Goal: Task Accomplishment & Management: Use online tool/utility

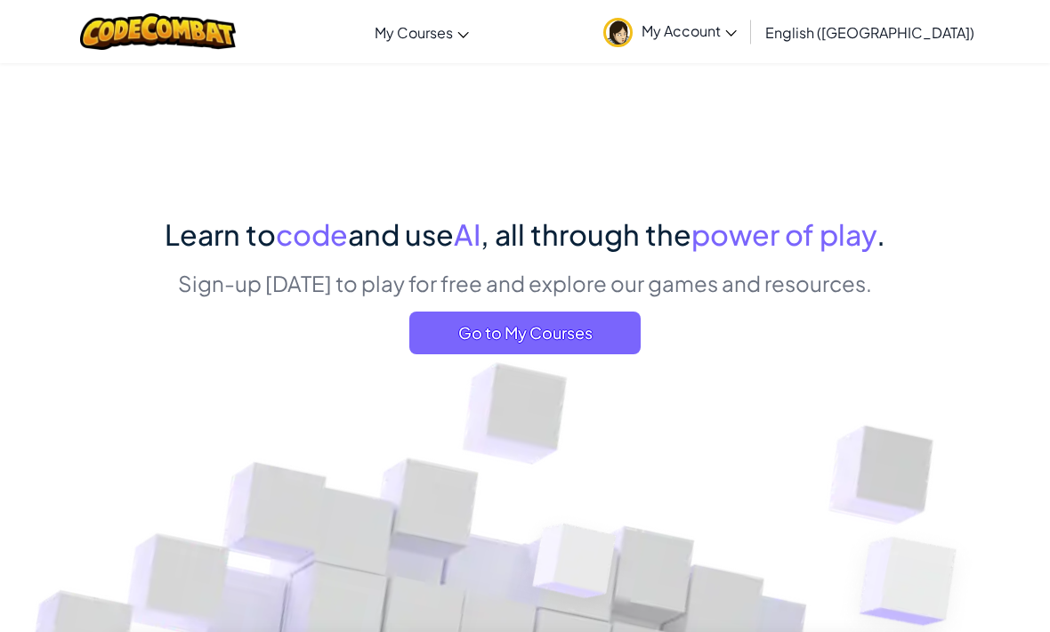
scroll to position [1, 0]
click at [746, 45] on link "My Account" at bounding box center [669, 32] width 151 height 56
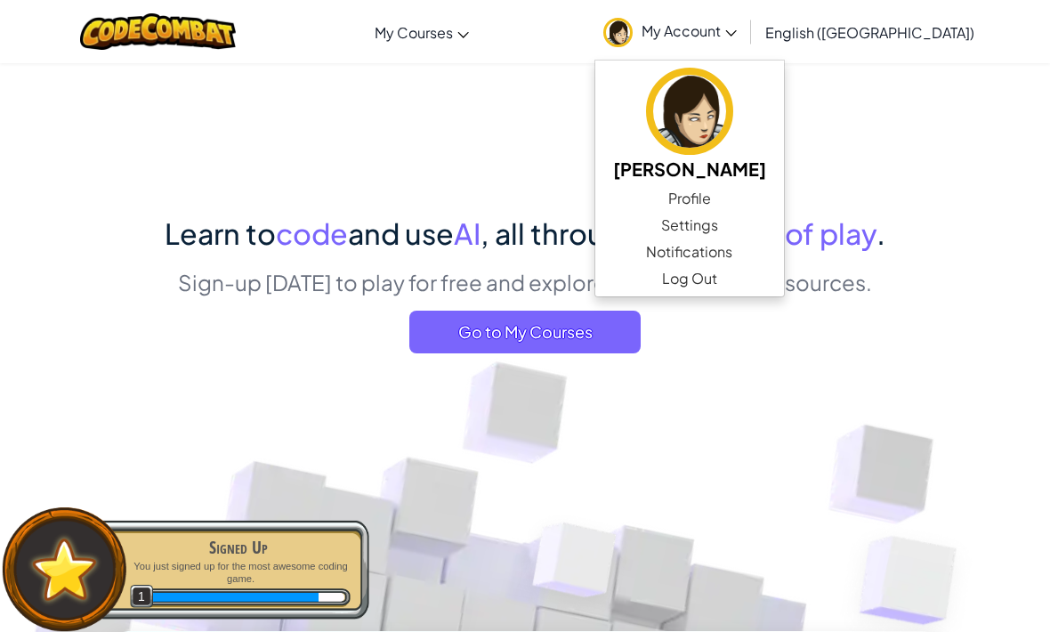
click at [746, 18] on link "My Account" at bounding box center [669, 32] width 151 height 56
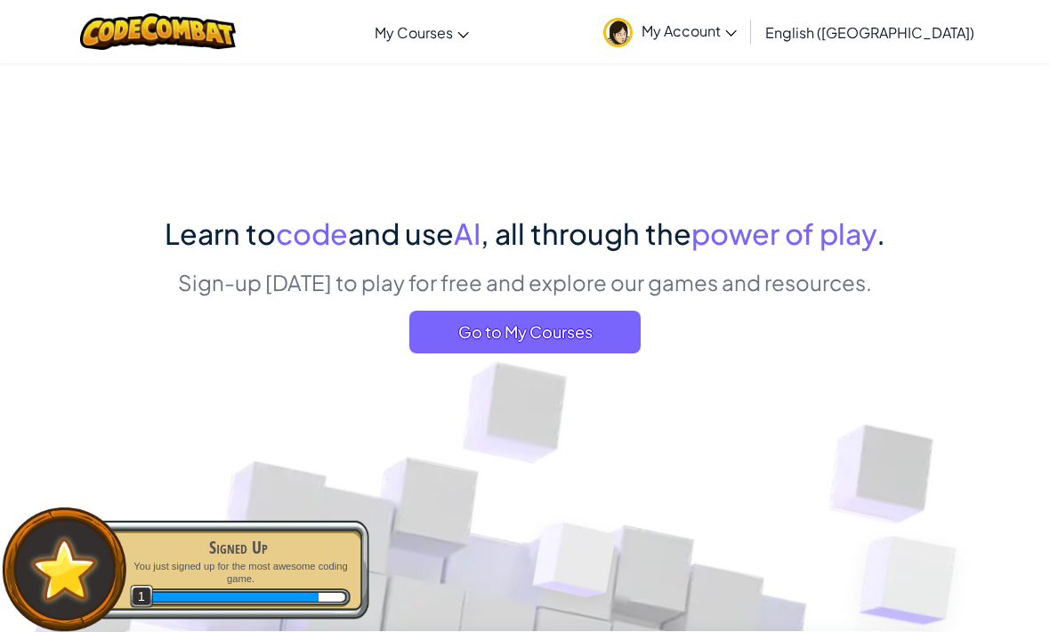
click at [746, 6] on link "My Account" at bounding box center [669, 32] width 151 height 56
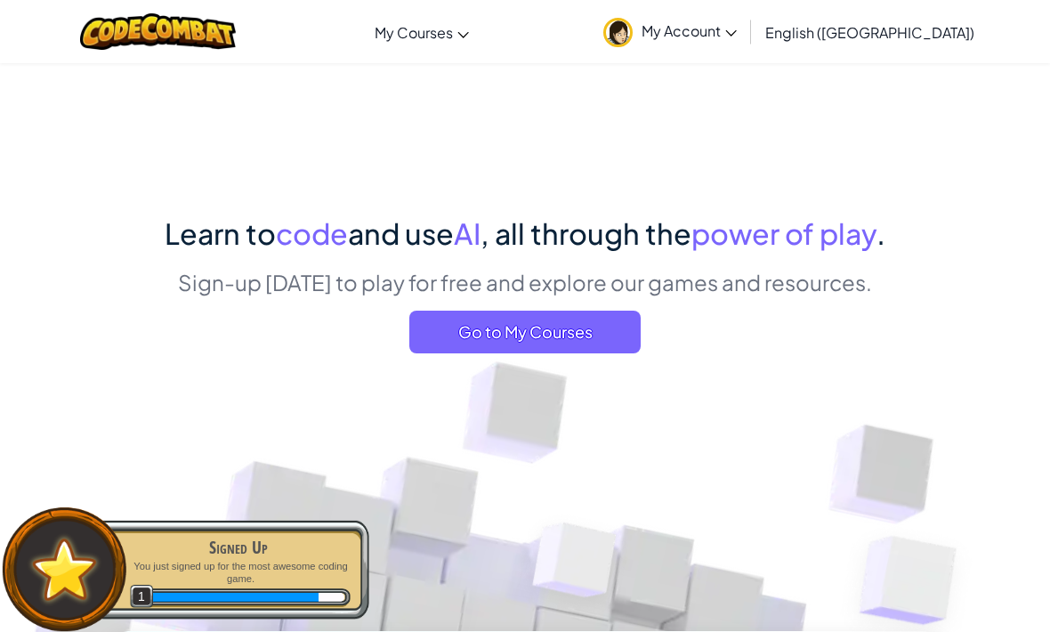
click at [563, 312] on span "Go to My Courses" at bounding box center [524, 332] width 231 height 43
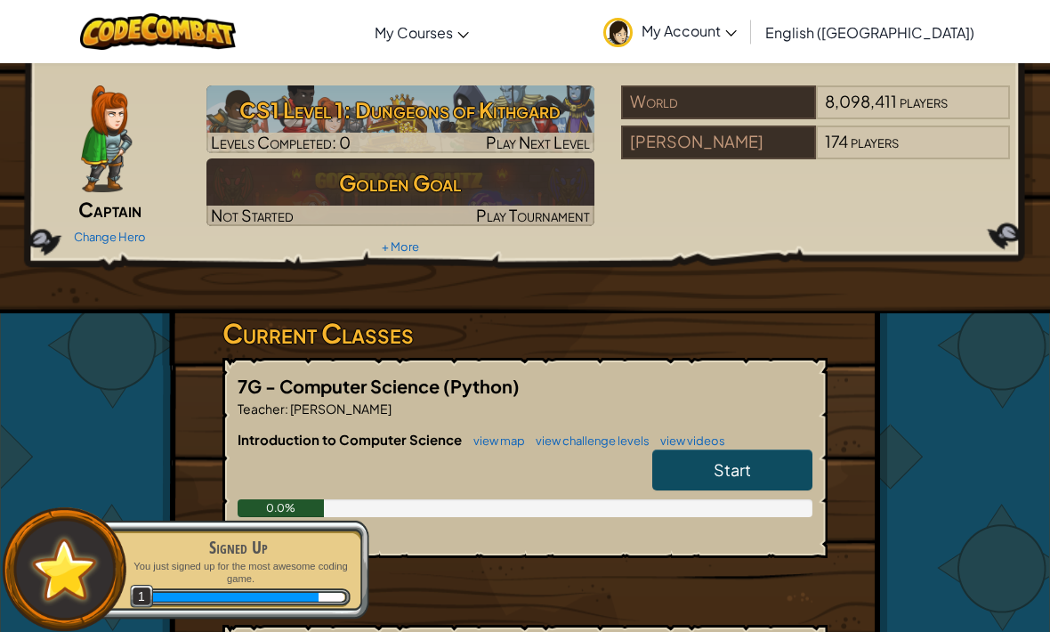
scroll to position [63, 0]
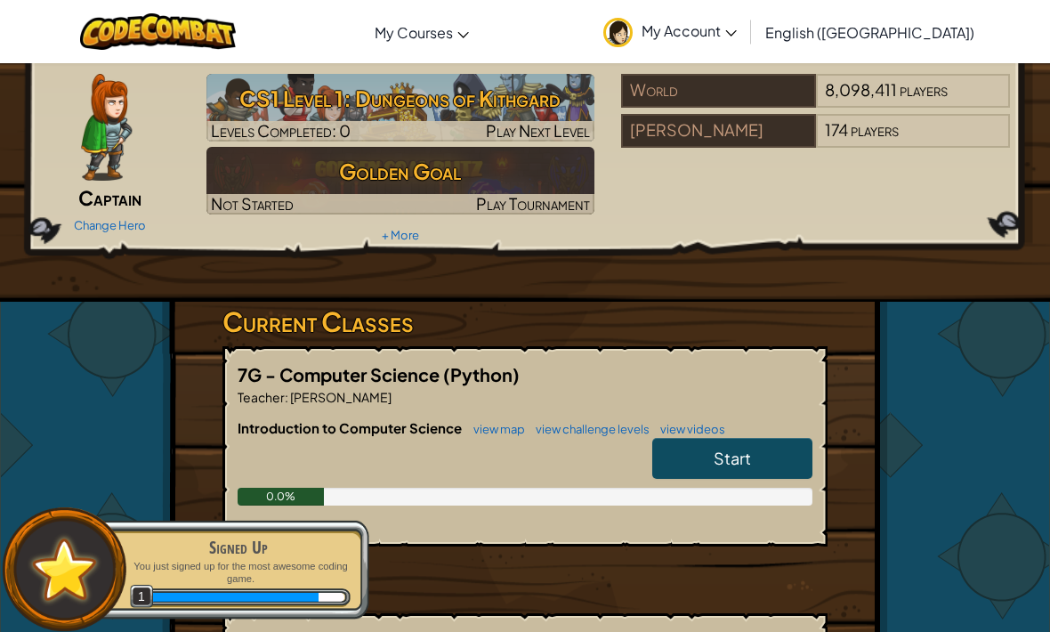
click at [698, 463] on link "Start" at bounding box center [732, 458] width 160 height 41
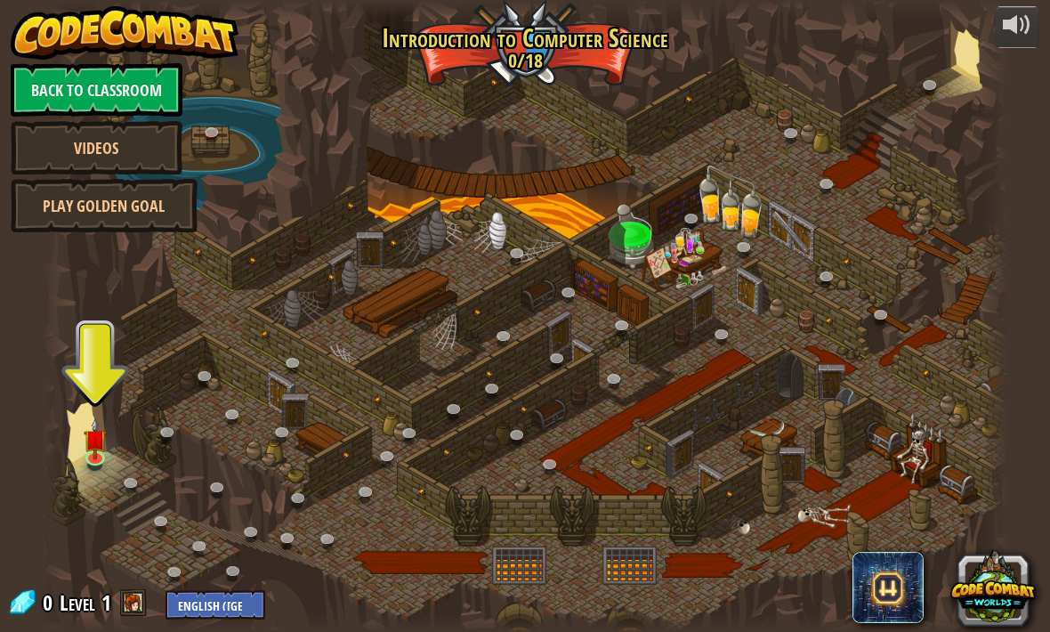
click at [102, 439] on img at bounding box center [95, 438] width 24 height 41
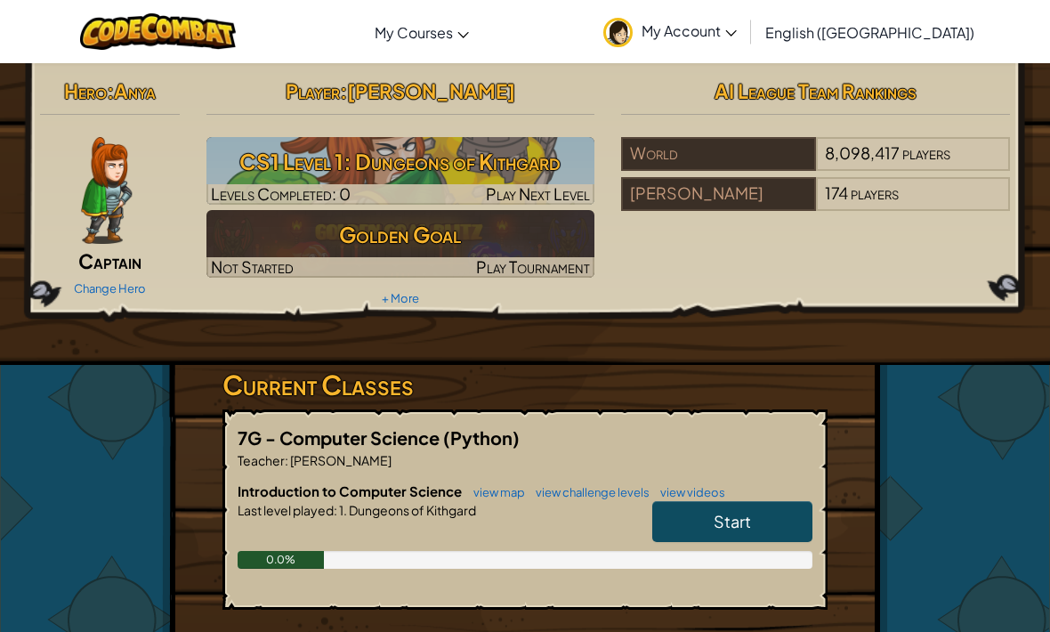
click at [98, 285] on link "Change Hero" at bounding box center [110, 288] width 72 height 14
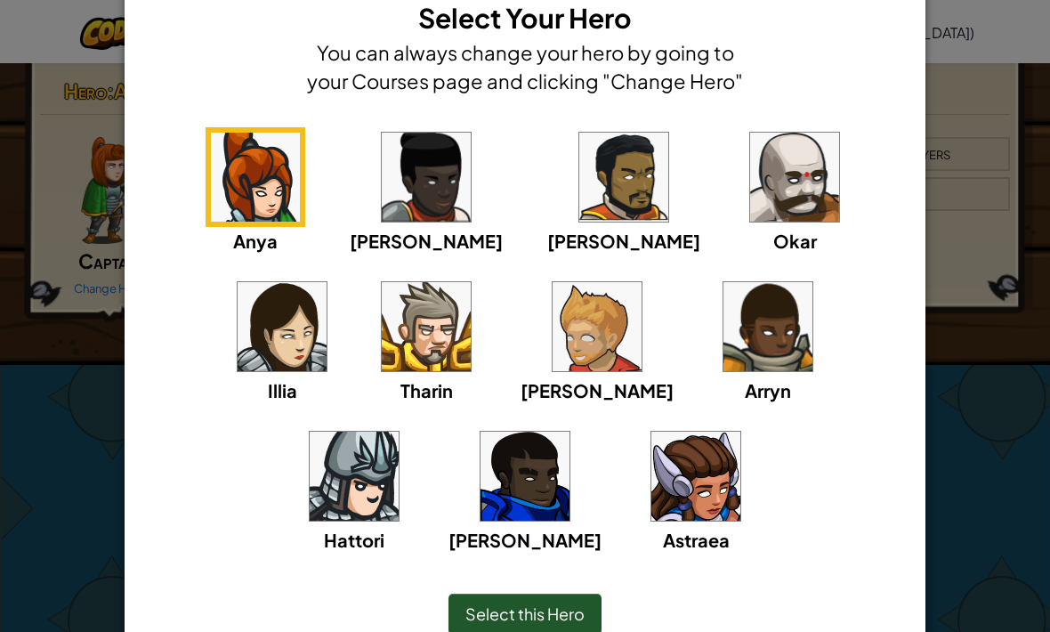
scroll to position [53, 0]
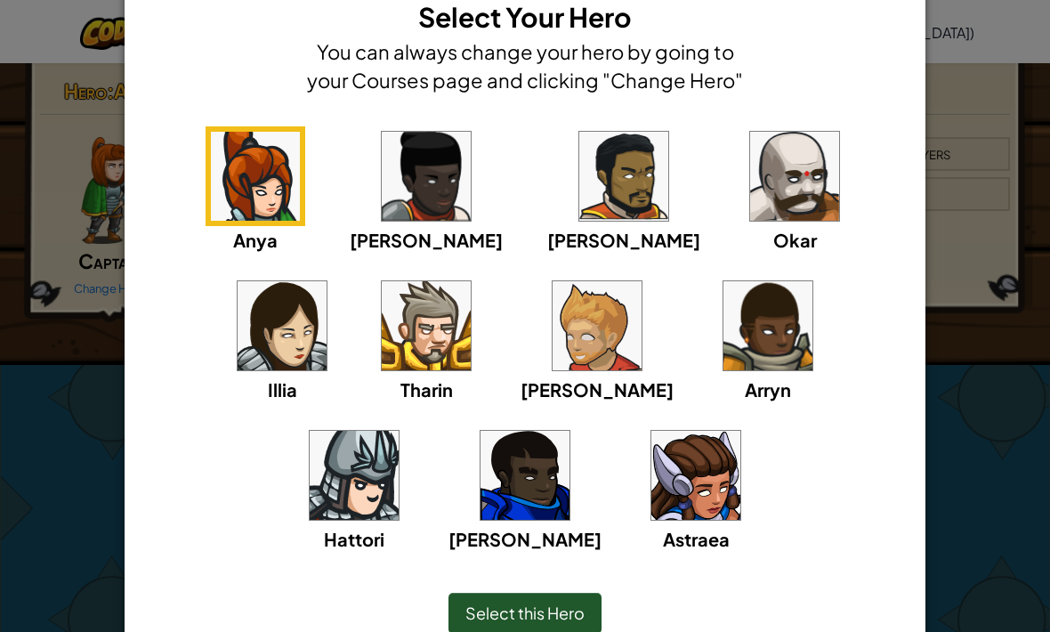
click at [651, 452] on img at bounding box center [695, 475] width 89 height 89
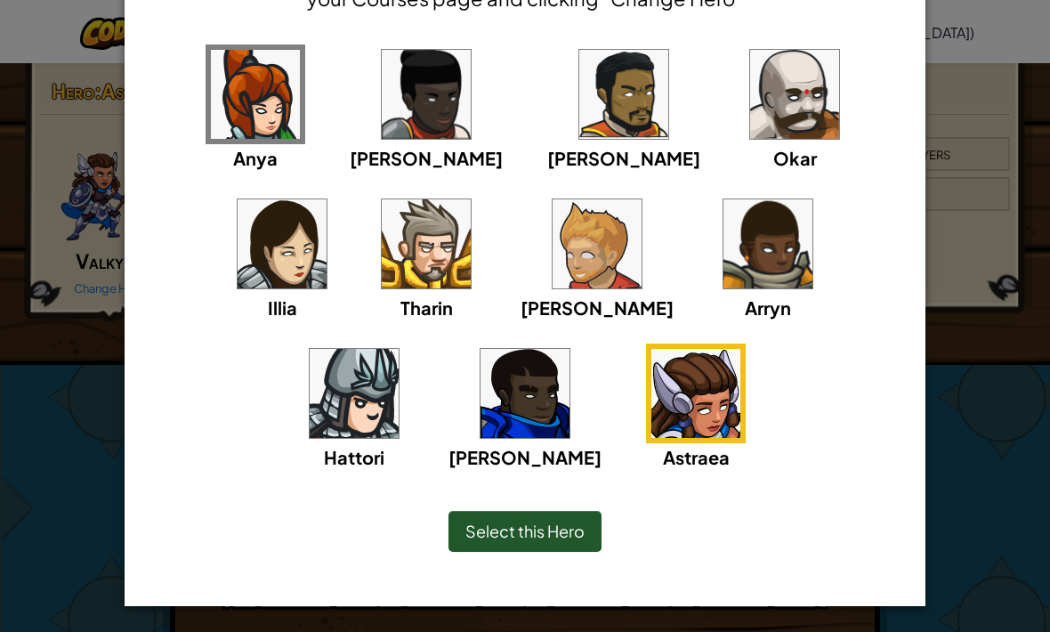
scroll to position [134, 0]
click at [563, 530] on span "Select this Hero" at bounding box center [524, 531] width 119 height 20
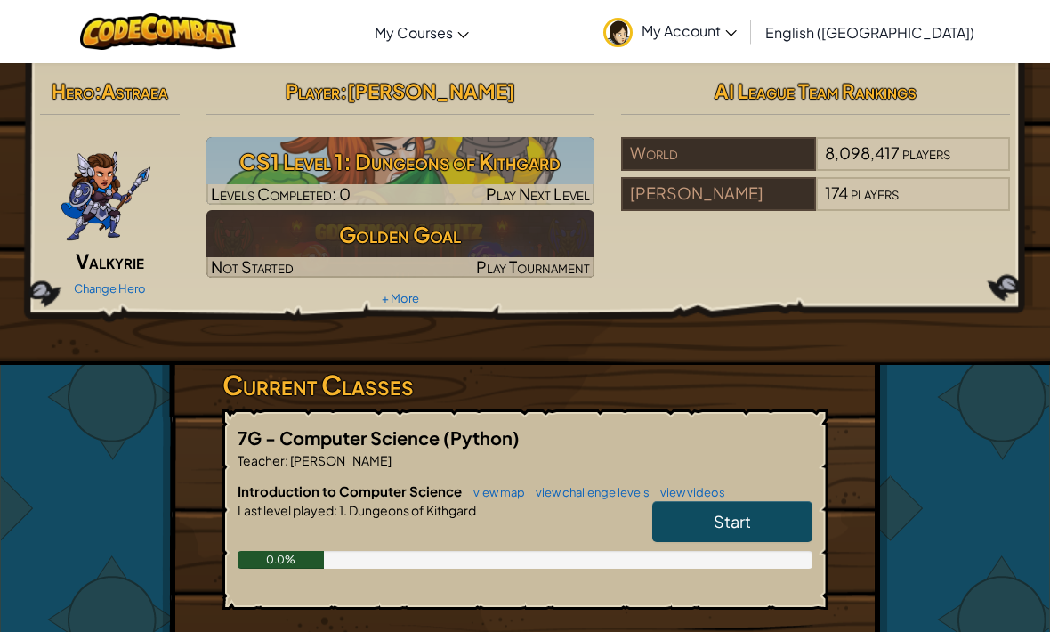
click at [756, 509] on link "Start" at bounding box center [732, 521] width 160 height 41
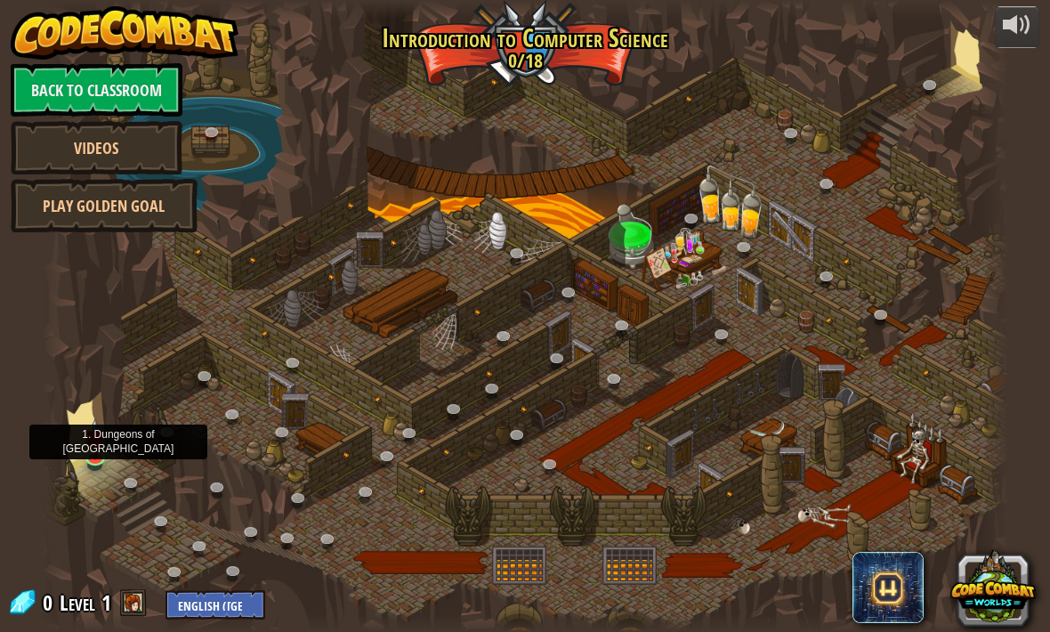
click at [95, 441] on img at bounding box center [95, 438] width 24 height 41
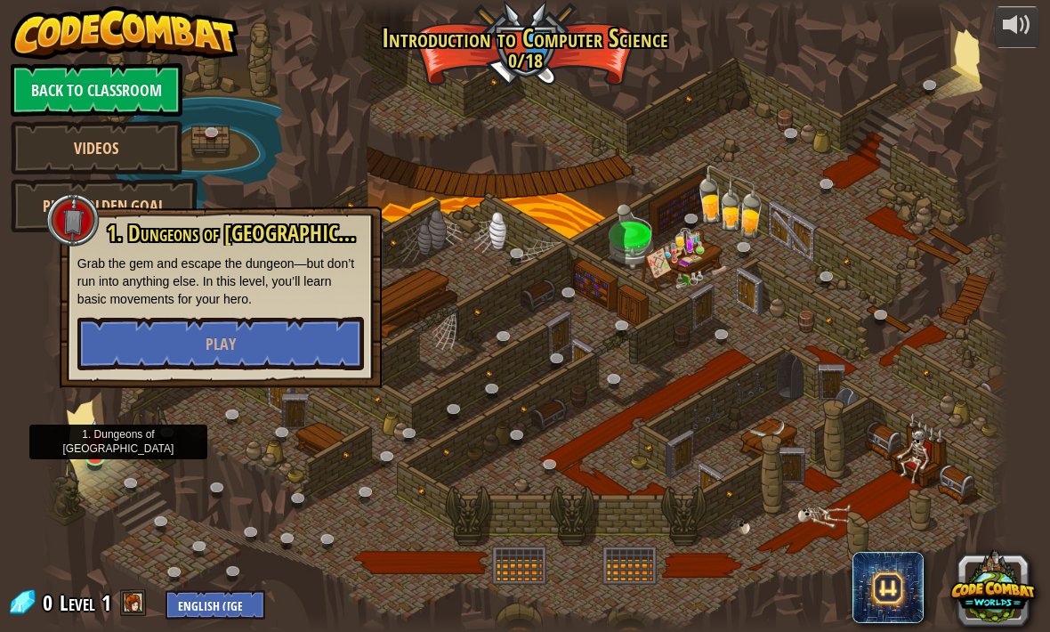
click at [166, 328] on button "Play" at bounding box center [220, 343] width 287 height 53
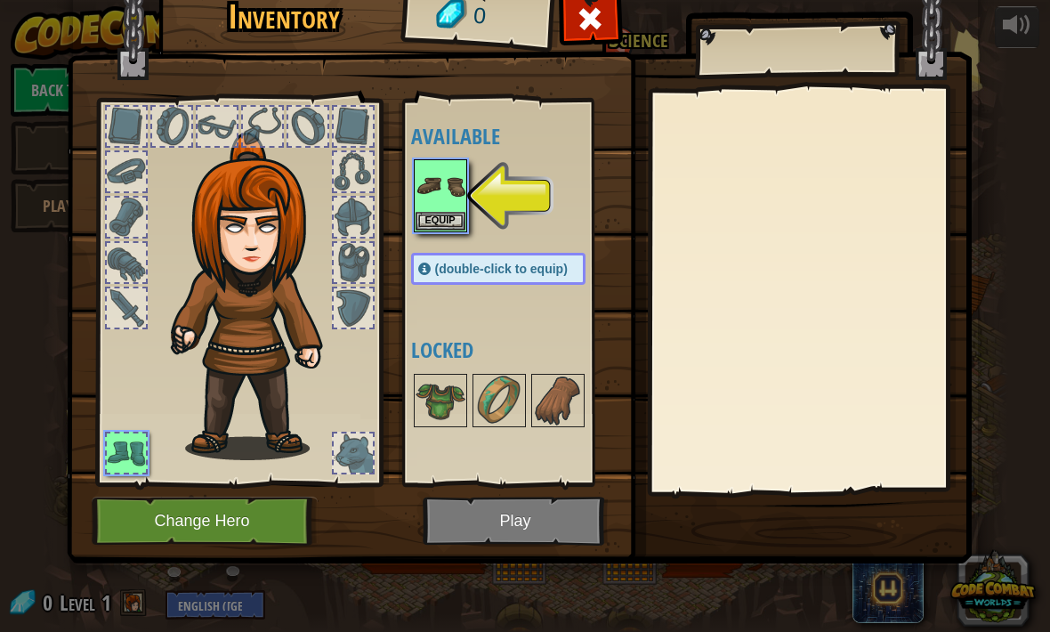
click at [124, 172] on div at bounding box center [126, 171] width 39 height 39
click at [248, 239] on img at bounding box center [258, 297] width 191 height 328
click at [426, 199] on img at bounding box center [441, 186] width 50 height 50
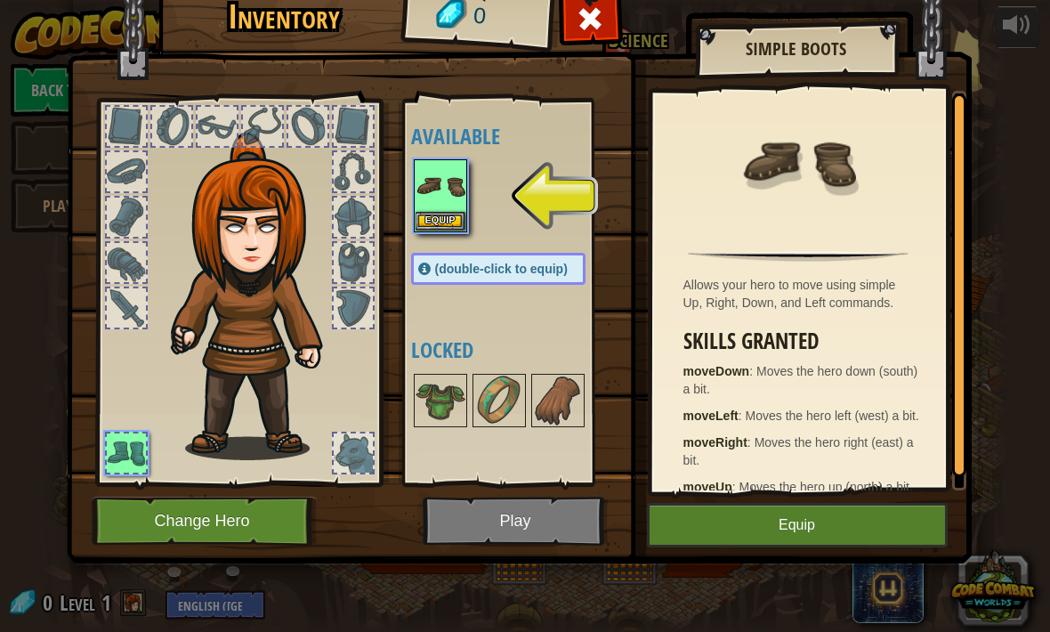
click at [864, 526] on button "Equip" at bounding box center [797, 525] width 301 height 44
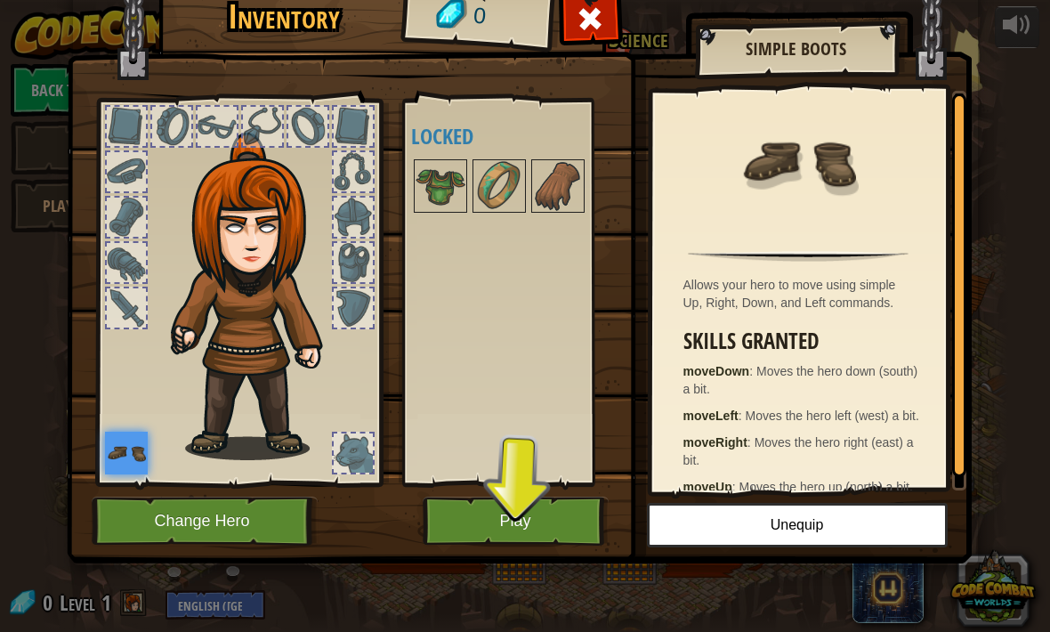
click at [497, 208] on img at bounding box center [499, 186] width 50 height 50
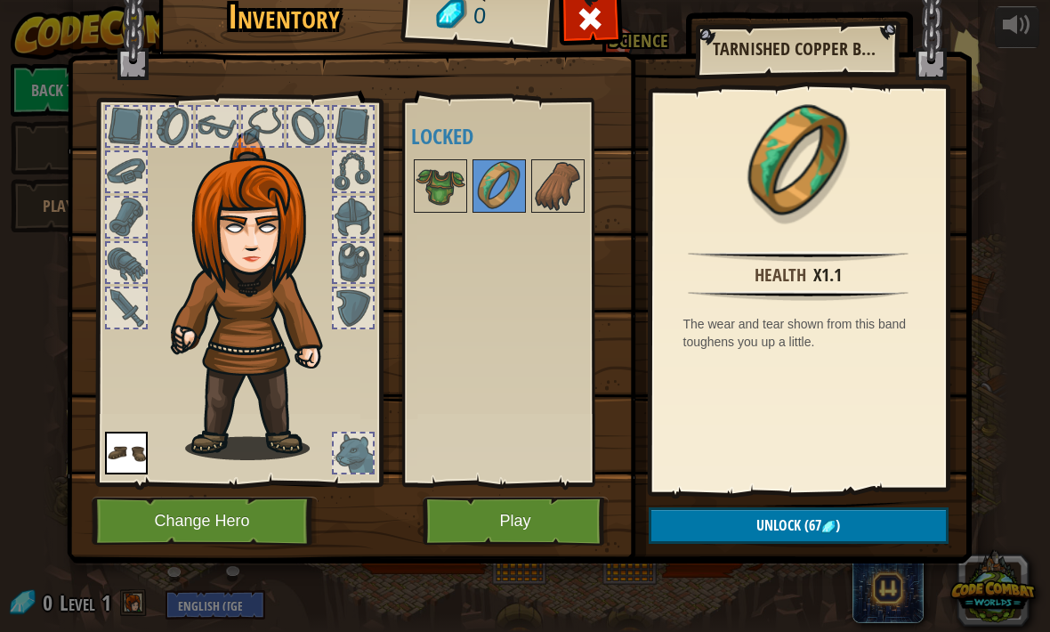
click at [128, 222] on div at bounding box center [126, 217] width 39 height 39
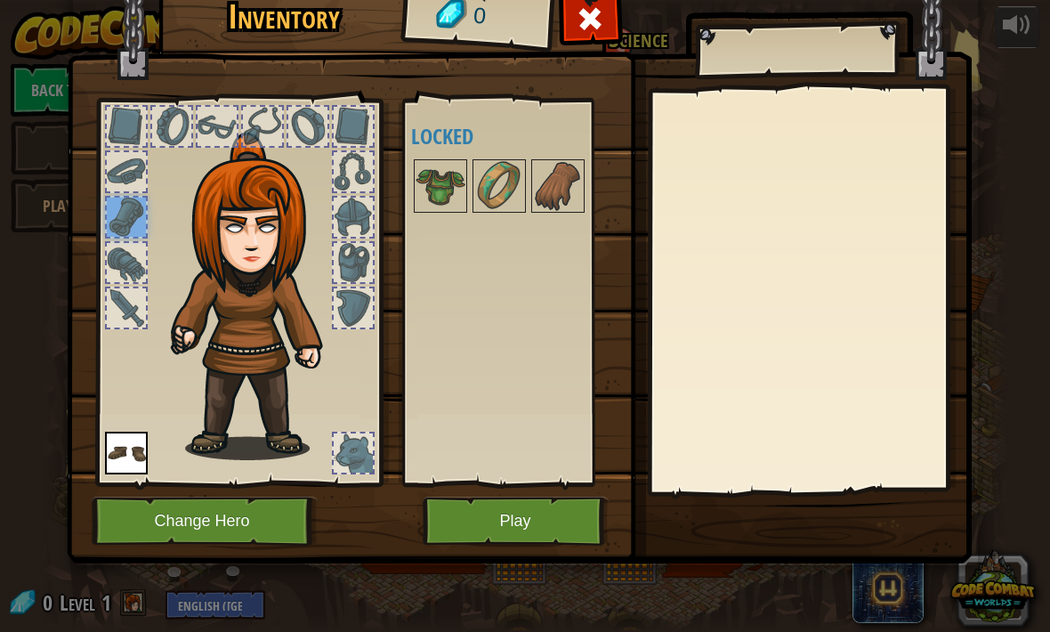
click at [124, 269] on div at bounding box center [126, 262] width 39 height 39
click at [131, 315] on div at bounding box center [126, 307] width 39 height 39
click at [125, 137] on div at bounding box center [126, 126] width 39 height 39
click at [226, 520] on button "Change Hero" at bounding box center [205, 521] width 226 height 49
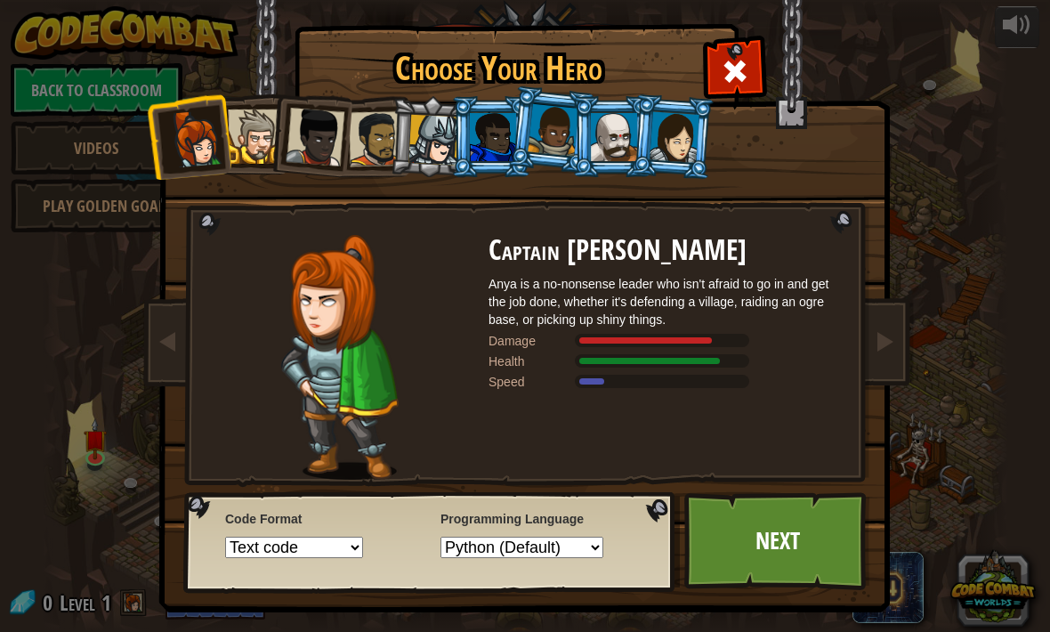
click at [683, 152] on div at bounding box center [675, 136] width 50 height 51
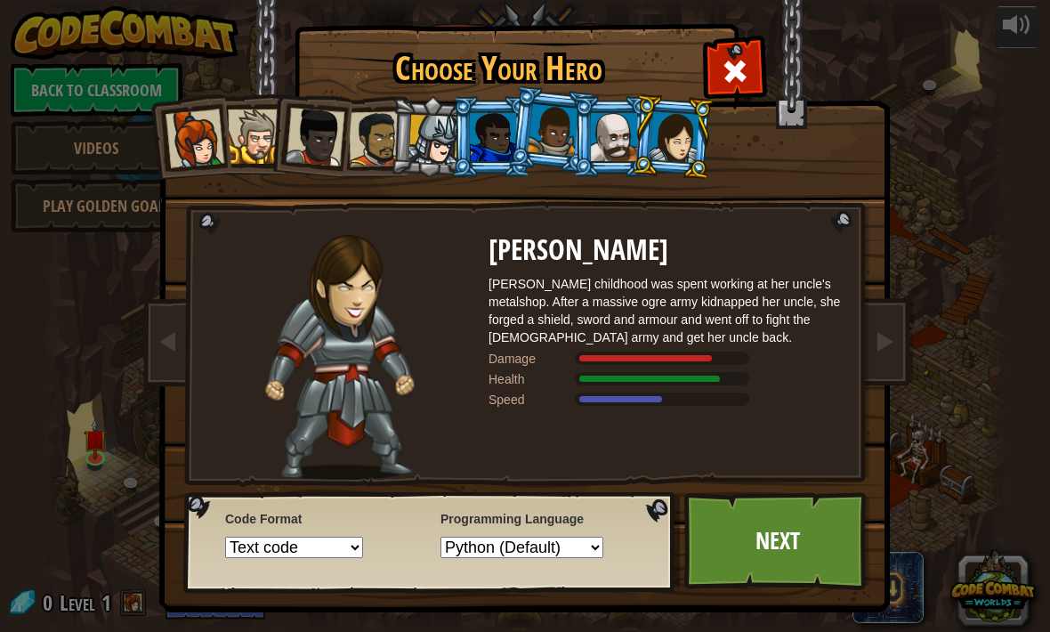
click at [430, 137] on div at bounding box center [433, 140] width 51 height 51
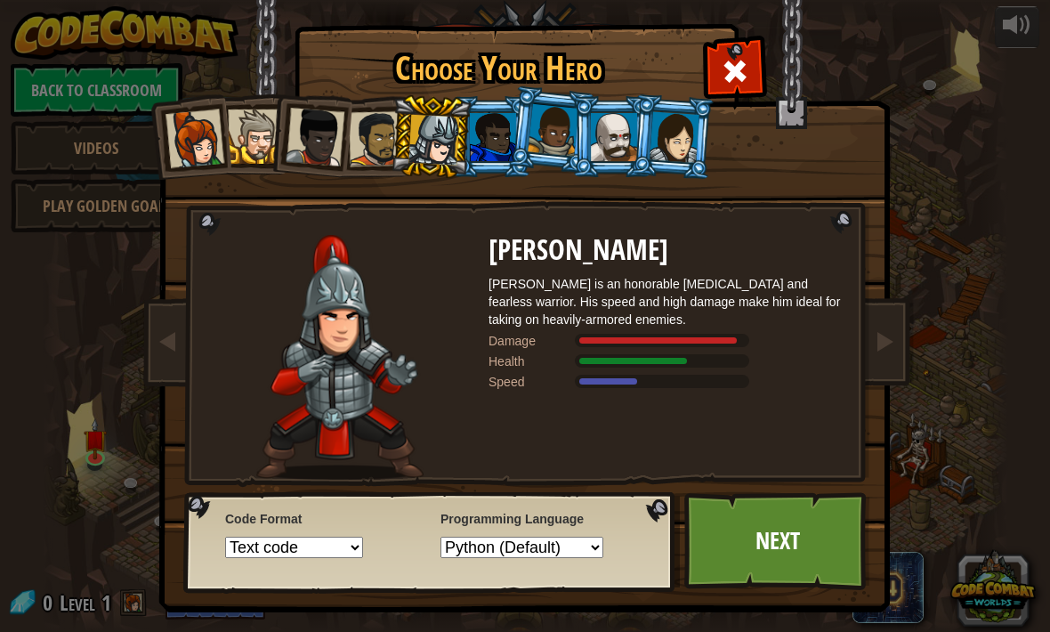
click at [535, 135] on div at bounding box center [553, 130] width 51 height 53
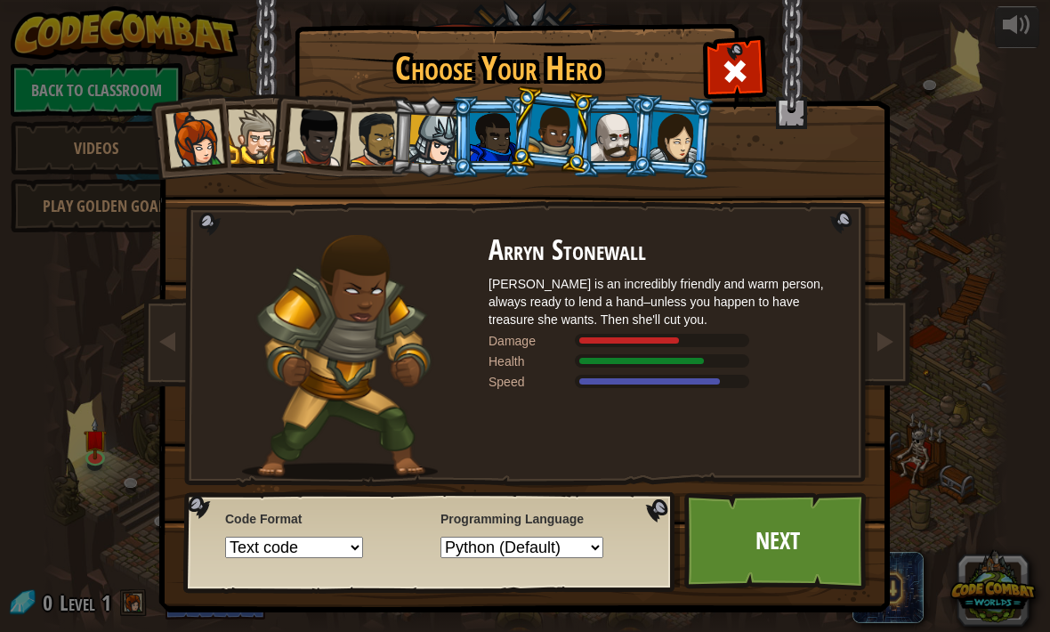
click at [256, 149] on div at bounding box center [255, 136] width 54 height 54
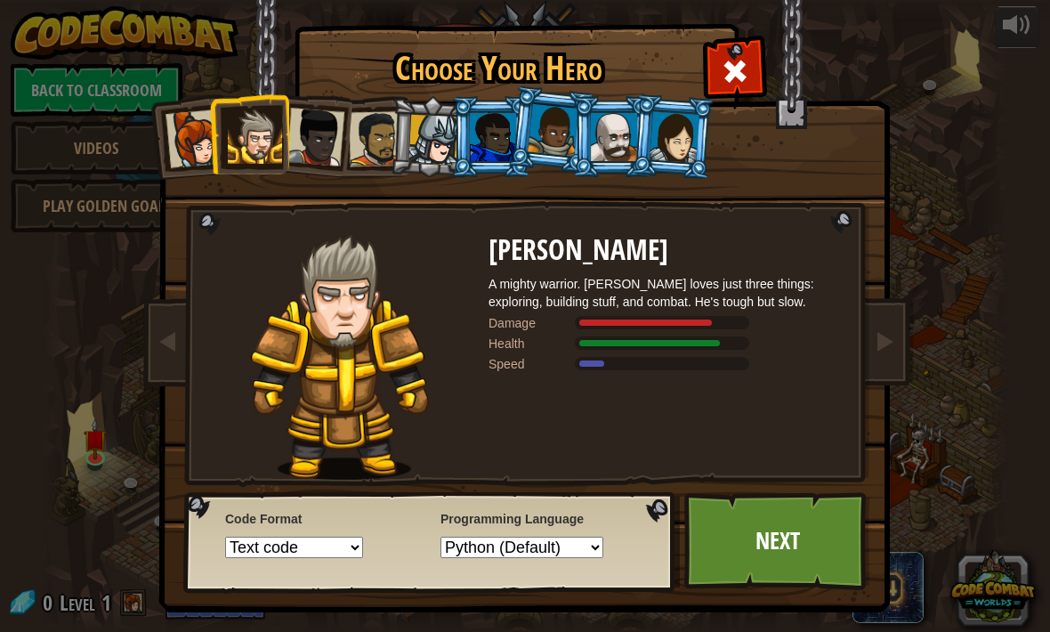
click at [691, 153] on div at bounding box center [675, 136] width 50 height 51
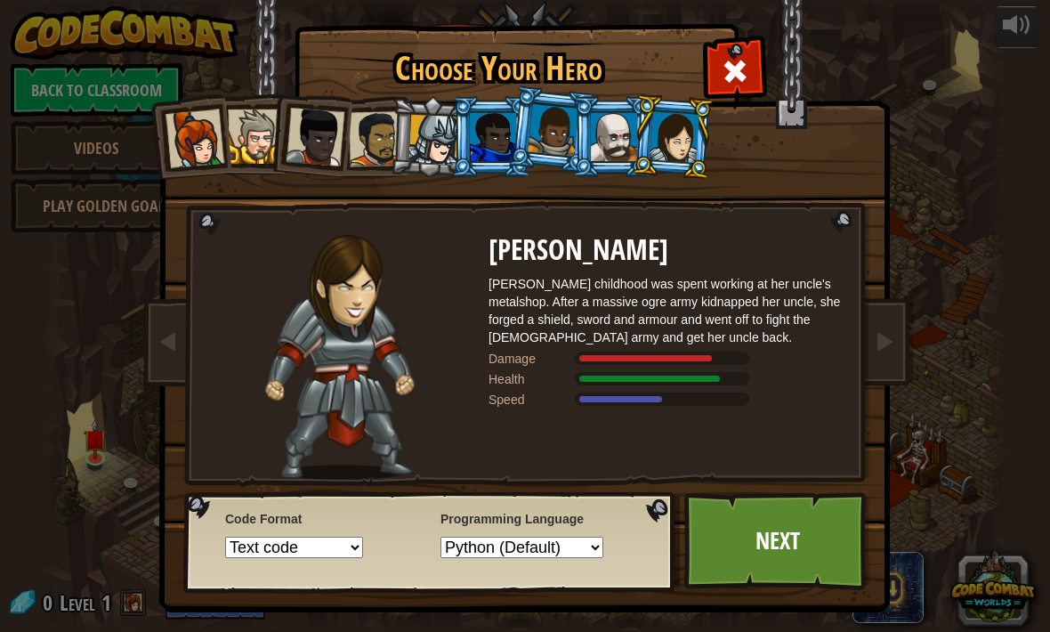
click at [797, 544] on link "Next" at bounding box center [777, 541] width 186 height 98
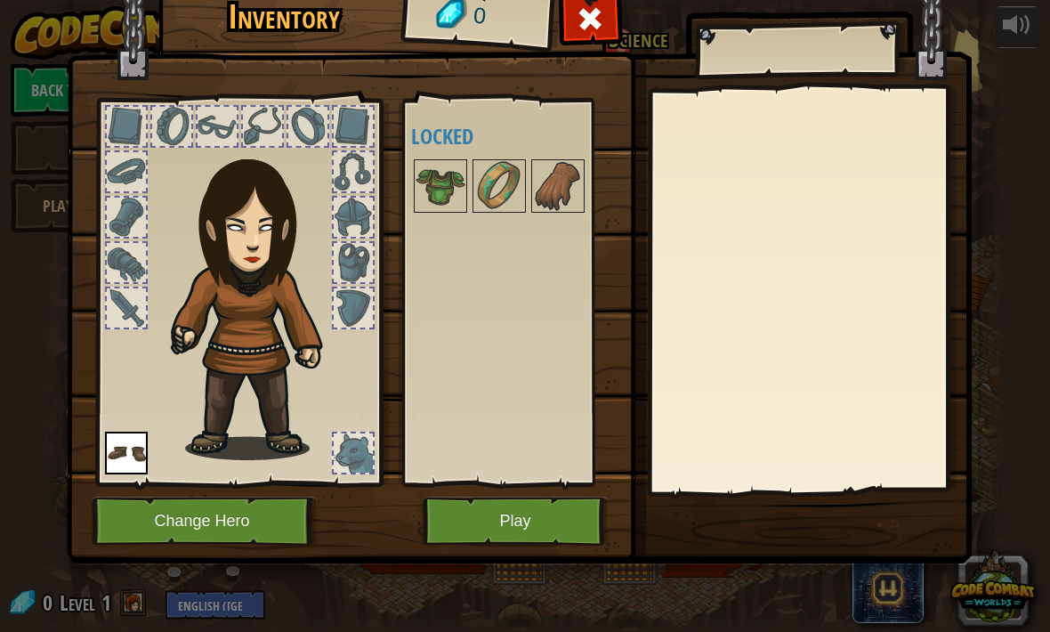
click at [562, 497] on button "Play" at bounding box center [516, 521] width 186 height 49
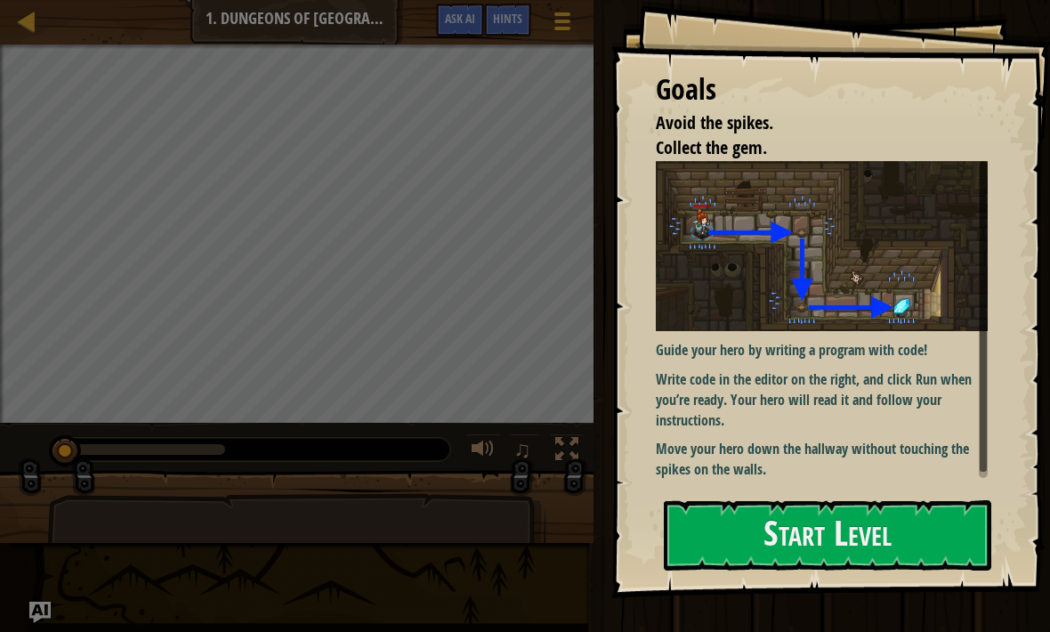
click at [915, 301] on img at bounding box center [822, 246] width 332 height 170
click at [808, 530] on button "Start Level" at bounding box center [828, 535] width 328 height 70
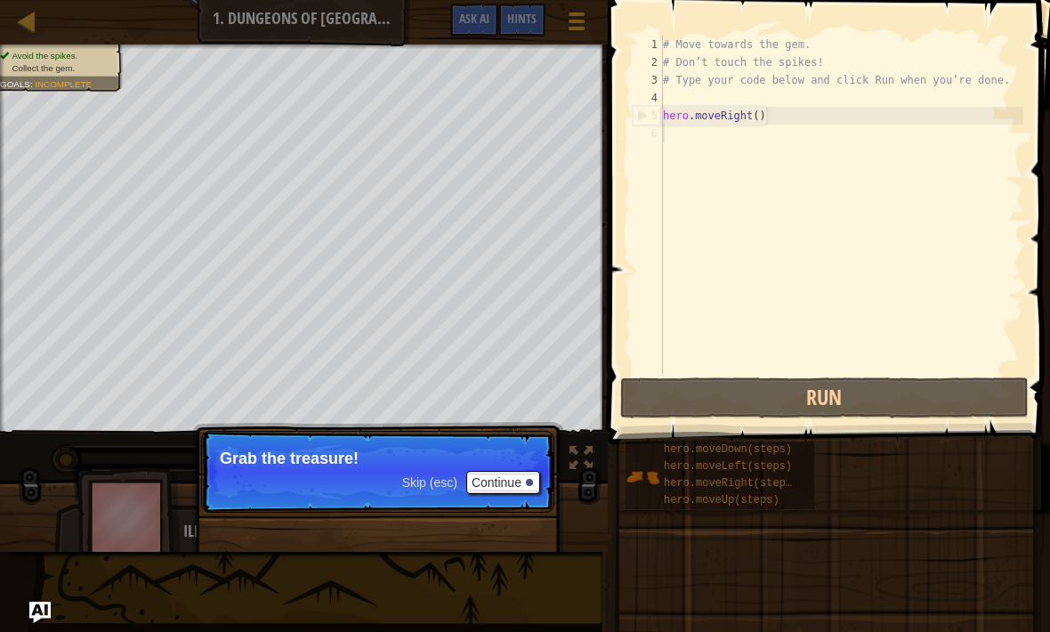
click at [497, 509] on p "Skip (esc) Continue Grab the treasure!" at bounding box center [377, 472] width 353 height 82
click at [503, 486] on button "Continue" at bounding box center [503, 482] width 74 height 23
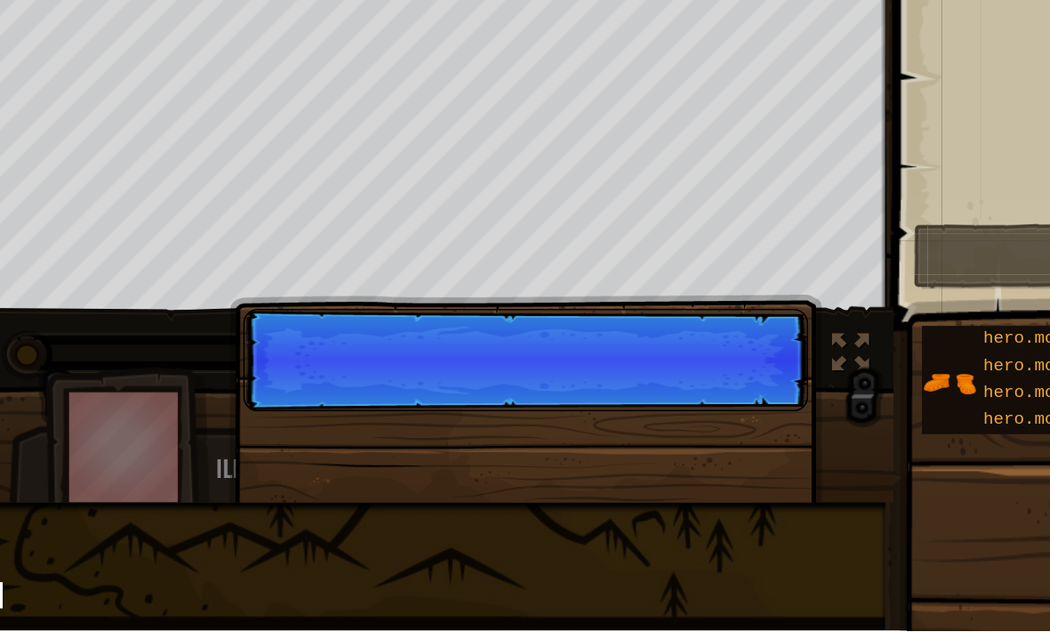
scroll to position [9, 0]
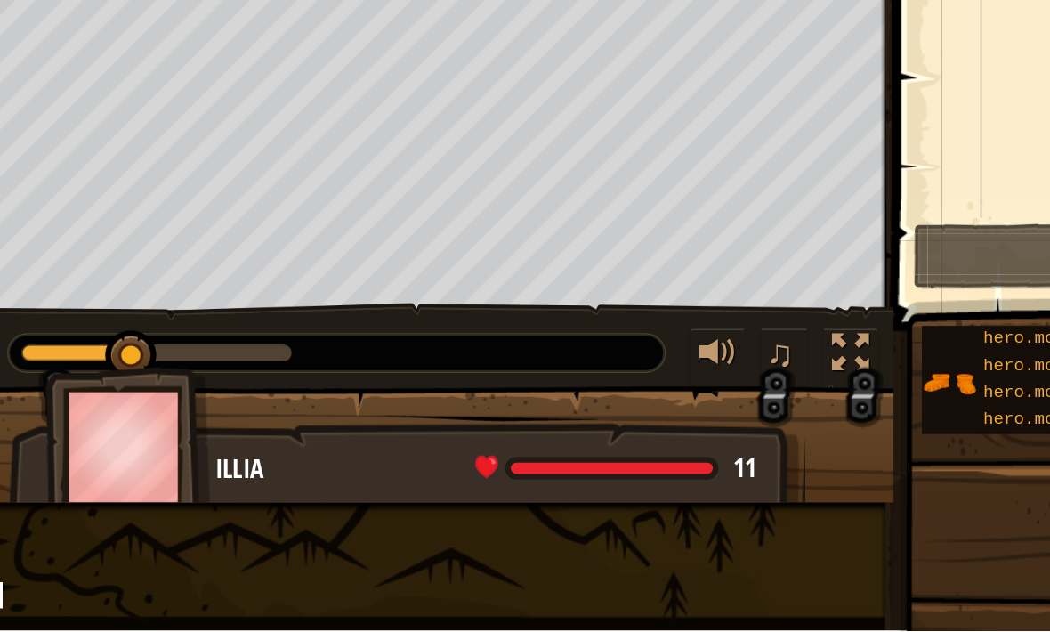
click at [395, 427] on div "♫" at bounding box center [304, 453] width 608 height 53
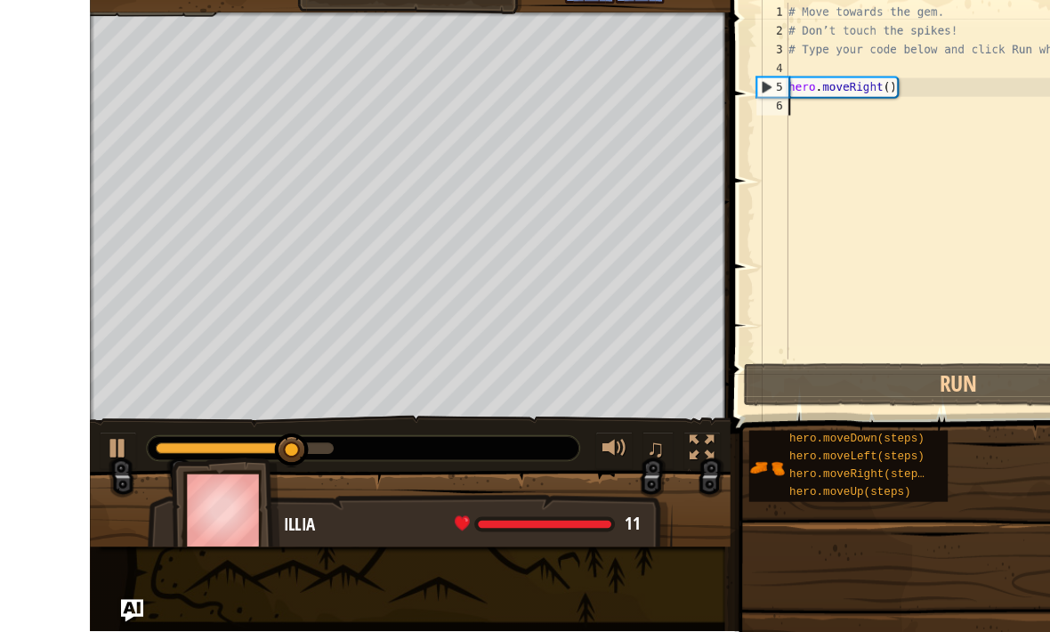
scroll to position [0, 0]
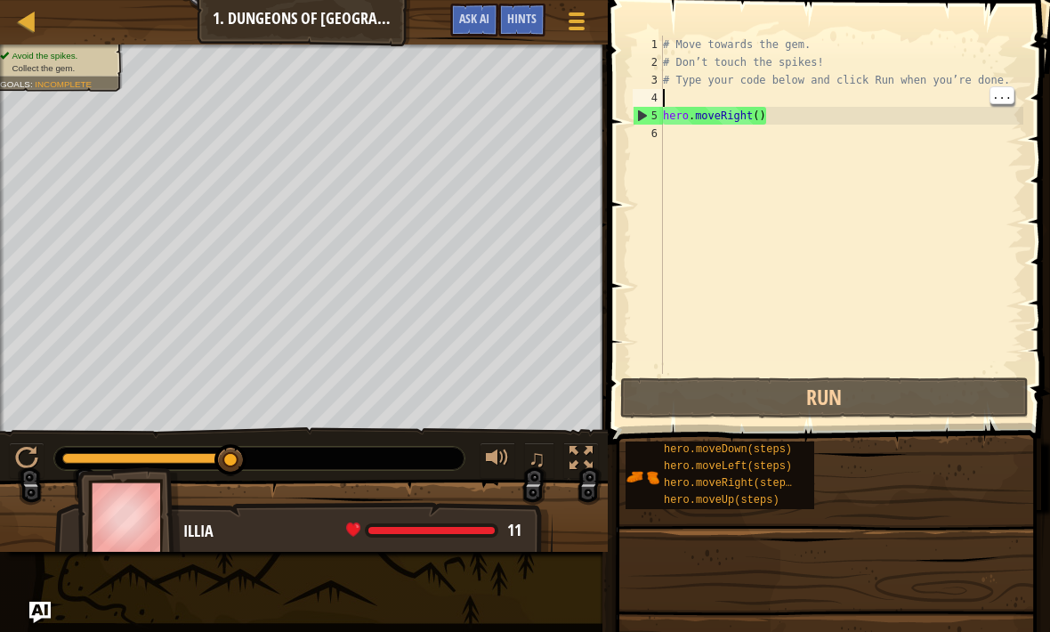
click at [776, 387] on button "Run" at bounding box center [824, 397] width 408 height 41
click at [790, 92] on div "# Move towards the gem. # Don’t touch the spikes! # Type your code below and cl…" at bounding box center [841, 223] width 364 height 374
type textarea "hero.moveRight()"
click at [952, 113] on div "# Move towards the gem. # Don’t touch the spikes! # Type your code below and cl…" at bounding box center [841, 223] width 364 height 374
click at [915, 171] on div "# Move towards the gem. # Don’t touch the spikes! # Type your code below and cl…" at bounding box center [841, 223] width 364 height 374
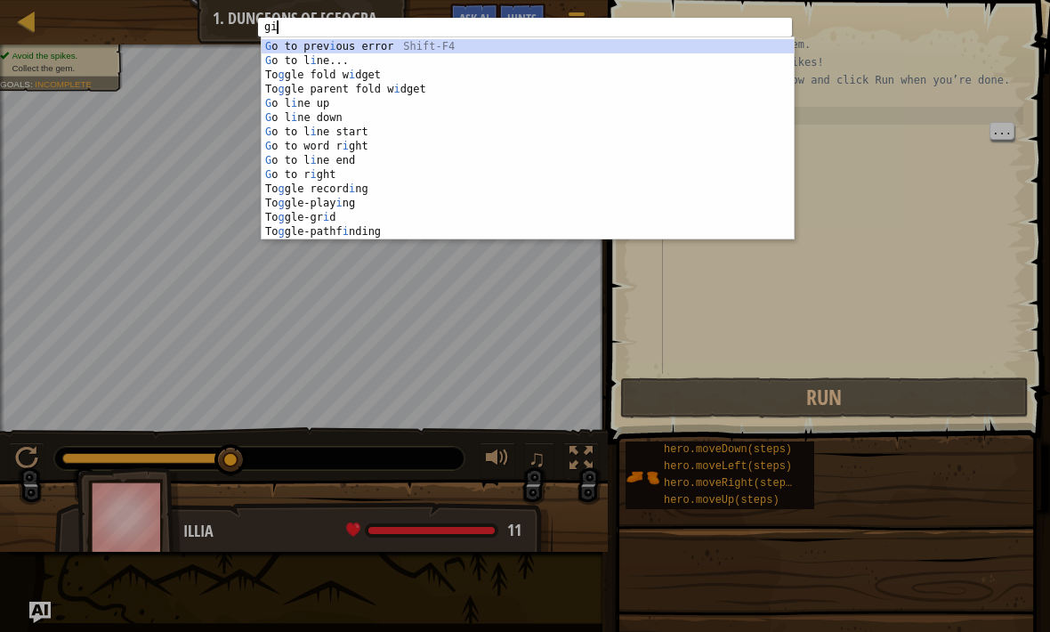
type textarea "gi"
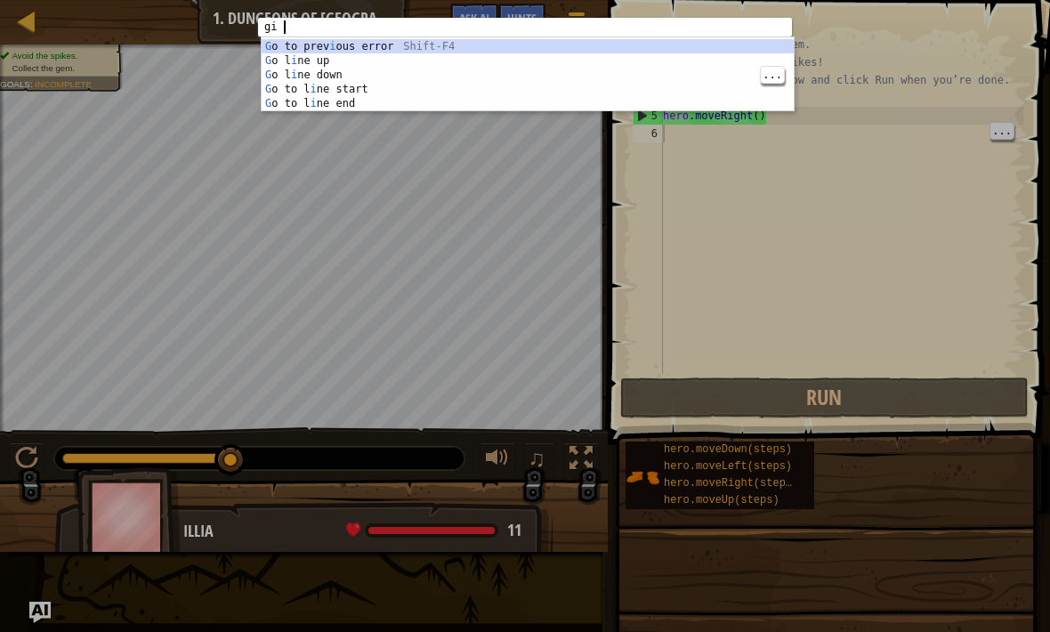
click at [279, 69] on div "G o to prev i ous error Shift-F4 G o l i ne up Up|Ctrl-P G o l i ne down Down|C…" at bounding box center [528, 90] width 532 height 103
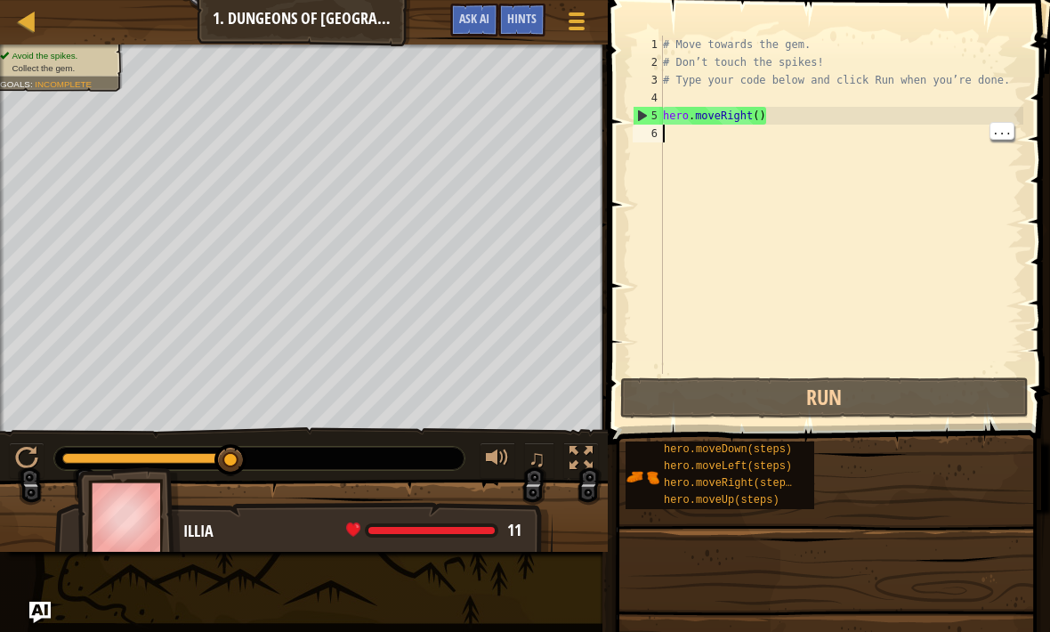
click at [963, 214] on div "# Move towards the gem. # Don’t touch the spikes! # Type your code below and cl…" at bounding box center [841, 223] width 364 height 374
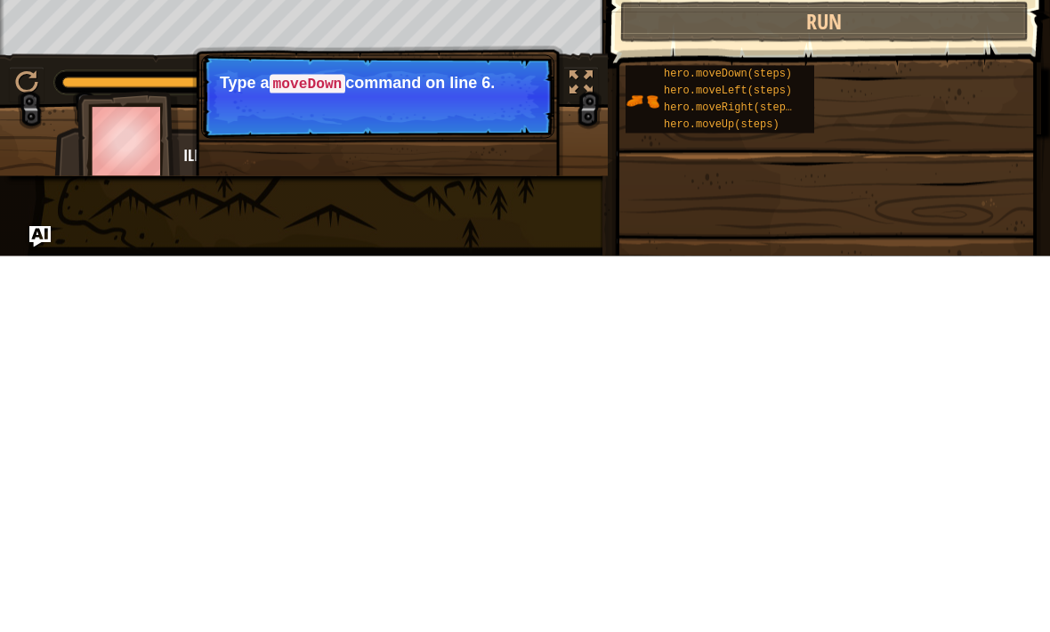
scroll to position [0, 0]
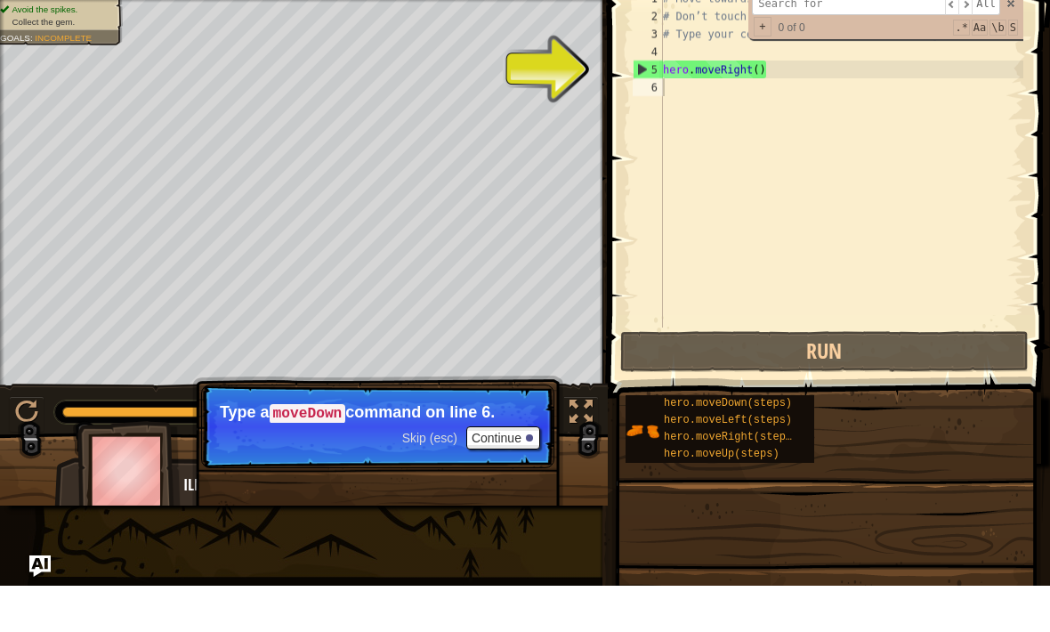
click at [681, 78] on div "# Move towards the gem. # Don’t touch the spikes! # Type your code below and cl…" at bounding box center [841, 223] width 364 height 374
click at [664, 86] on div "# Move towards the gem. # Don’t touch the spikes! # Type your code below and cl…" at bounding box center [841, 223] width 364 height 374
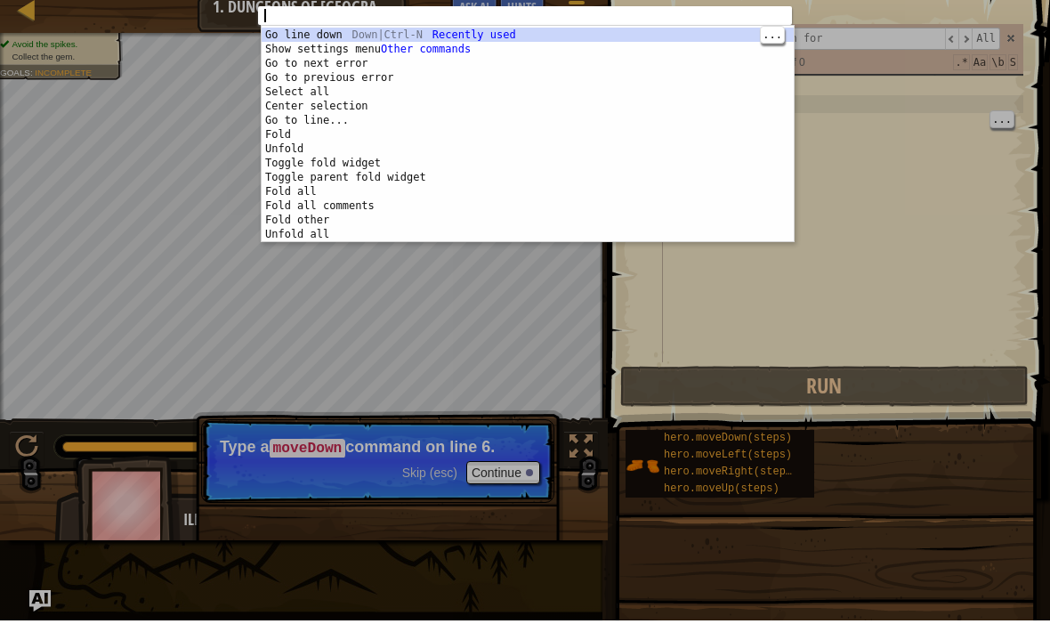
type textarea "Go line down"
click at [934, 129] on div "1 ההההההההההההההההההההההההההההההההההההההההההההההההההההההההההההההההההההההההההההה…" at bounding box center [525, 316] width 1050 height 632
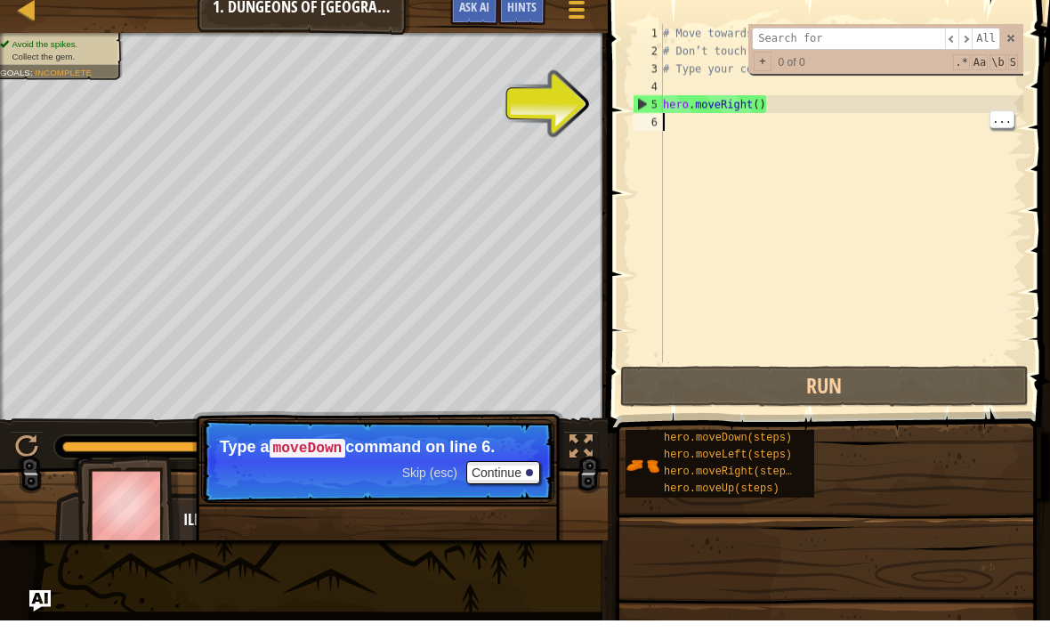
click at [689, 121] on div "# Move towards the gem. # Don’t touch the spikes! # Type your code below and cl…" at bounding box center [841, 223] width 364 height 374
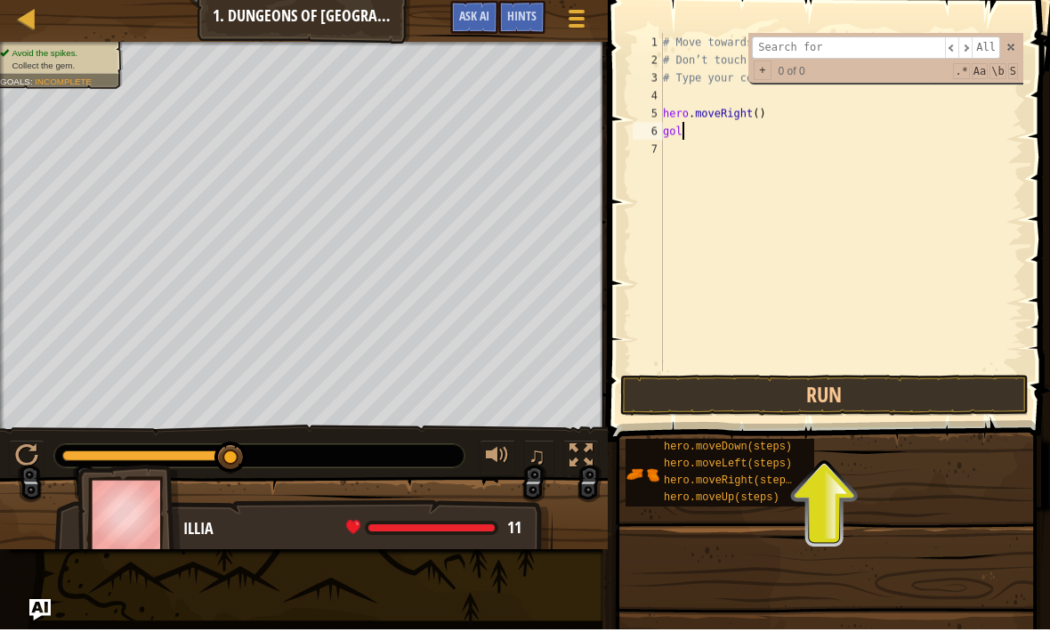
scroll to position [9, 0]
type textarea "g"
click at [866, 58] on input at bounding box center [848, 50] width 193 height 22
type textarea "# Don’t touch the spikes!"
type input "G"
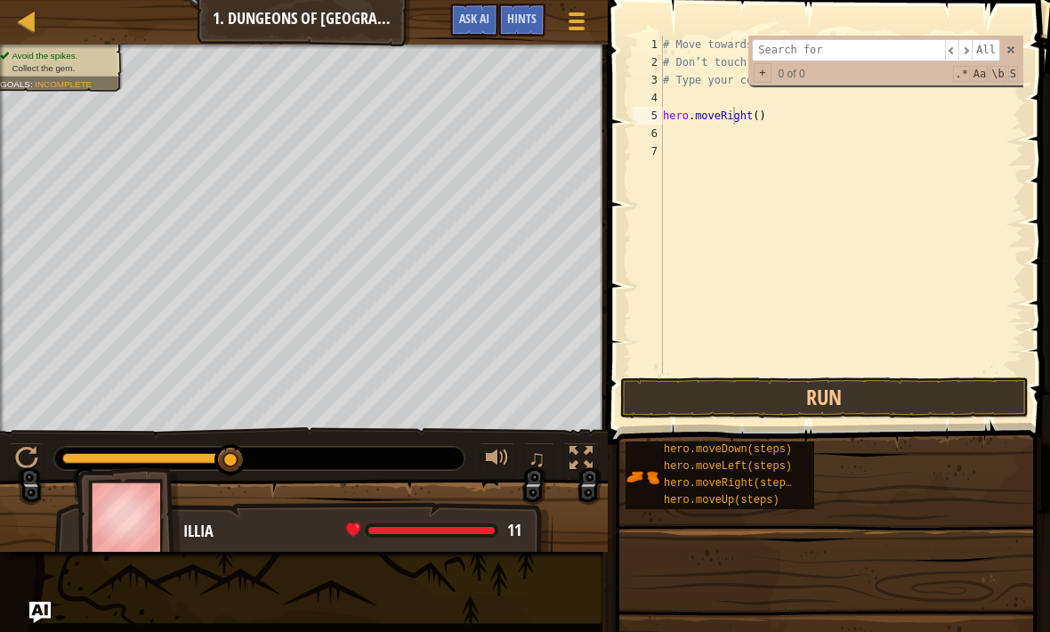
click at [474, 17] on span "Ask AI" at bounding box center [474, 18] width 30 height 17
type textarea "hero.moveRight()"
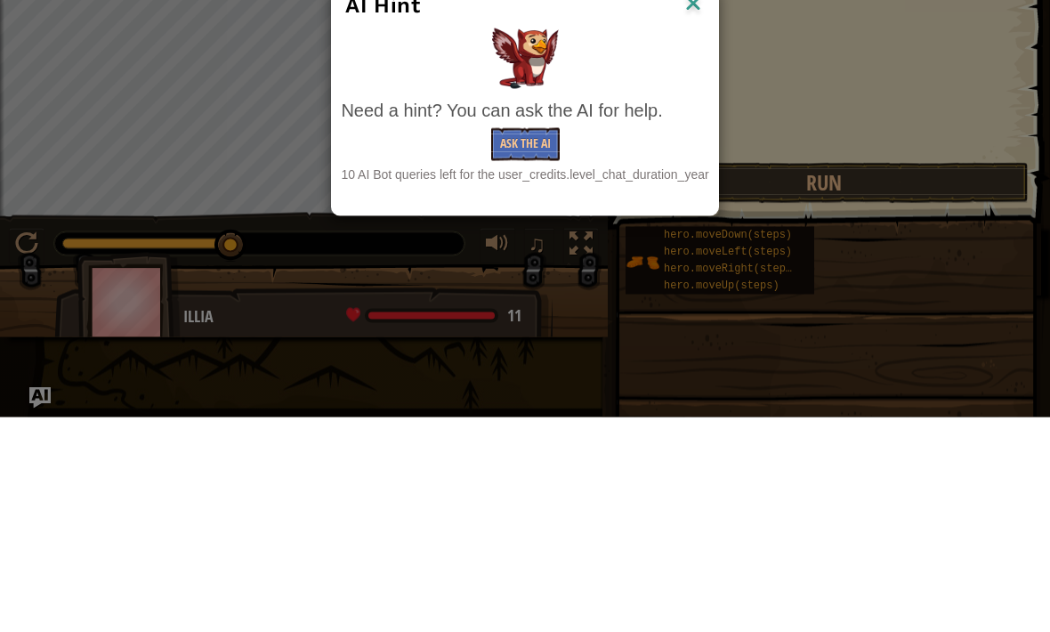
click at [546, 343] on button "Ask the AI" at bounding box center [525, 359] width 69 height 33
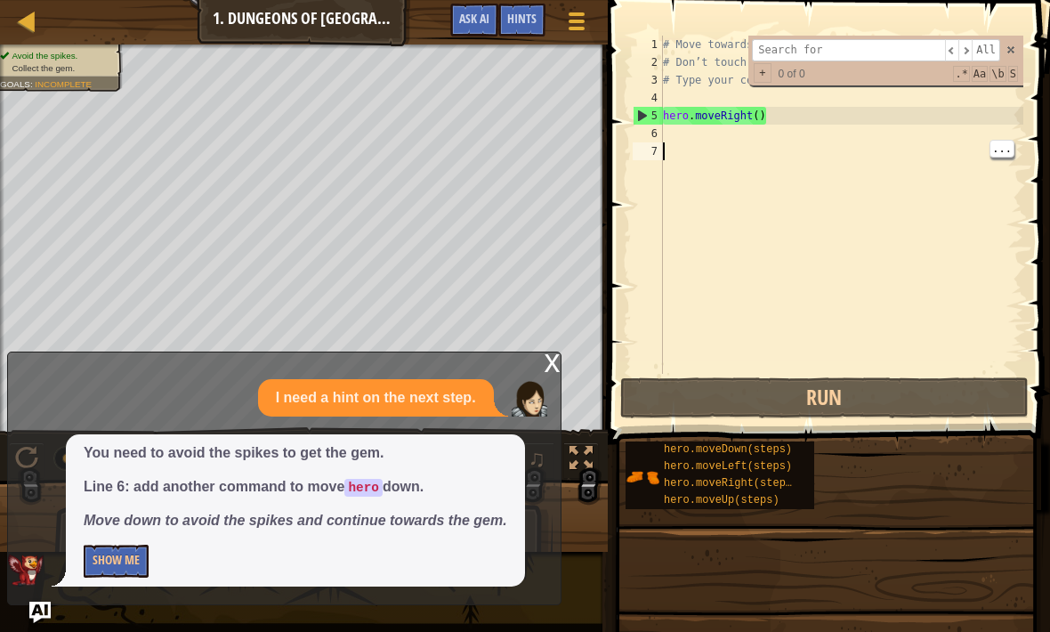
click at [1047, 129] on span at bounding box center [831, 196] width 457 height 497
click at [976, 154] on div "# Move towards the gem. # Don’t touch the spikes! # Type your code below and cl…" at bounding box center [841, 223] width 364 height 374
click at [1017, 150] on div "# Move towards the gem. # Don’t touch the spikes! # Type your code below and cl…" at bounding box center [841, 223] width 364 height 374
click at [926, 133] on div "# Move towards the gem. # Don’t touch the spikes! # Type your code below and cl…" at bounding box center [841, 223] width 364 height 374
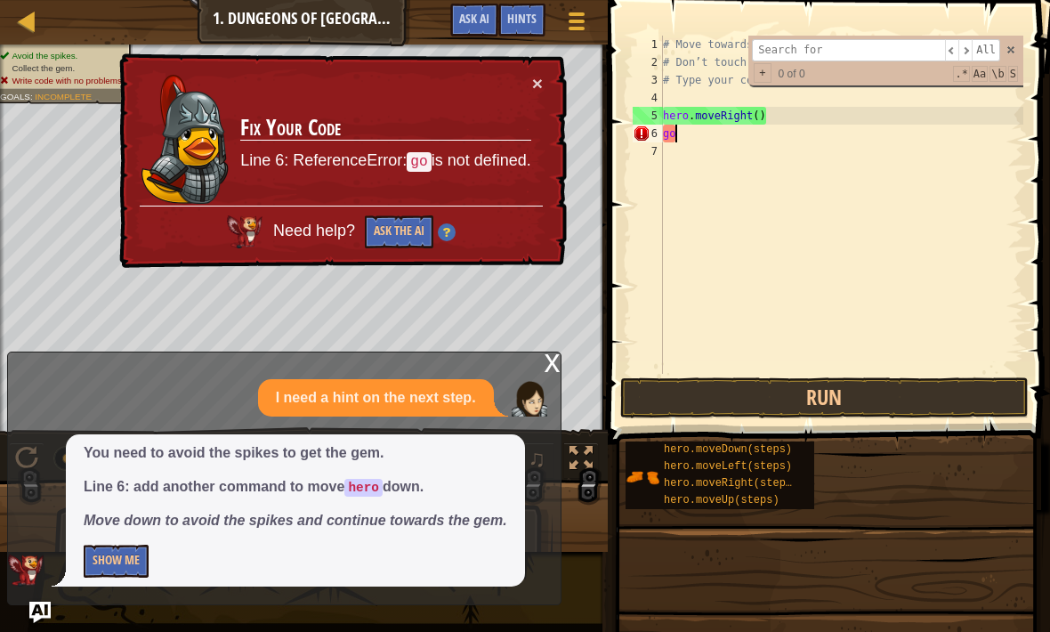
click at [534, 90] on button "×" at bounding box center [537, 83] width 11 height 19
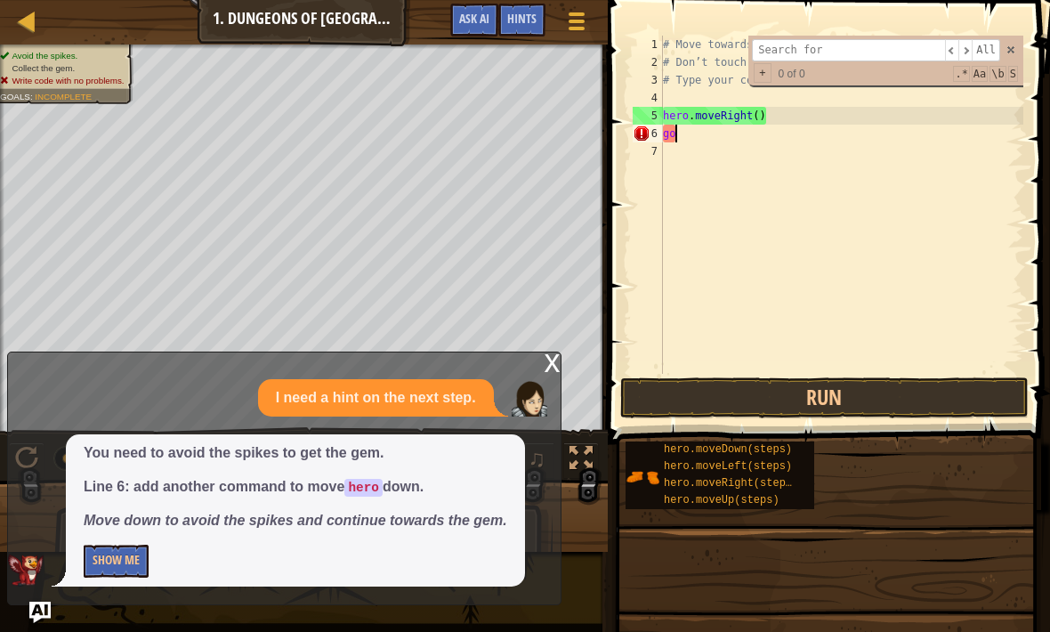
type textarea "g"
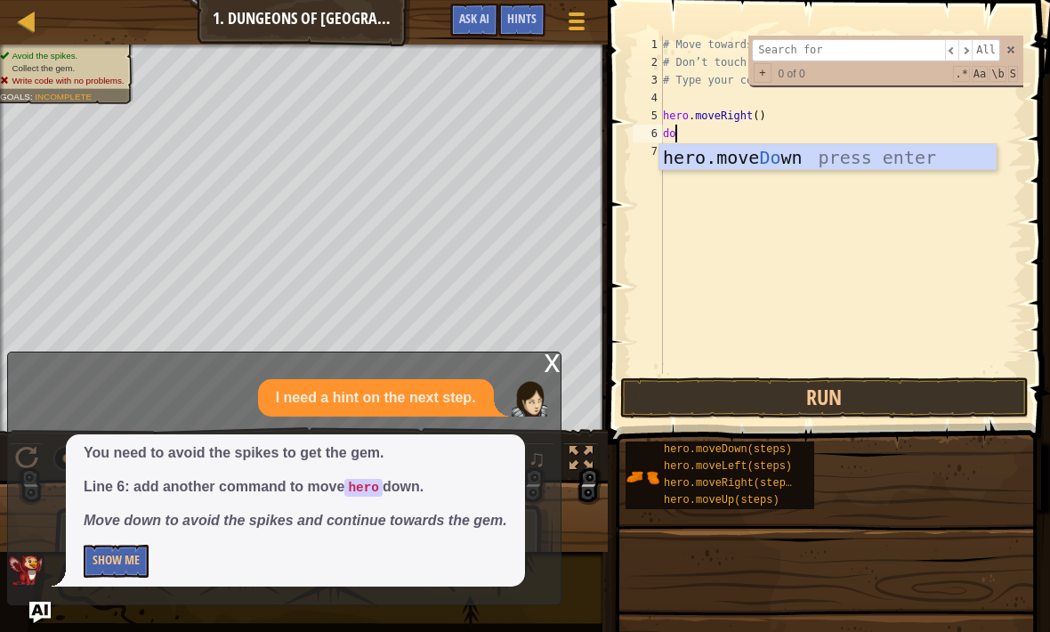
type textarea "down"
click at [922, 156] on div "hero.move Down press enter" at bounding box center [827, 184] width 336 height 80
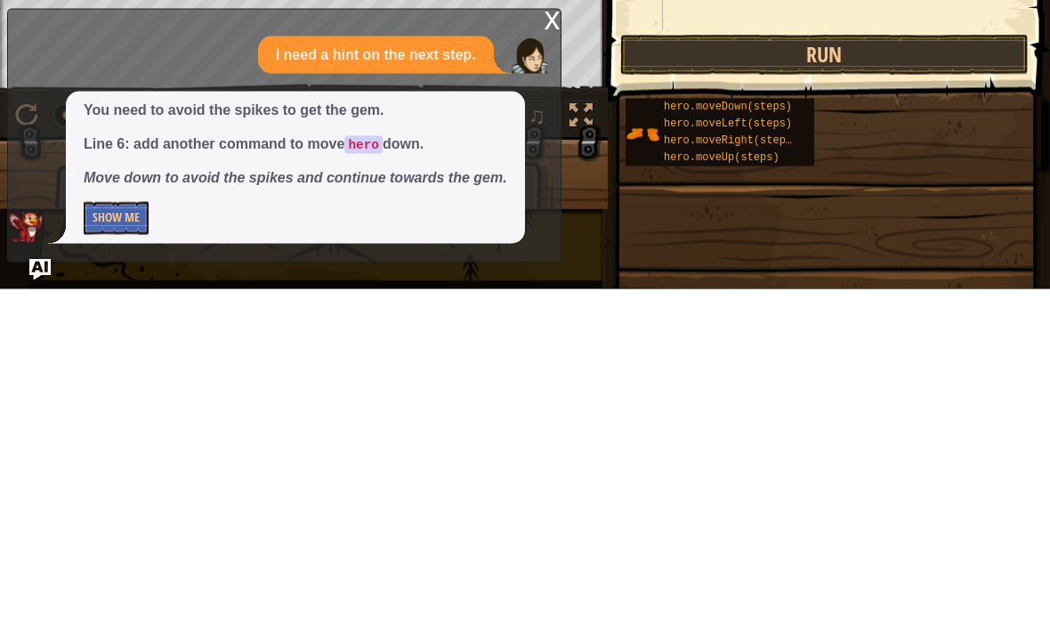
click at [804, 377] on button "Run" at bounding box center [824, 397] width 408 height 41
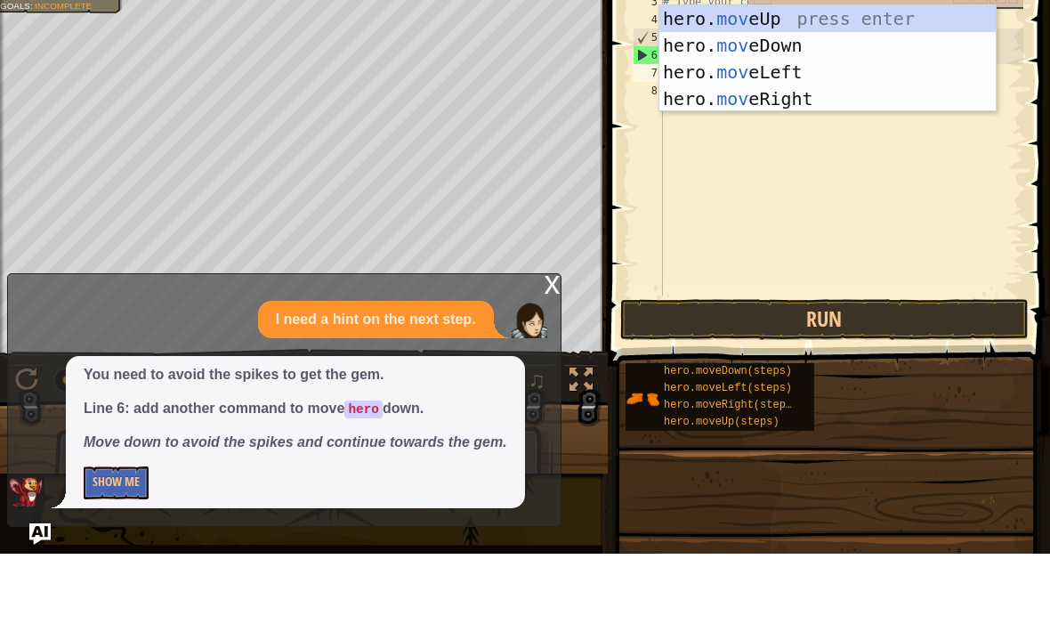
type textarea "move"
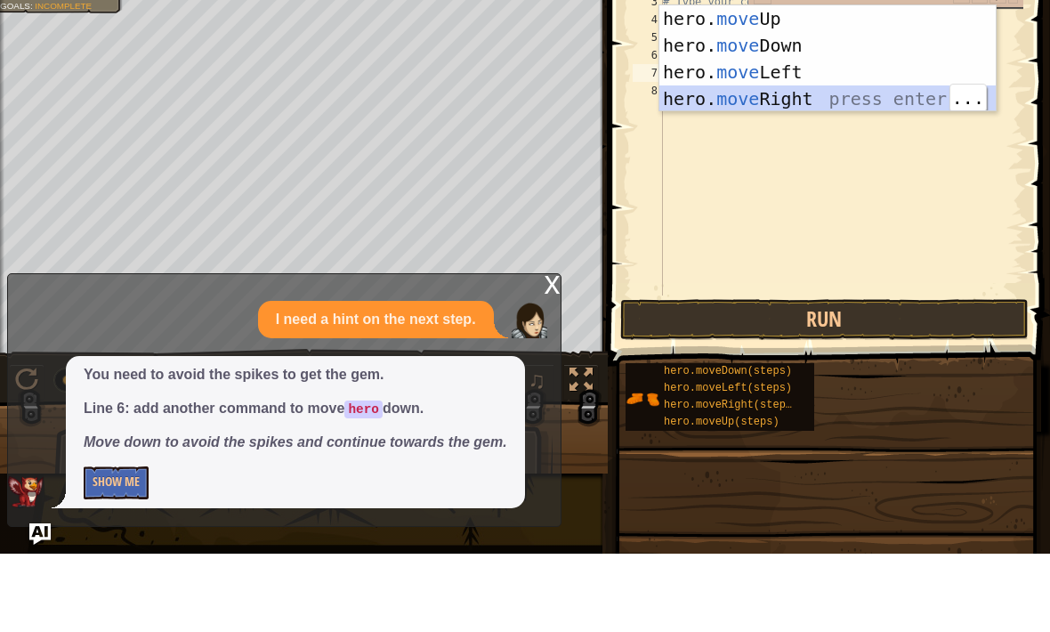
click at [793, 95] on div "hero. move Up press enter hero. move Down press enter hero. move Left press ent…" at bounding box center [827, 164] width 336 height 160
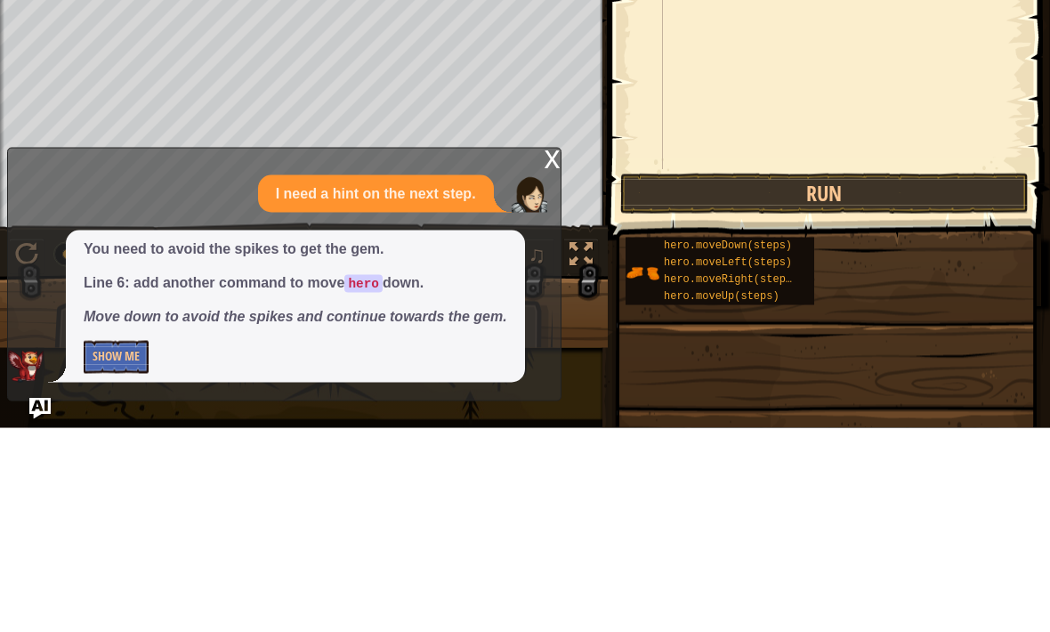
click at [854, 377] on button "Run" at bounding box center [824, 397] width 408 height 41
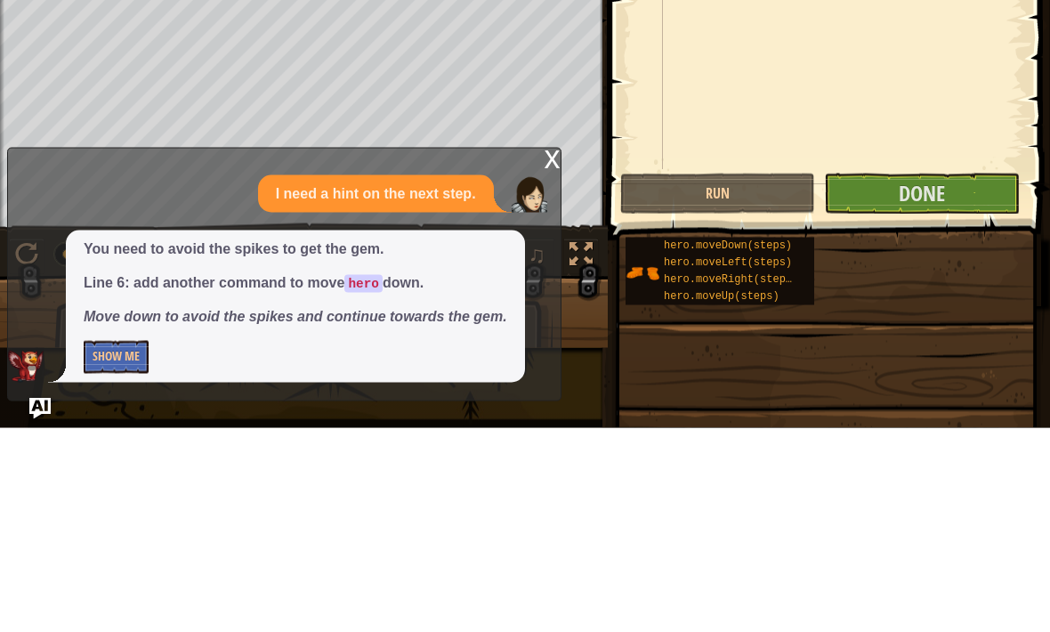
click at [560, 352] on div "x" at bounding box center [553, 361] width 16 height 18
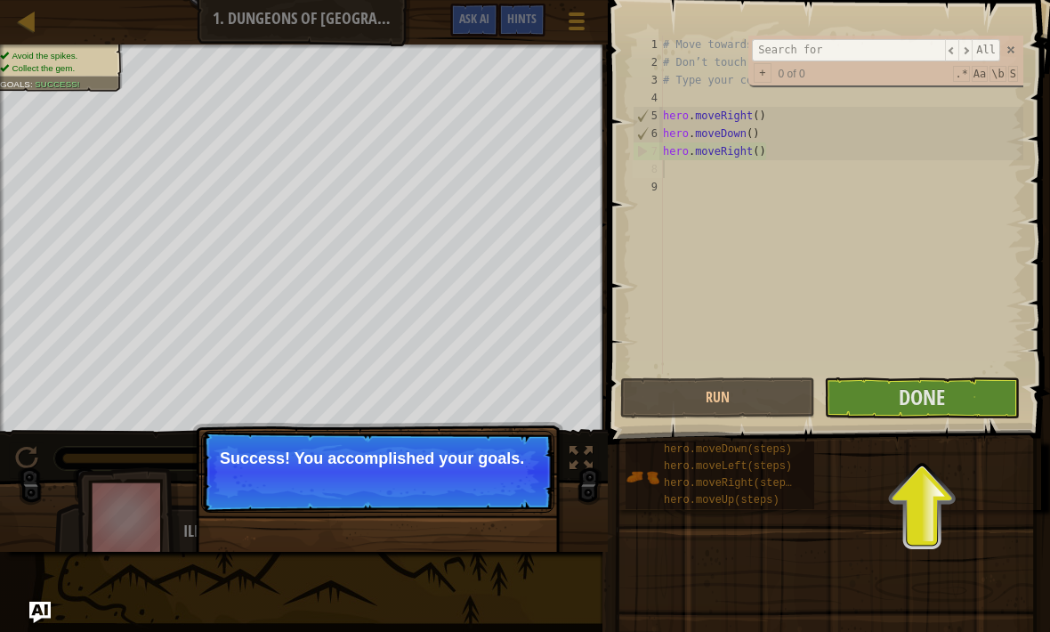
scroll to position [0, 0]
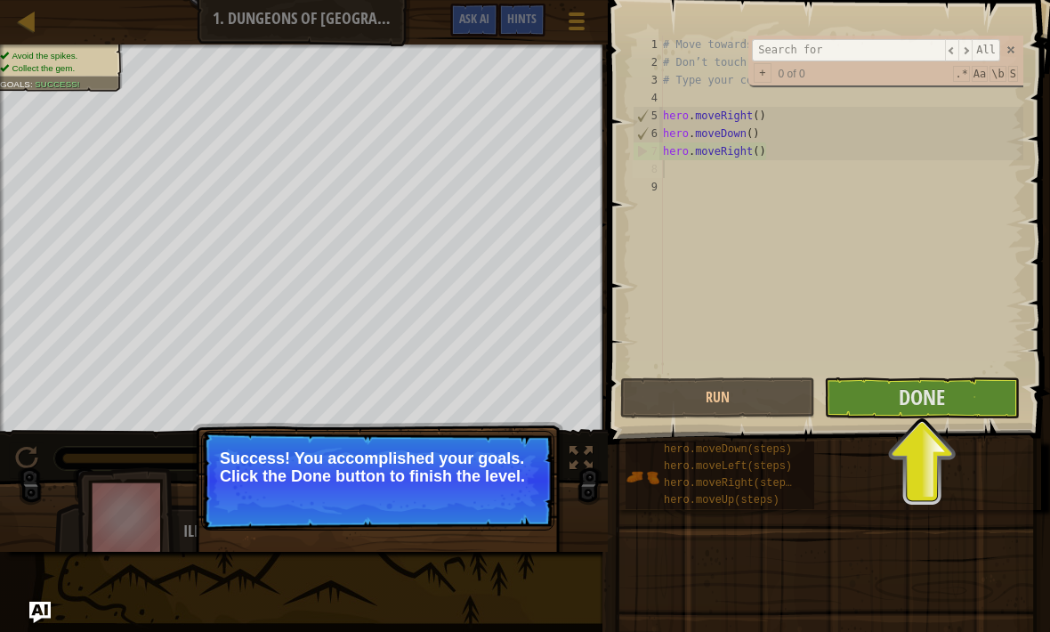
click at [927, 407] on span "Done" at bounding box center [922, 397] width 46 height 28
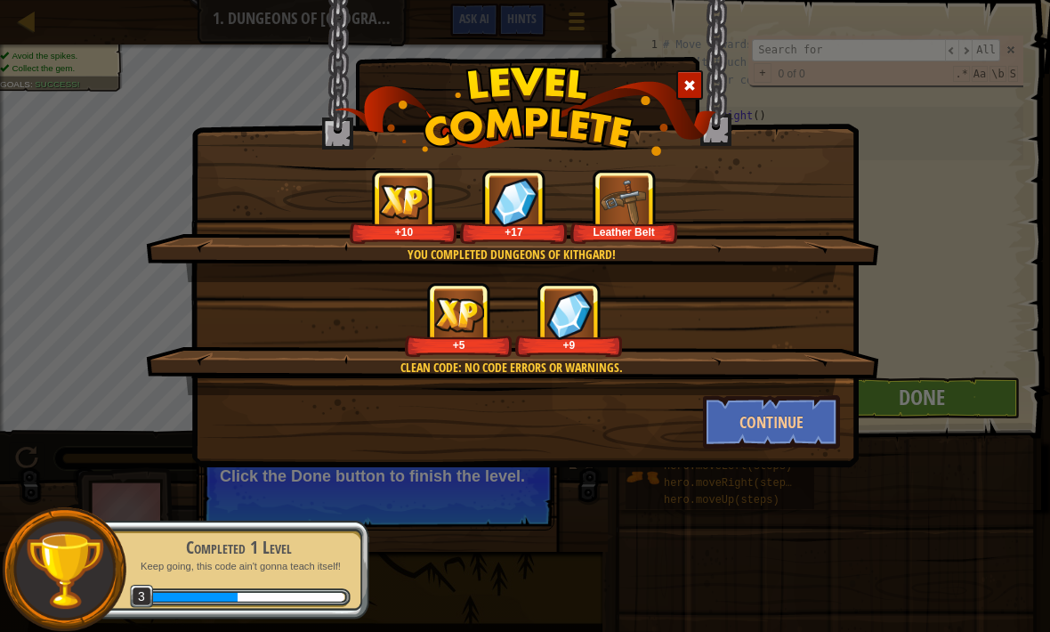
click at [813, 407] on button "Continue" at bounding box center [772, 421] width 138 height 53
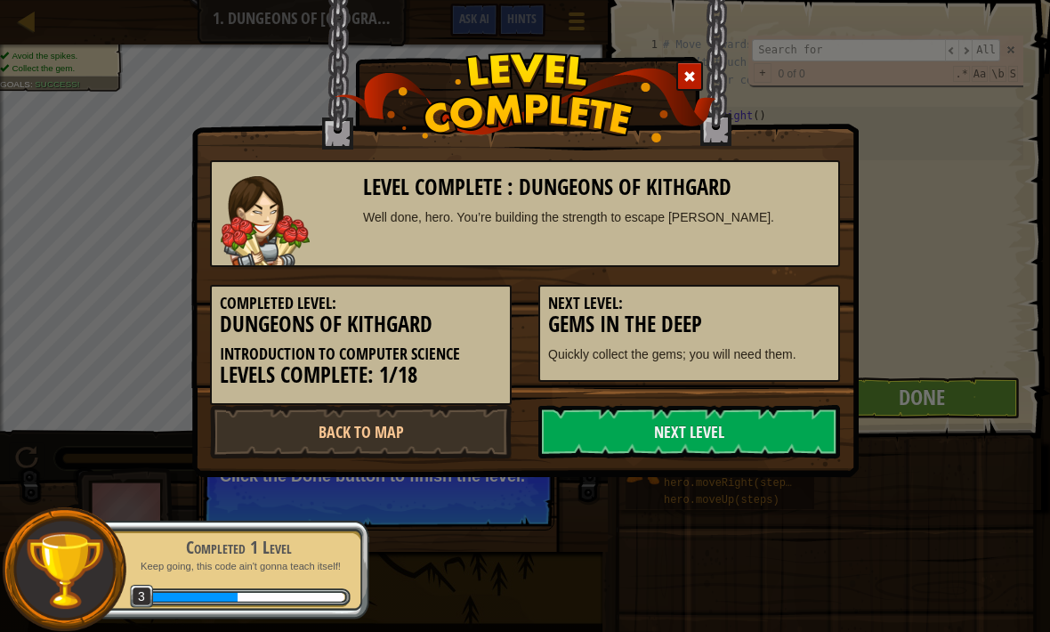
click at [786, 416] on link "Next Level" at bounding box center [689, 431] width 302 height 53
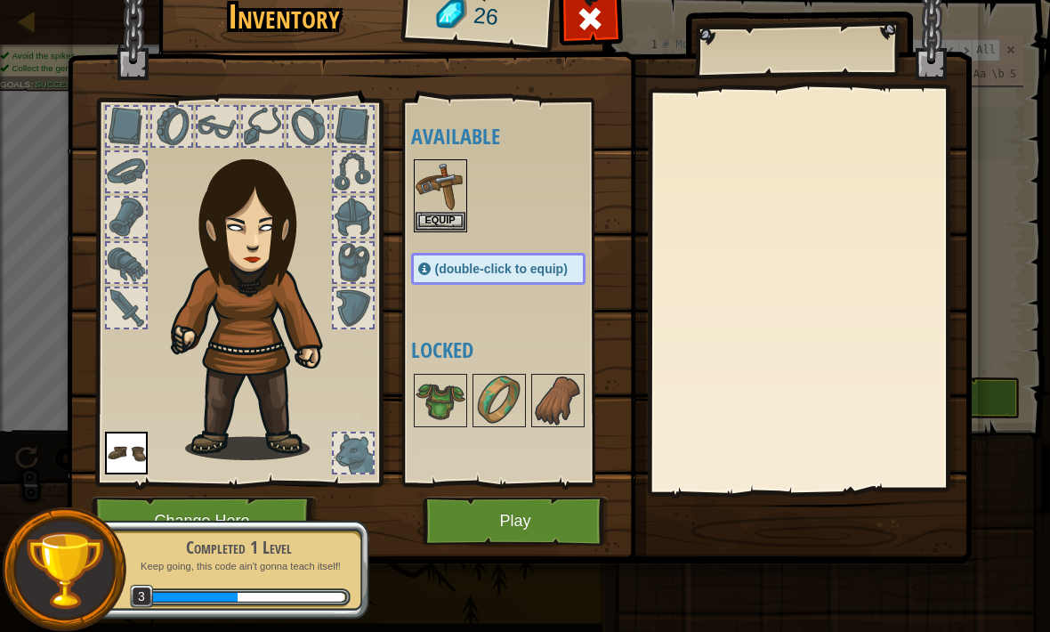
click at [449, 195] on img at bounding box center [441, 186] width 50 height 50
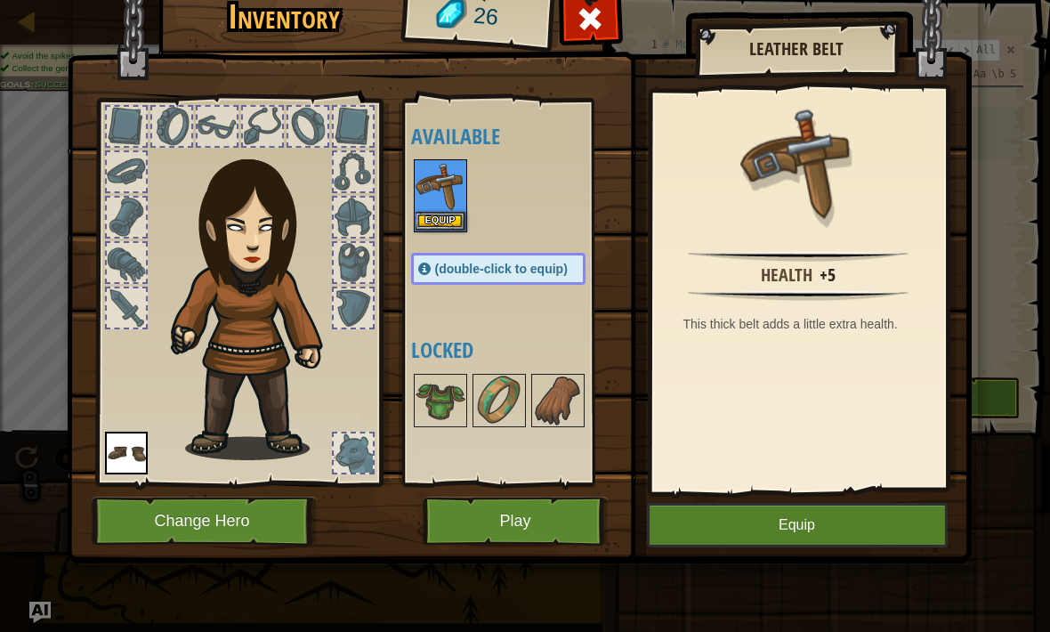
click at [828, 529] on button "Equip" at bounding box center [797, 525] width 301 height 44
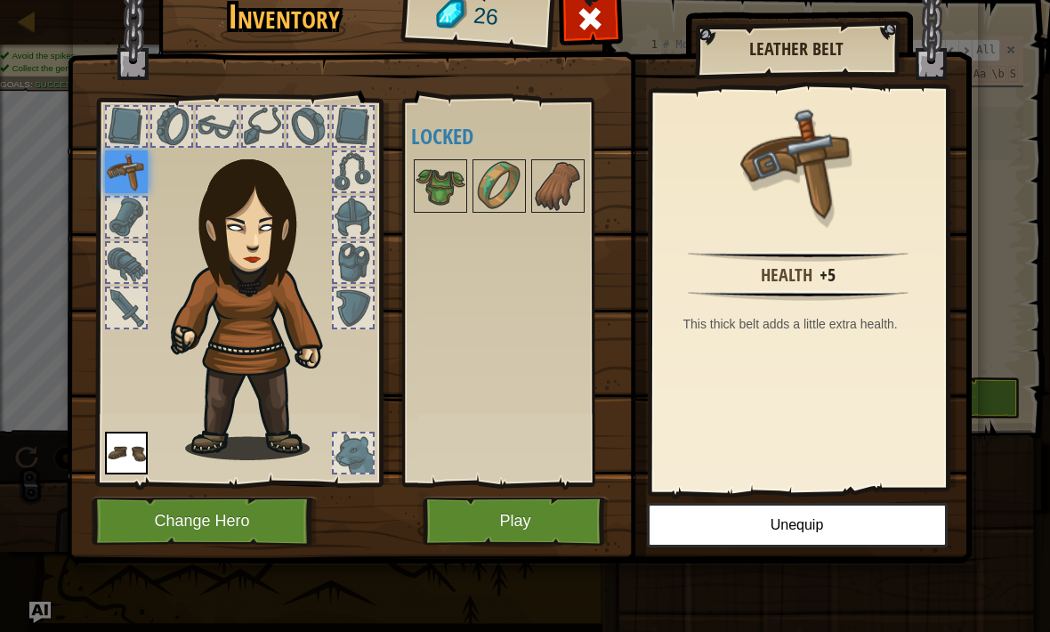
click at [157, 121] on div at bounding box center [171, 126] width 39 height 39
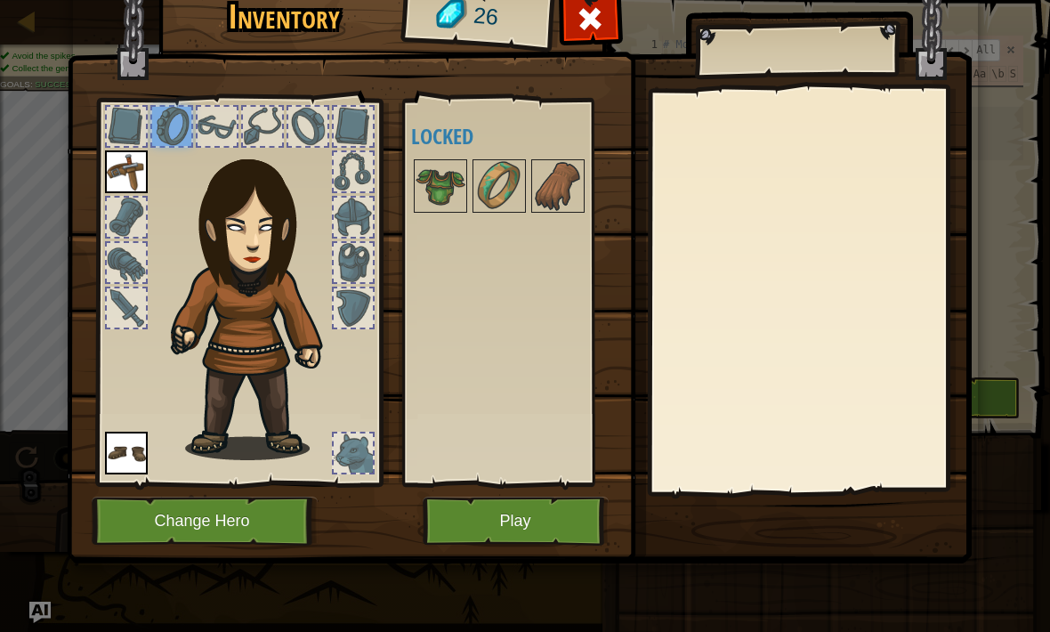
click at [228, 119] on div at bounding box center [217, 126] width 39 height 39
click at [461, 494] on img at bounding box center [519, 240] width 905 height 646
click at [235, 525] on button "Change Hero" at bounding box center [205, 521] width 226 height 49
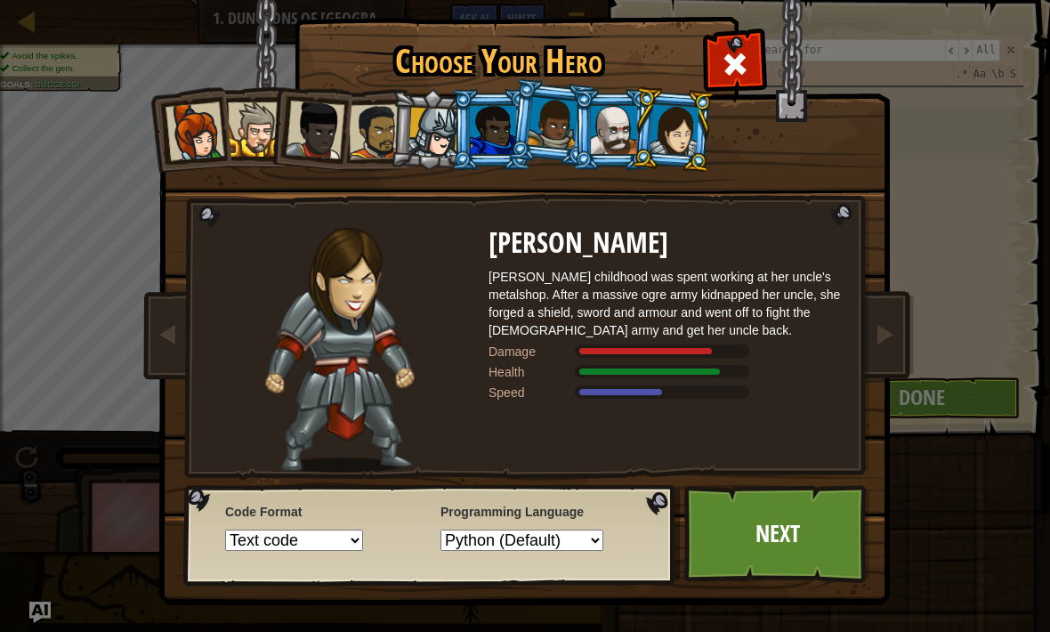
scroll to position [7, 0]
click at [410, 143] on div at bounding box center [433, 133] width 51 height 51
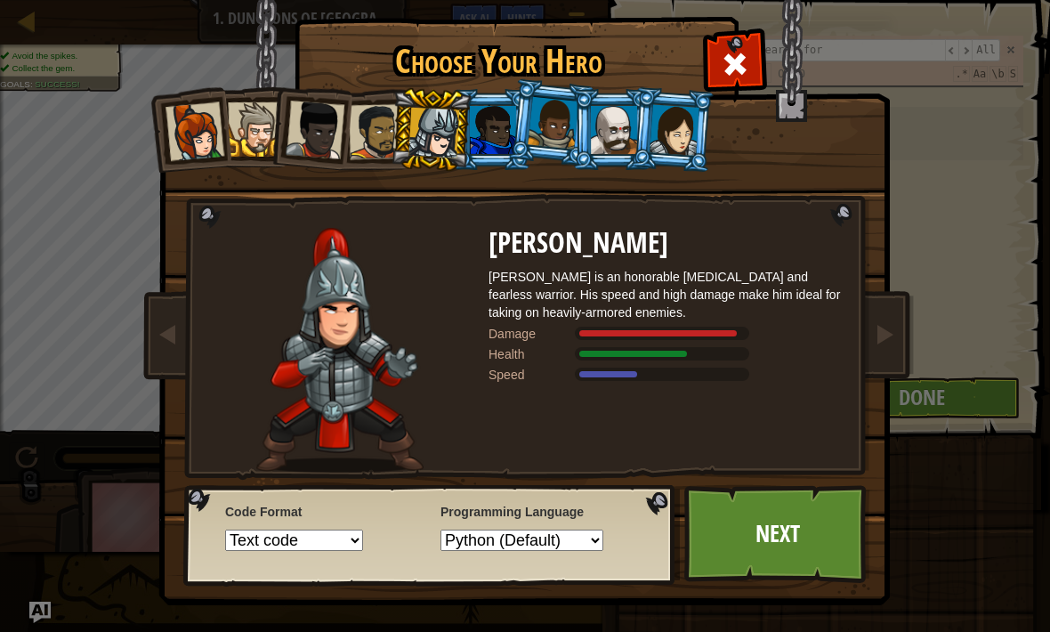
click at [177, 133] on div at bounding box center [195, 131] width 59 height 59
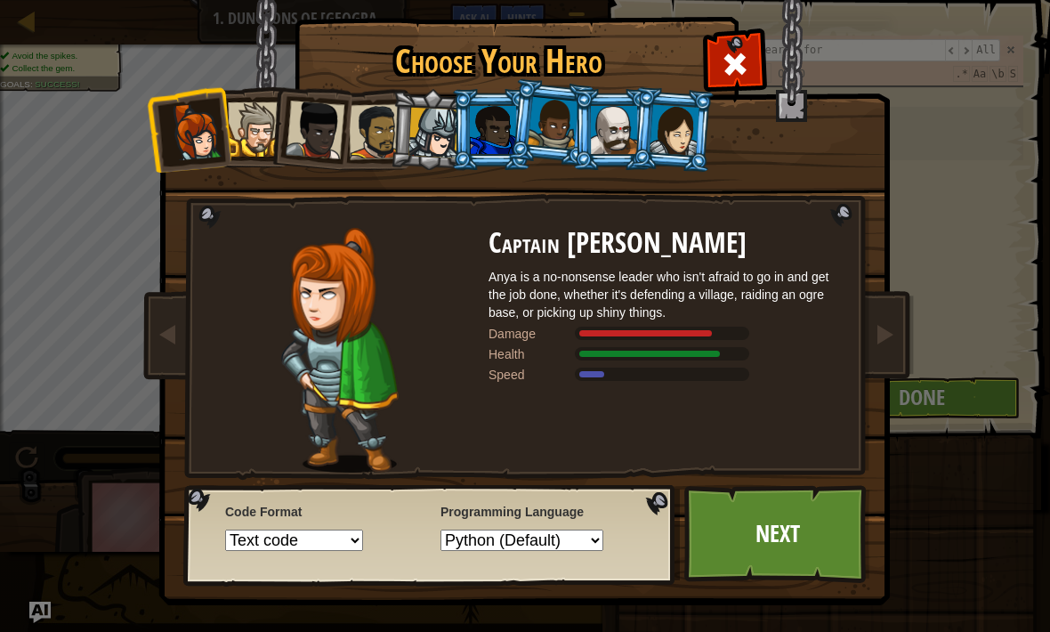
click at [180, 125] on div at bounding box center [195, 131] width 59 height 59
click at [774, 556] on link "Next" at bounding box center [777, 534] width 186 height 98
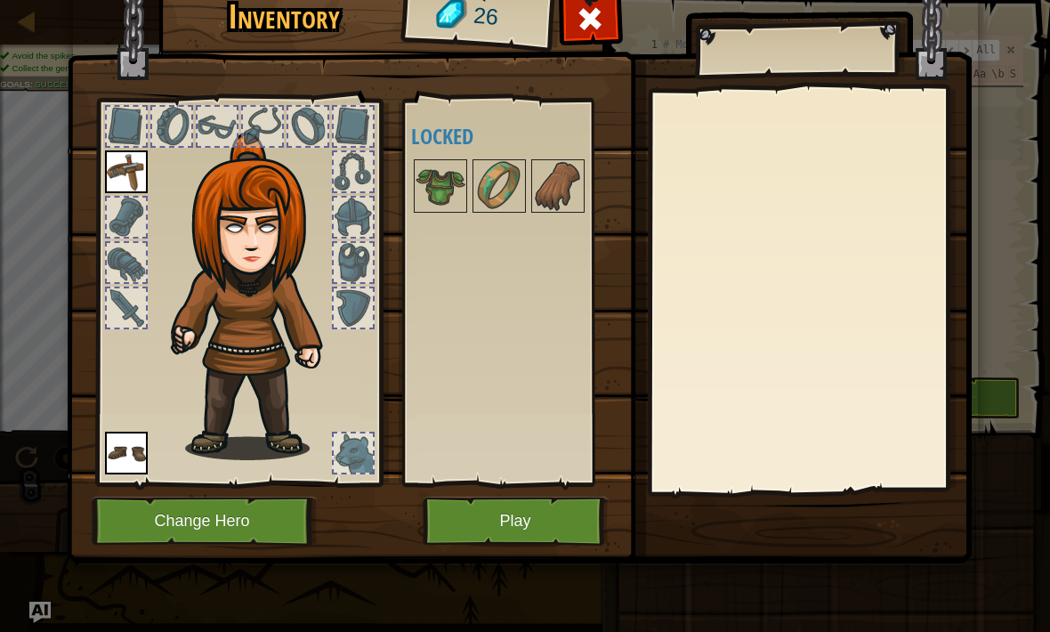
click at [570, 524] on button "Play" at bounding box center [516, 521] width 186 height 49
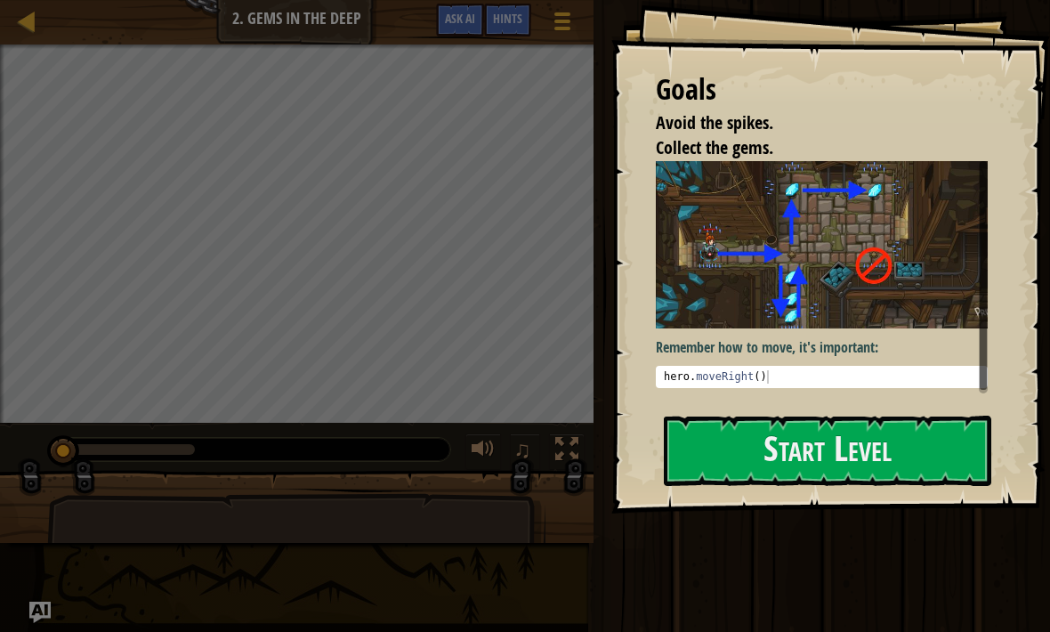
click at [740, 449] on button "Start Level" at bounding box center [828, 451] width 328 height 70
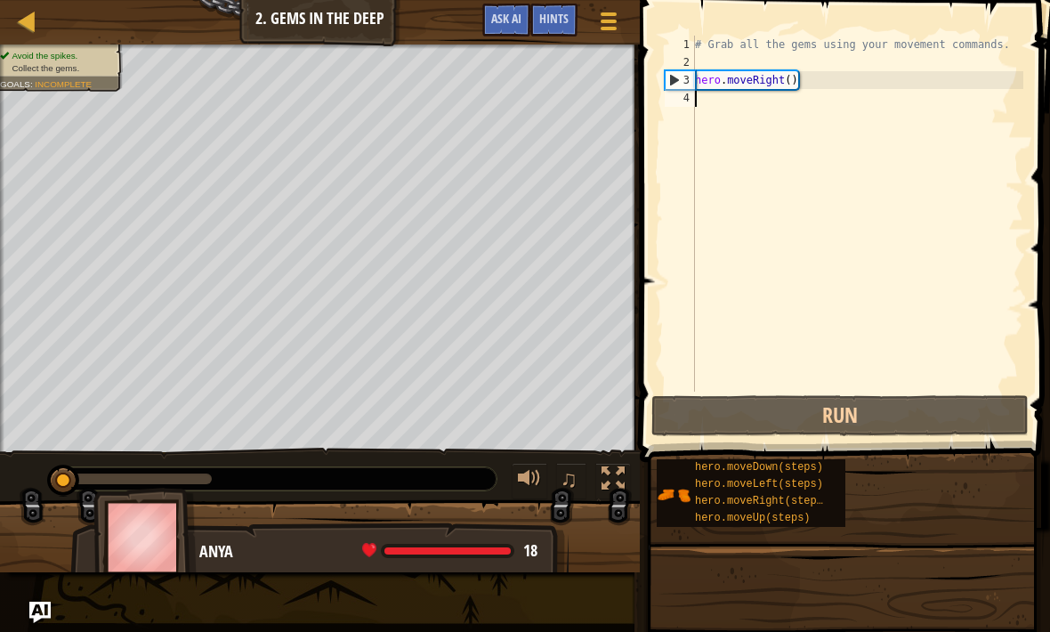
click at [866, 412] on button "Run" at bounding box center [839, 415] width 377 height 41
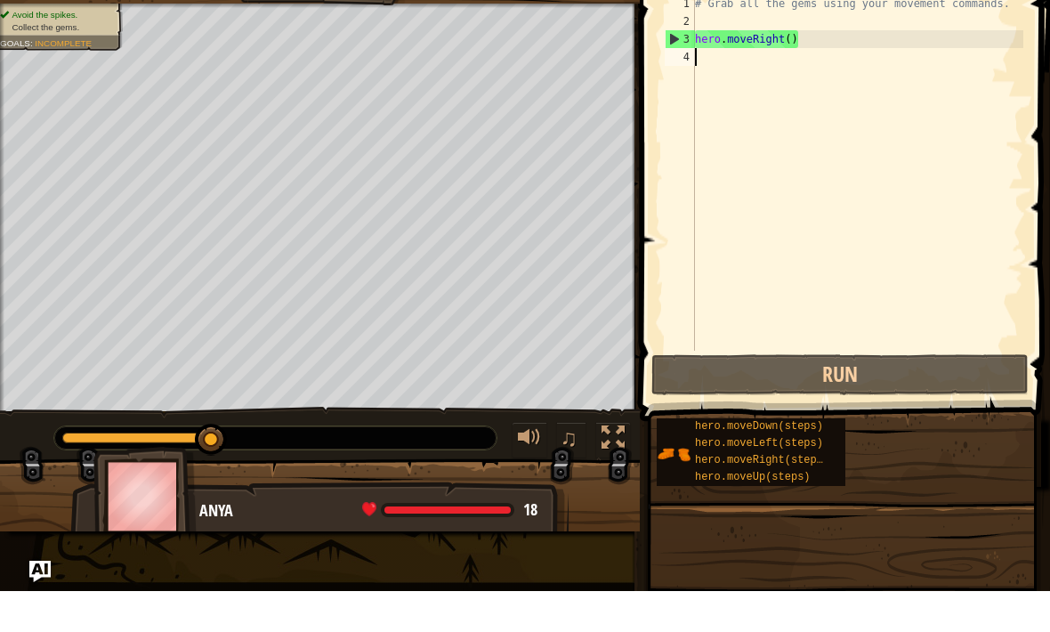
scroll to position [9, 0]
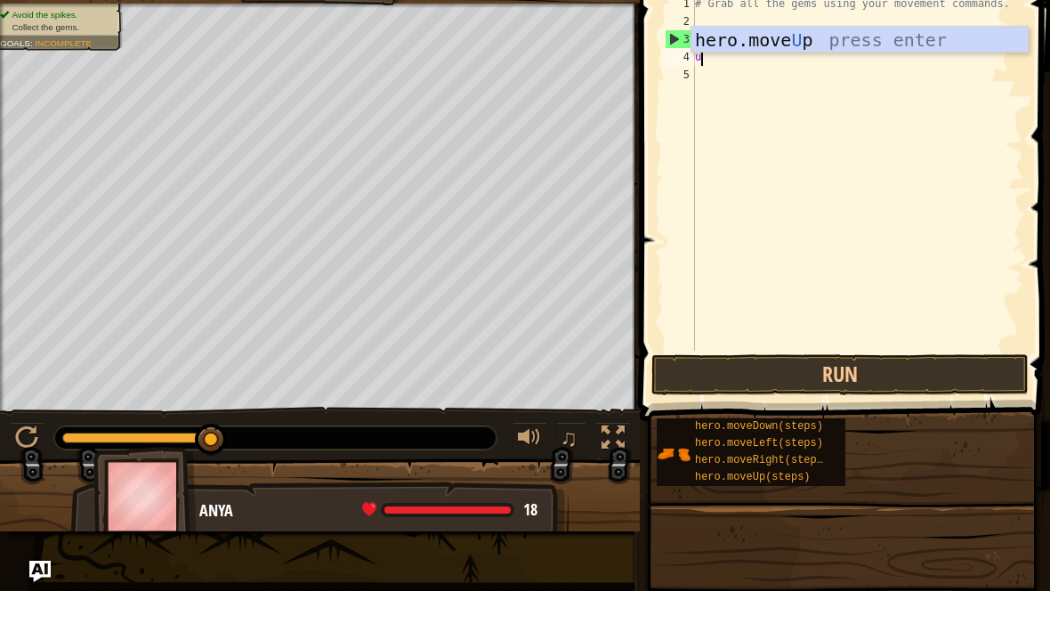
type textarea "up"
click at [902, 68] on div "hero.move Up press enter" at bounding box center [859, 108] width 336 height 80
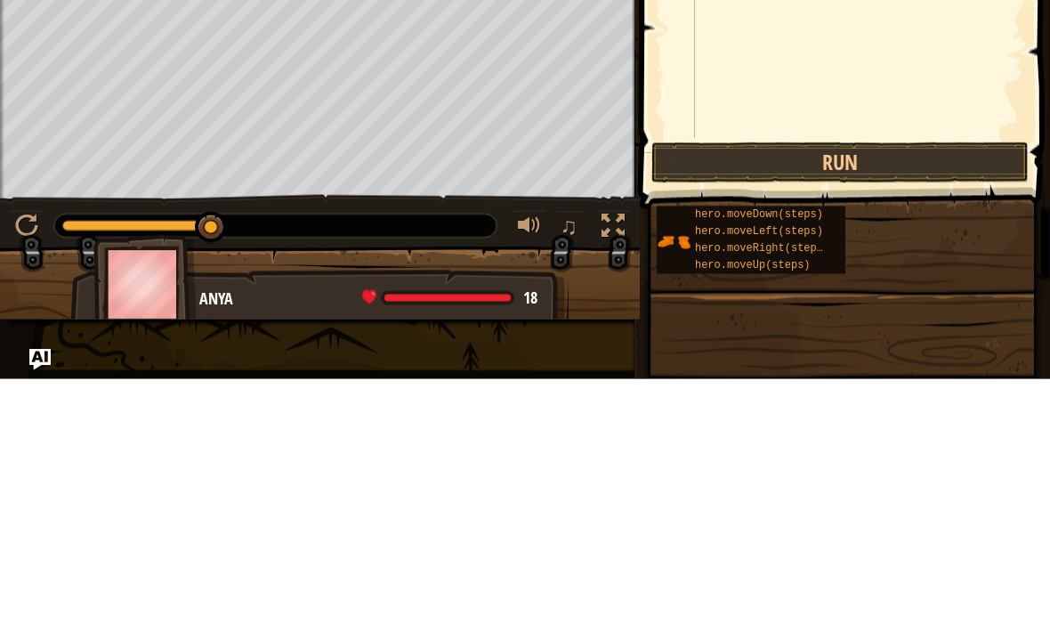
click at [887, 395] on button "Run" at bounding box center [839, 415] width 377 height 41
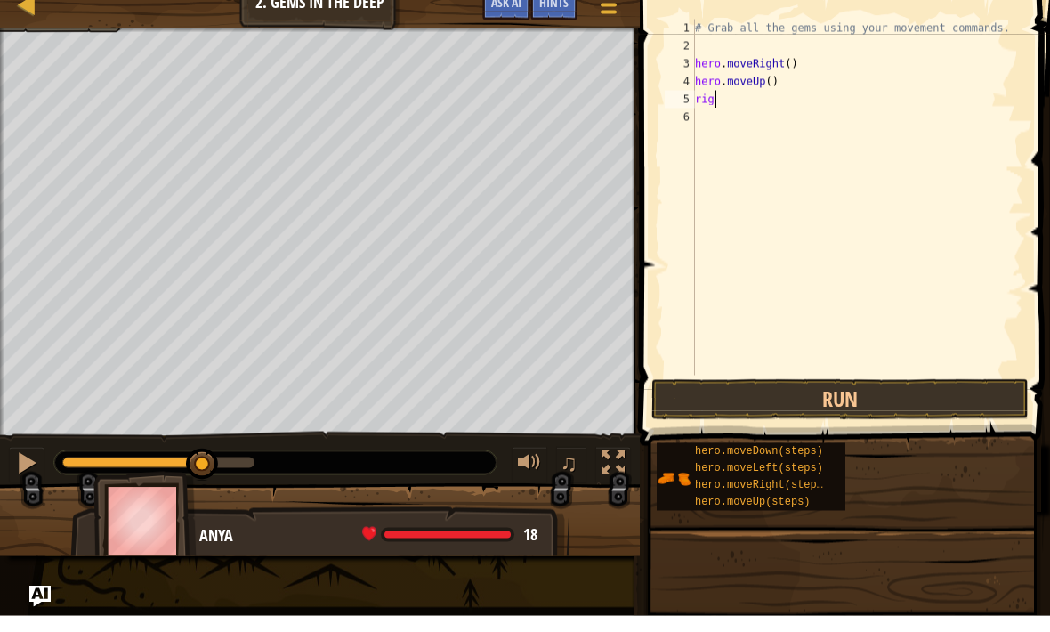
type textarea "r"
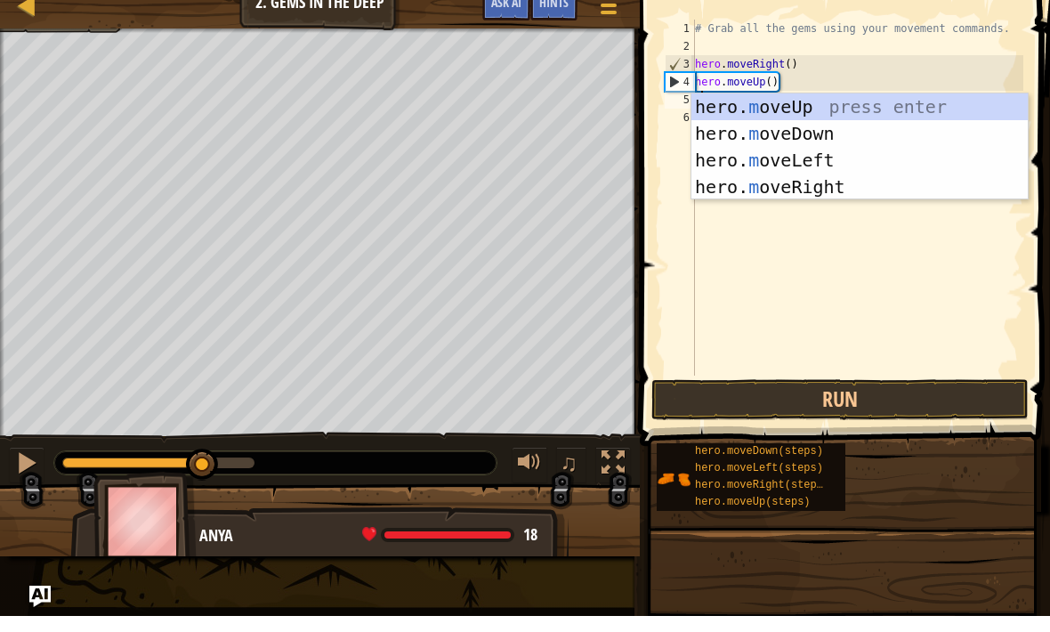
type textarea "mi"
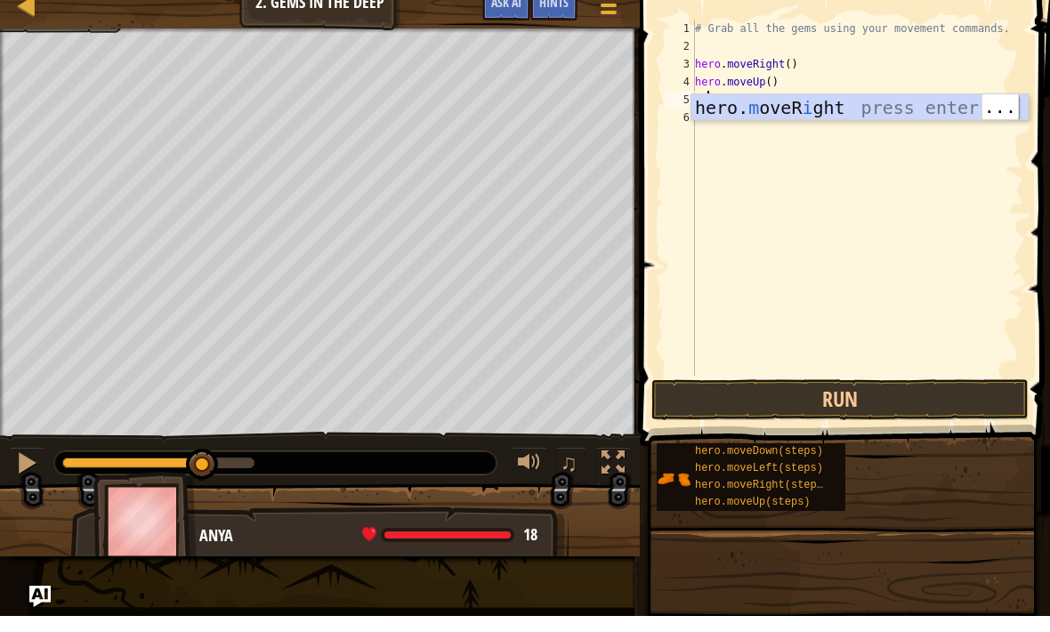
click at [802, 110] on div "hero. m oveR i ght press enter" at bounding box center [859, 150] width 336 height 80
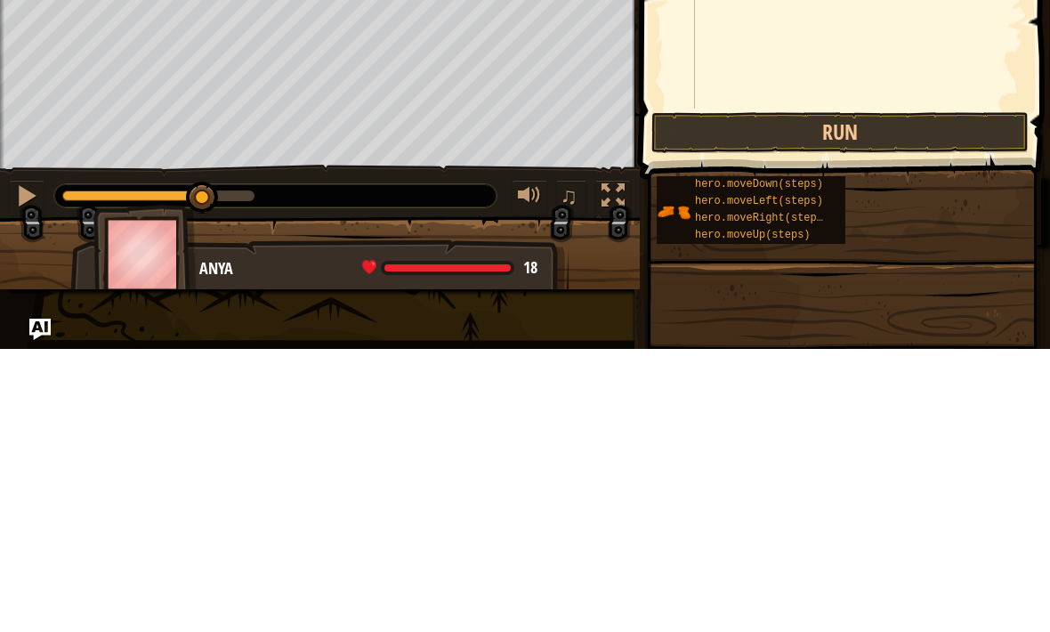
click at [912, 395] on button "Run" at bounding box center [839, 415] width 377 height 41
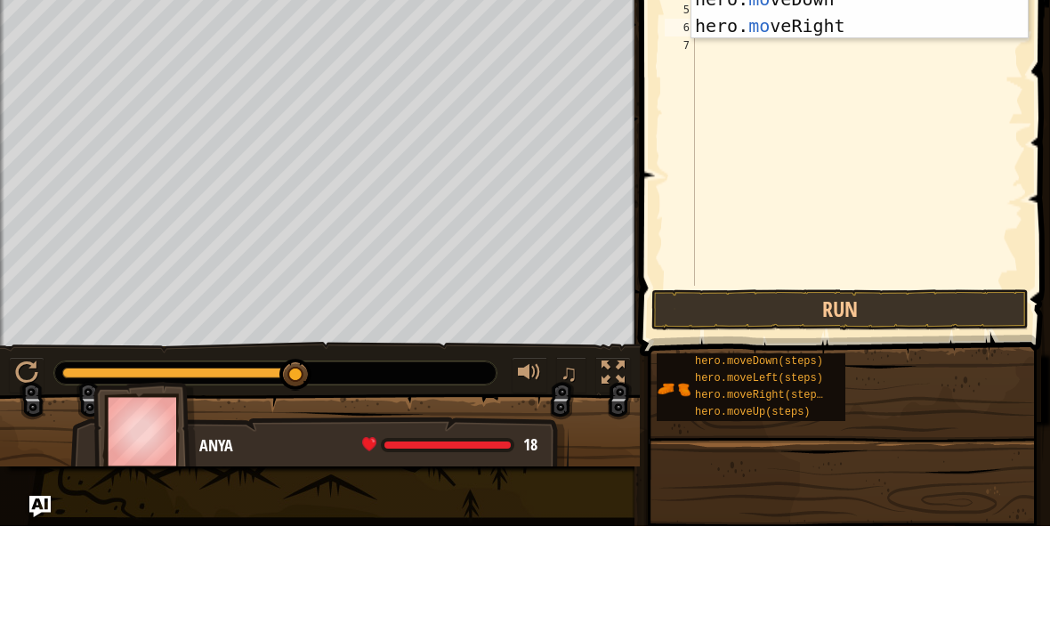
type textarea "m"
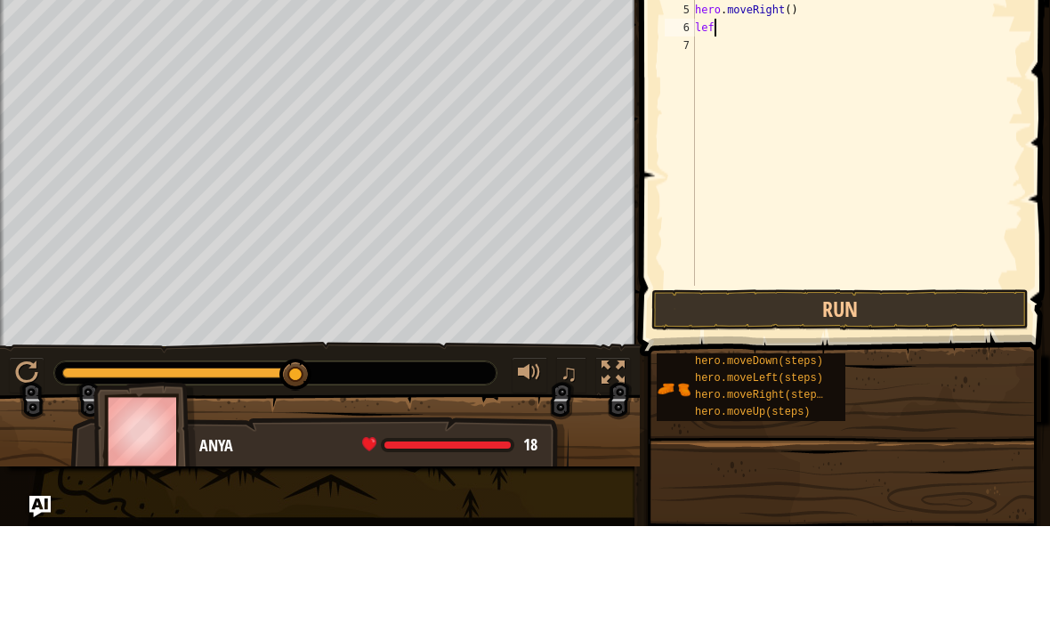
type textarea "left"
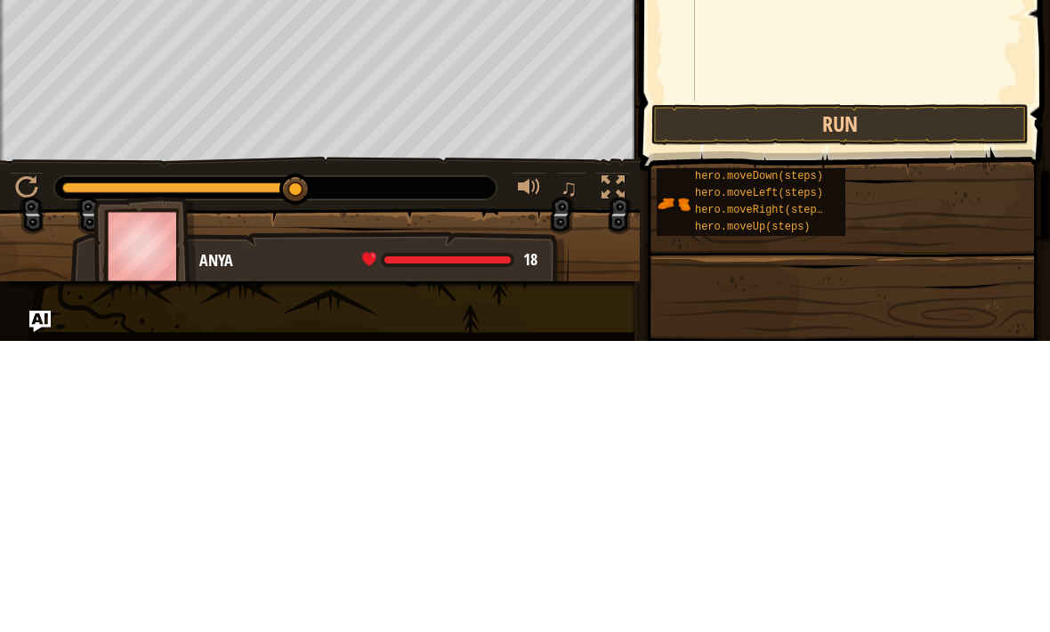
click at [918, 395] on button "Run" at bounding box center [839, 415] width 377 height 41
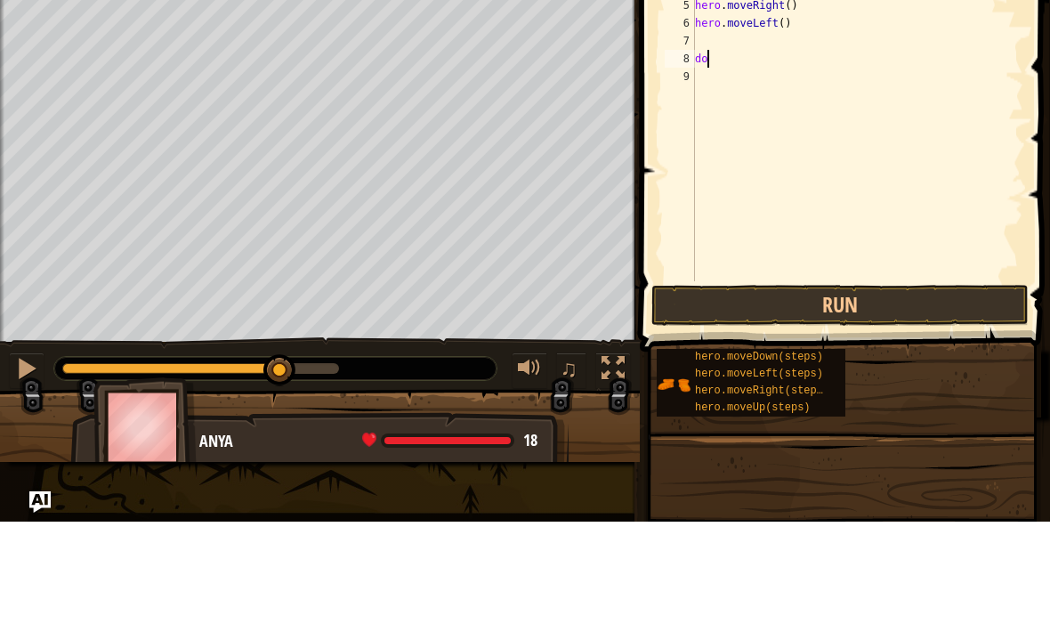
type textarea "d"
type textarea "hero.moveLeft()"
click at [705, 43] on div "# Grab all the gems using your movement commands. hero . moveRight ( ) hero . m…" at bounding box center [857, 232] width 332 height 392
type textarea "down"
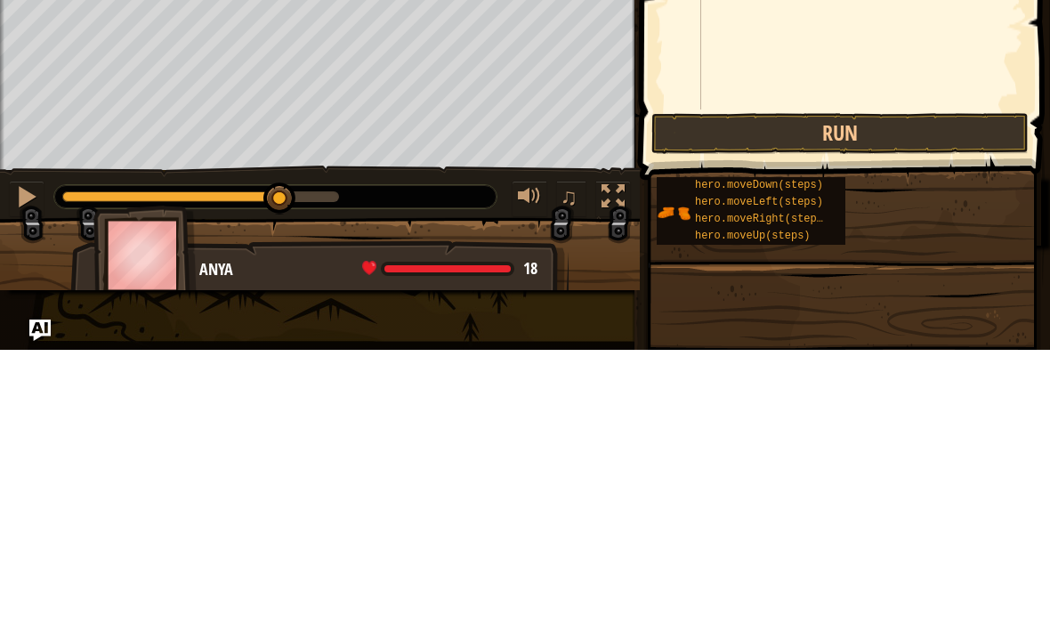
click at [916, 395] on button "Run" at bounding box center [839, 415] width 377 height 41
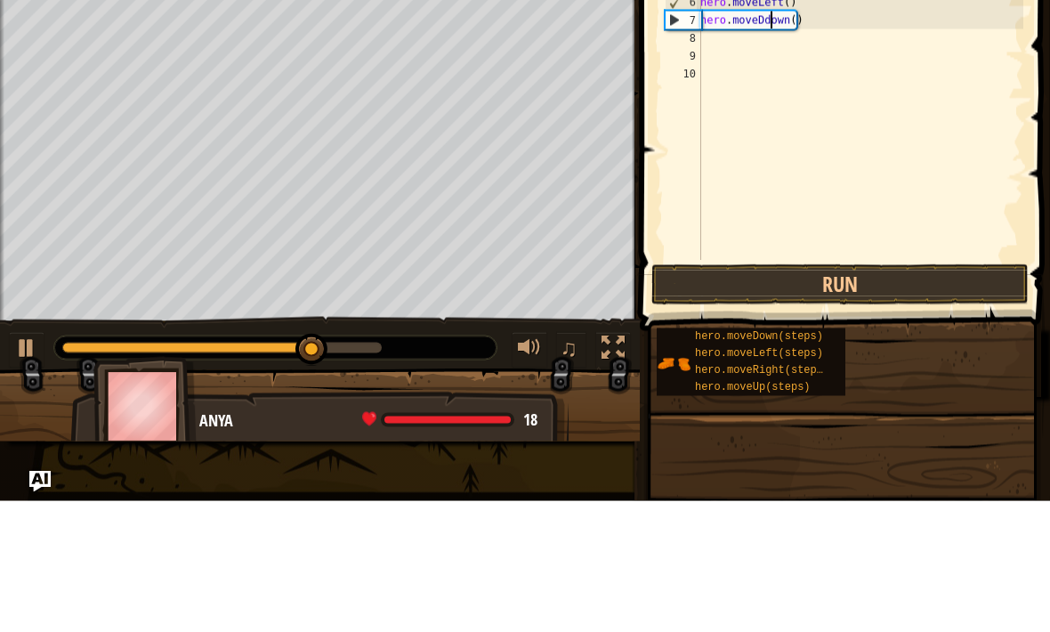
scroll to position [9, 6]
type textarea "hero.moveDown()"
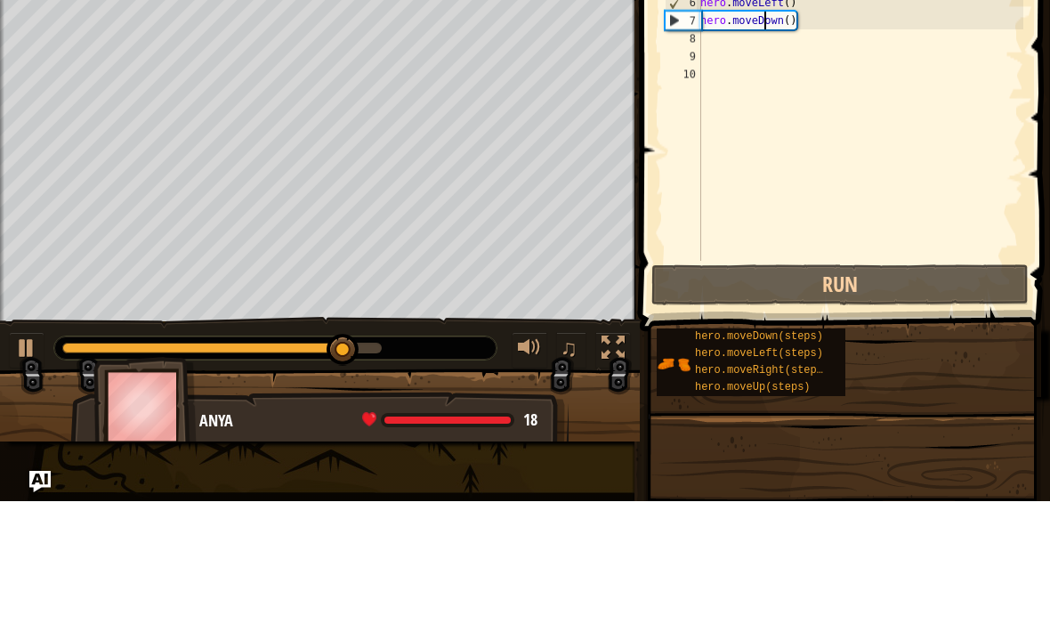
scroll to position [9, 0]
click at [749, 36] on div "# Grab all the gems using your movement commands. hero . moveRight ( ) hero . m…" at bounding box center [860, 232] width 327 height 392
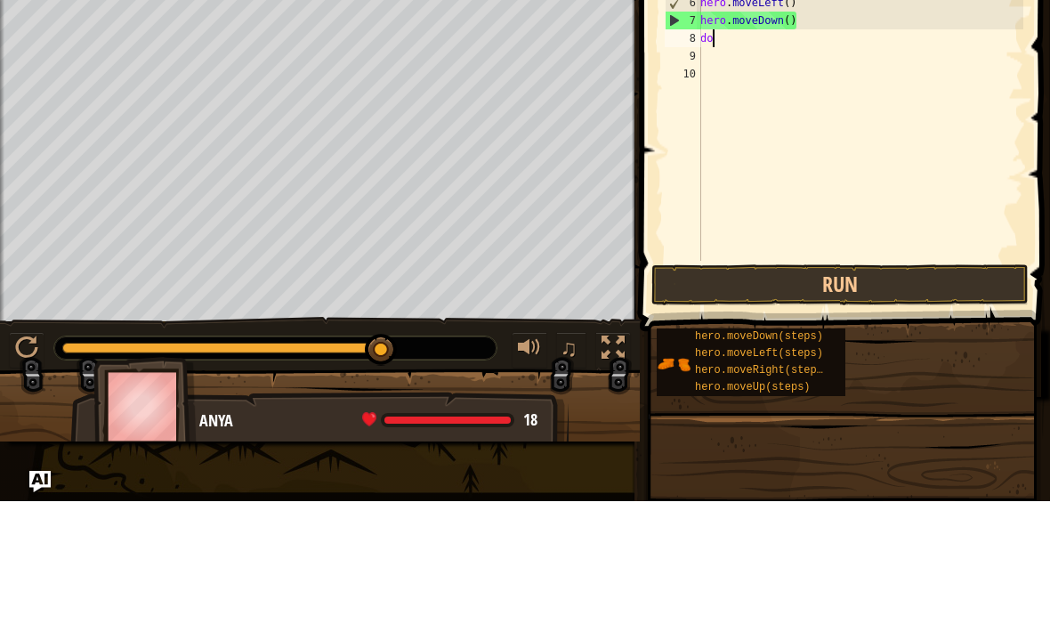
type textarea "down"
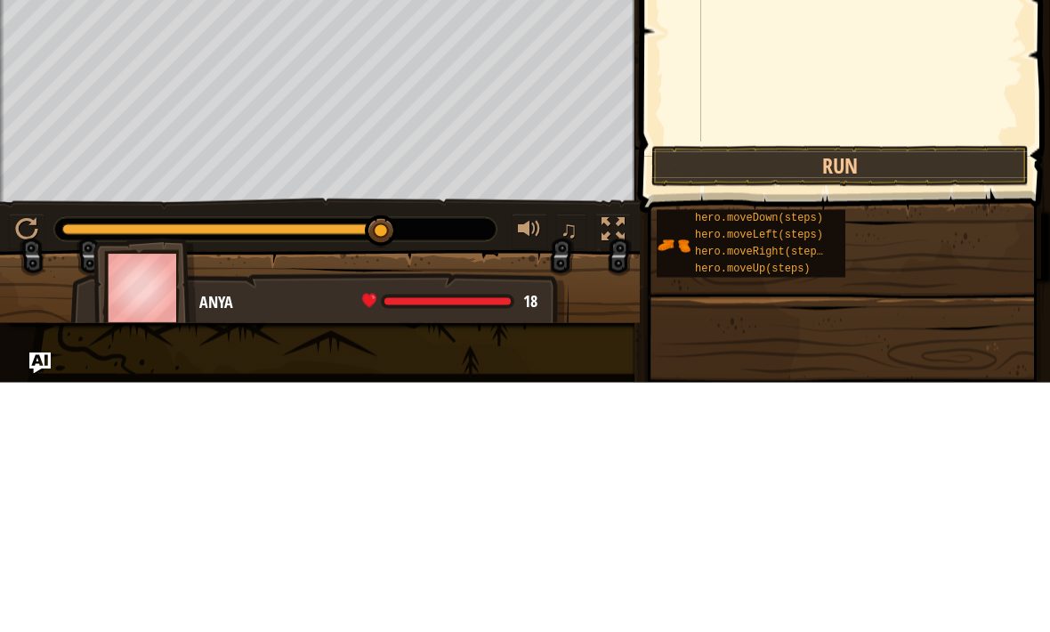
click at [917, 395] on button "Run" at bounding box center [839, 415] width 377 height 41
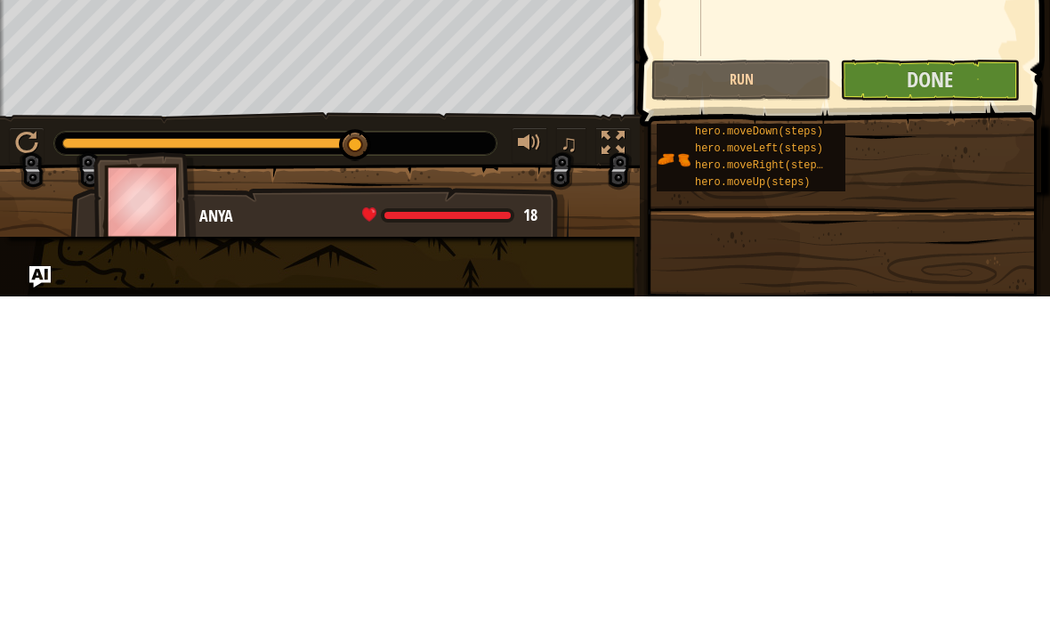
click at [987, 395] on button "Done" at bounding box center [930, 415] width 180 height 41
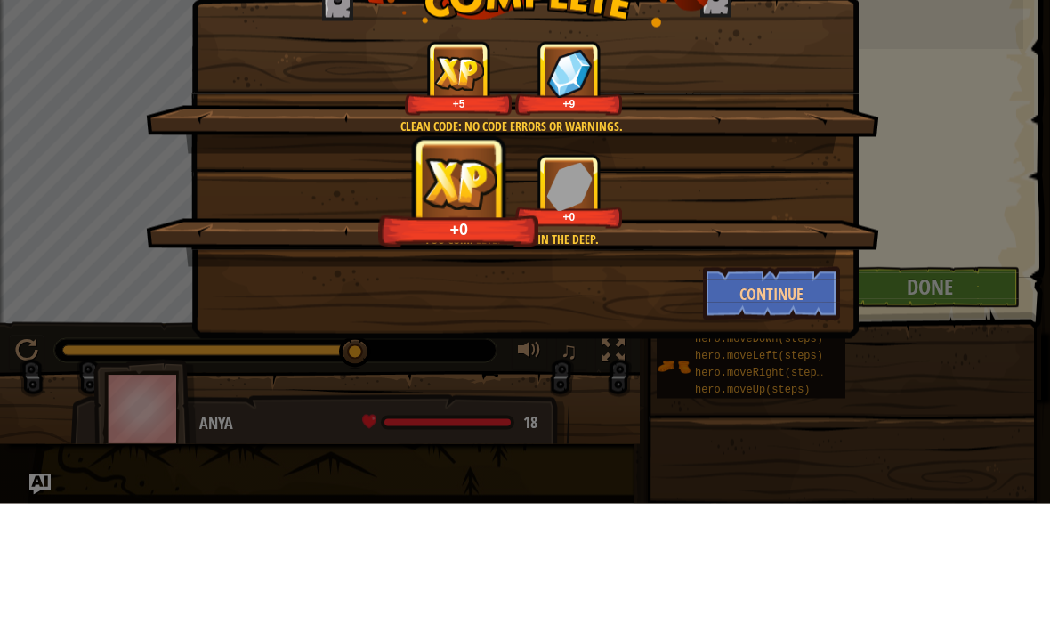
click at [108, 80] on div "Clean code: no code errors or warnings. +5 +9 You completed Gems in the Deep. +…" at bounding box center [525, 316] width 1050 height 632
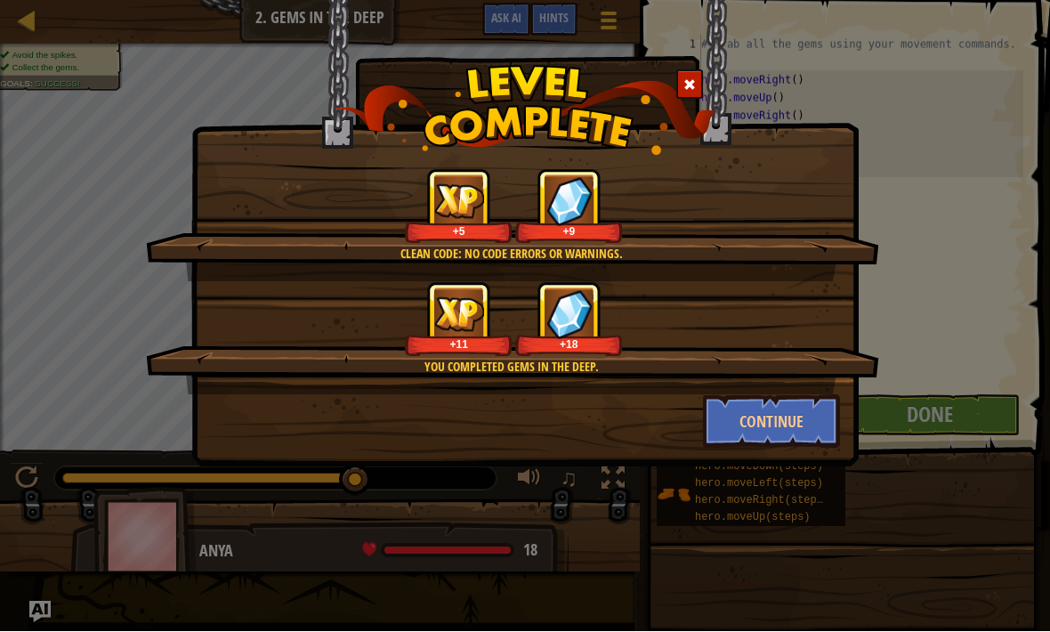
click at [731, 413] on button "Continue" at bounding box center [772, 421] width 138 height 53
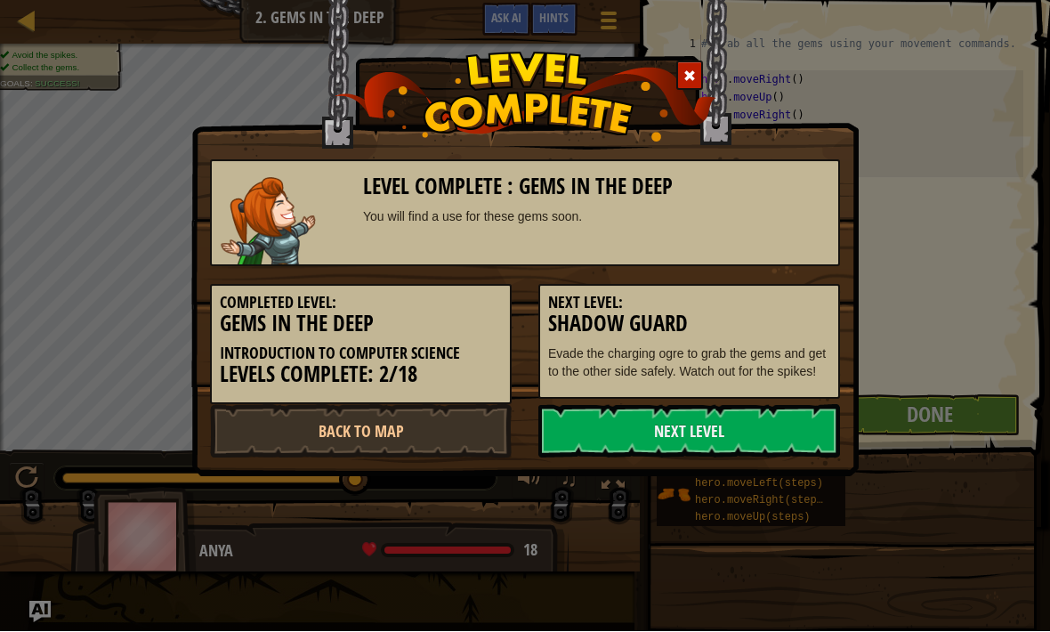
click at [756, 414] on link "Next Level" at bounding box center [689, 431] width 302 height 53
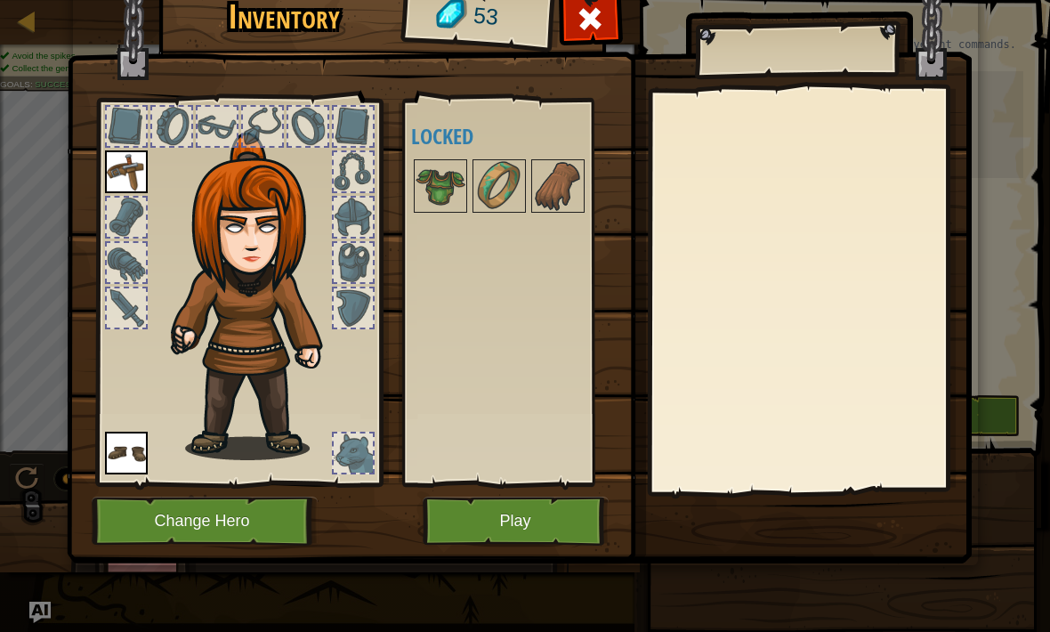
click at [346, 453] on div at bounding box center [353, 452] width 39 height 39
click at [516, 501] on button "Play" at bounding box center [516, 521] width 186 height 49
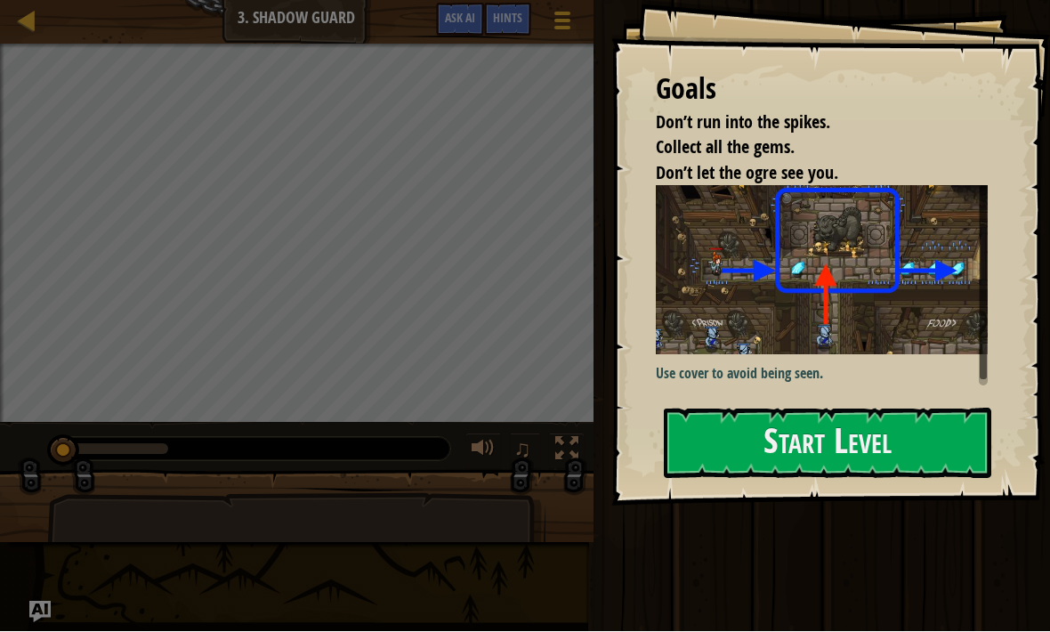
click at [869, 432] on button "Start Level" at bounding box center [828, 443] width 328 height 70
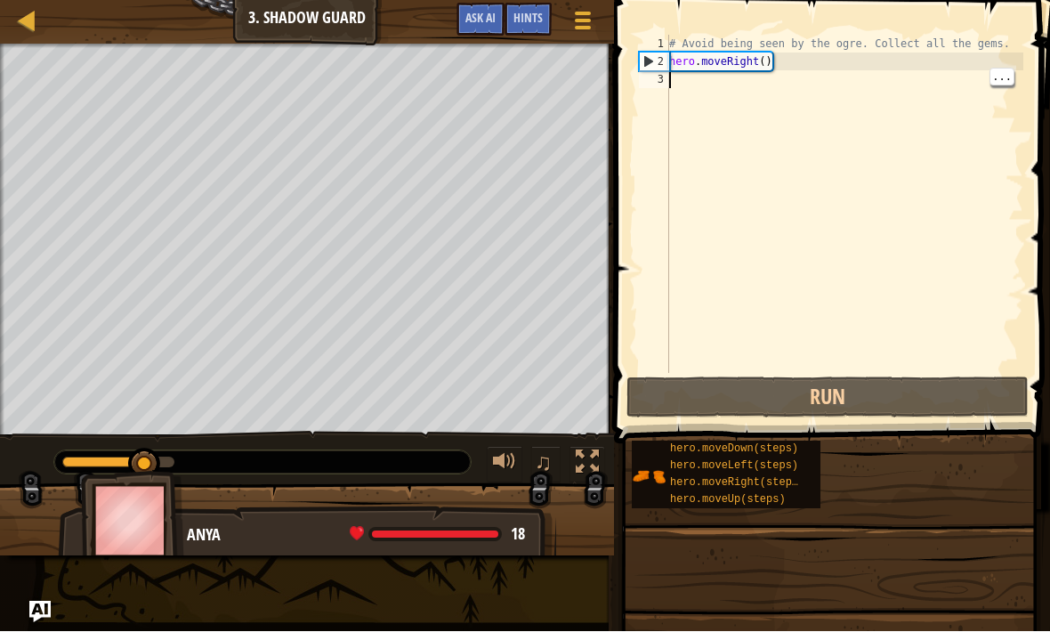
click at [691, 92] on div "# Avoid being seen by the ogre. Collect all the gems. hero . moveRight ( )" at bounding box center [845, 223] width 358 height 374
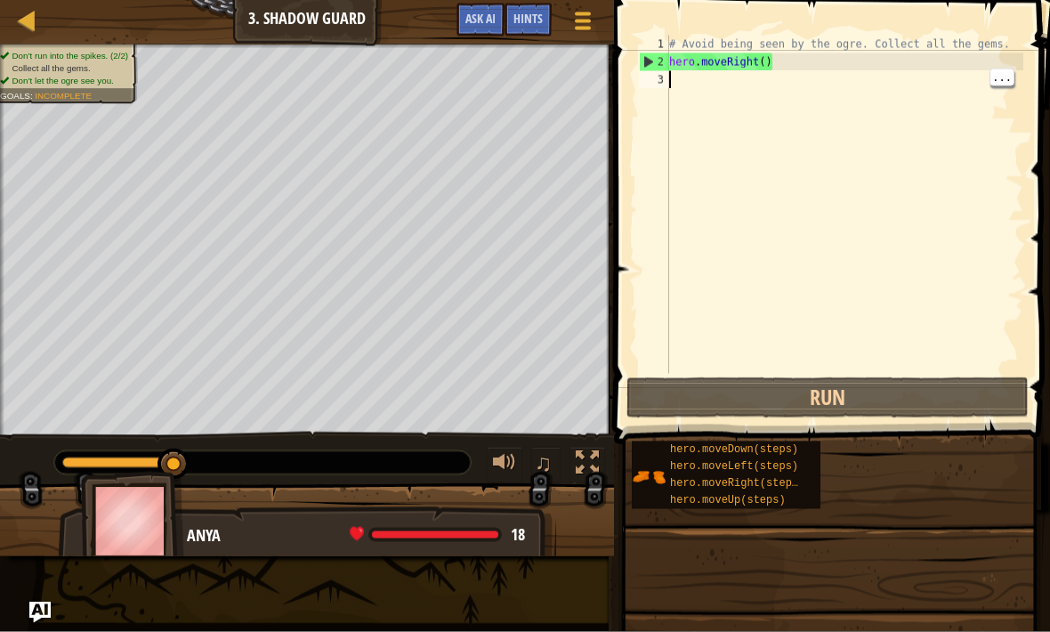
scroll to position [9, 0]
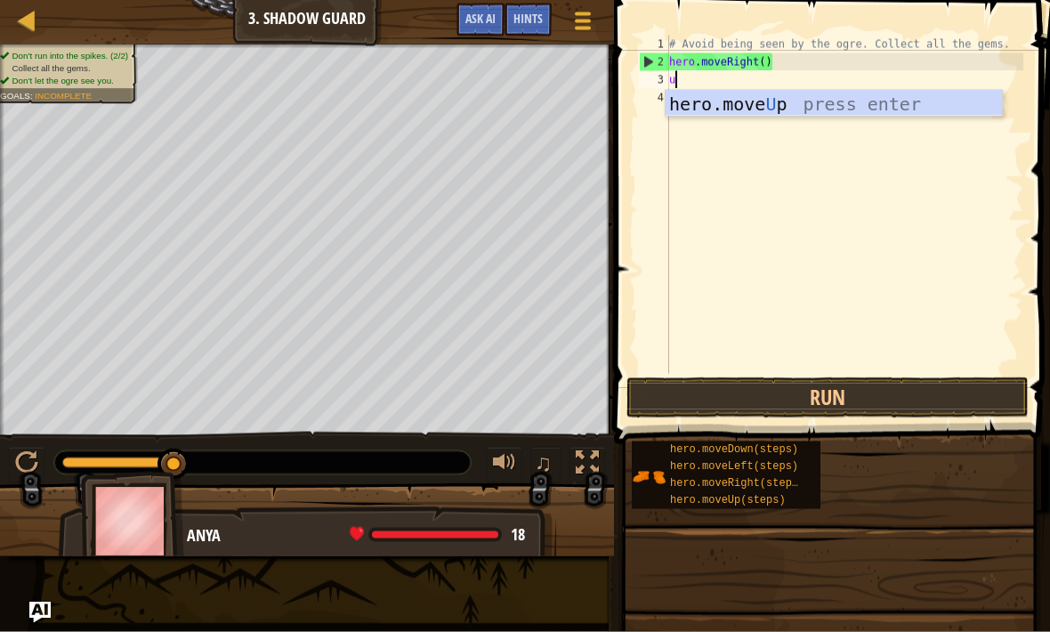
type textarea "up"
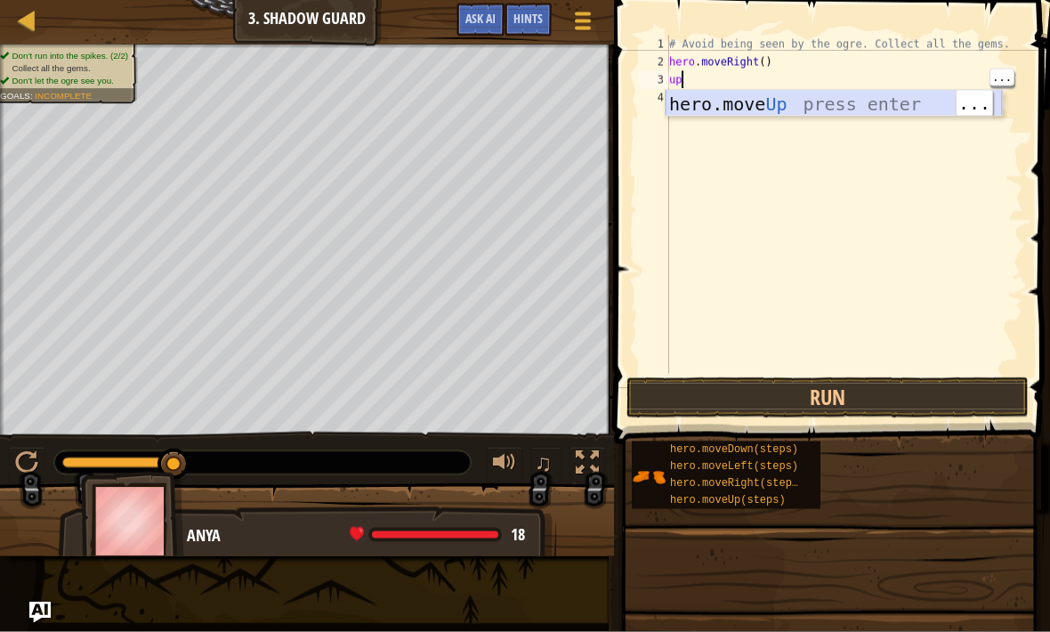
click at [759, 103] on div "hero.move Up press enter" at bounding box center [834, 131] width 336 height 80
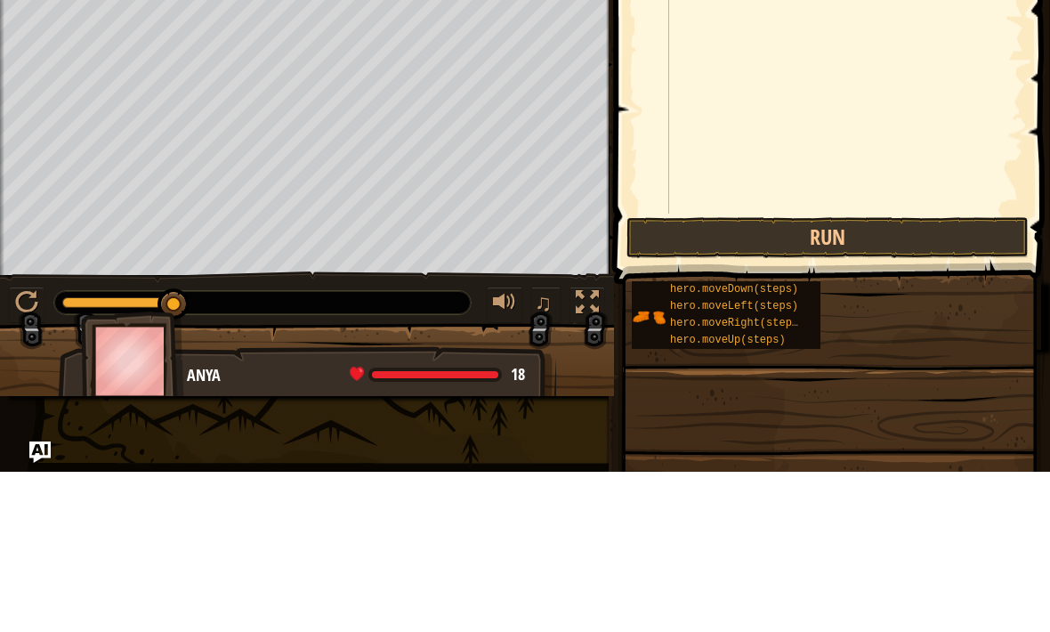
click at [856, 377] on button "Run" at bounding box center [828, 397] width 402 height 41
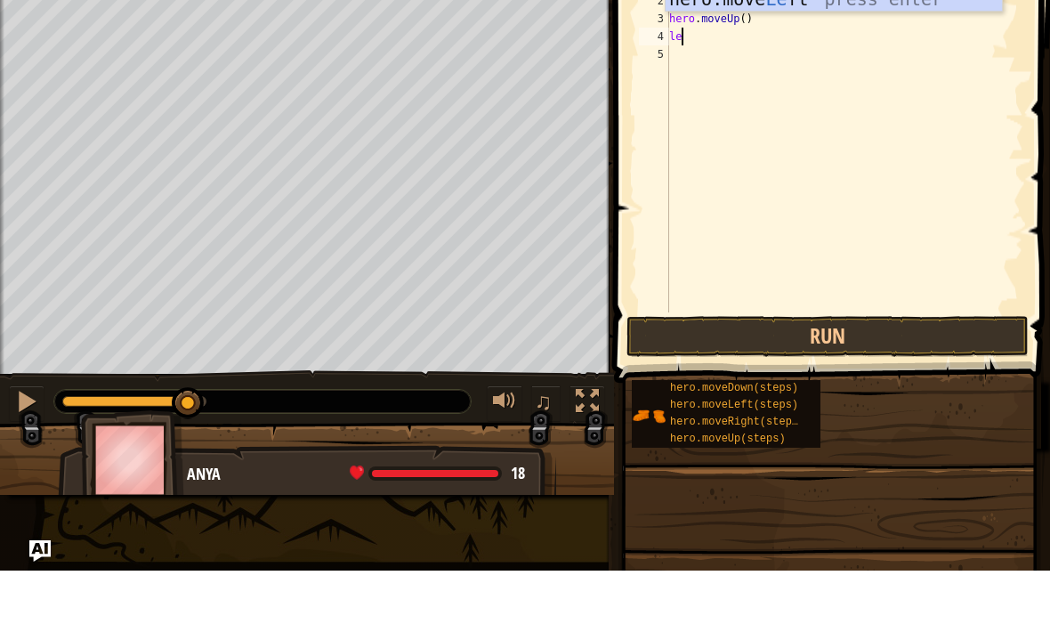
type textarea "l"
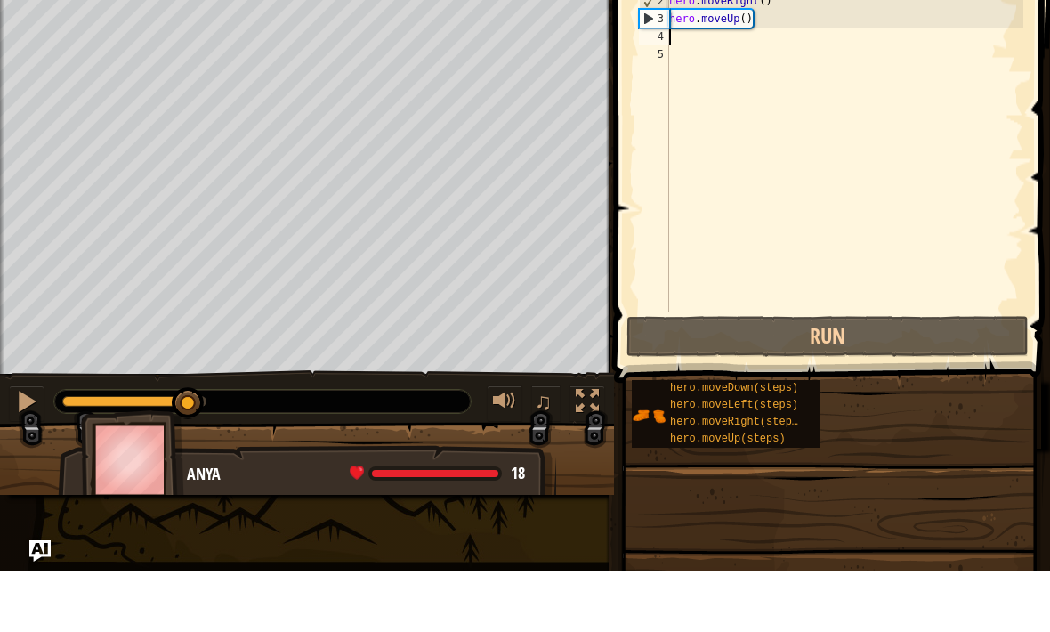
type textarea "f"
type textarea "r"
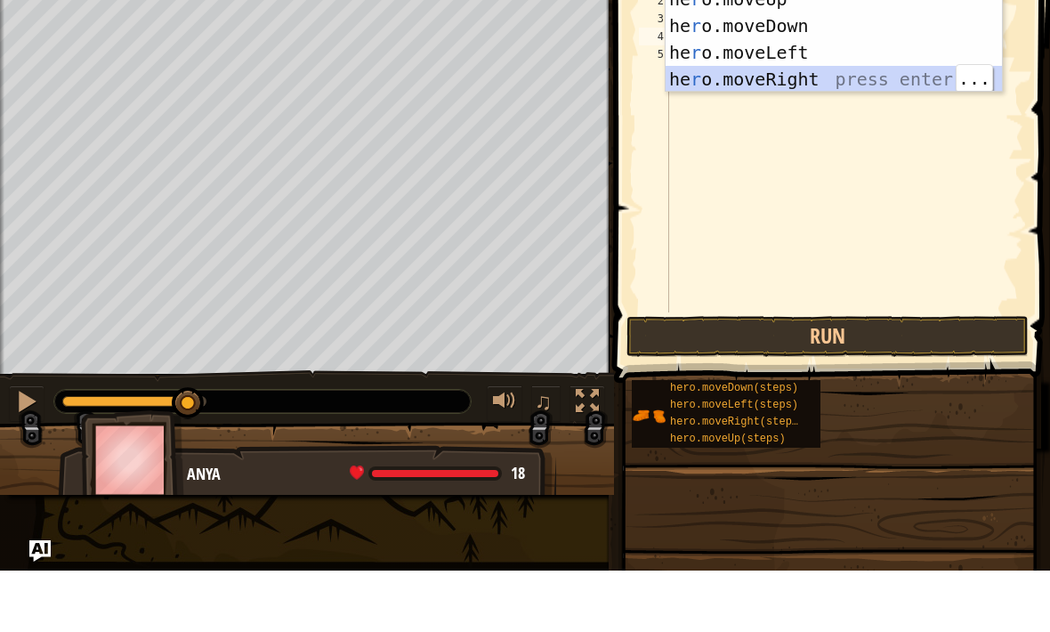
click at [805, 81] on div "he r o.moveUp press enter he r o.moveDown press enter he r o.moveLeft press ent…" at bounding box center [834, 127] width 336 height 160
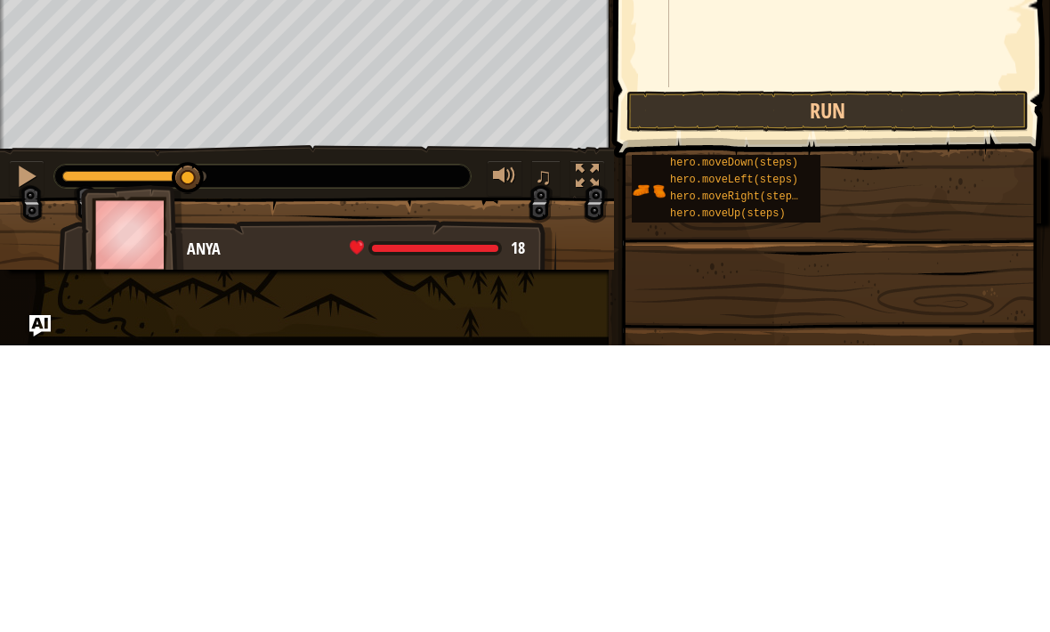
click at [937, 377] on button "Run" at bounding box center [828, 397] width 402 height 41
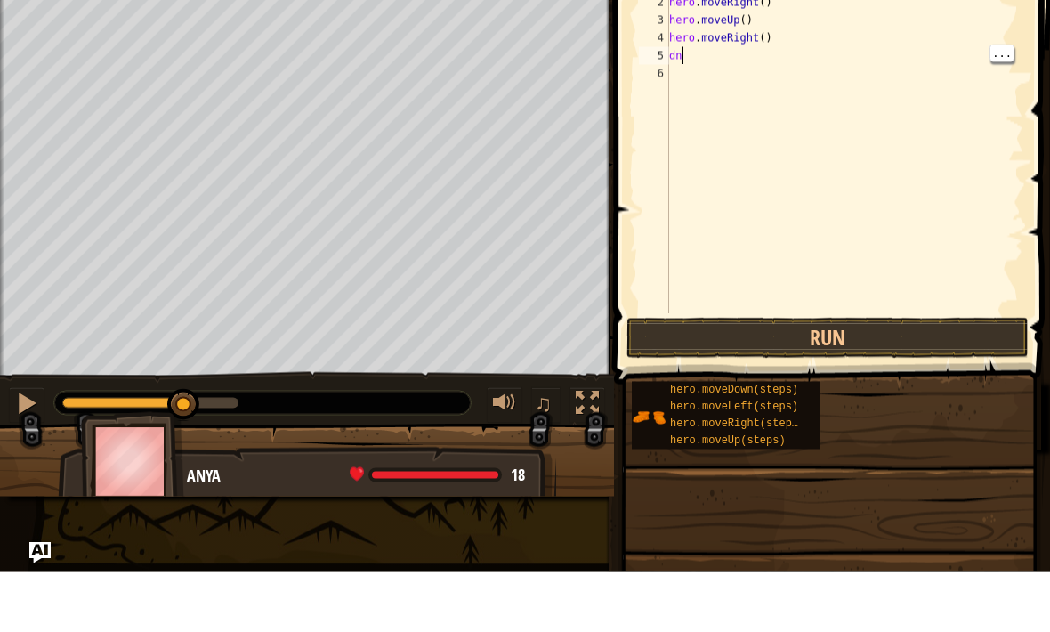
type textarea "d"
type textarea "move"
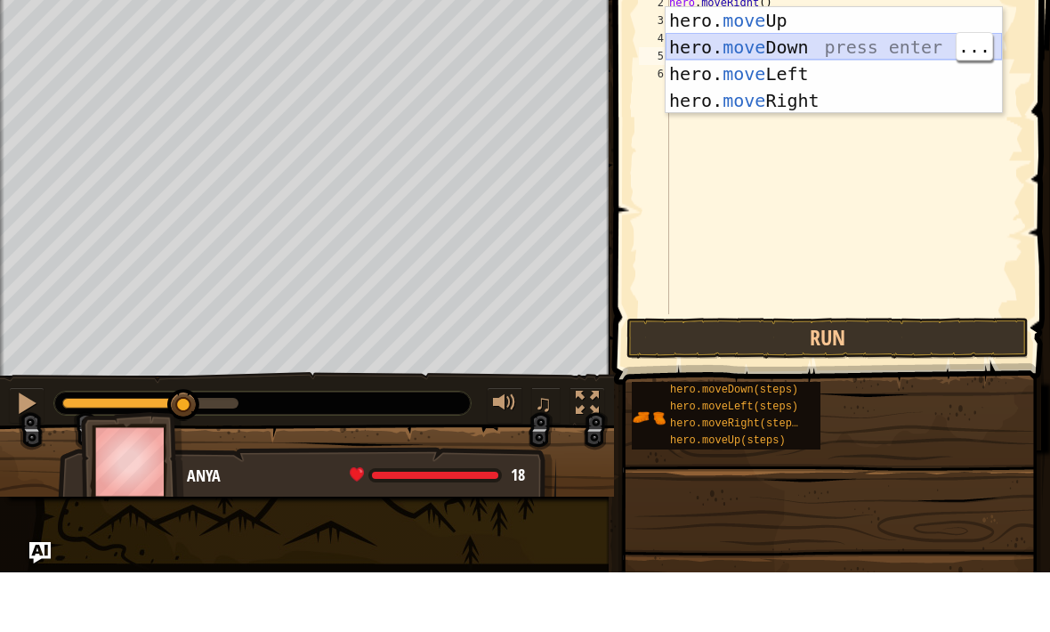
click at [910, 67] on div "hero. move Up press enter hero. move Down press enter hero. move Left press ent…" at bounding box center [834, 147] width 336 height 160
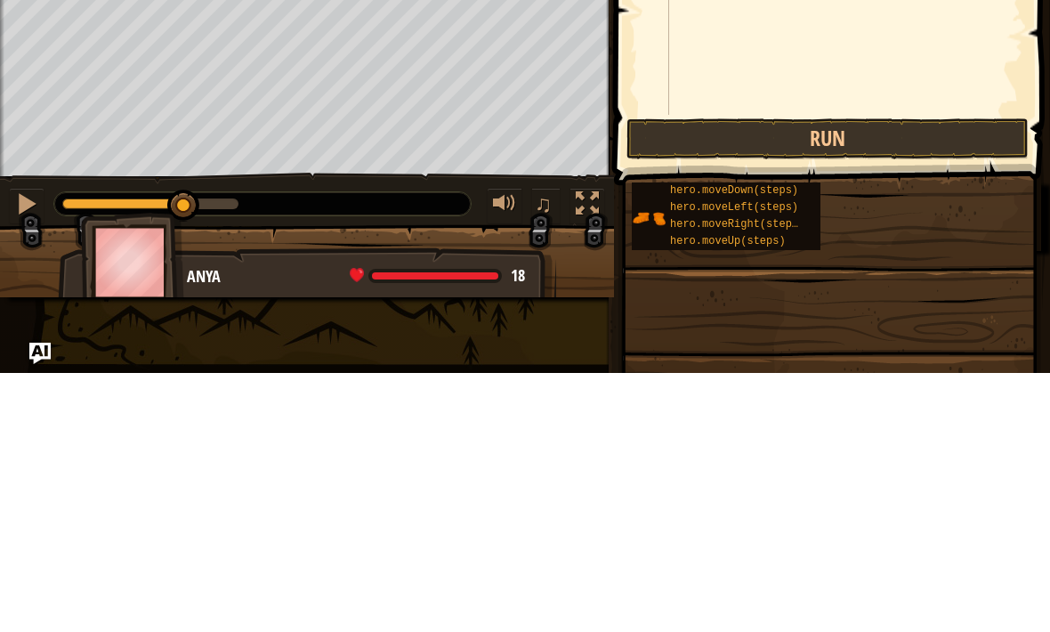
click at [861, 377] on button "Run" at bounding box center [828, 397] width 402 height 41
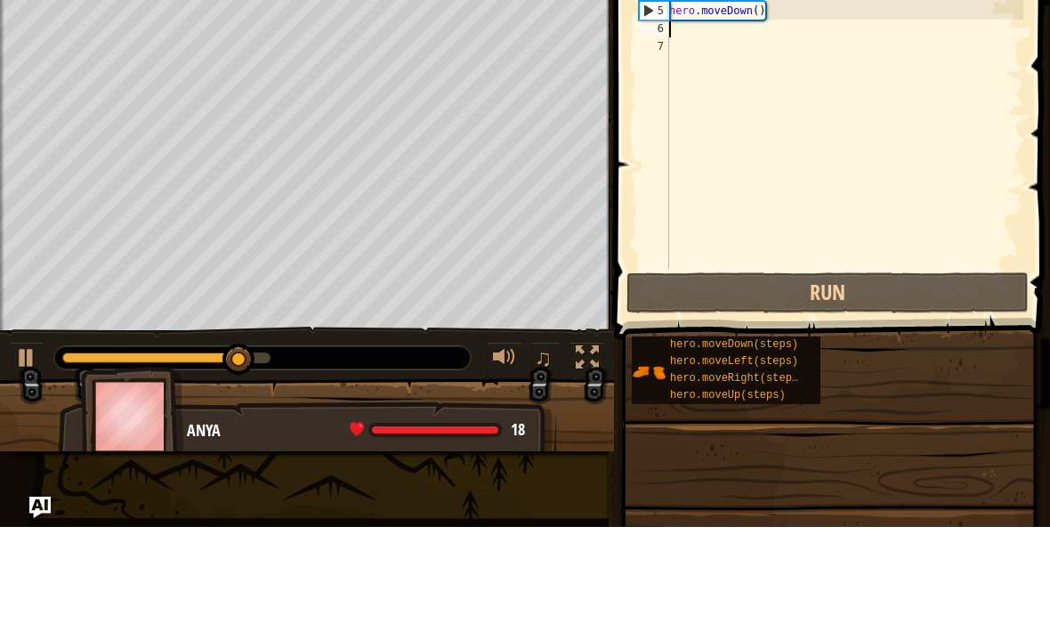
type textarea "l"
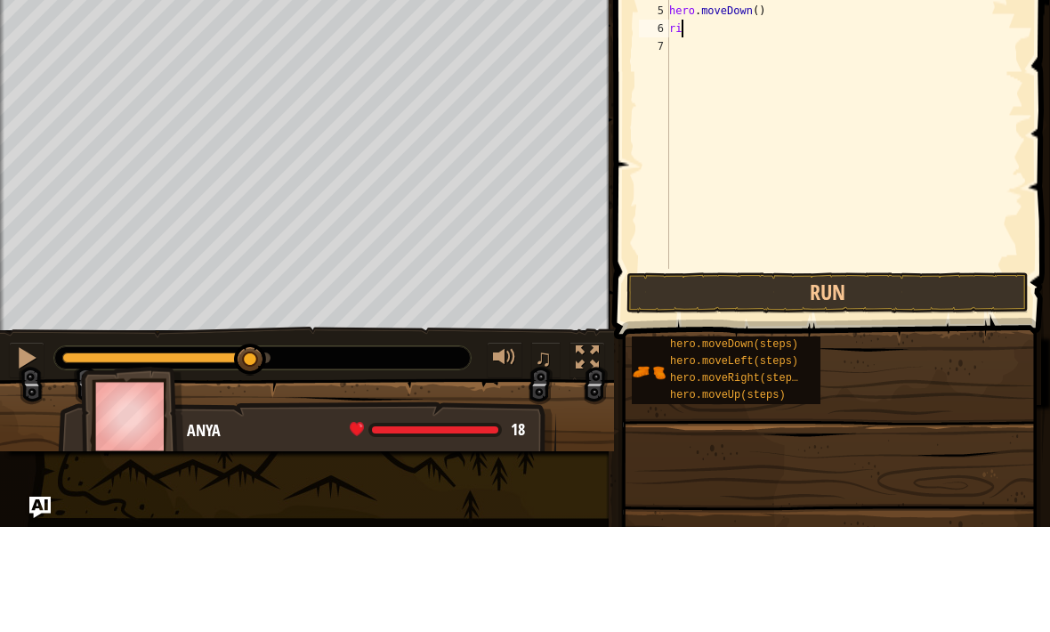
type textarea "r"
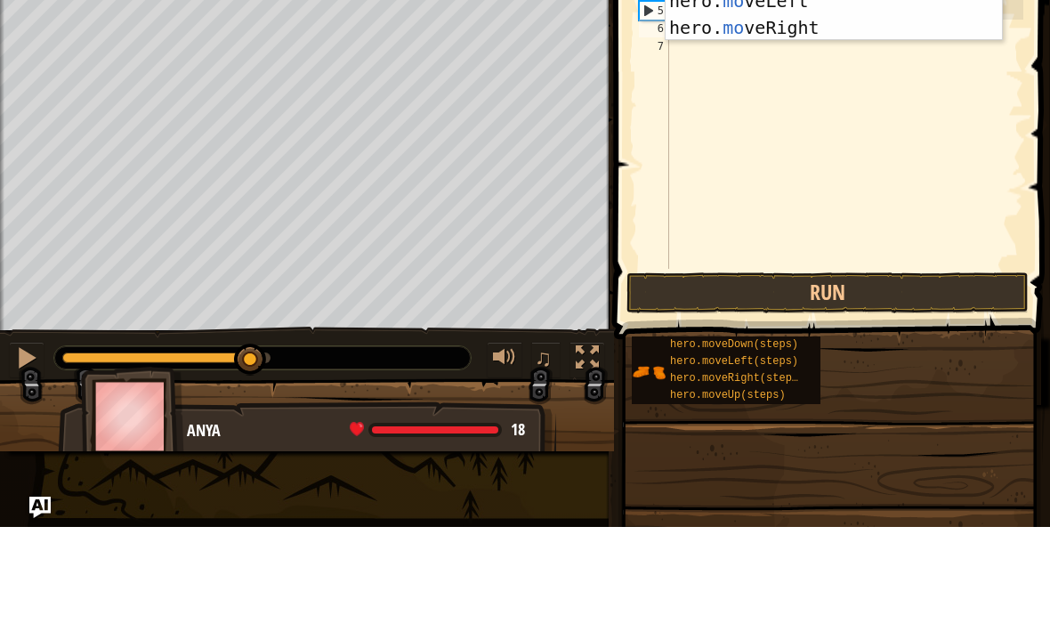
scroll to position [9, 1]
type textarea "move"
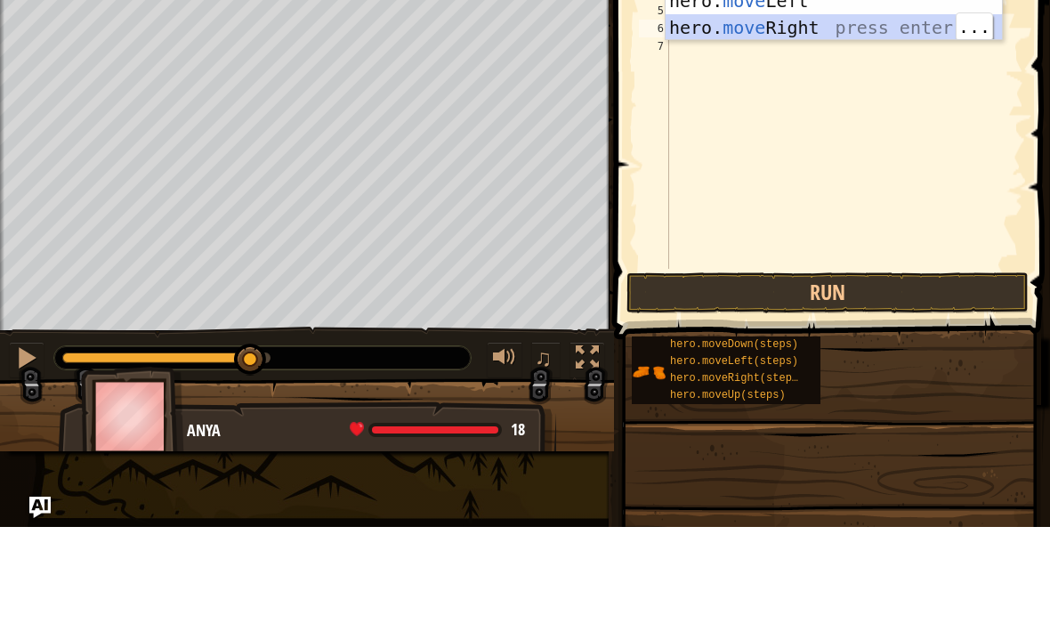
click at [801, 39] on div "hero. move Up press enter hero. move Down press enter hero. move Left press ent…" at bounding box center [834, 119] width 336 height 160
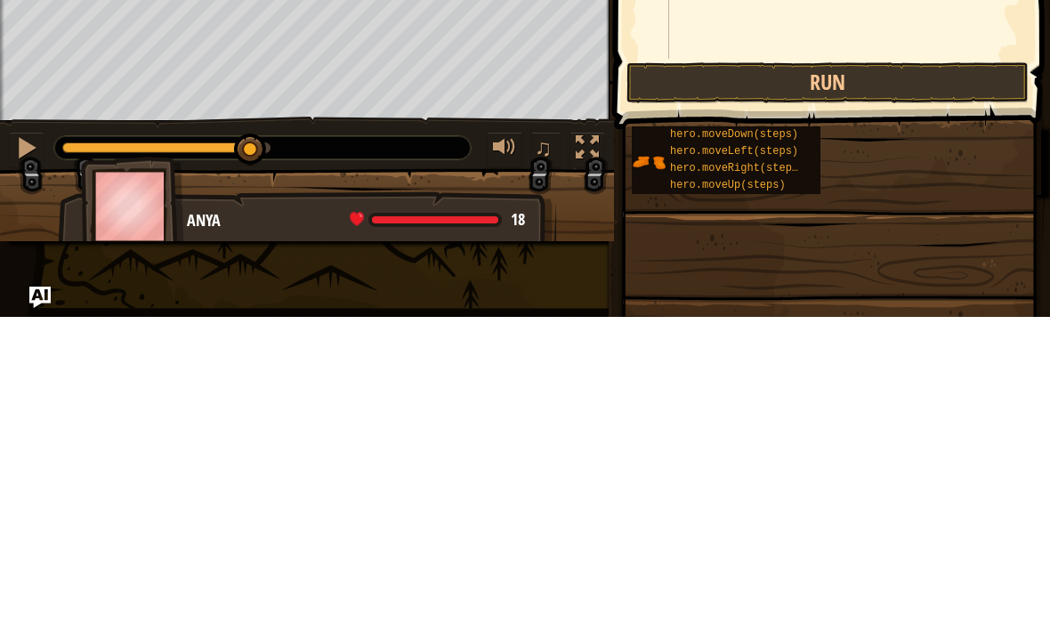
click at [913, 377] on button "Run" at bounding box center [828, 397] width 402 height 41
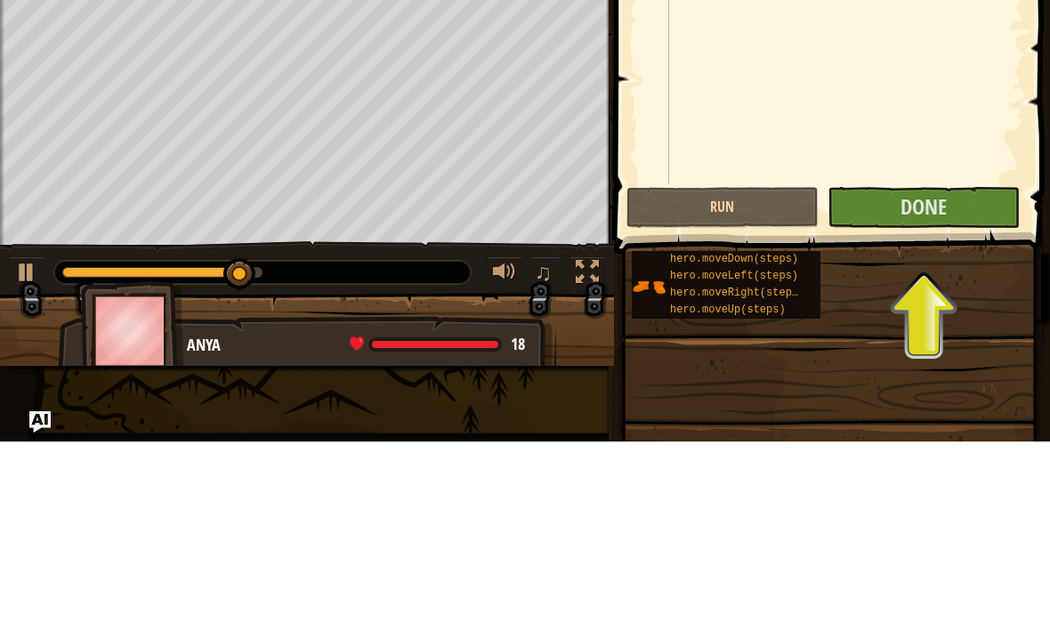
click at [955, 377] on button "Done" at bounding box center [924, 397] width 192 height 41
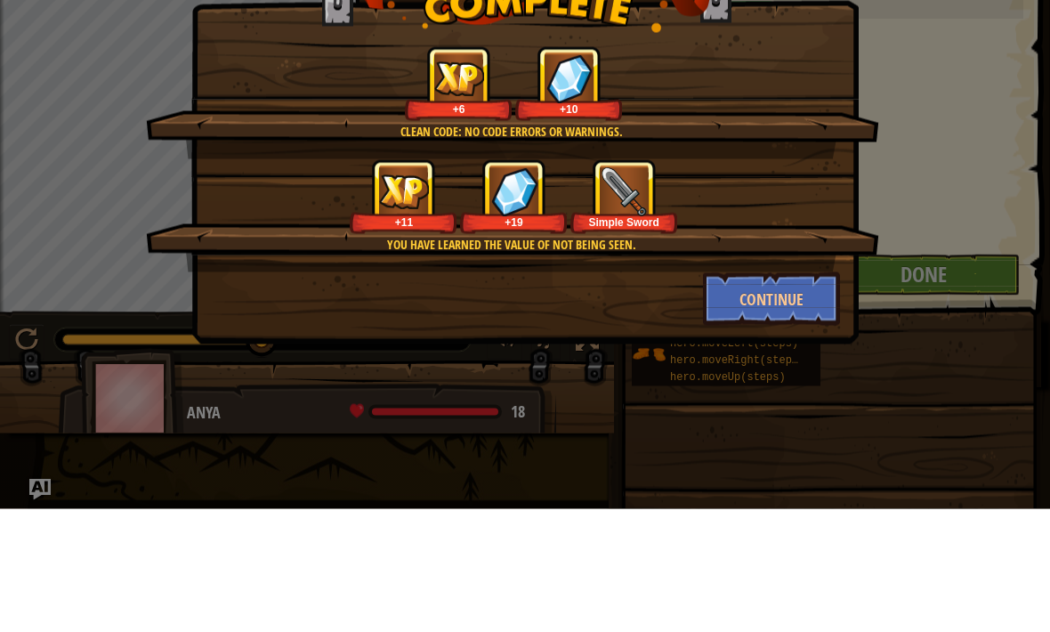
click at [973, 171] on div "Clean code: no code errors or warnings. +6 +10 You have learned the value of no…" at bounding box center [525, 316] width 1050 height 632
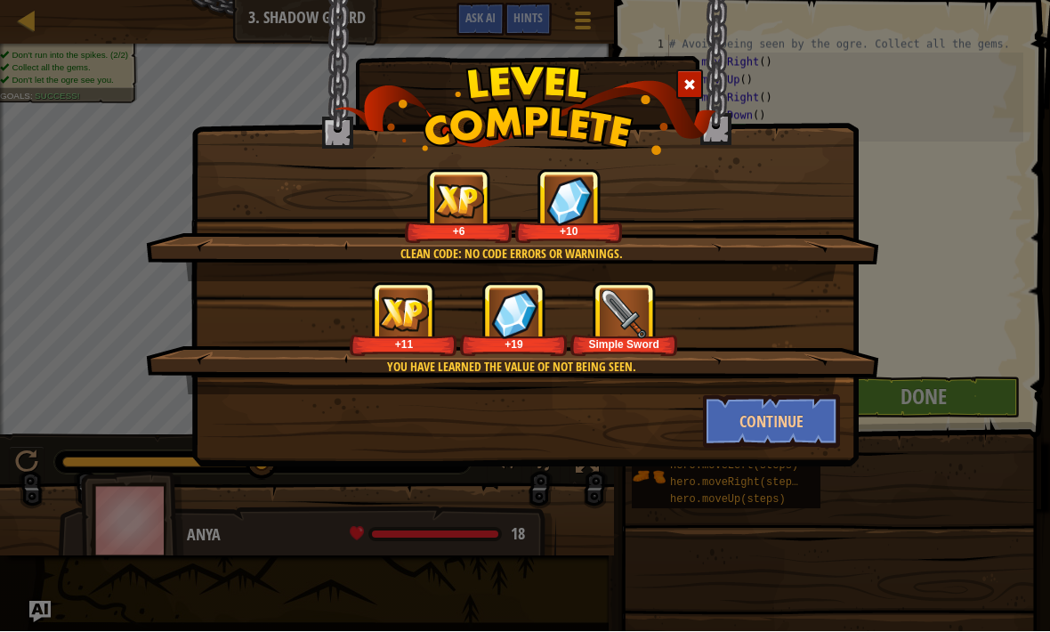
click at [743, 411] on button "Continue" at bounding box center [772, 421] width 138 height 53
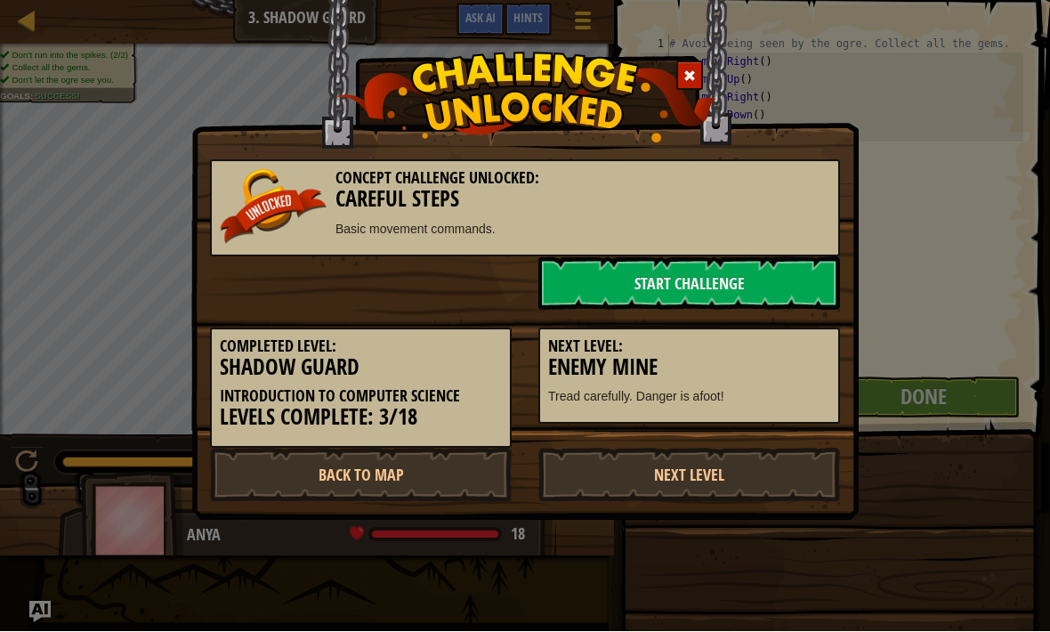
click at [813, 275] on link "Start Challenge" at bounding box center [689, 283] width 302 height 53
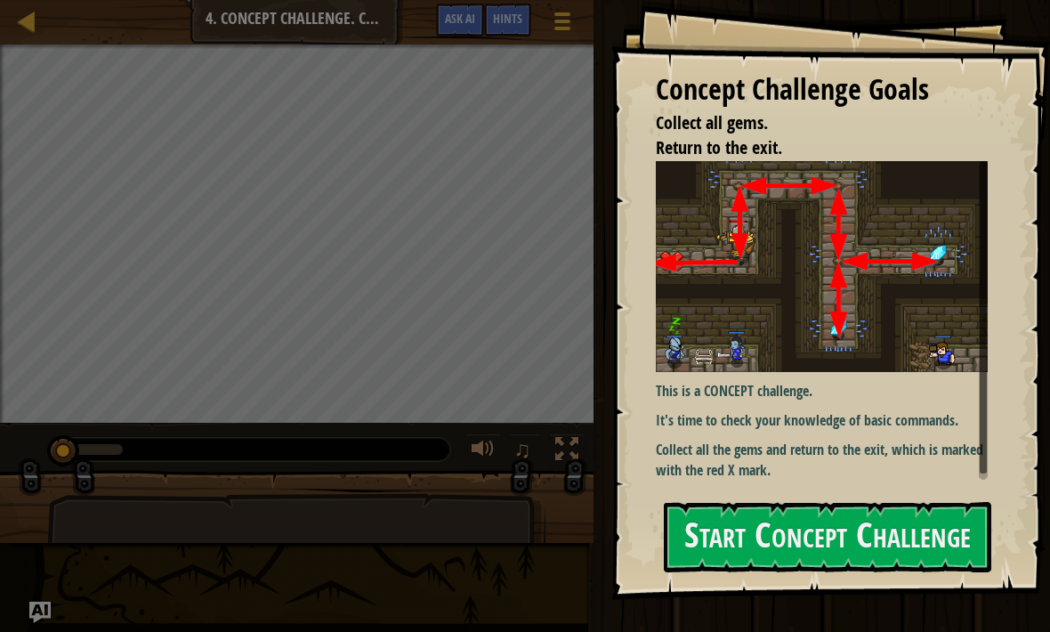
click at [942, 528] on button "Start Concept Challenge" at bounding box center [828, 537] width 328 height 70
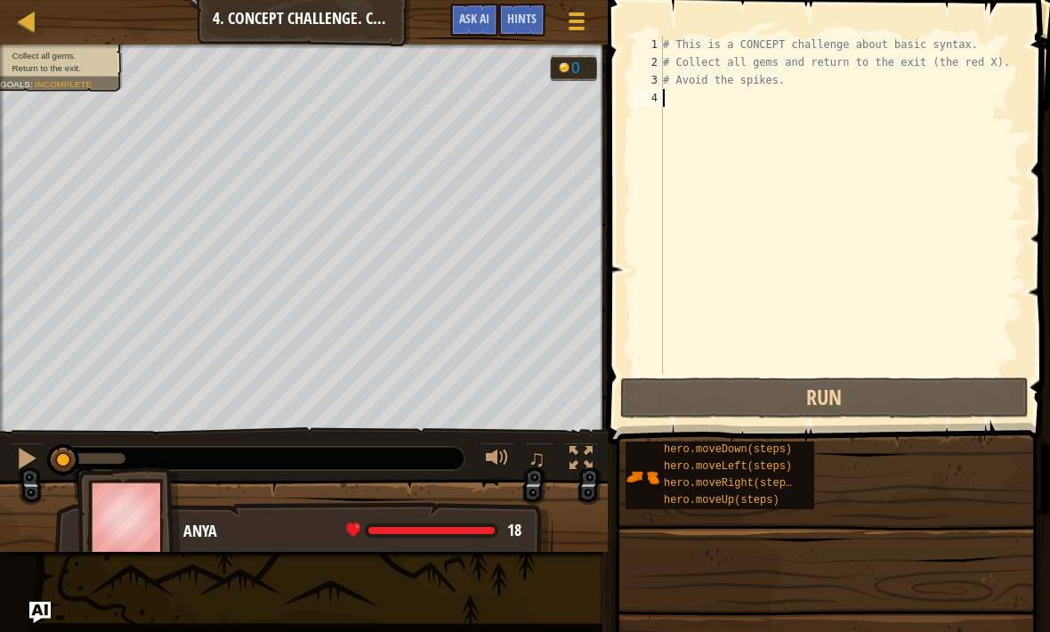
type textarea "# Avoid the spikes."
click at [675, 108] on div "# This is a CONCEPT challenge about basic syntax. # Collect all gems and return…" at bounding box center [841, 223] width 364 height 374
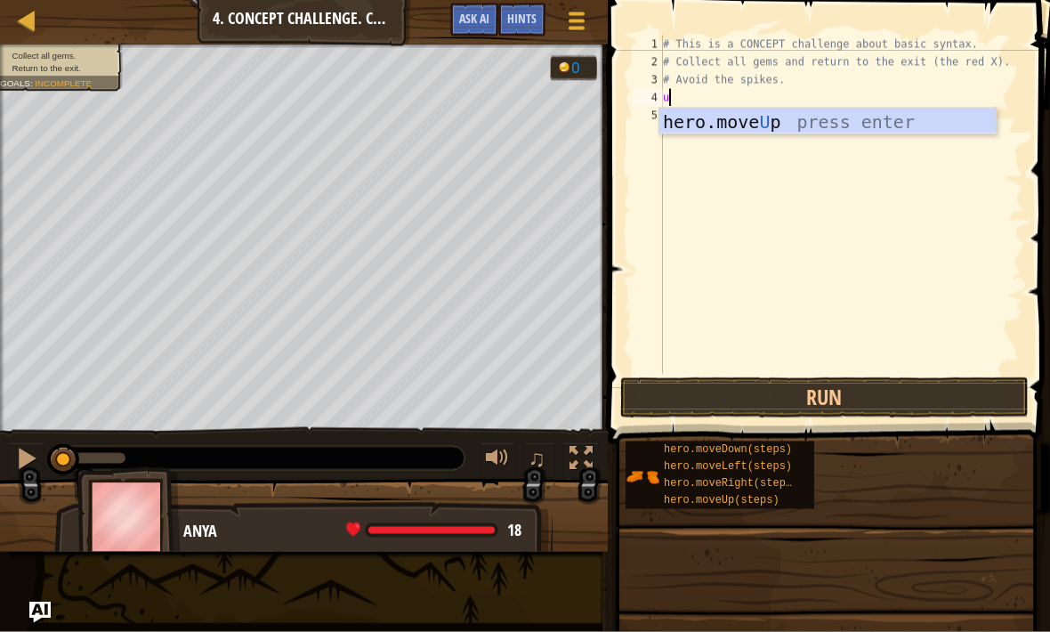
type textarea "up"
click at [893, 117] on div "hero.move Up press enter" at bounding box center [827, 149] width 336 height 80
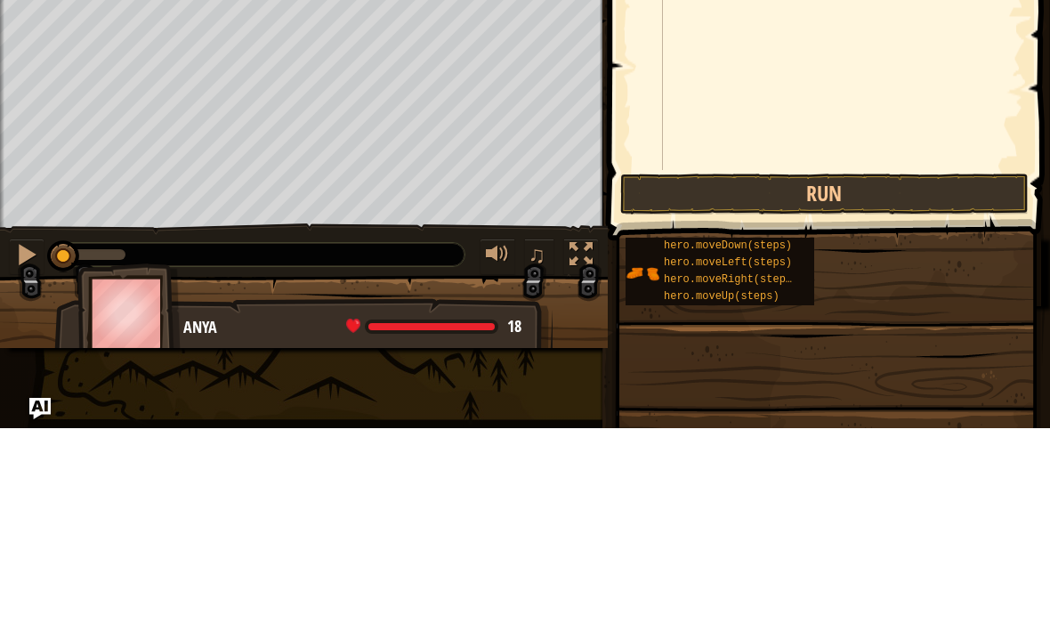
click at [844, 377] on button "Run" at bounding box center [824, 397] width 408 height 41
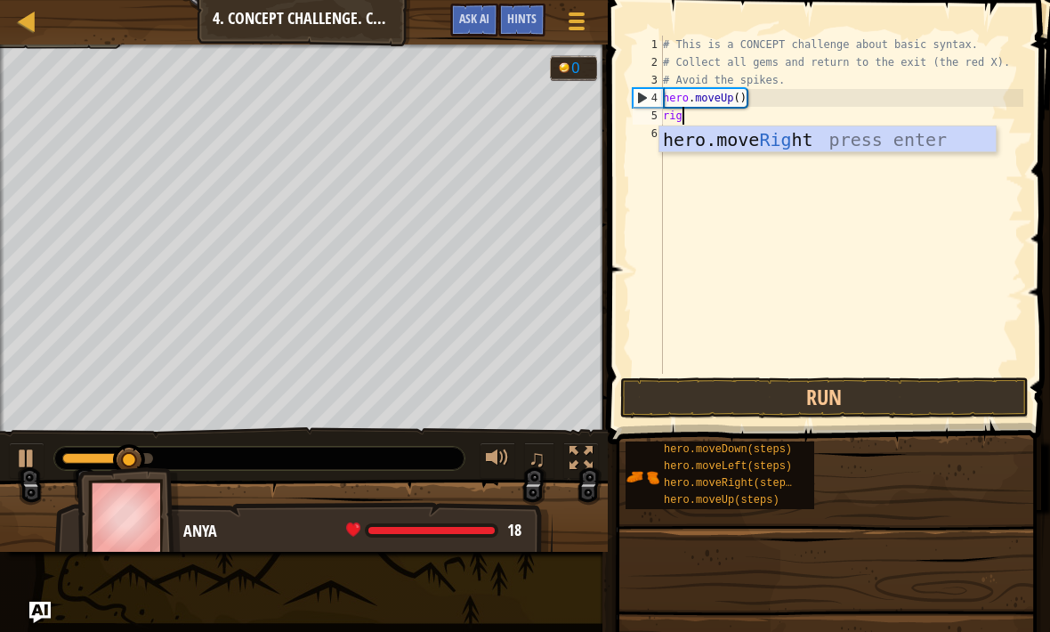
type textarea "righ"
click at [784, 137] on div "hero.move Righ t press enter" at bounding box center [827, 166] width 336 height 80
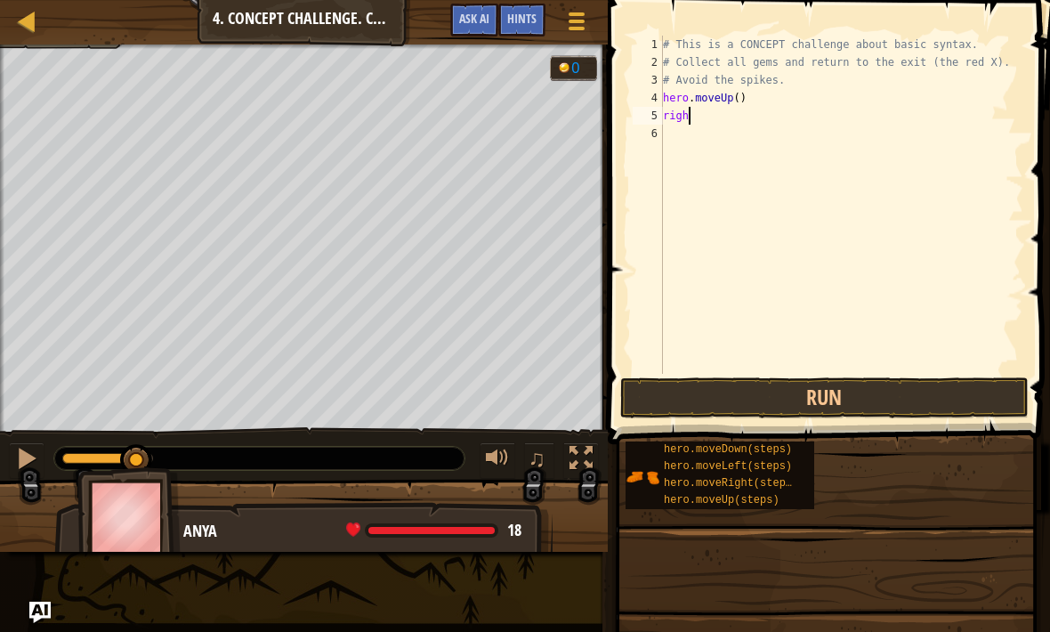
scroll to position [9, 0]
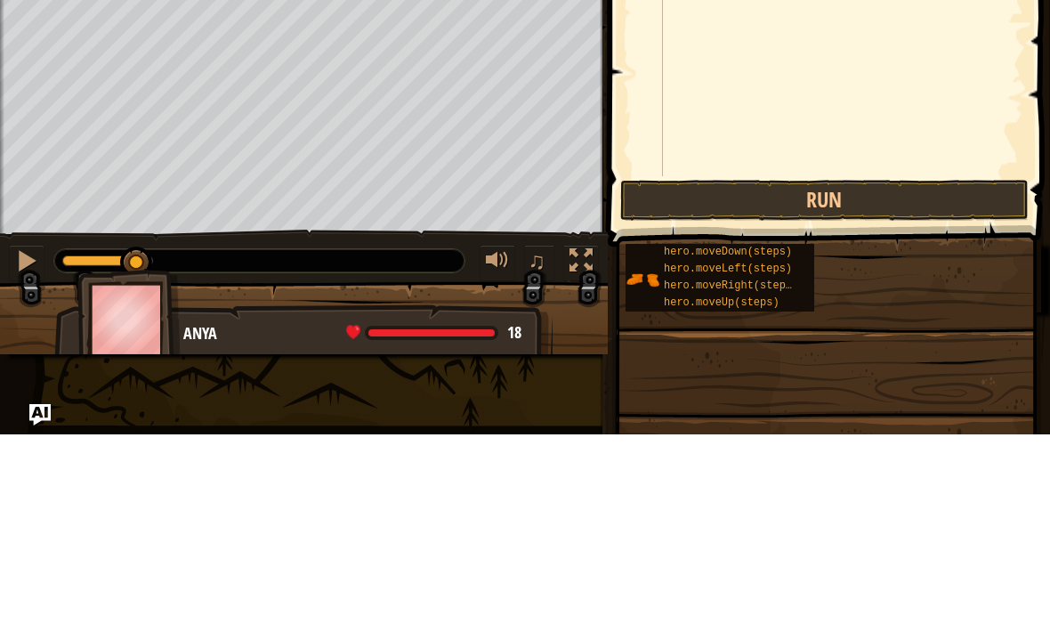
click at [847, 377] on button "Run" at bounding box center [824, 397] width 408 height 41
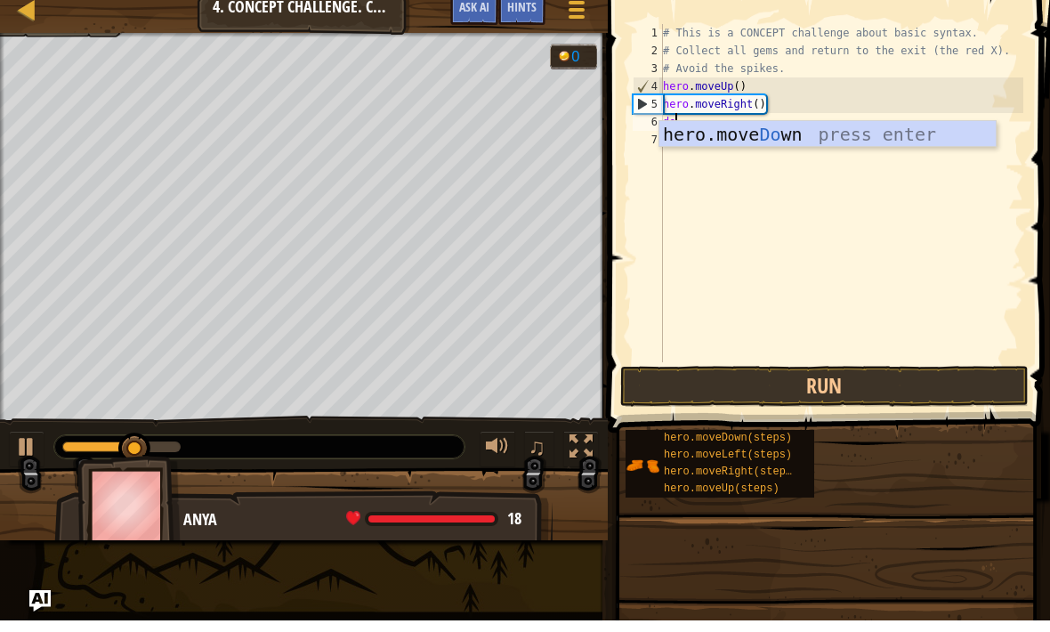
type textarea "down"
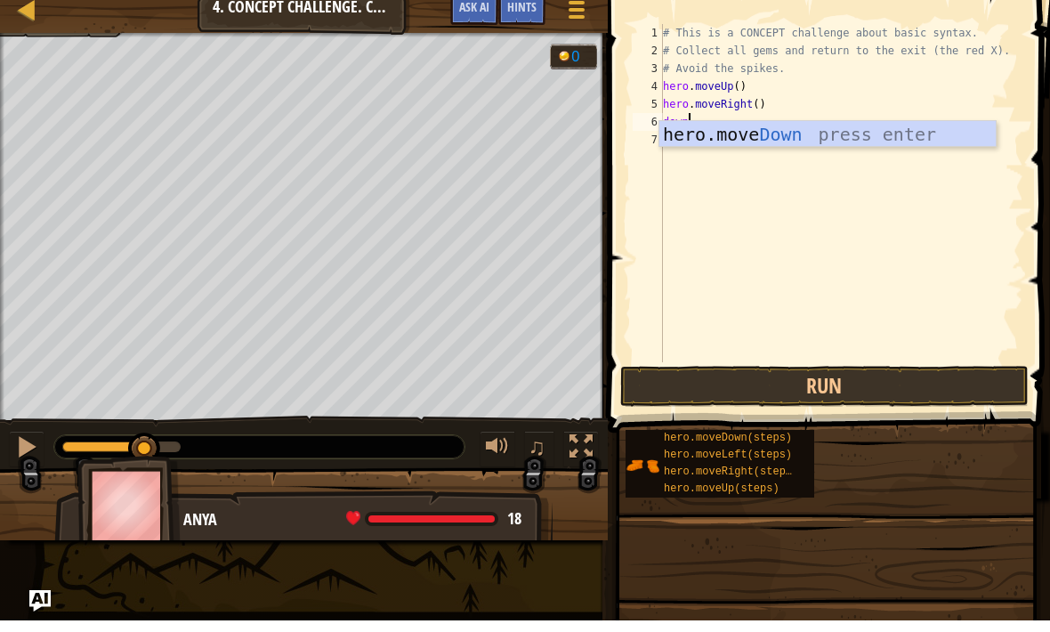
click at [813, 135] on div "hero.move Down press enter" at bounding box center [827, 173] width 336 height 80
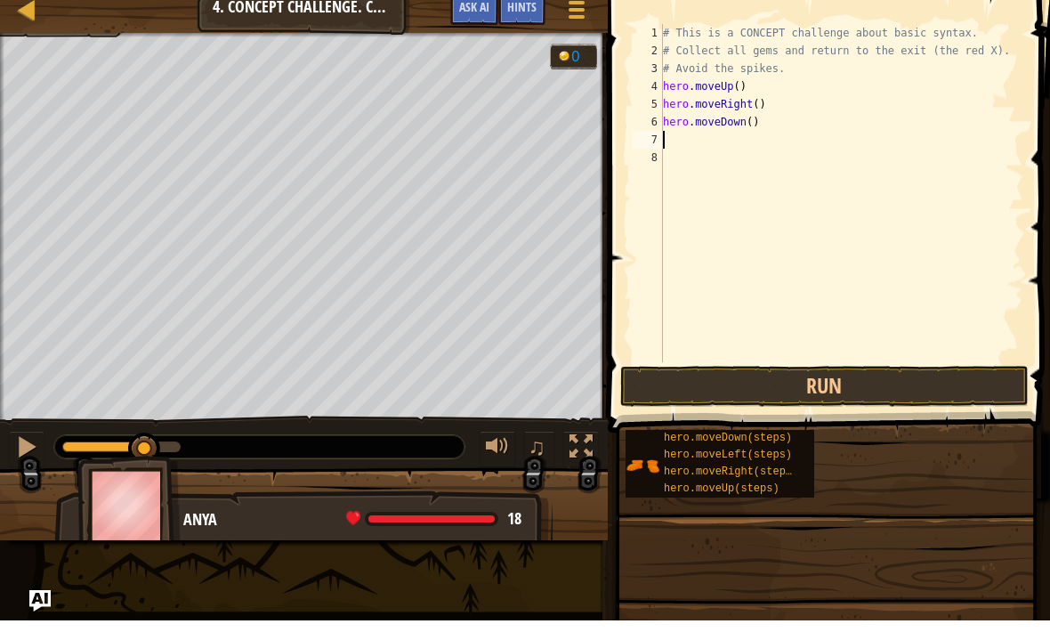
scroll to position [9, 0]
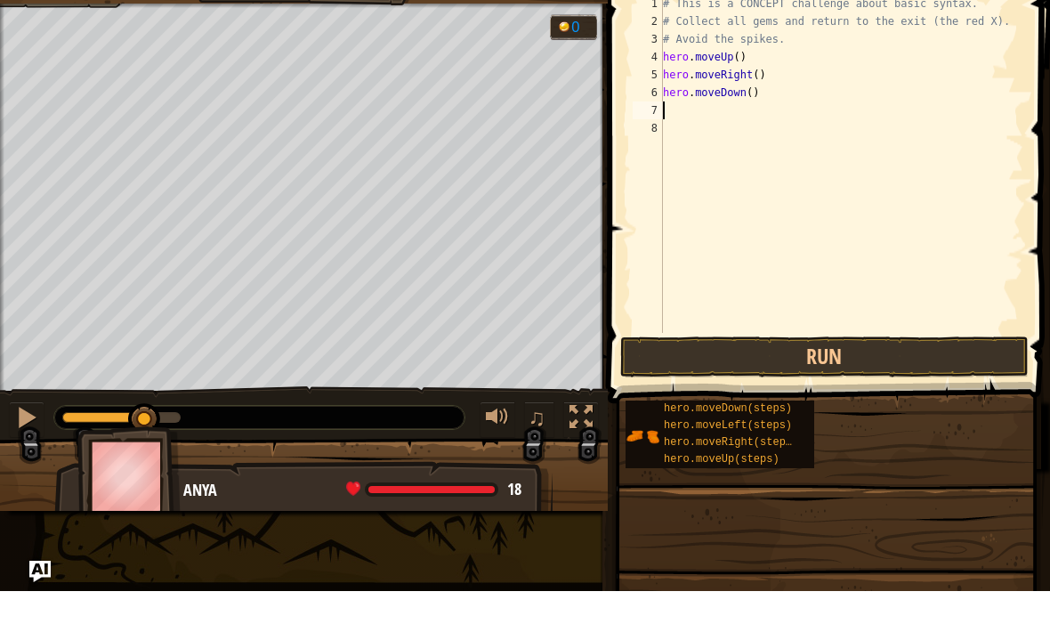
type textarea "hero.moveDown()"
click at [691, 140] on div "# This is a CONCEPT challenge about basic syntax. # Collect all gems and return…" at bounding box center [841, 223] width 364 height 374
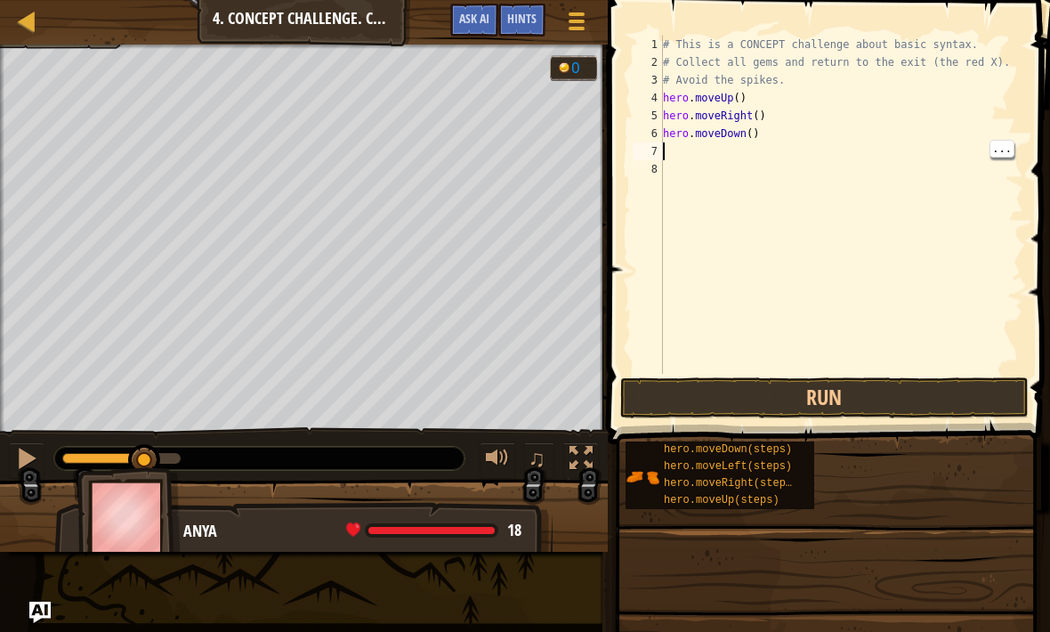
click at [667, 152] on div "# This is a CONCEPT challenge about basic syntax. # Collect all gems and return…" at bounding box center [841, 223] width 364 height 374
type textarea "dow"
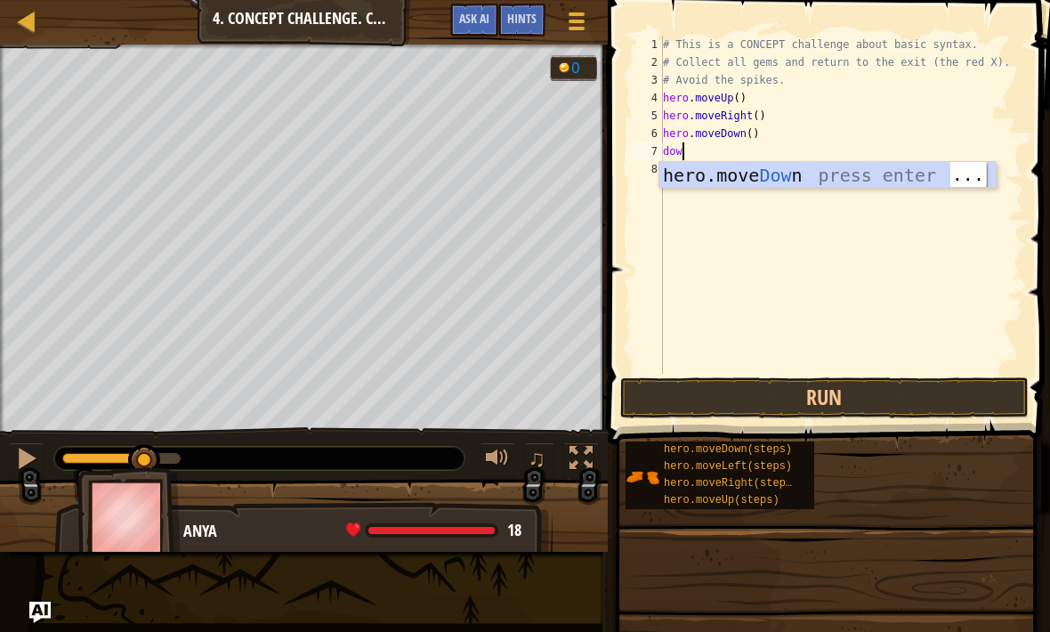
click at [766, 170] on div "hero.move Dow n press enter" at bounding box center [827, 202] width 336 height 80
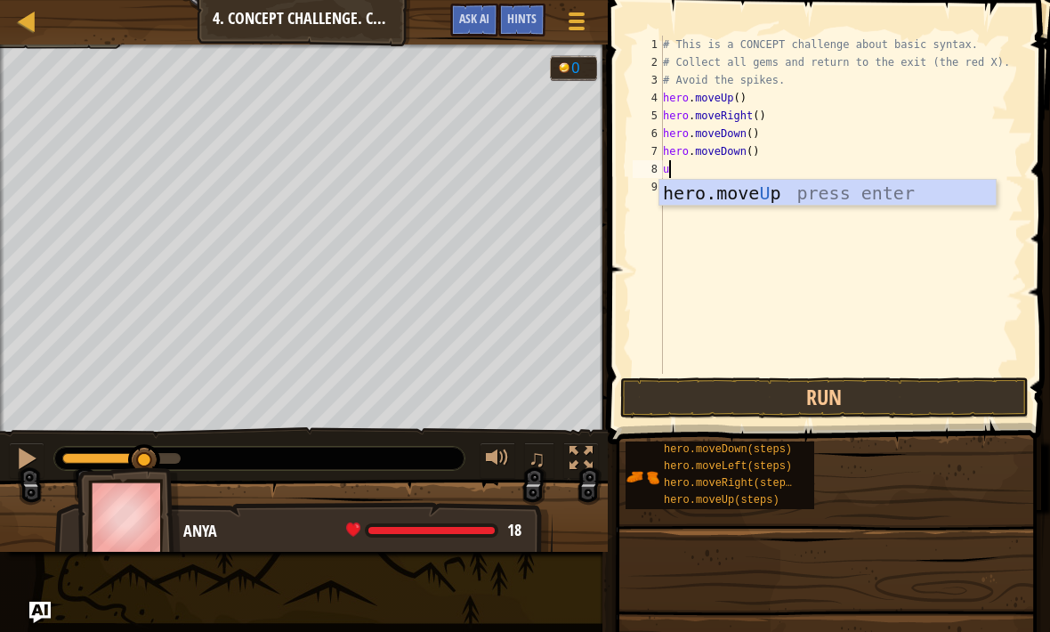
type textarea "up"
click at [758, 191] on div "hero.move Up press enter" at bounding box center [827, 220] width 336 height 80
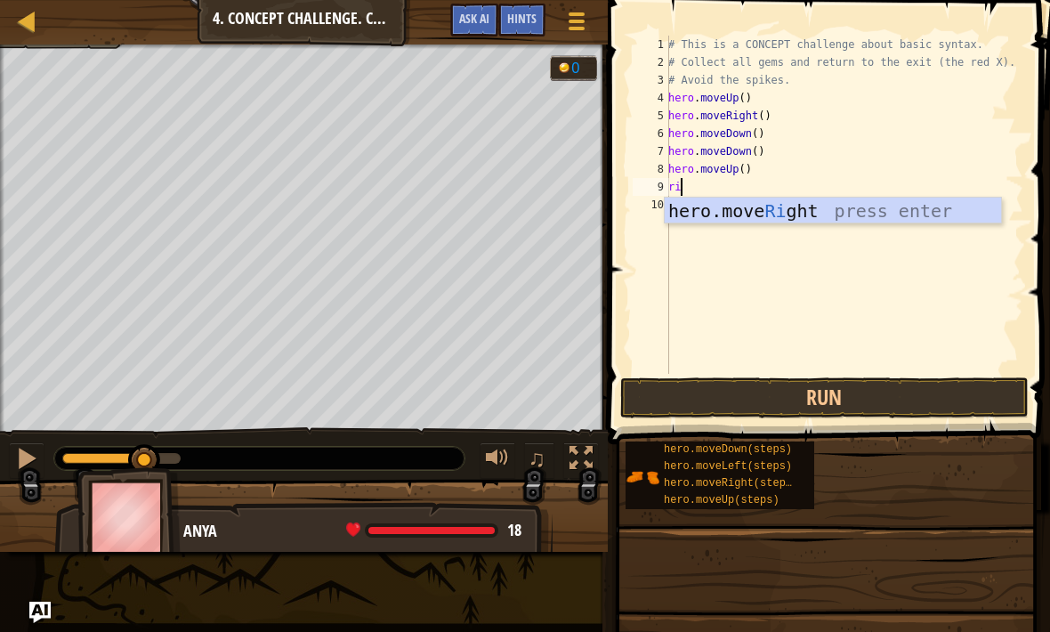
type textarea "righ"
click at [910, 208] on div "hero.move Righ t press enter" at bounding box center [833, 238] width 336 height 80
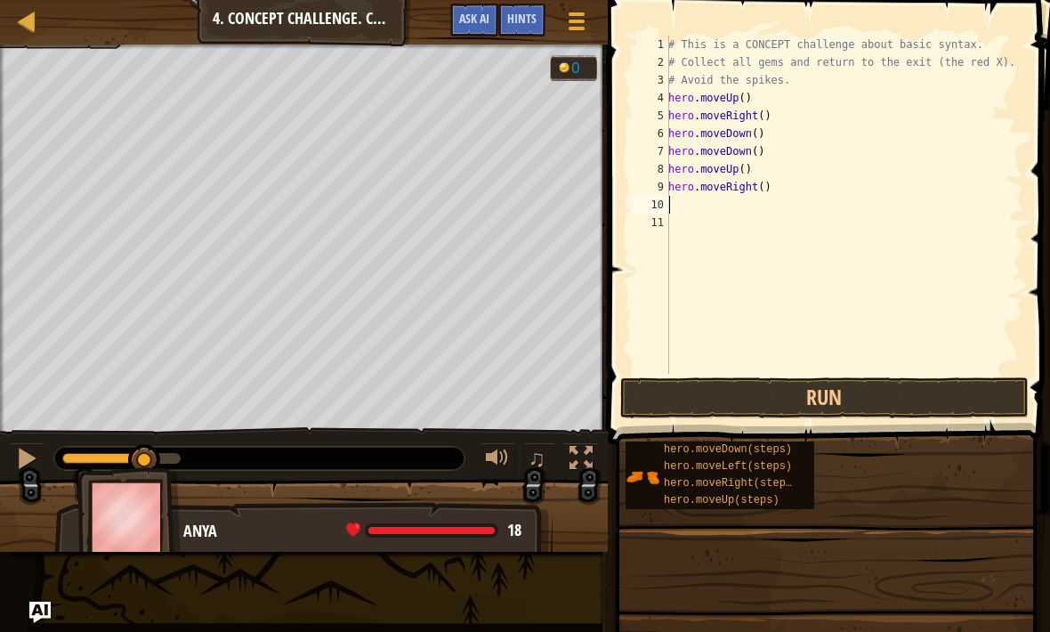
scroll to position [9, 0]
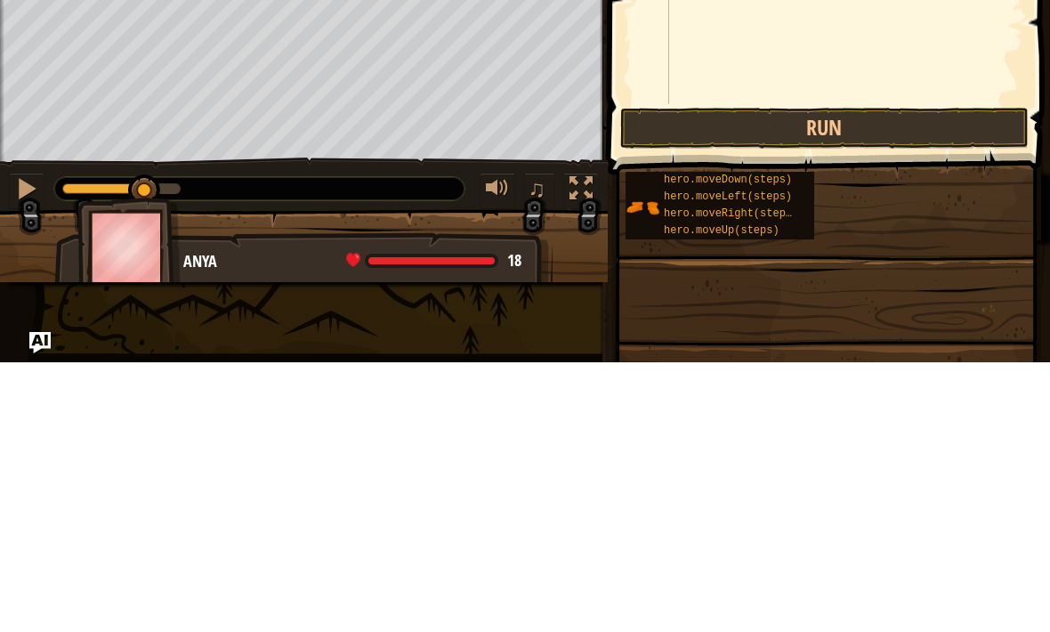
click at [887, 377] on button "Run" at bounding box center [824, 397] width 408 height 41
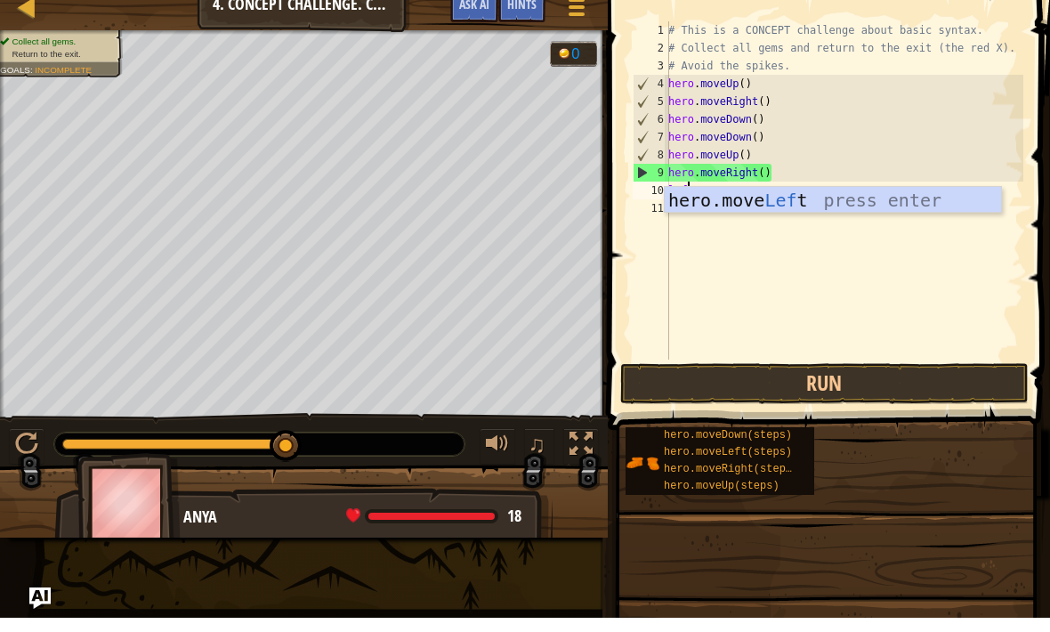
type textarea "left"
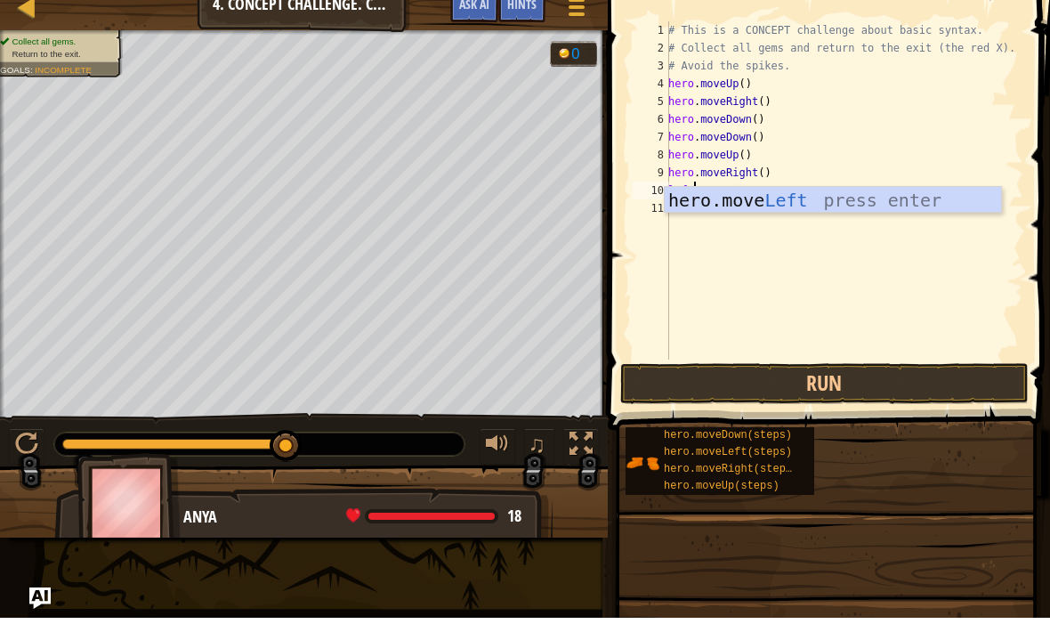
click at [790, 201] on div "hero.move Left press enter" at bounding box center [833, 241] width 336 height 80
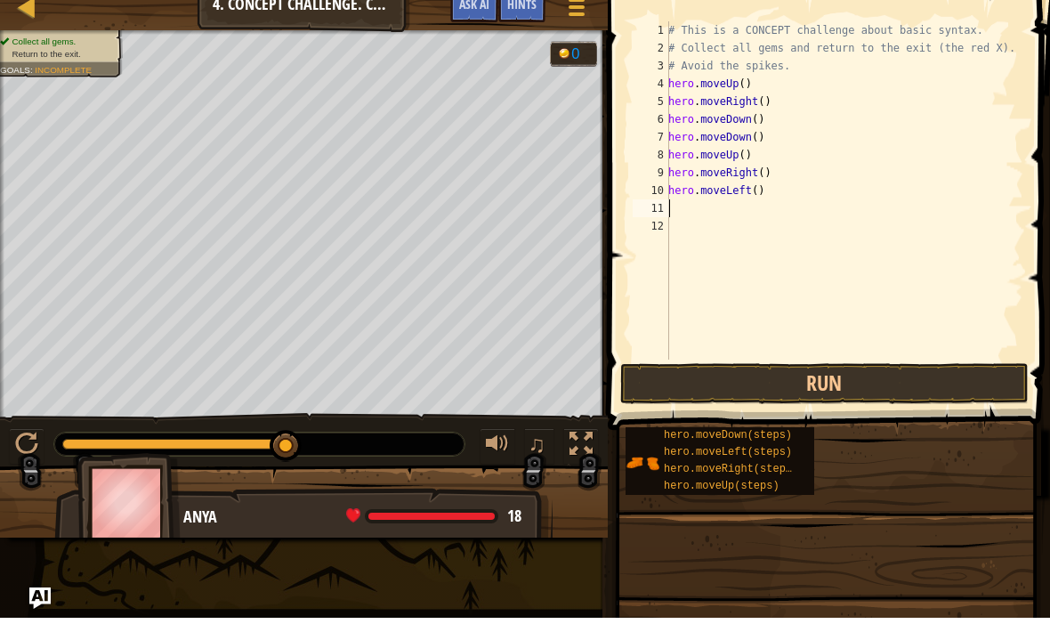
scroll to position [9, 0]
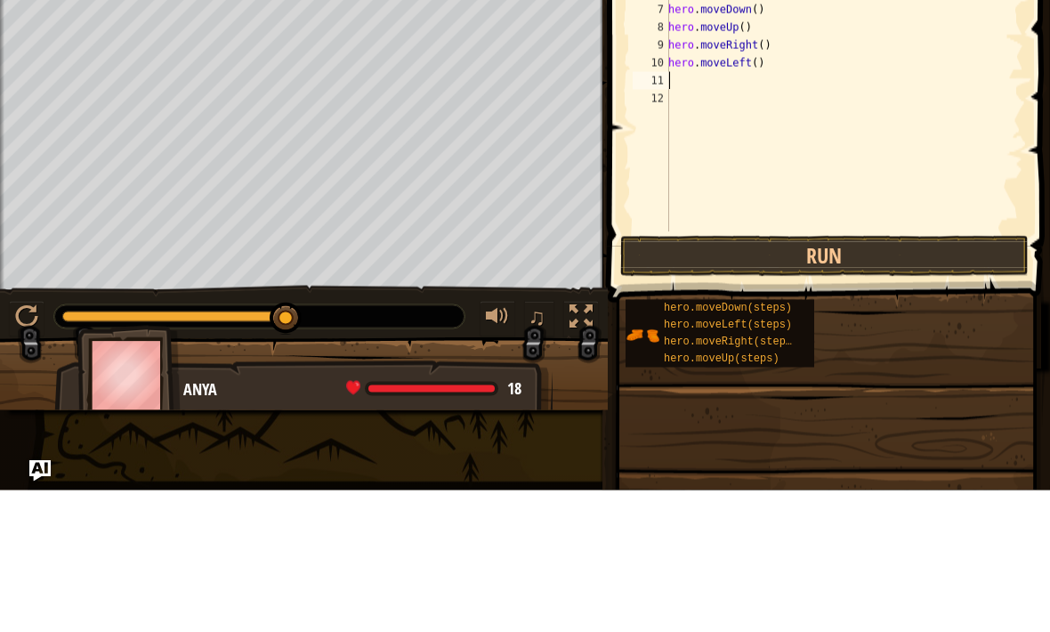
click at [837, 377] on button "Run" at bounding box center [824, 397] width 408 height 41
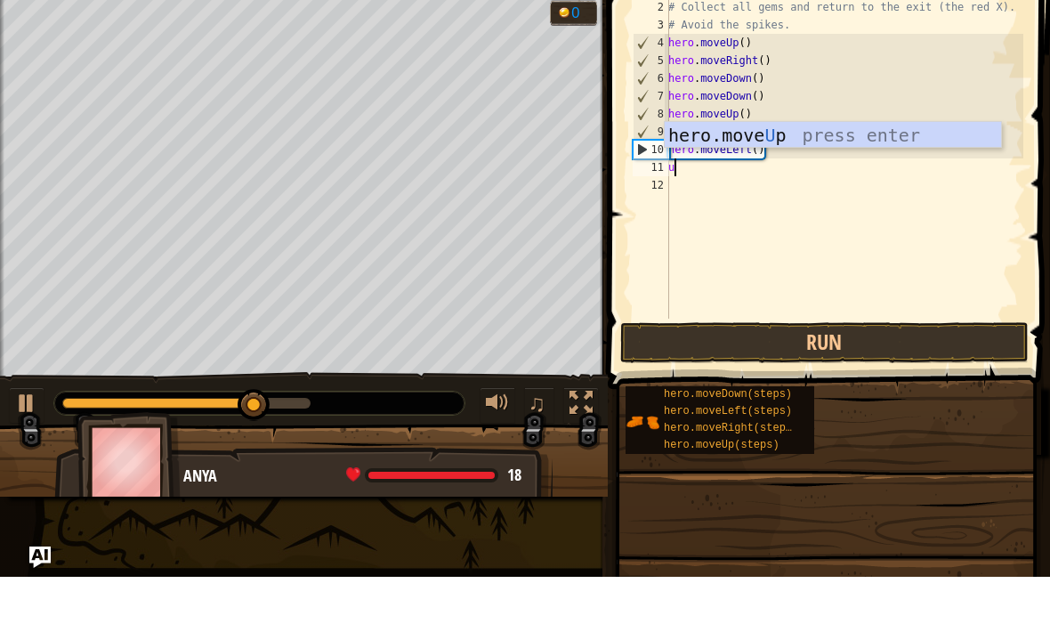
type textarea "up"
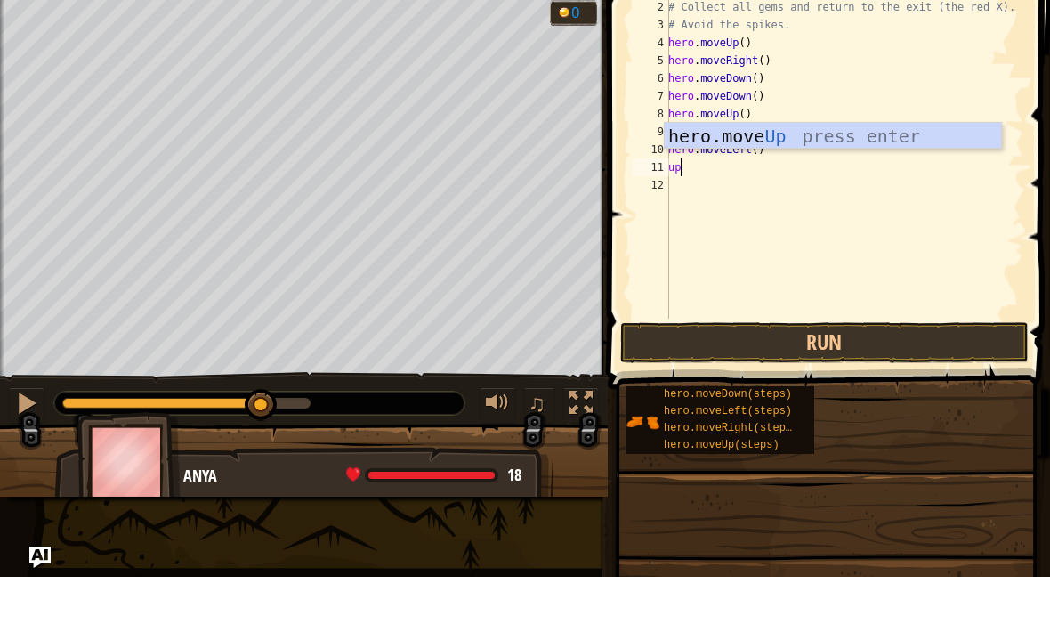
click at [832, 178] on div "hero.move Up press enter" at bounding box center [833, 218] width 336 height 80
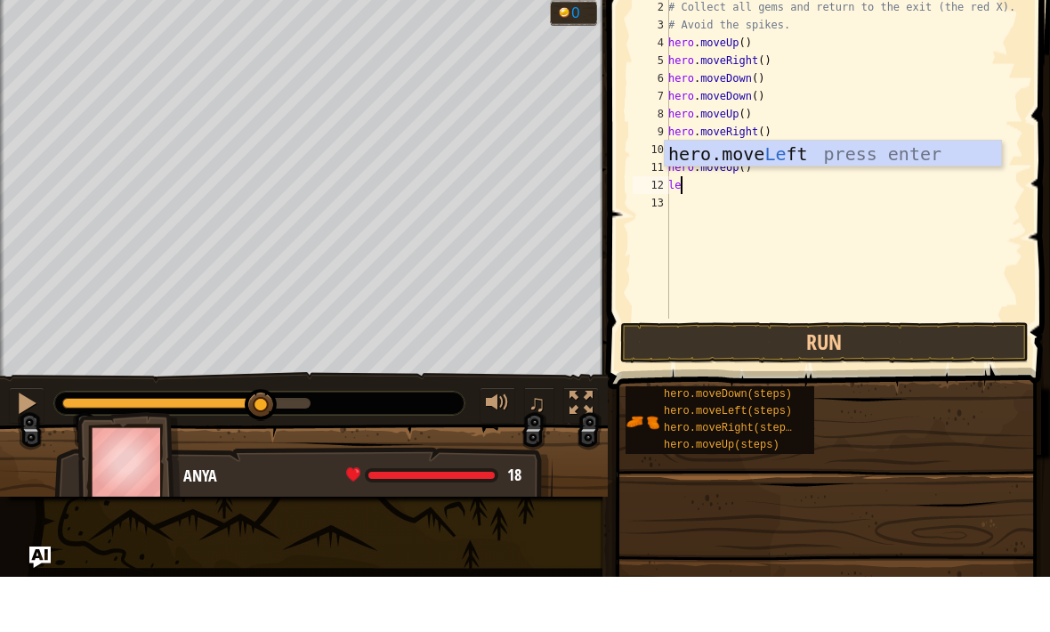
type textarea "lef"
click at [875, 196] on div "hero.move Lef t press enter" at bounding box center [833, 236] width 336 height 80
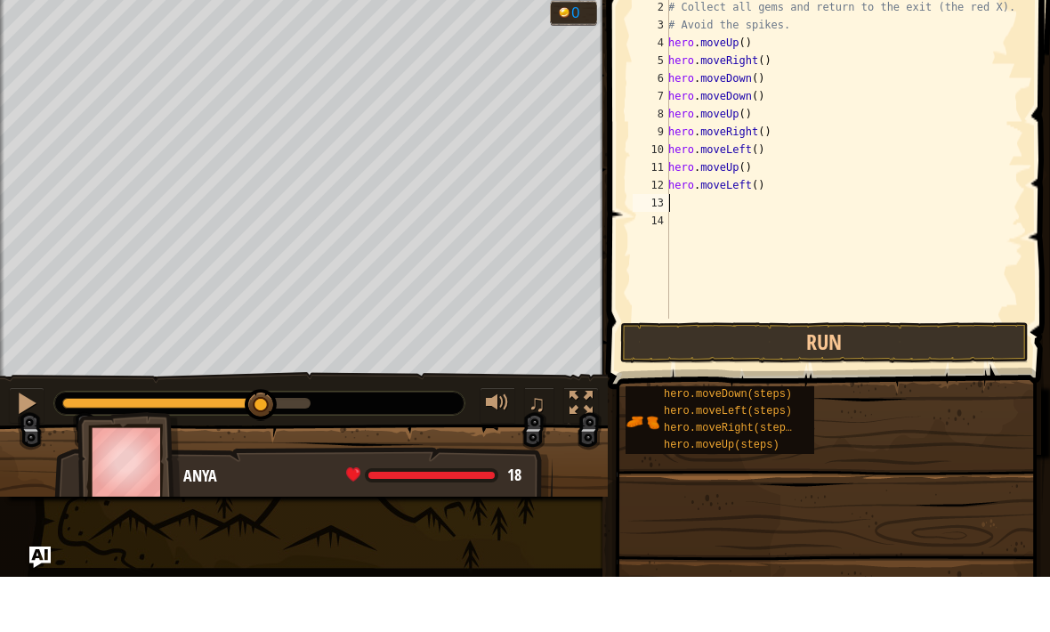
type textarea "do"
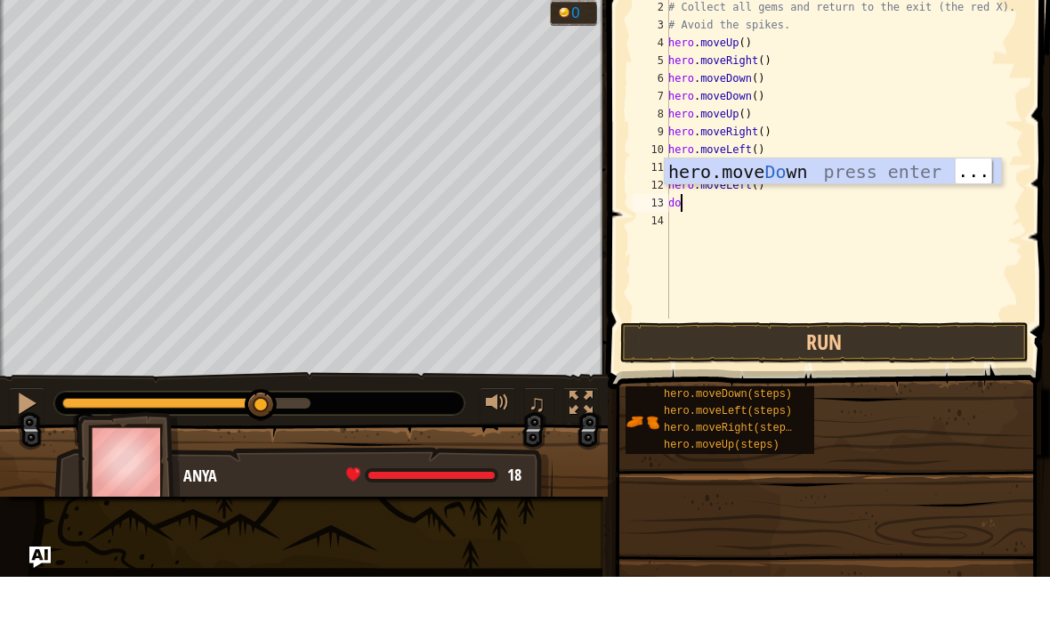
click at [894, 214] on div "hero.move Do wn press enter" at bounding box center [833, 254] width 336 height 80
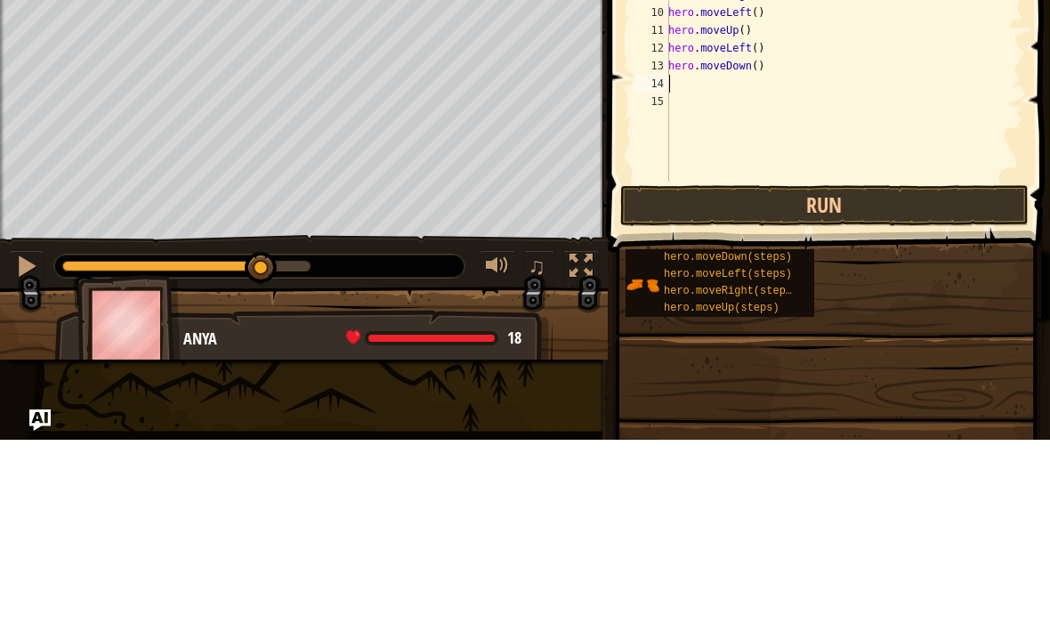
click at [825, 377] on button "Run" at bounding box center [824, 397] width 408 height 41
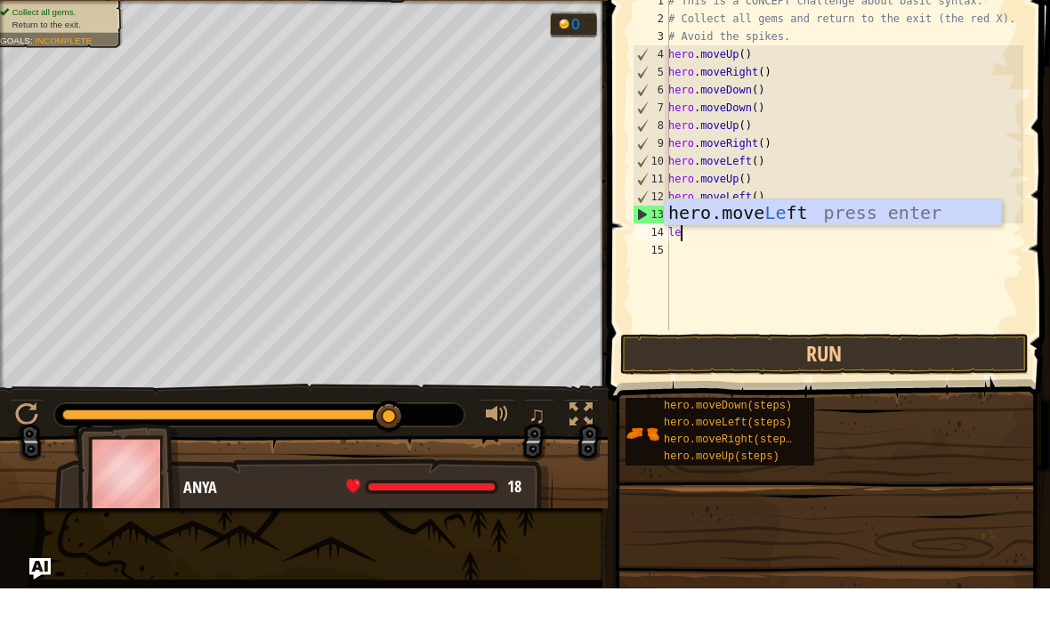
type textarea "left"
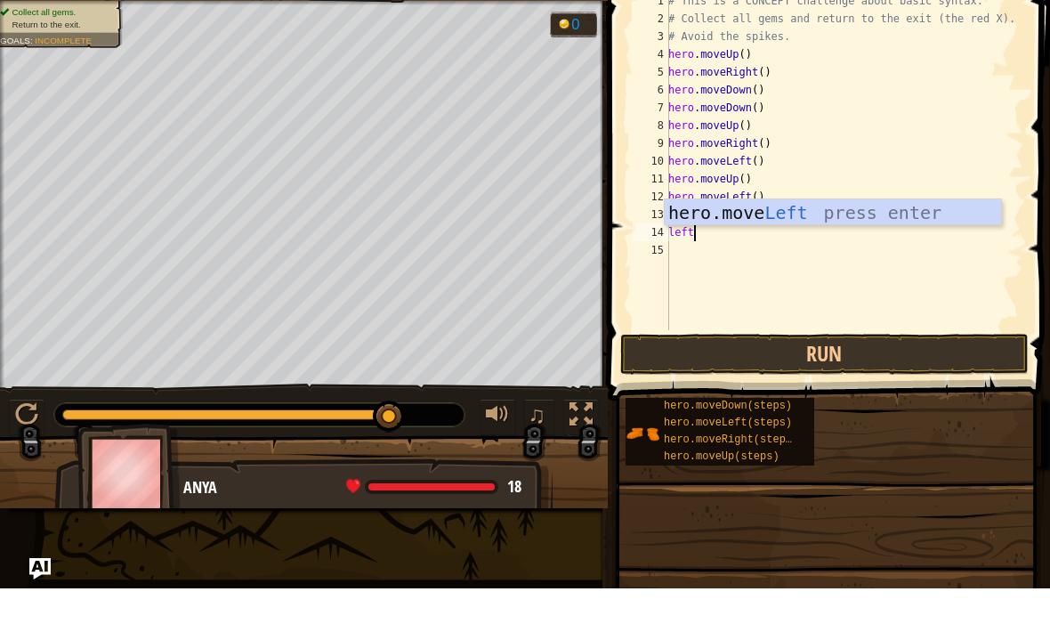
click at [779, 243] on div "hero.move Left press enter" at bounding box center [833, 283] width 336 height 80
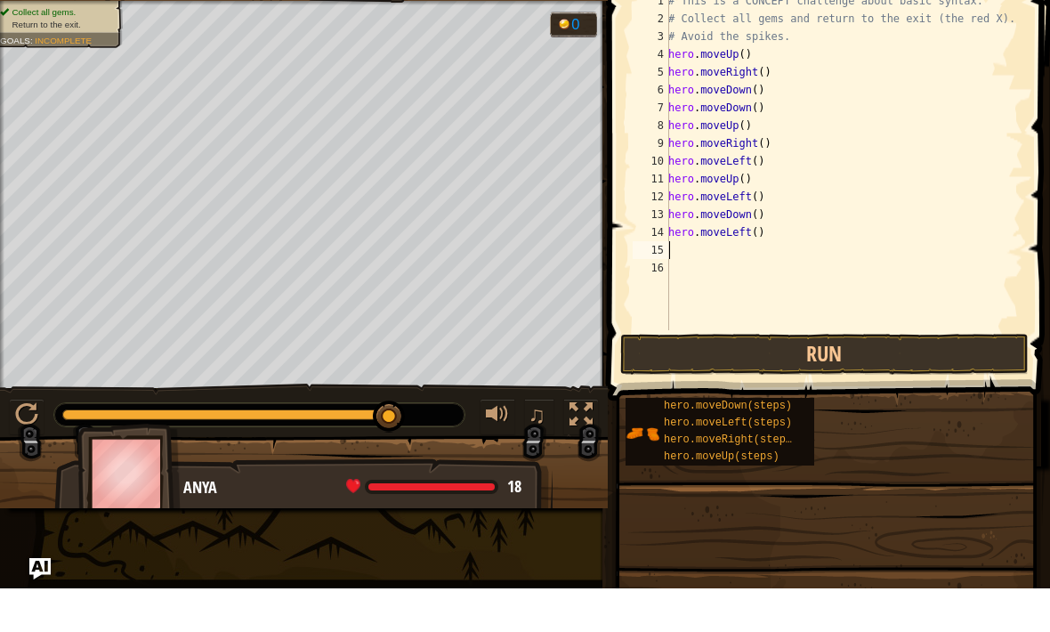
scroll to position [9, 0]
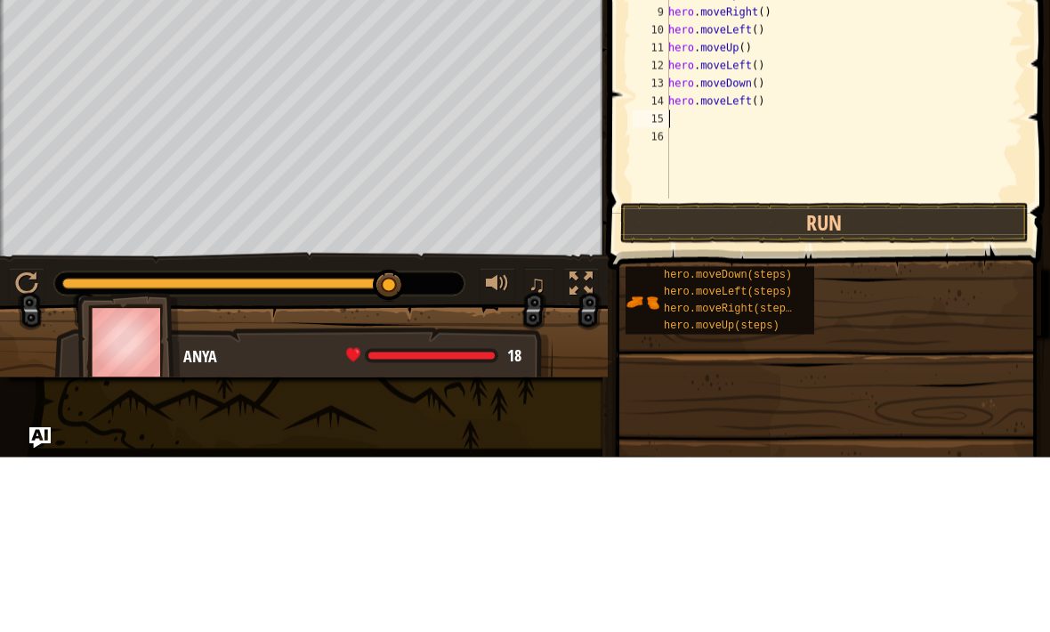
click at [917, 377] on button "Run" at bounding box center [824, 397] width 408 height 41
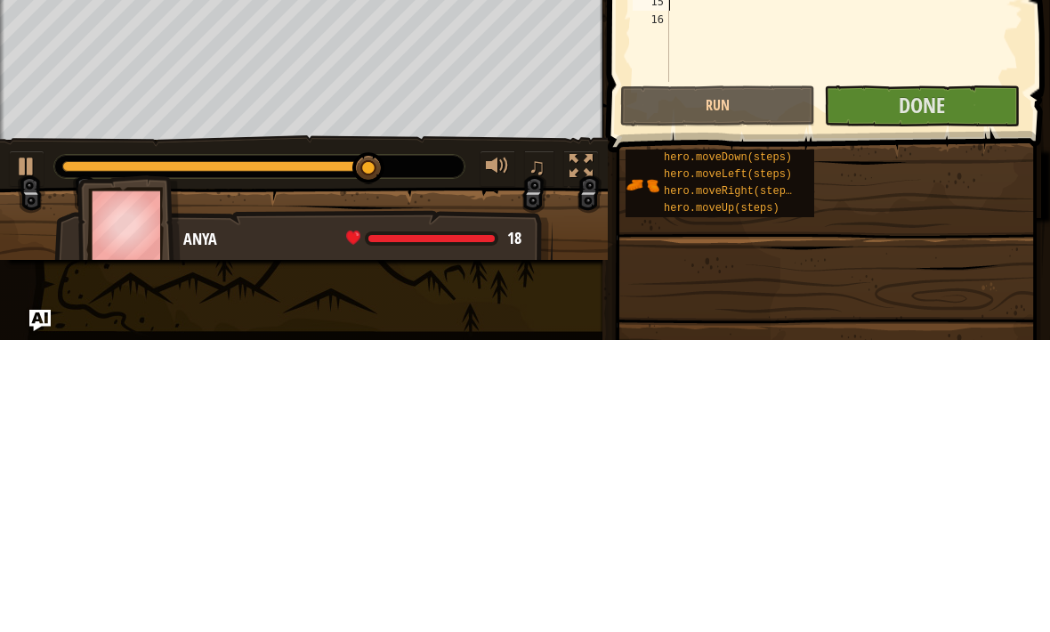
click at [940, 383] on span "Done" at bounding box center [922, 397] width 46 height 28
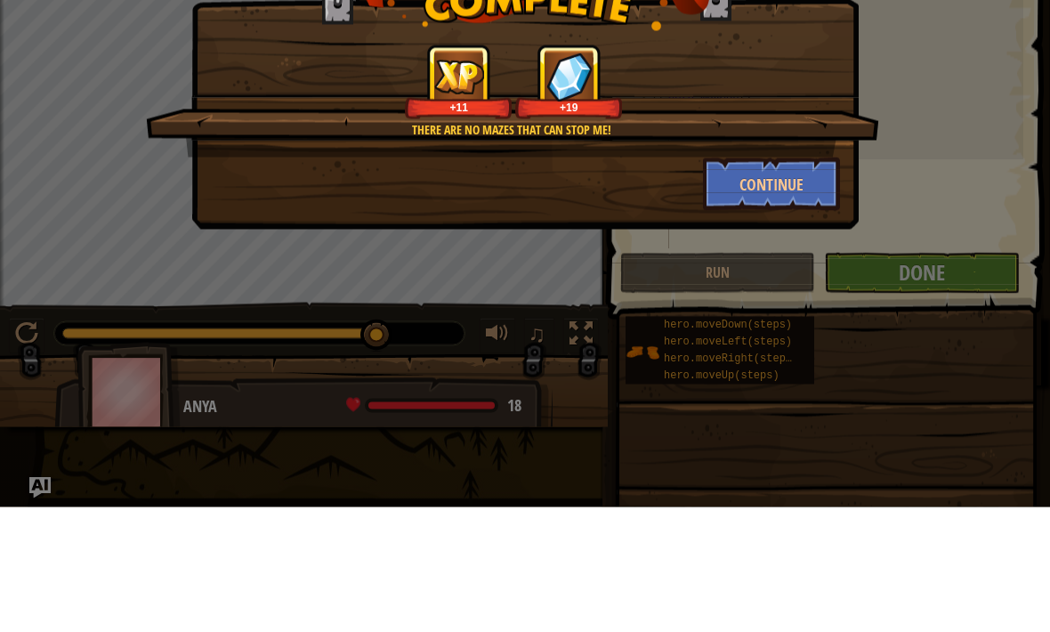
click at [815, 282] on button "Continue" at bounding box center [772, 308] width 138 height 53
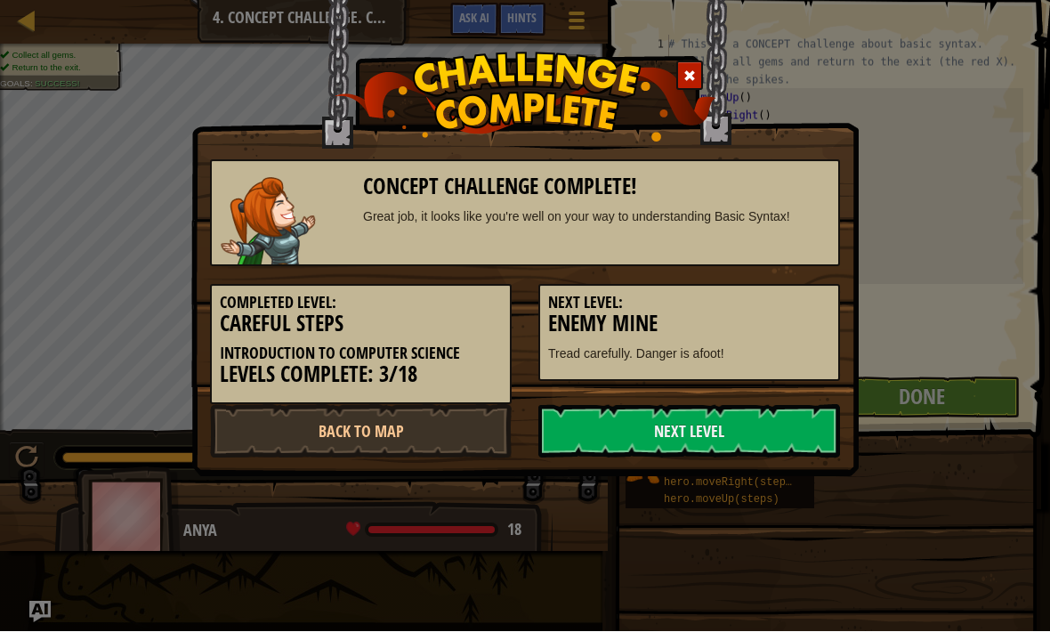
click at [764, 405] on link "Next Level" at bounding box center [689, 431] width 302 height 53
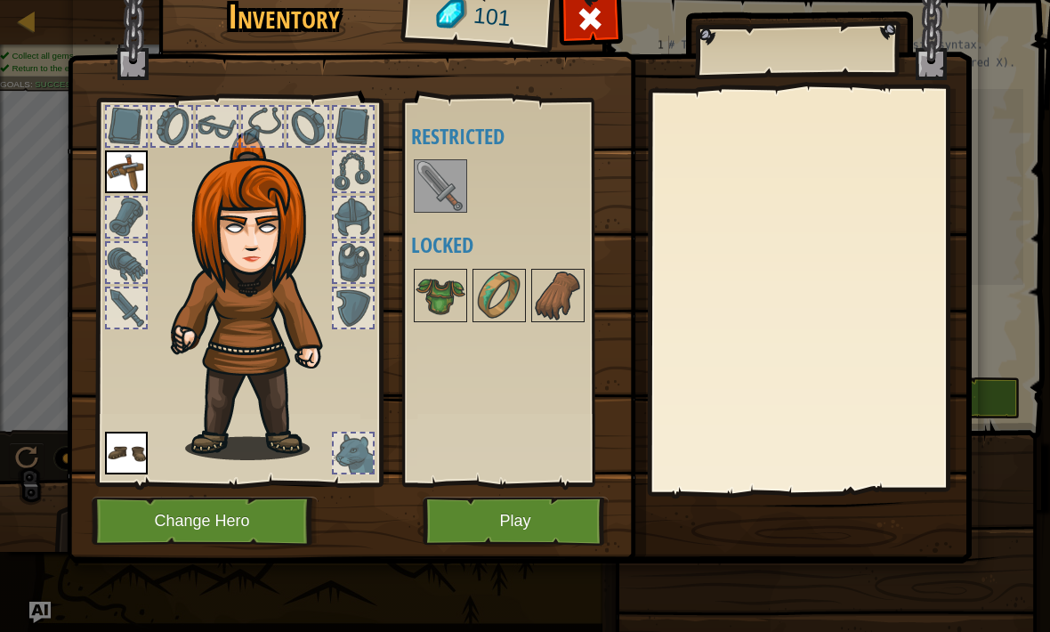
click at [430, 178] on img at bounding box center [441, 186] width 50 height 50
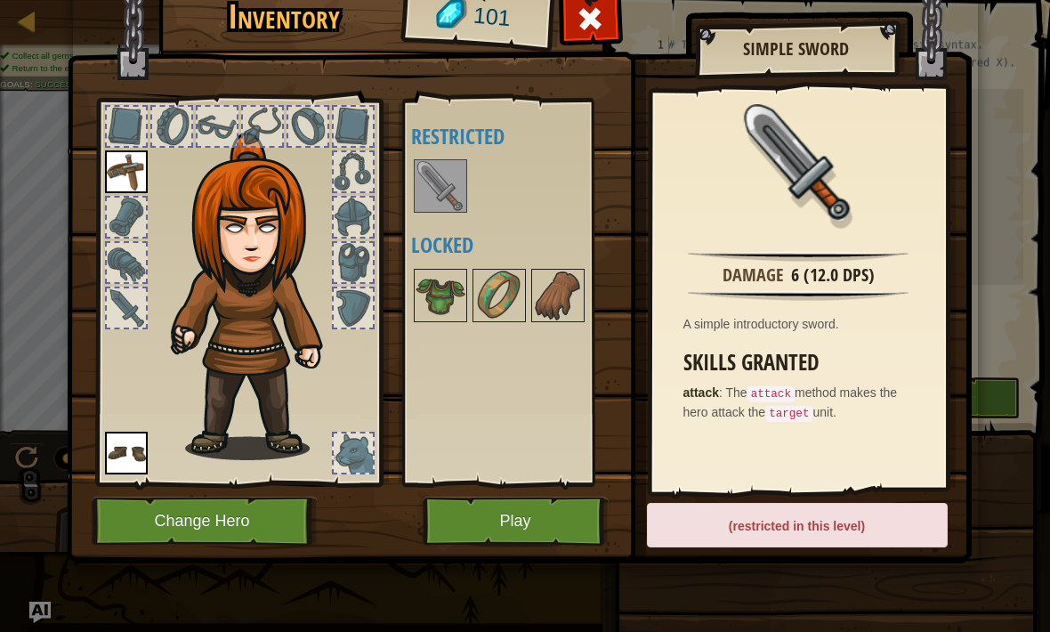
click at [530, 505] on button "Play" at bounding box center [516, 521] width 186 height 49
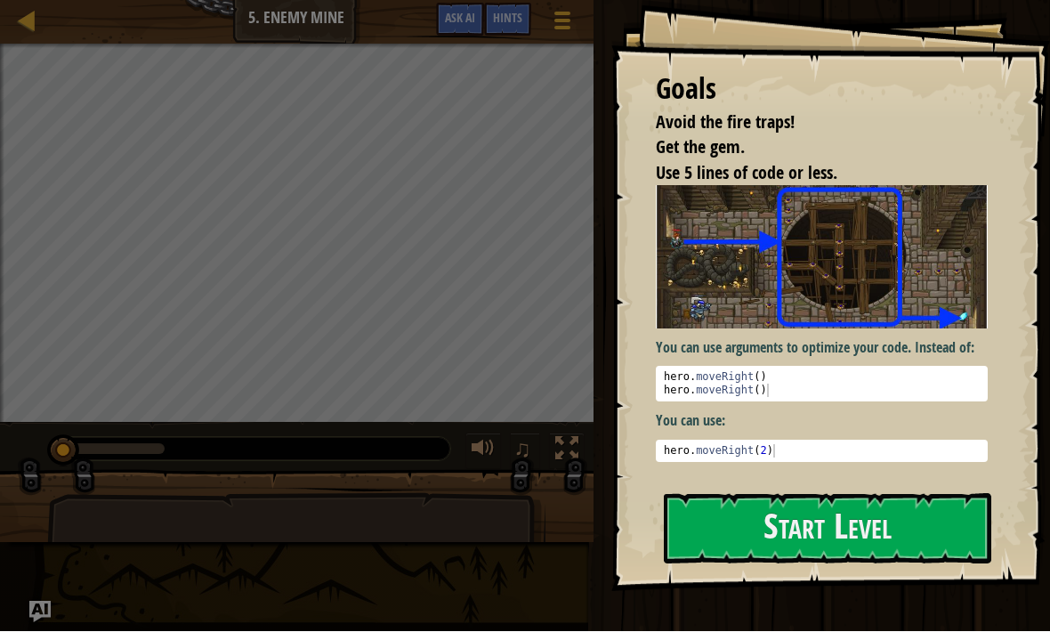
click at [935, 522] on button "Start Level" at bounding box center [828, 529] width 328 height 70
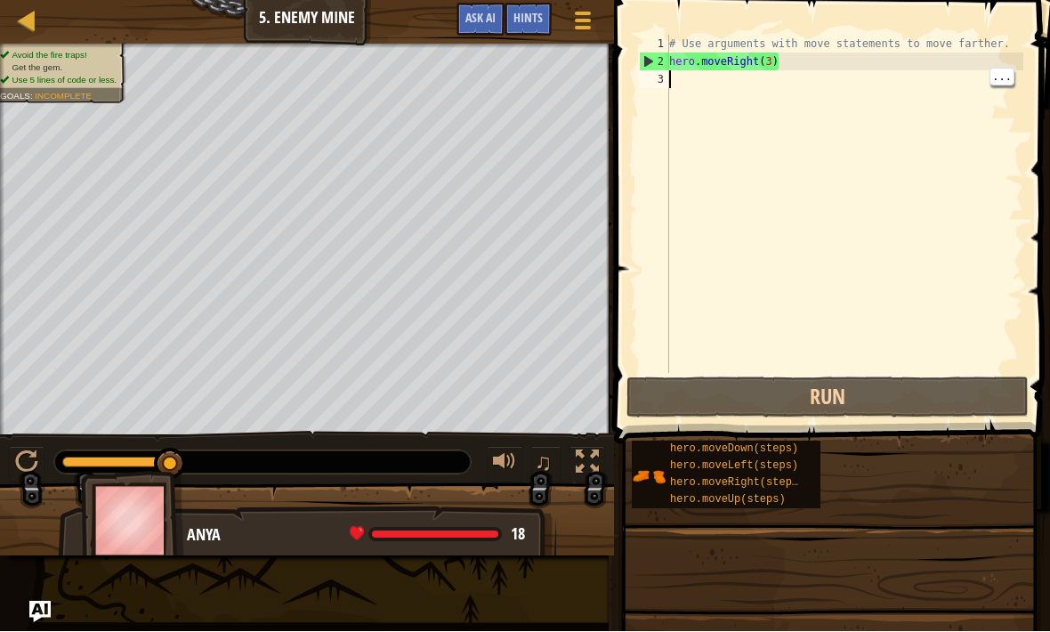
click at [678, 101] on div "# Use arguments with move statements to move farther. hero . moveRight ( 3 )" at bounding box center [845, 223] width 358 height 374
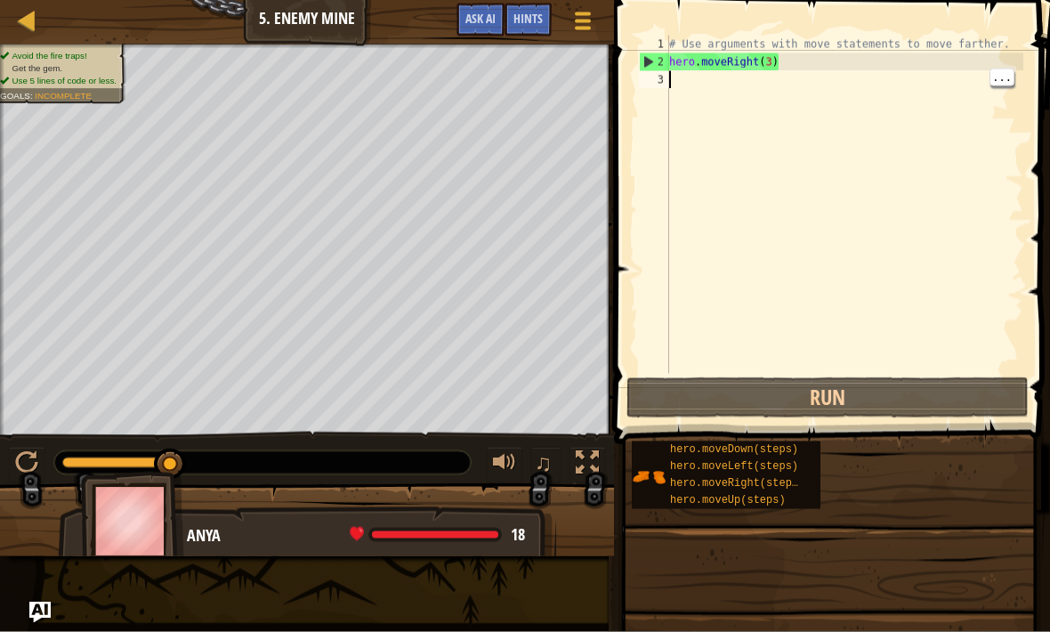
scroll to position [9, 0]
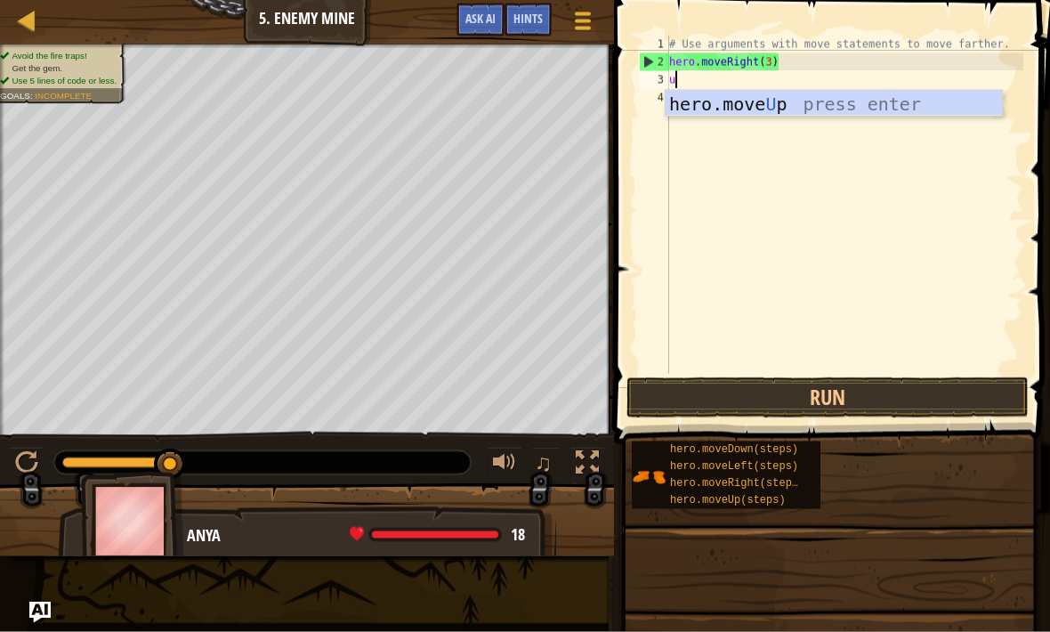
type textarea "up"
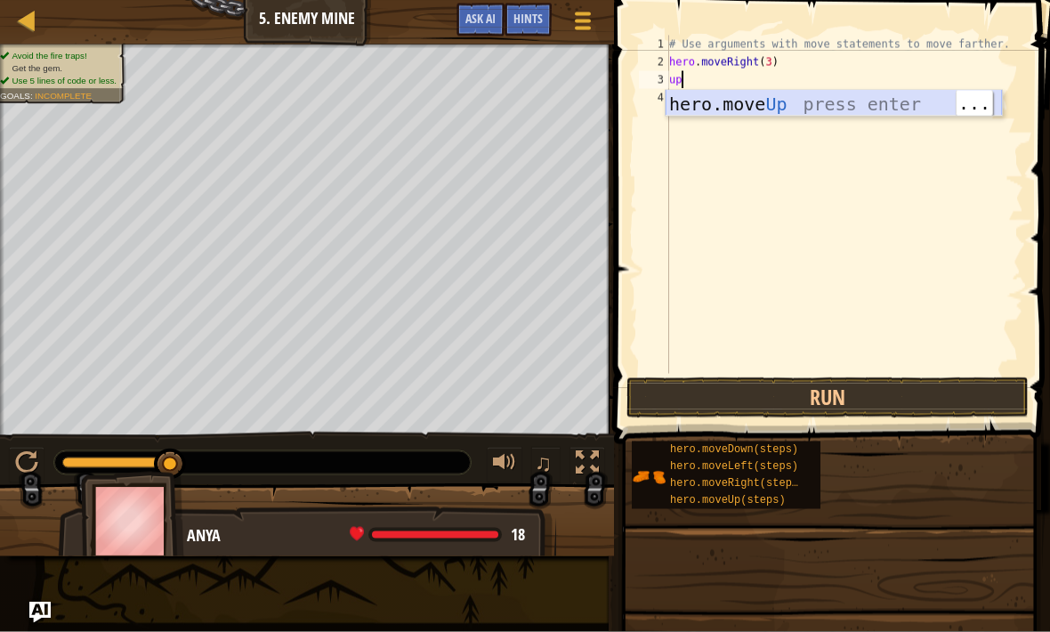
click at [894, 96] on div "hero.move Up press enter" at bounding box center [834, 131] width 336 height 80
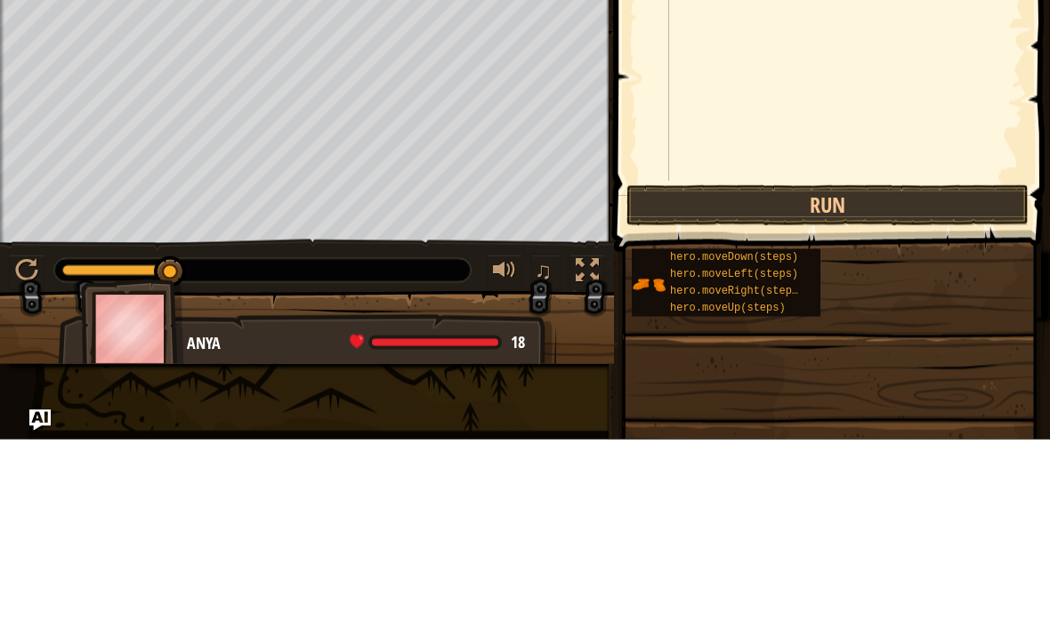
click at [875, 377] on button "Run" at bounding box center [828, 397] width 402 height 41
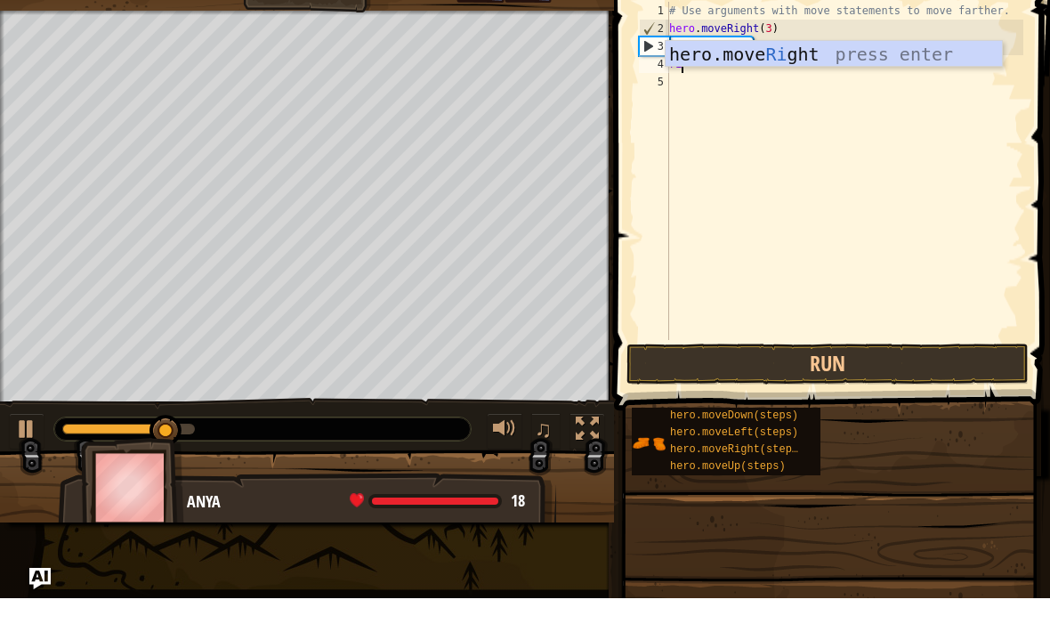
type textarea "rig"
click at [846, 75] on div "hero.move Rig ht press enter" at bounding box center [834, 115] width 336 height 80
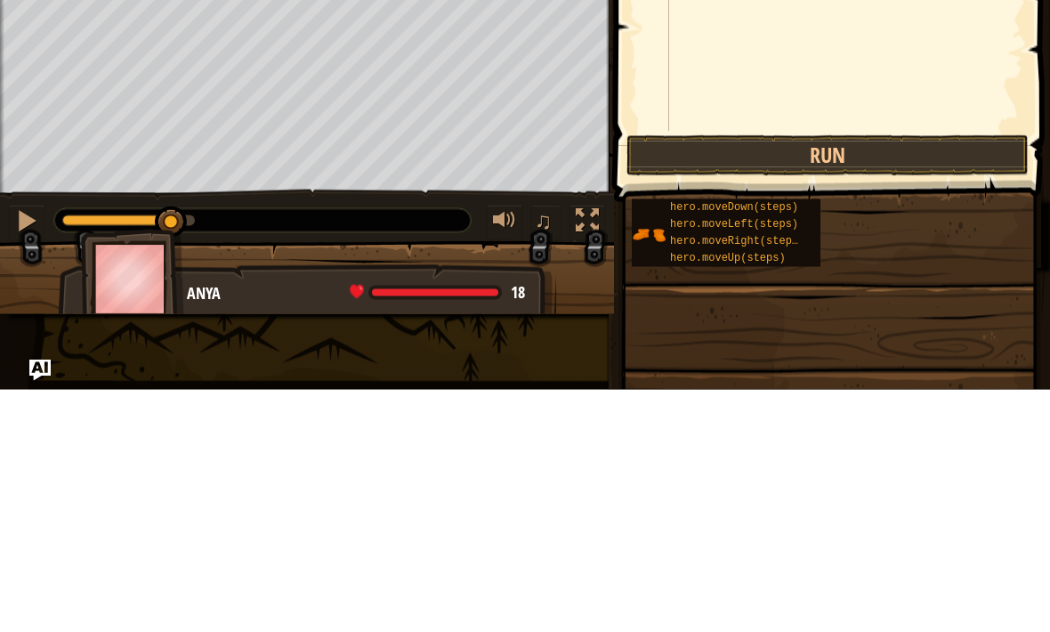
click at [880, 377] on button "Run" at bounding box center [828, 397] width 402 height 41
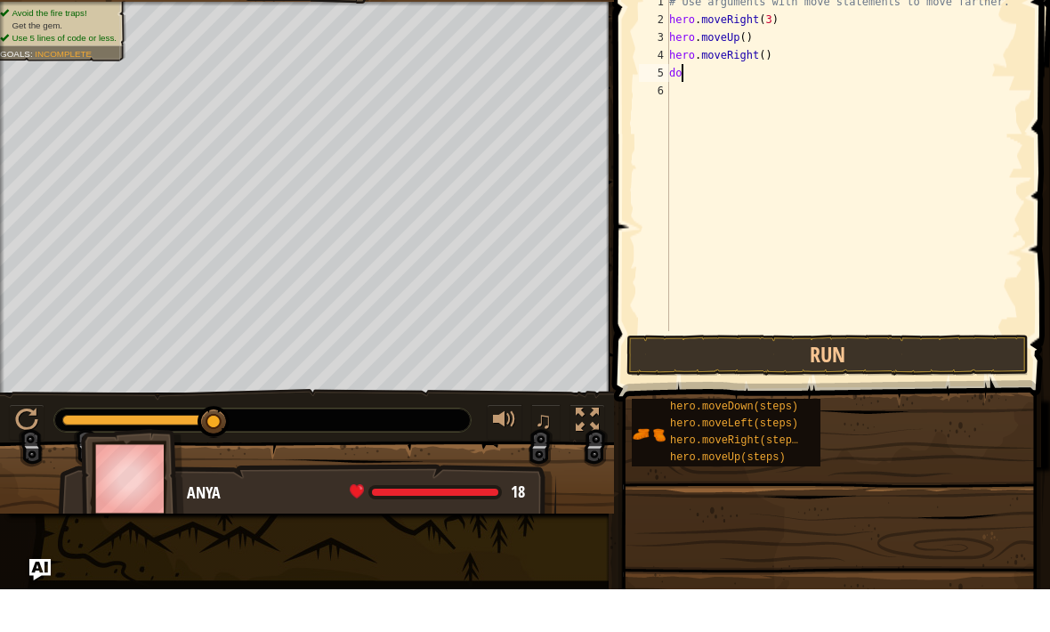
type textarea "dow"
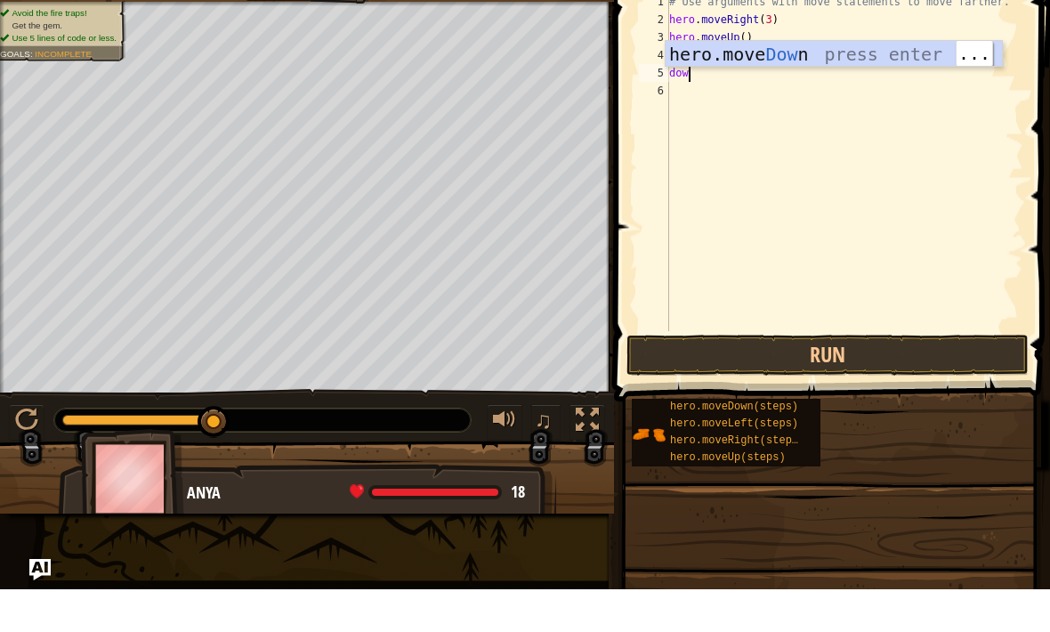
click at [924, 84] on div "hero.move Dow n press enter" at bounding box center [834, 124] width 336 height 80
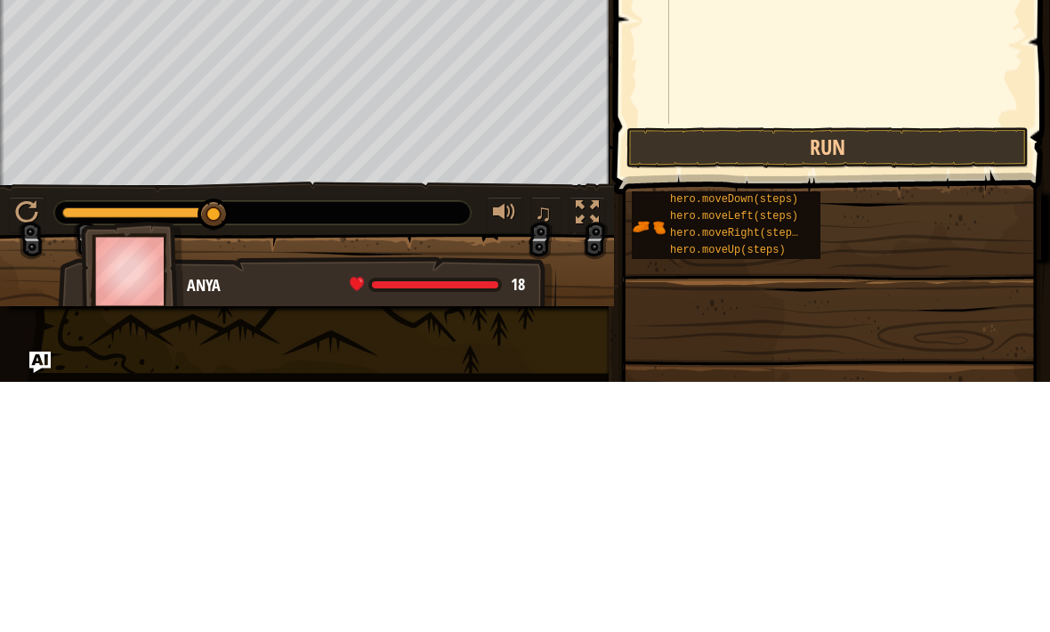
click at [883, 377] on button "Run" at bounding box center [828, 397] width 402 height 41
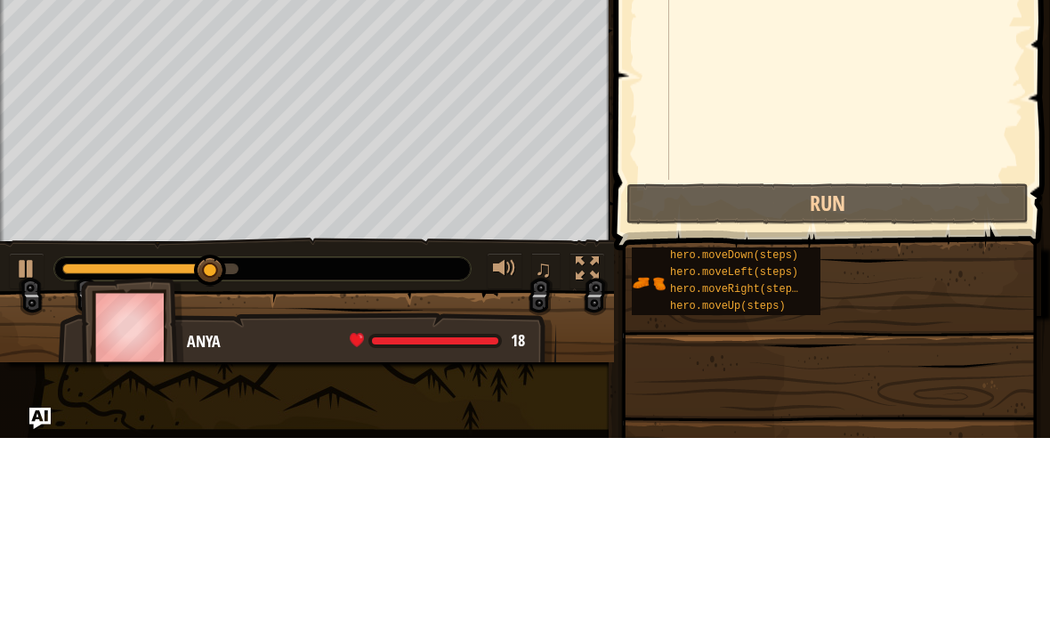
type textarea "do"
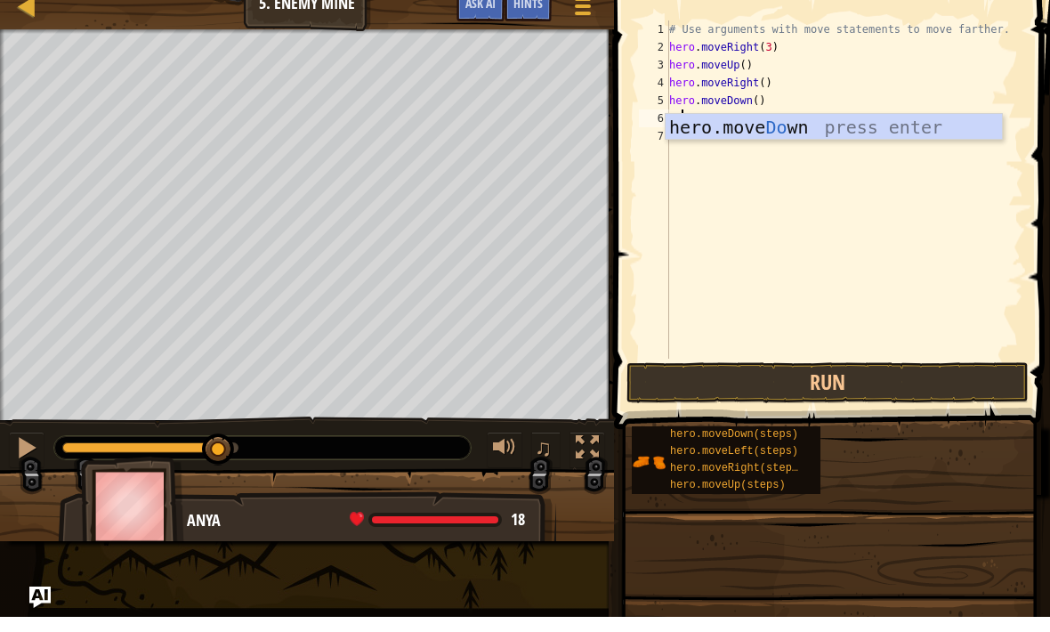
click at [887, 129] on div "hero.move Do wn press enter" at bounding box center [834, 169] width 336 height 80
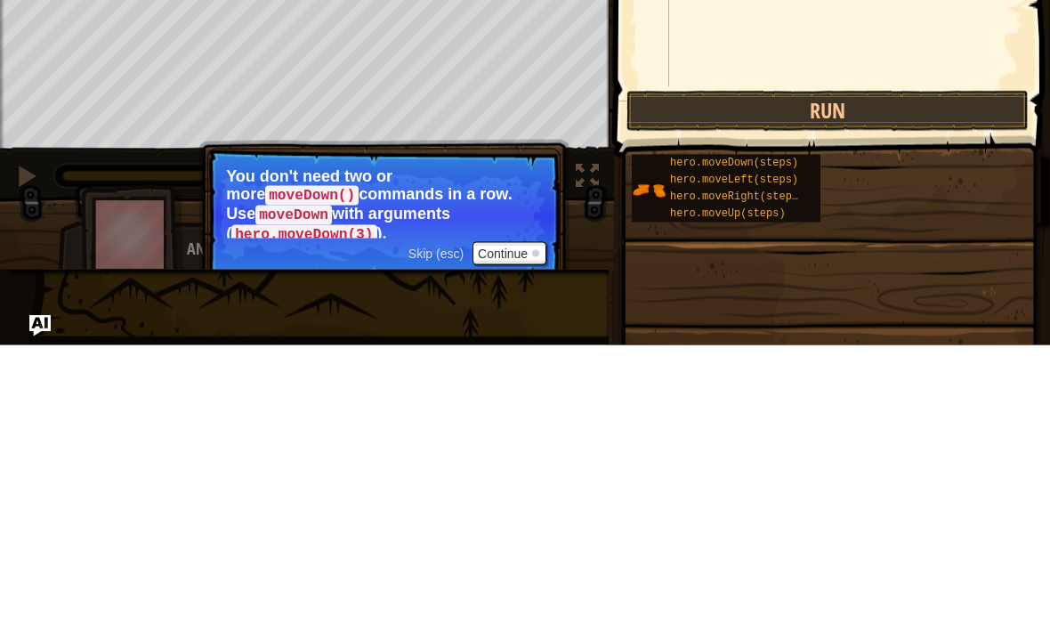
click at [452, 533] on span "Skip (esc)" at bounding box center [435, 540] width 55 height 14
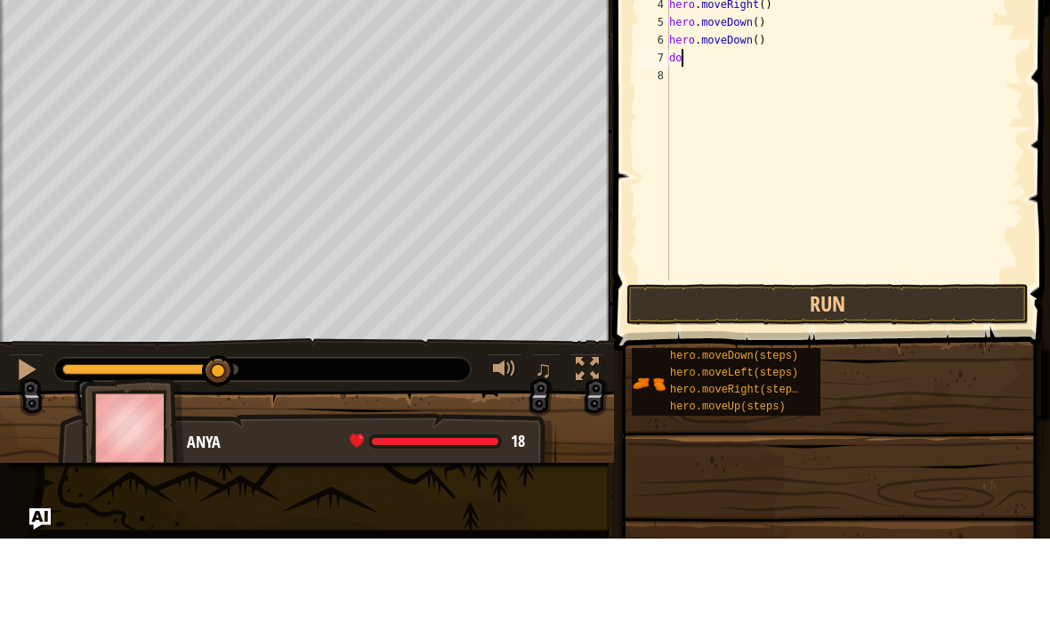
scroll to position [9, 1]
type textarea "down"
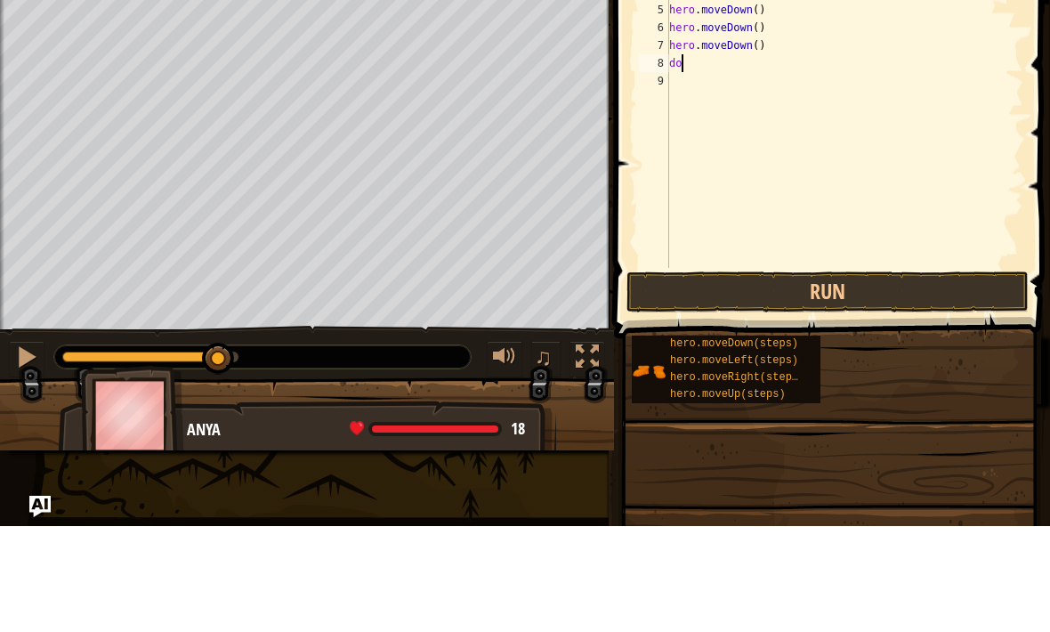
scroll to position [9, 0]
type textarea "d"
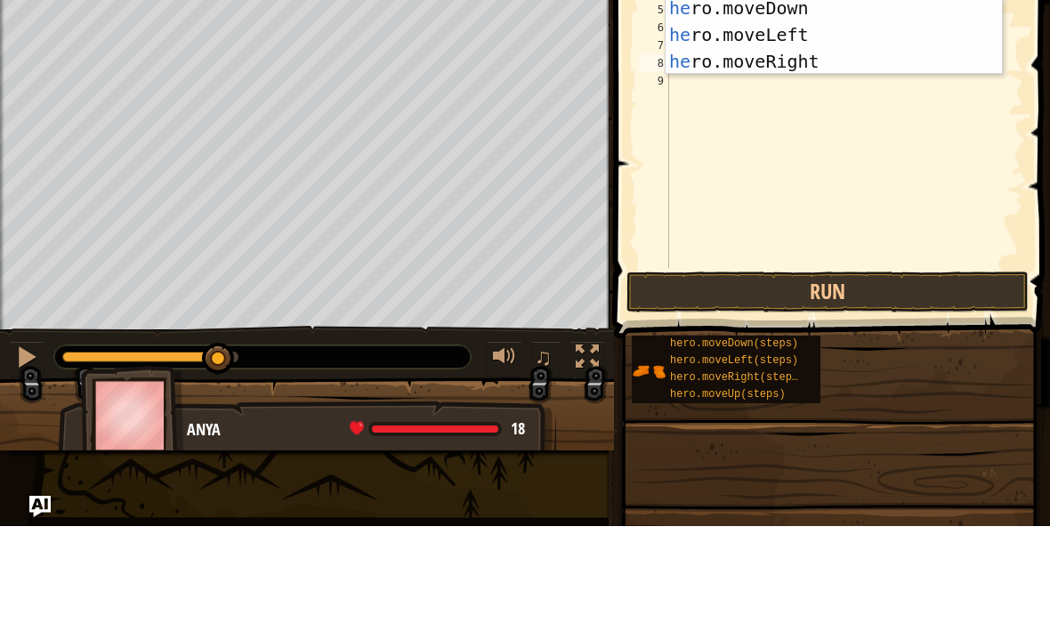
type textarea "her"
click at [788, 74] on div "her o.moveUp press enter her o.moveDown press enter her o.moveLeft press enter …" at bounding box center [834, 154] width 336 height 160
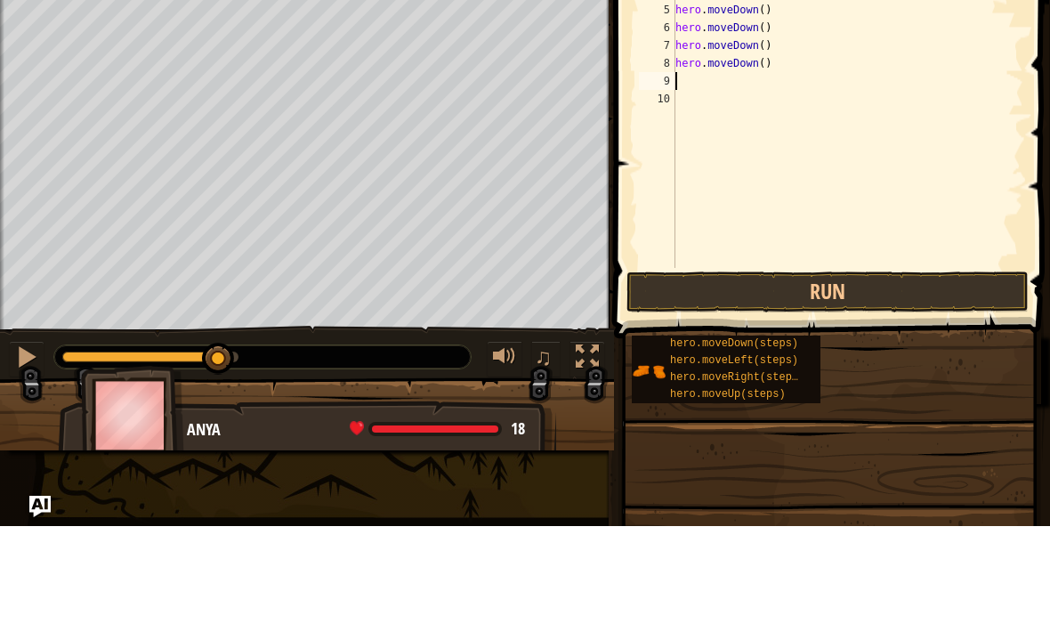
scroll to position [9, 0]
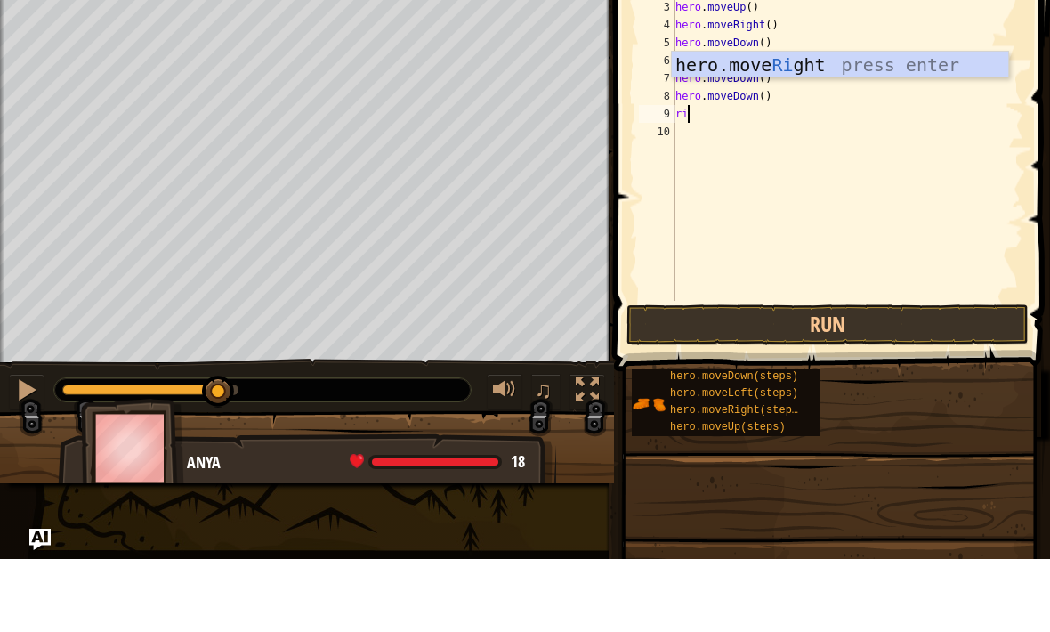
type textarea "rig"
click at [879, 125] on div "hero.move Rig ht press enter" at bounding box center [840, 165] width 336 height 80
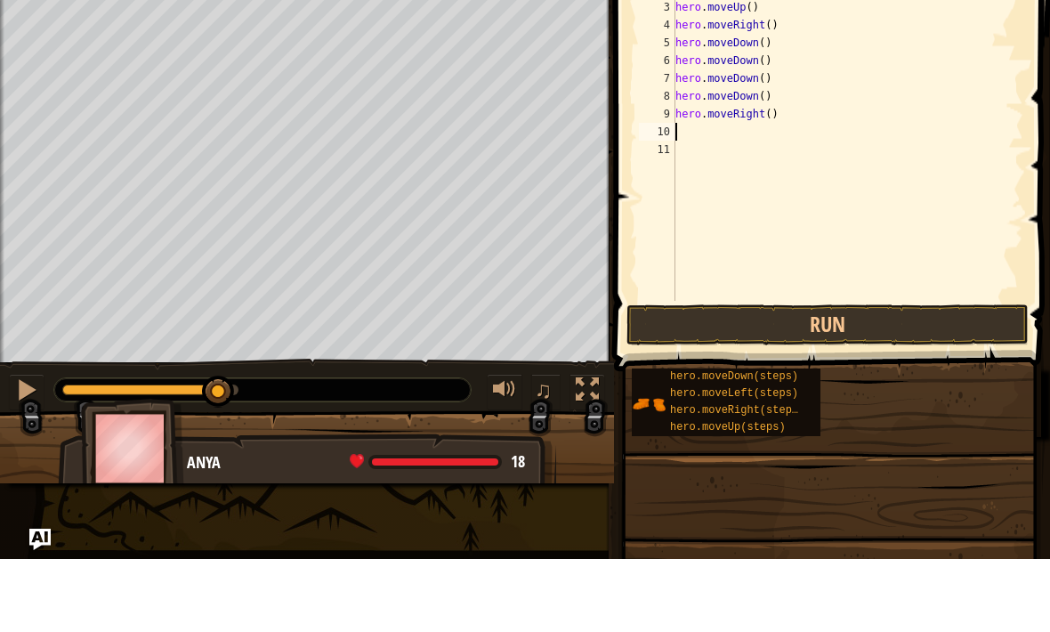
scroll to position [9, 0]
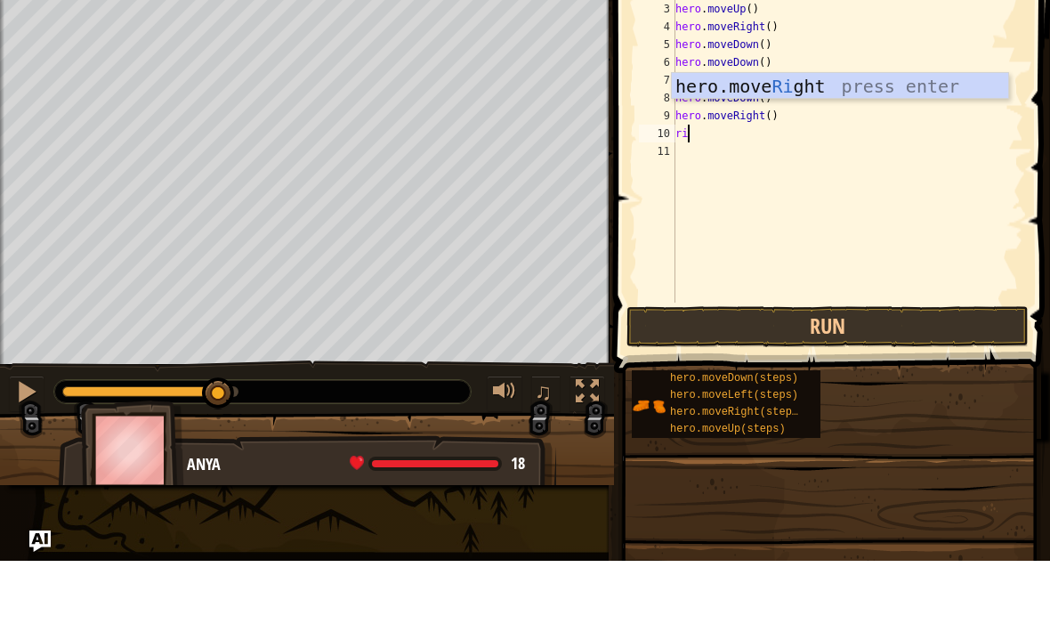
type textarea "rig"
click at [872, 144] on div "hero.move Rig ht press enter" at bounding box center [840, 184] width 336 height 80
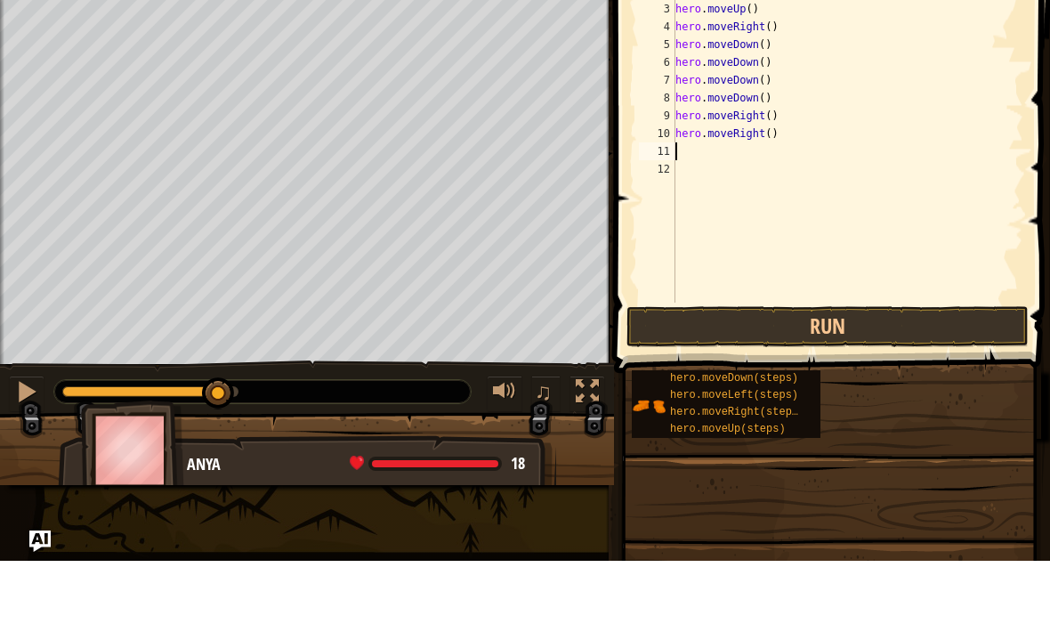
scroll to position [9, 0]
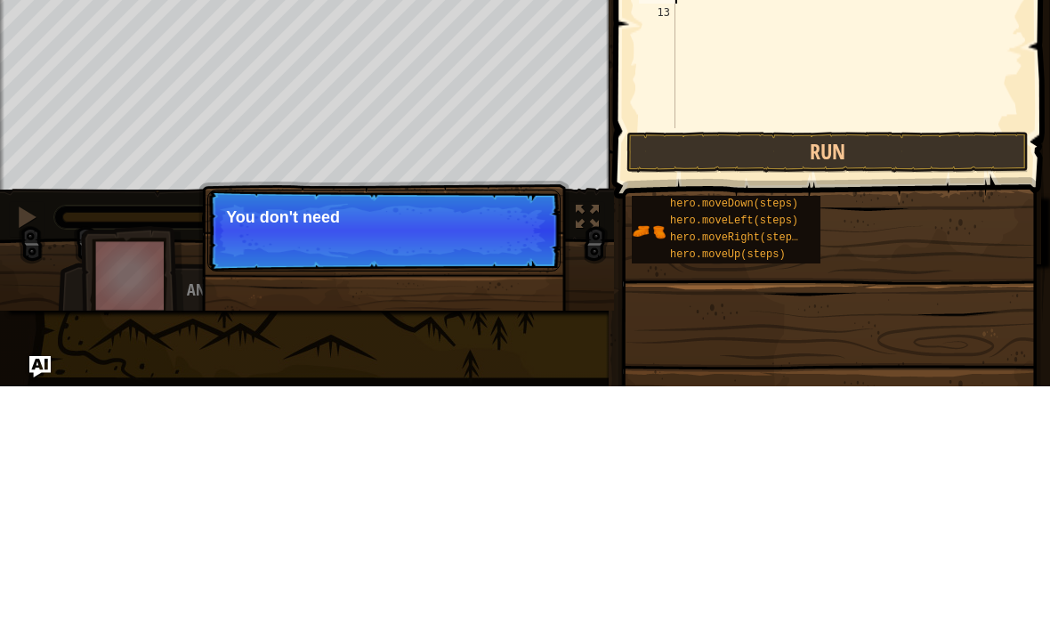
click at [945, 377] on button "Run" at bounding box center [828, 397] width 402 height 41
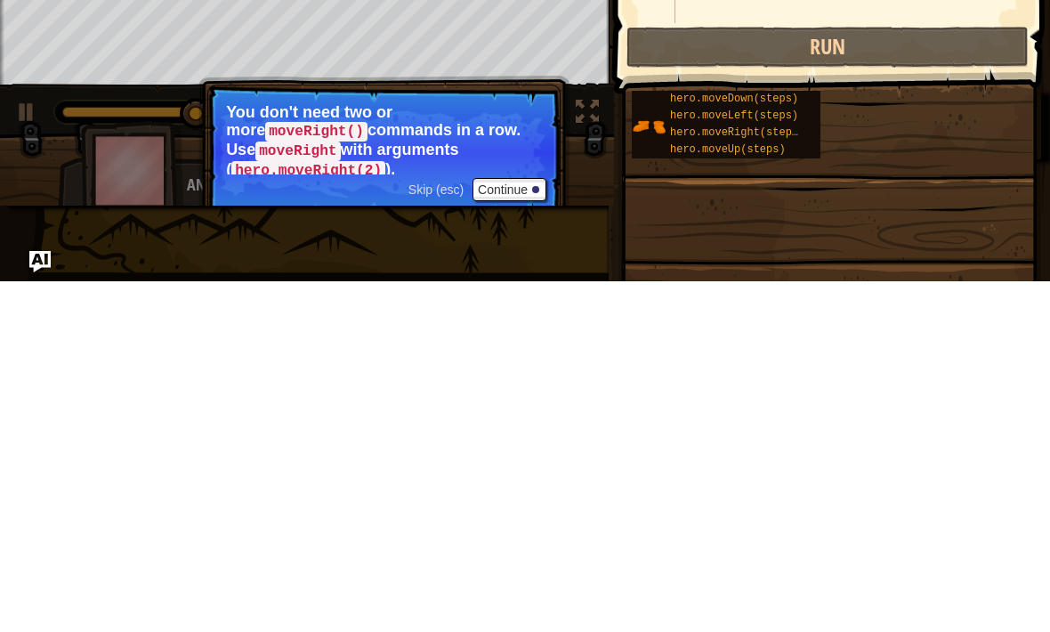
click at [427, 533] on span "Skip (esc)" at bounding box center [435, 540] width 55 height 14
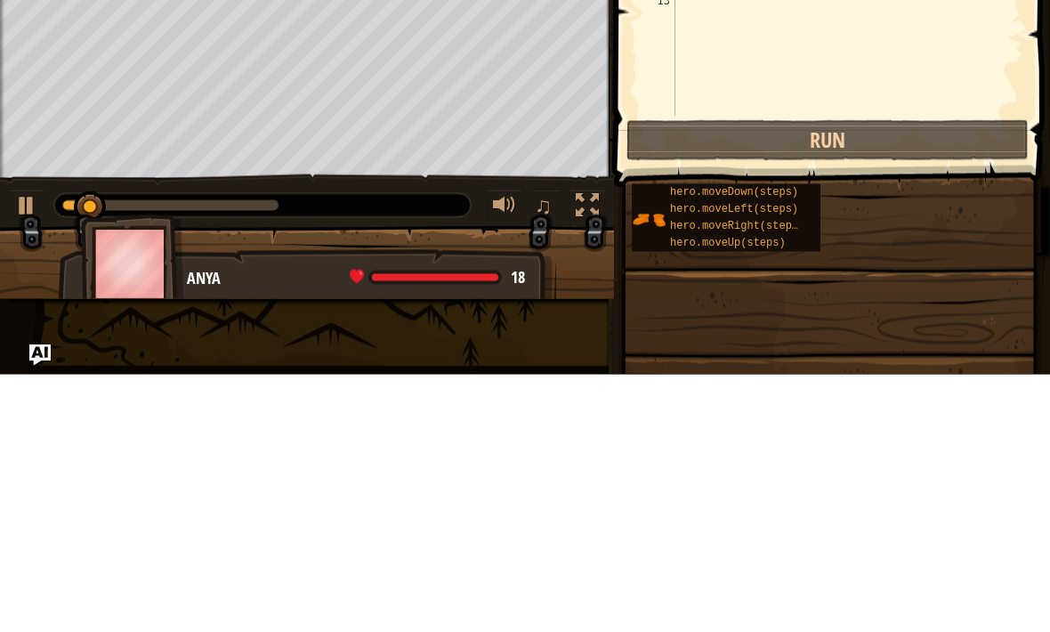
click at [26, 451] on div at bounding box center [26, 462] width 23 height 23
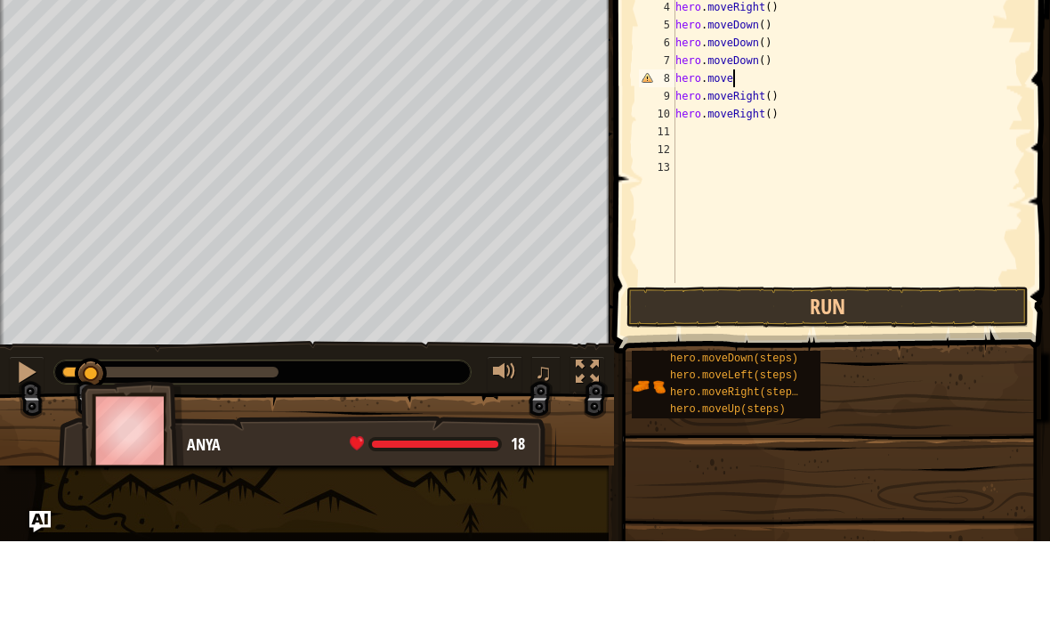
type textarea "hero.mover"
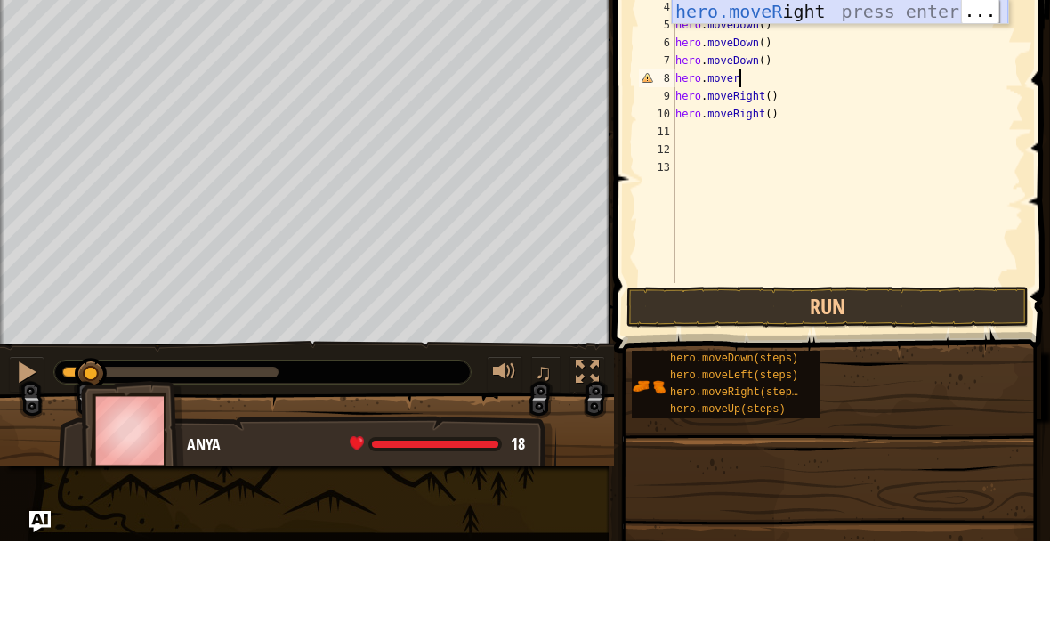
click at [813, 89] on div "hero.moveR ight press enter" at bounding box center [840, 129] width 336 height 80
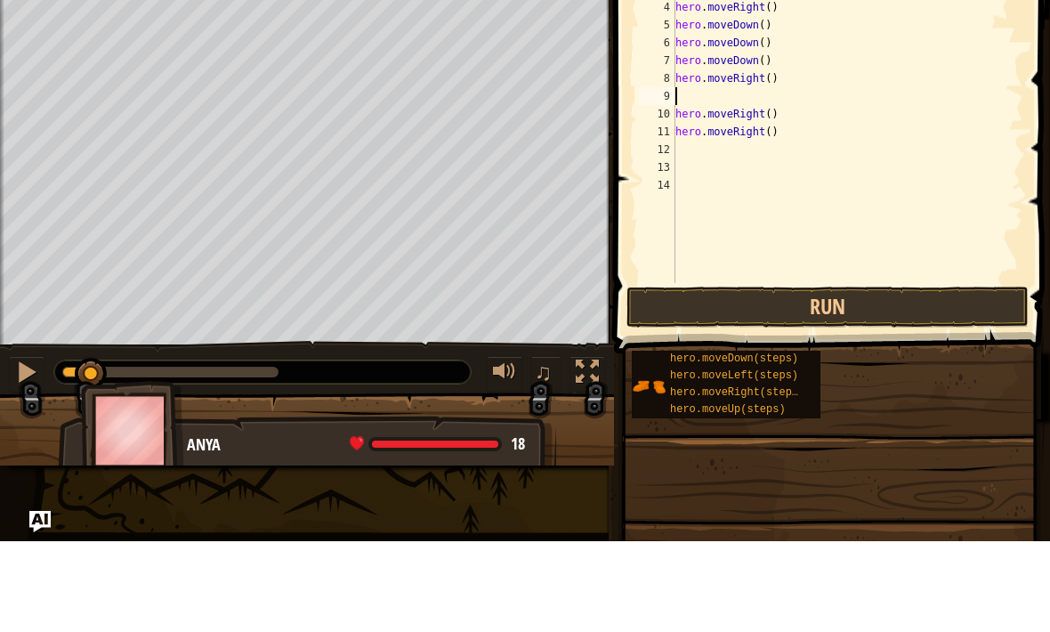
type textarea "hero.moveRight()"
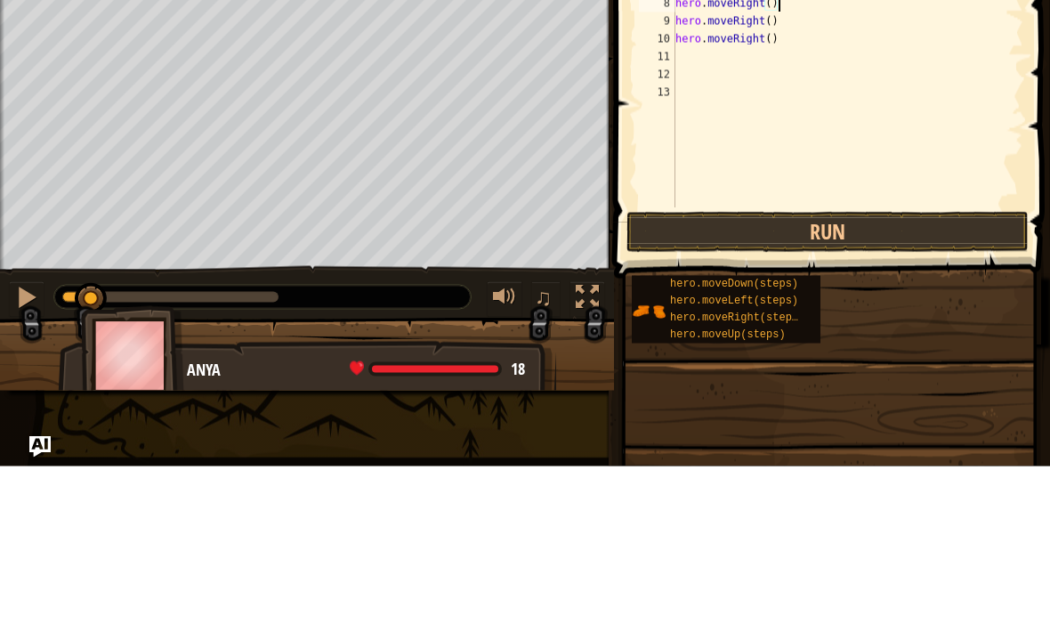
click at [902, 377] on button "Run" at bounding box center [828, 397] width 402 height 41
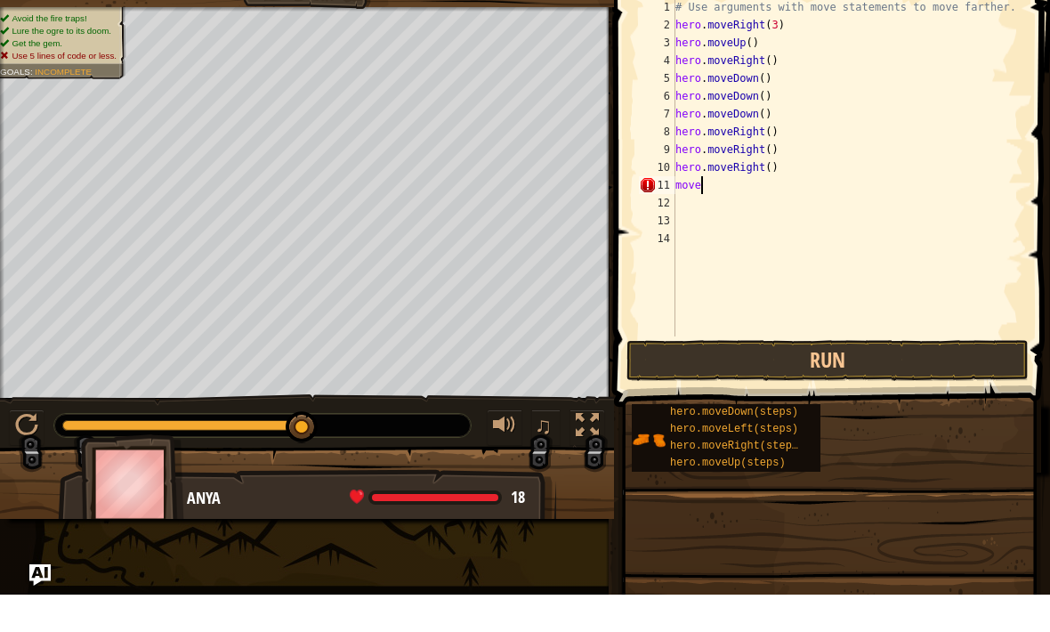
scroll to position [9, 1]
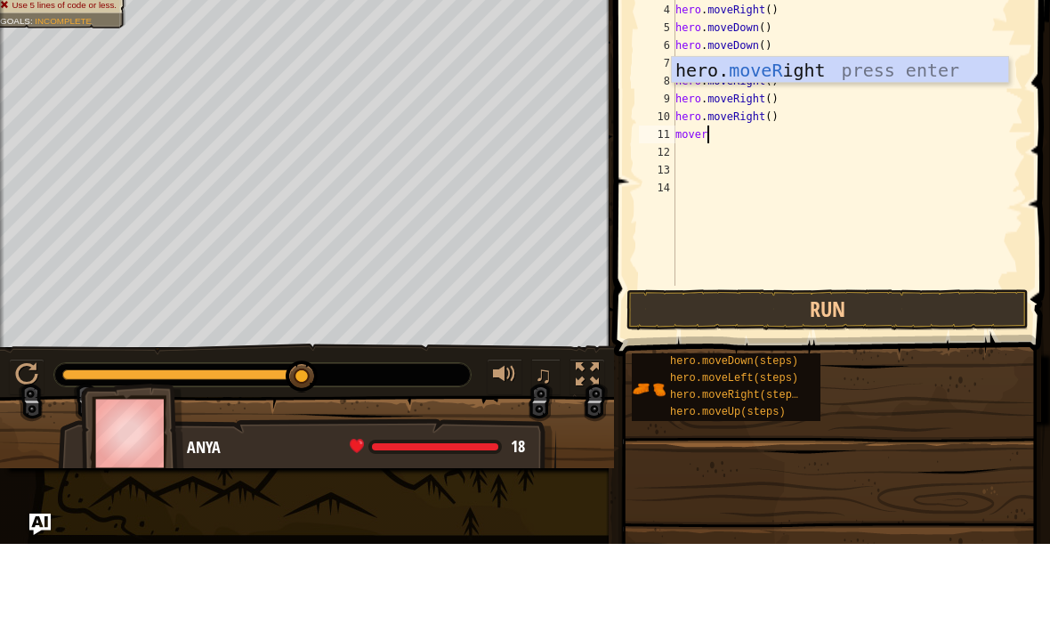
type textarea "moveri"
click at [934, 145] on div "hero. moveRi ght press enter" at bounding box center [840, 185] width 336 height 80
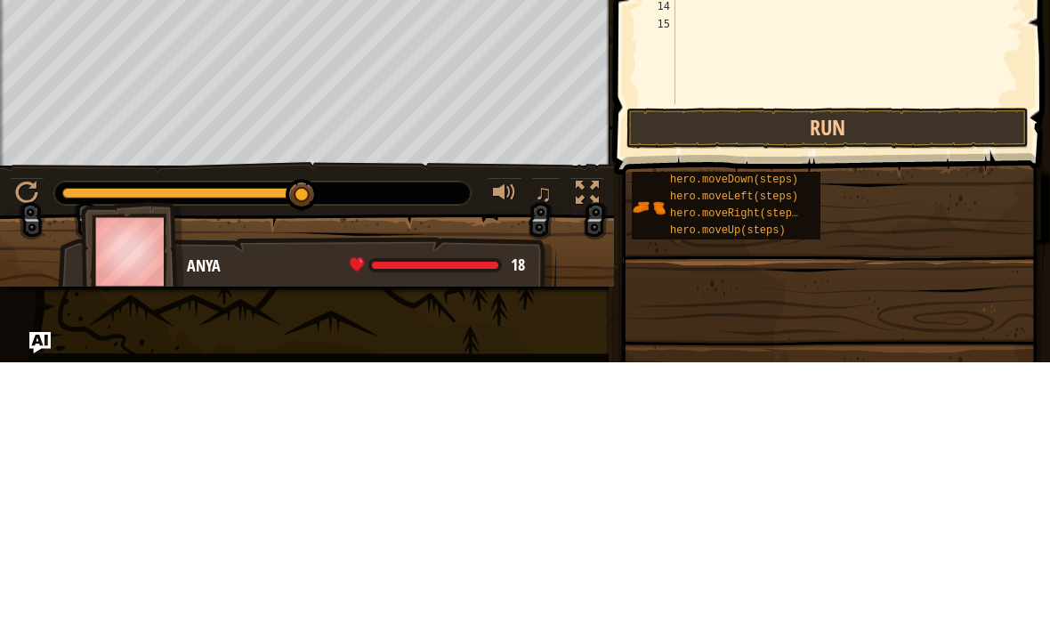
click at [910, 377] on button "Run" at bounding box center [828, 397] width 402 height 41
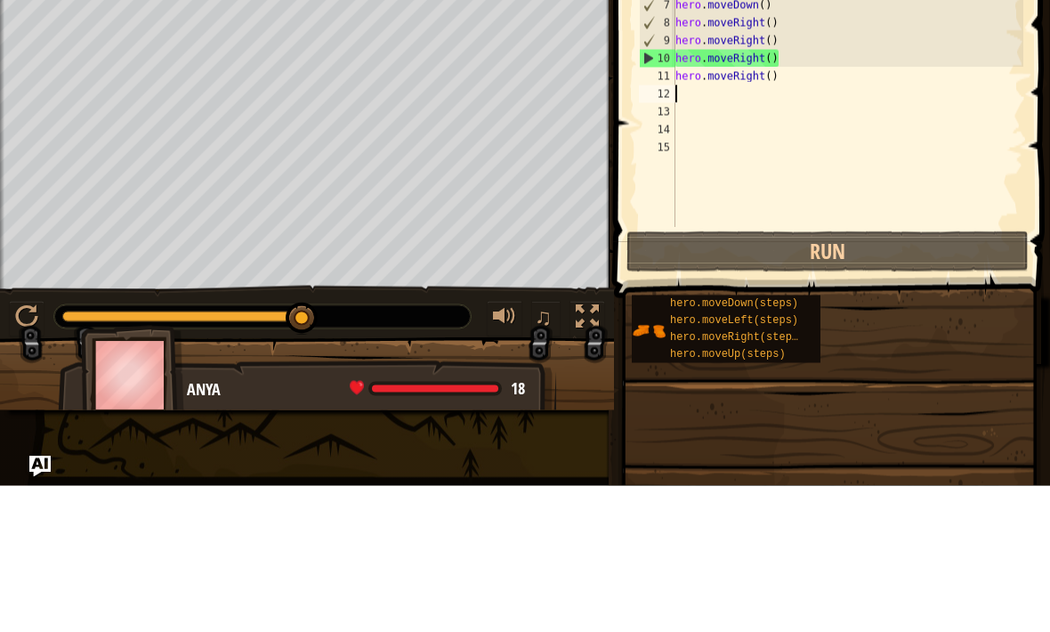
click at [813, 377] on button "Run" at bounding box center [828, 397] width 402 height 41
type textarea "r"
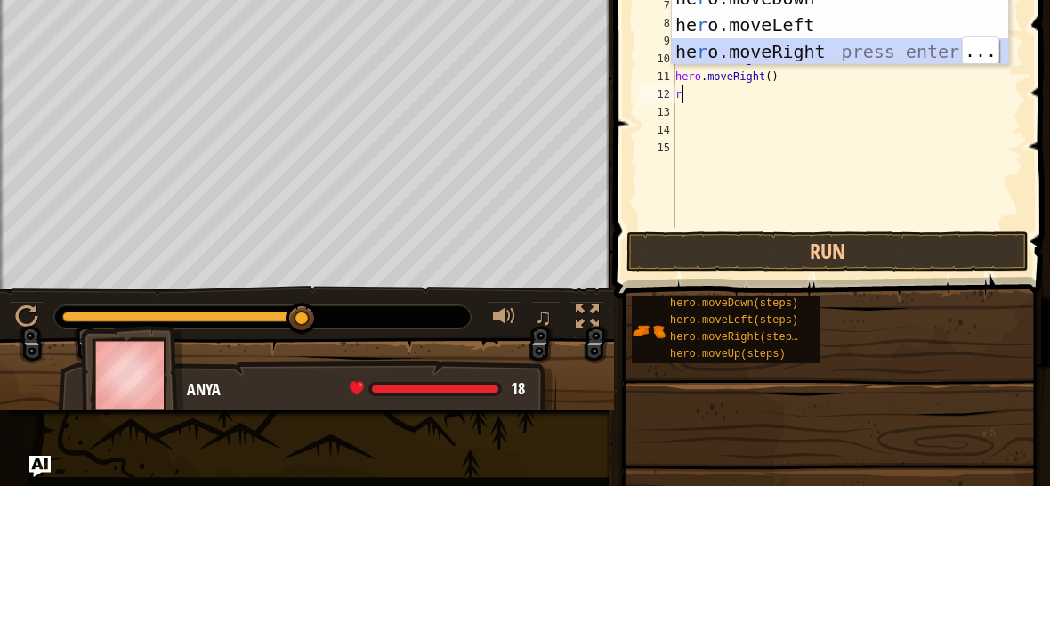
click at [919, 104] on div "he r o.moveUp press enter he r o.moveDown press enter he r o.moveLeft press ent…" at bounding box center [840, 184] width 336 height 160
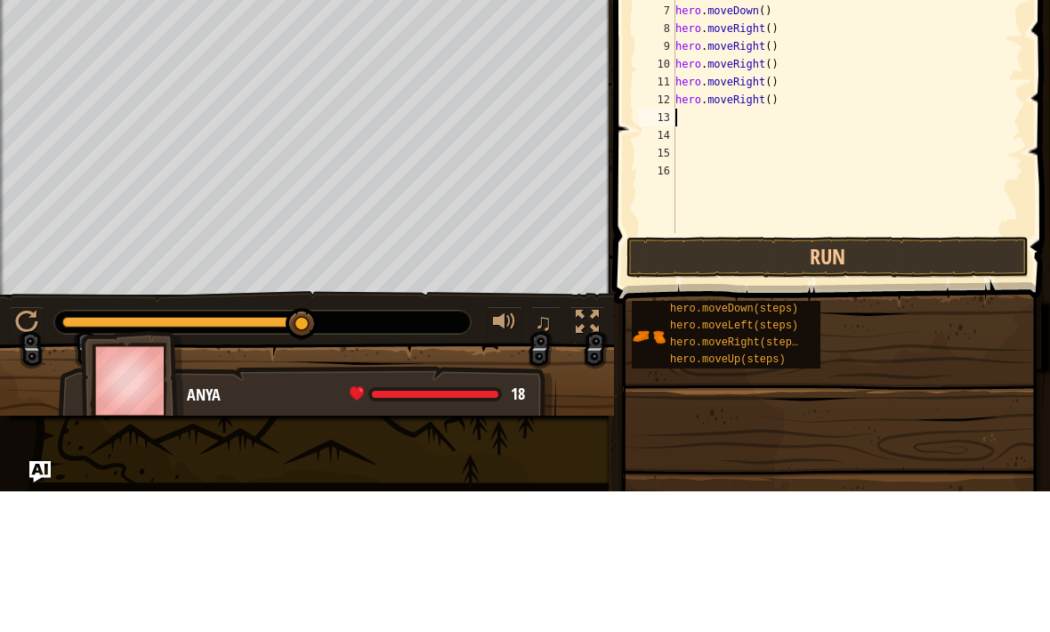
click at [783, 377] on button "Run" at bounding box center [828, 397] width 402 height 41
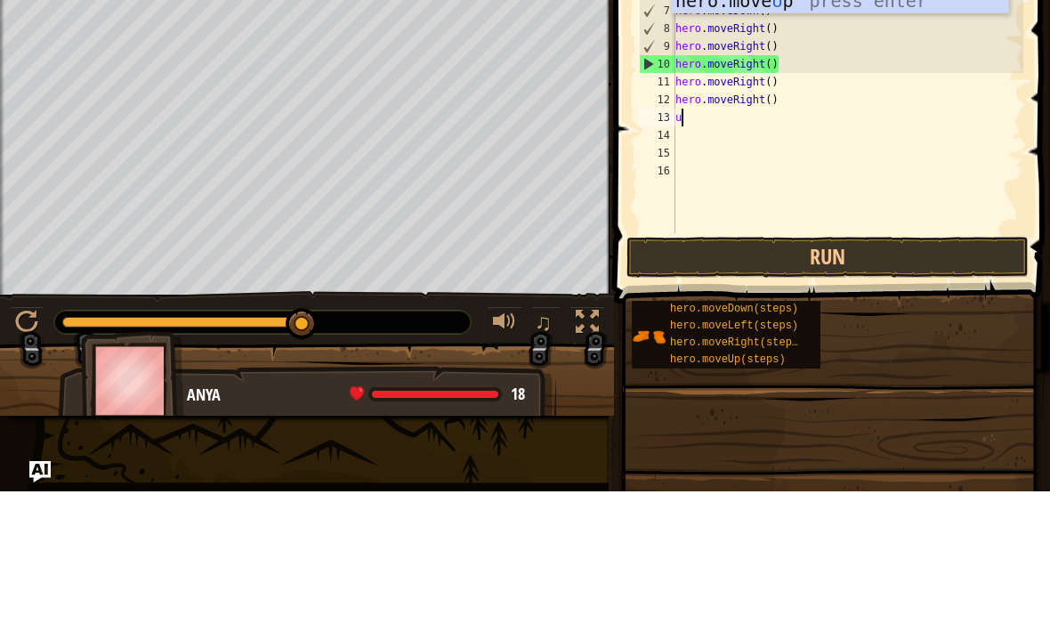
type textarea "up"
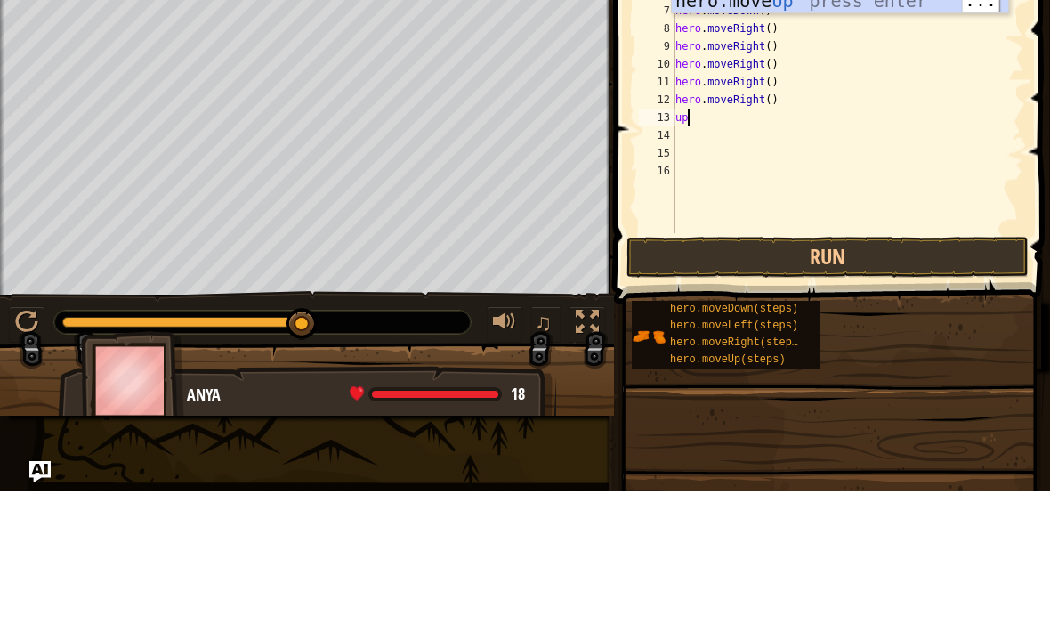
click at [903, 128] on div "hero.move Up press enter" at bounding box center [840, 168] width 336 height 80
click at [797, 377] on button "Run" at bounding box center [828, 397] width 402 height 41
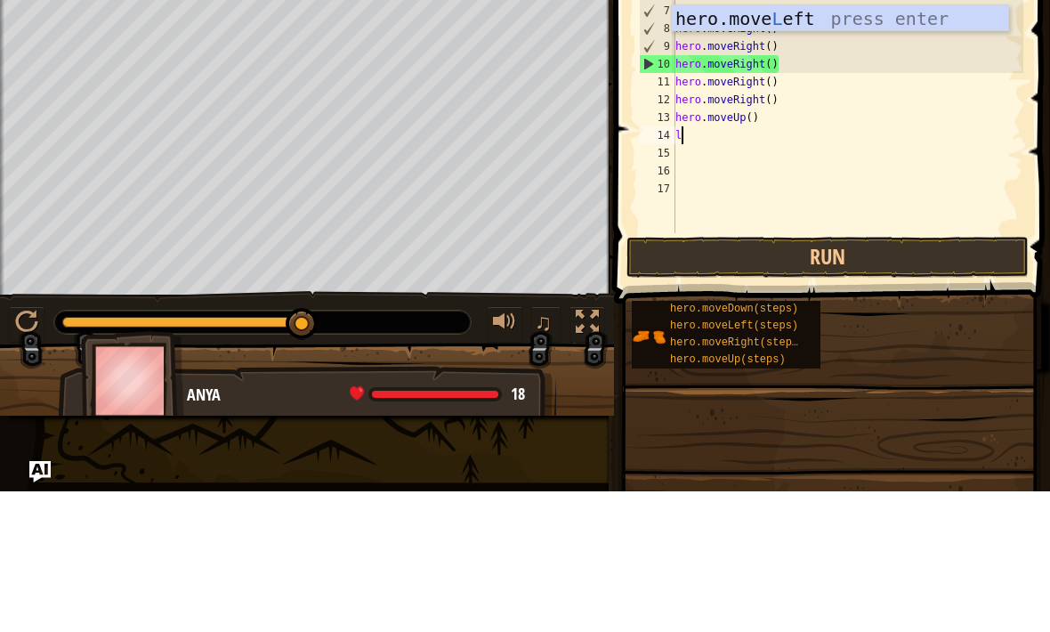
type textarea "lef"
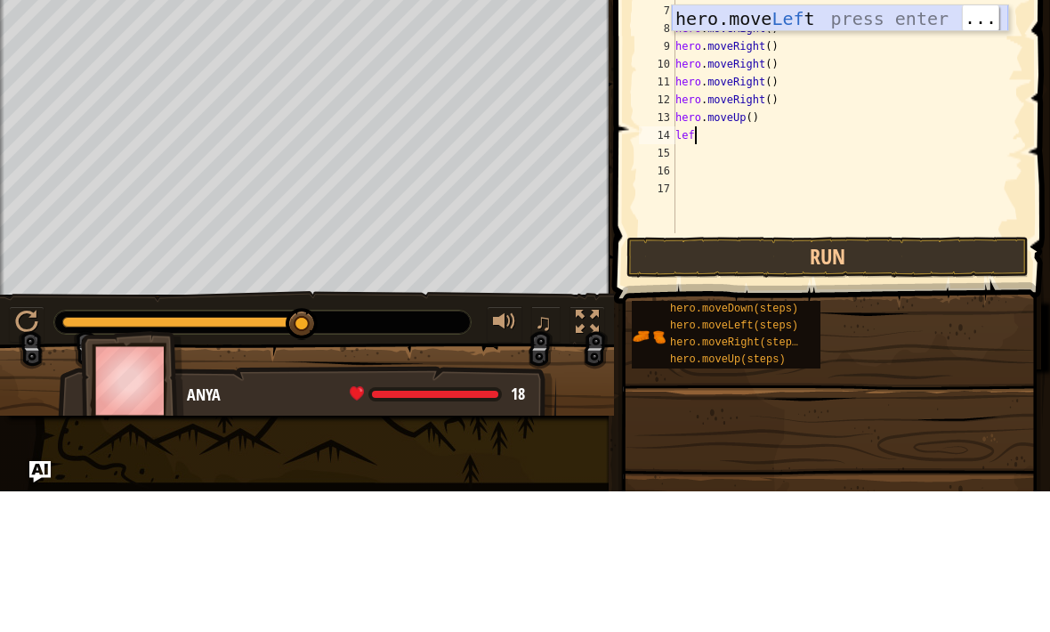
click at [913, 146] on div "hero.move Lef t press enter" at bounding box center [840, 186] width 336 height 80
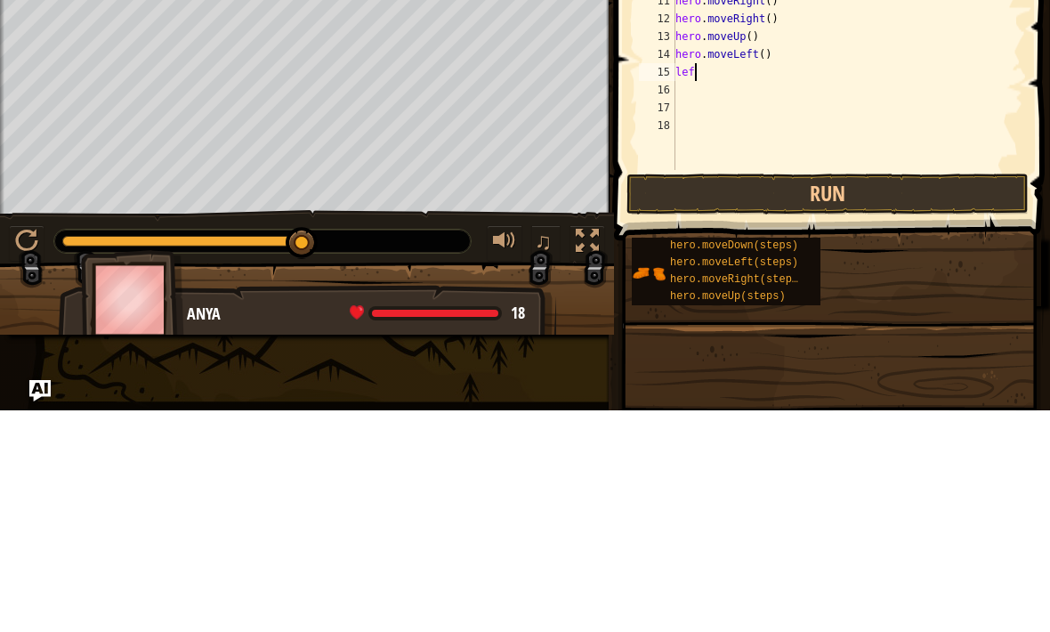
scroll to position [9, 0]
type textarea "l"
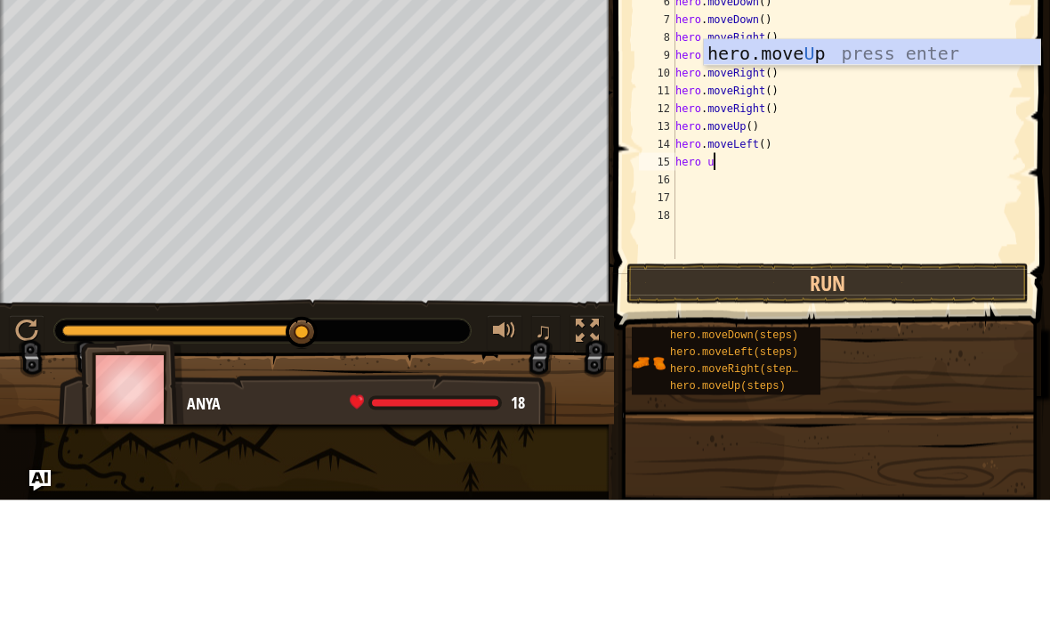
scroll to position [9, 3]
type textarea "hero up"
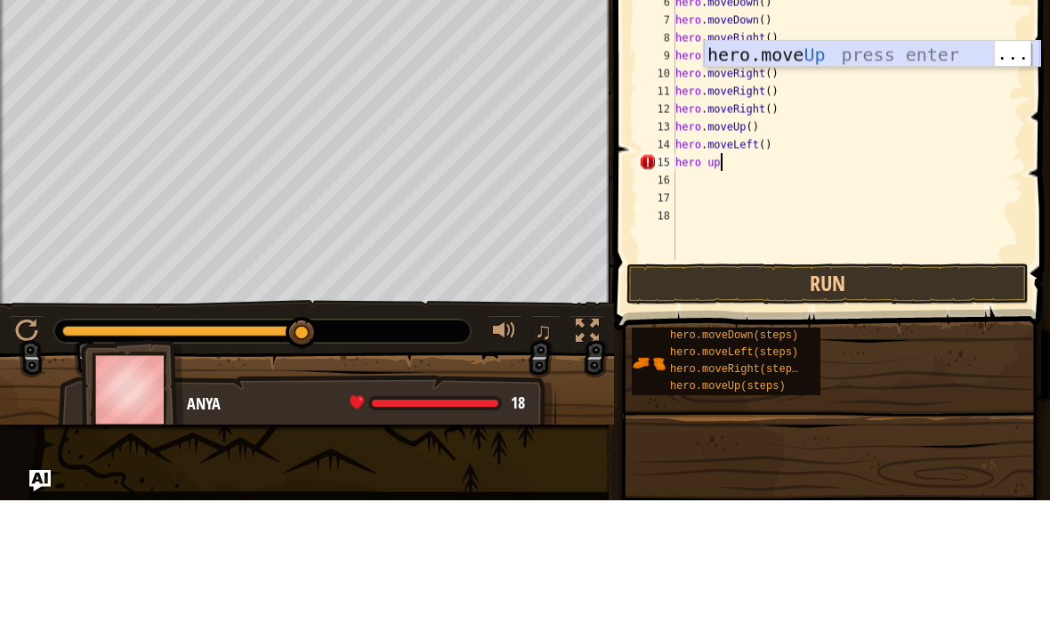
click at [923, 173] on div "hero.move Up press enter" at bounding box center [872, 213] width 336 height 80
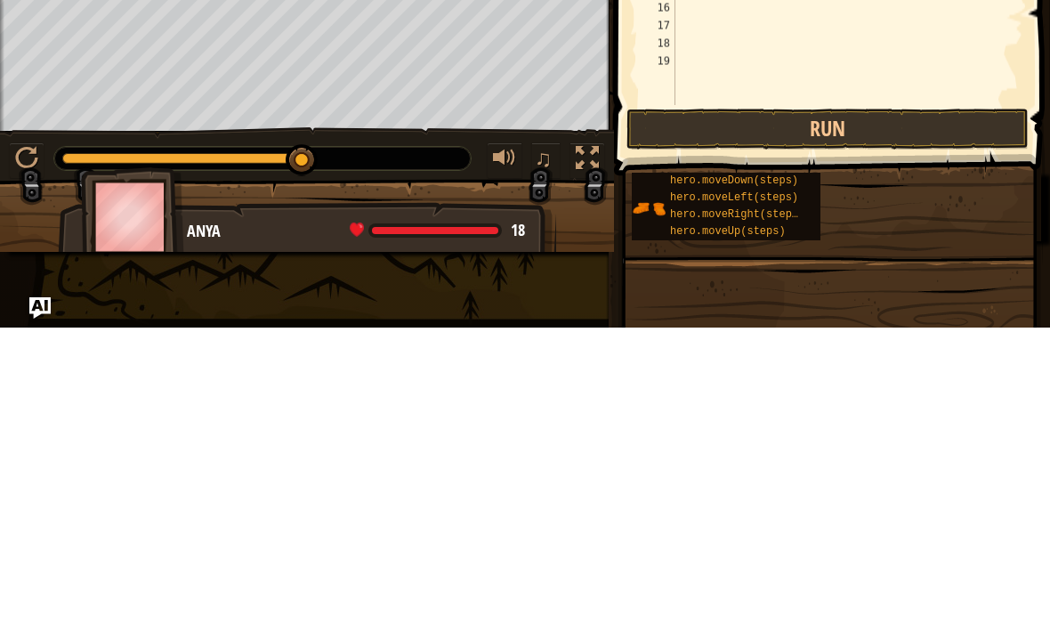
click at [906, 413] on button "Run" at bounding box center [828, 433] width 402 height 41
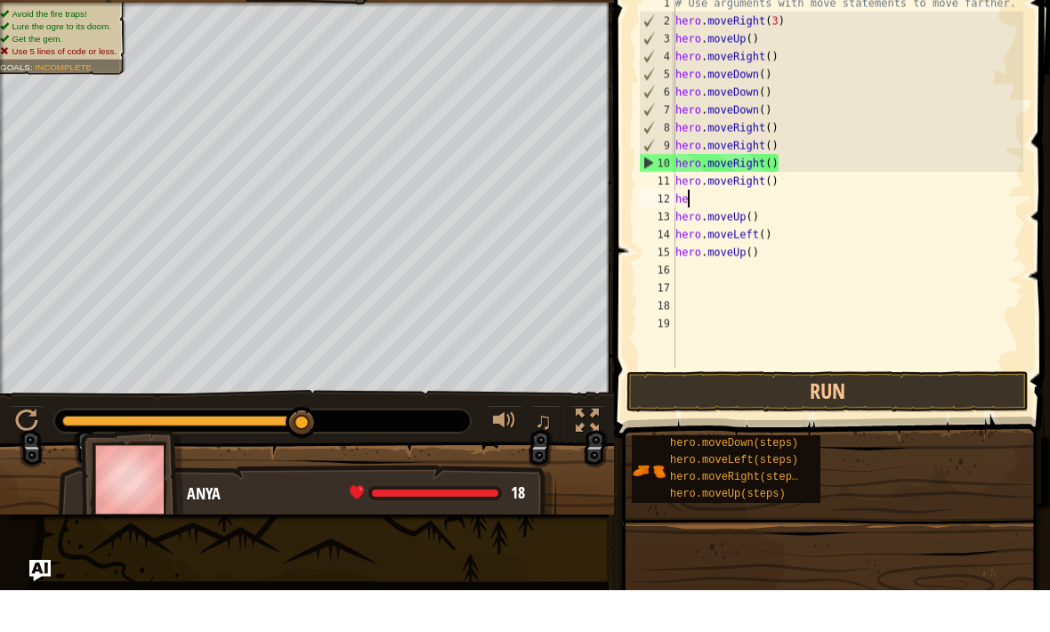
type textarea "h"
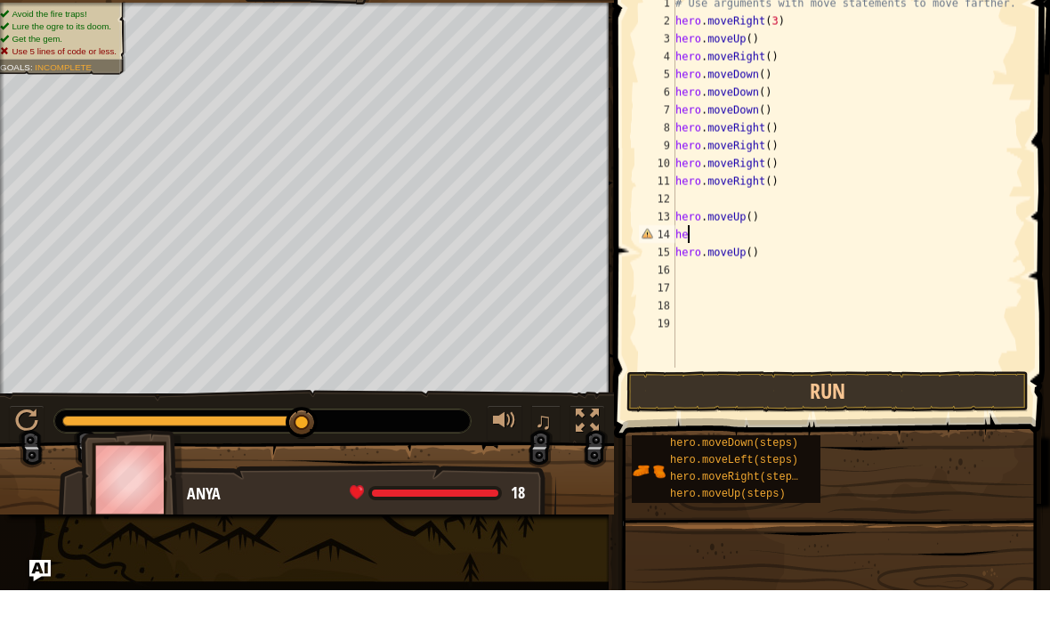
type textarea "h"
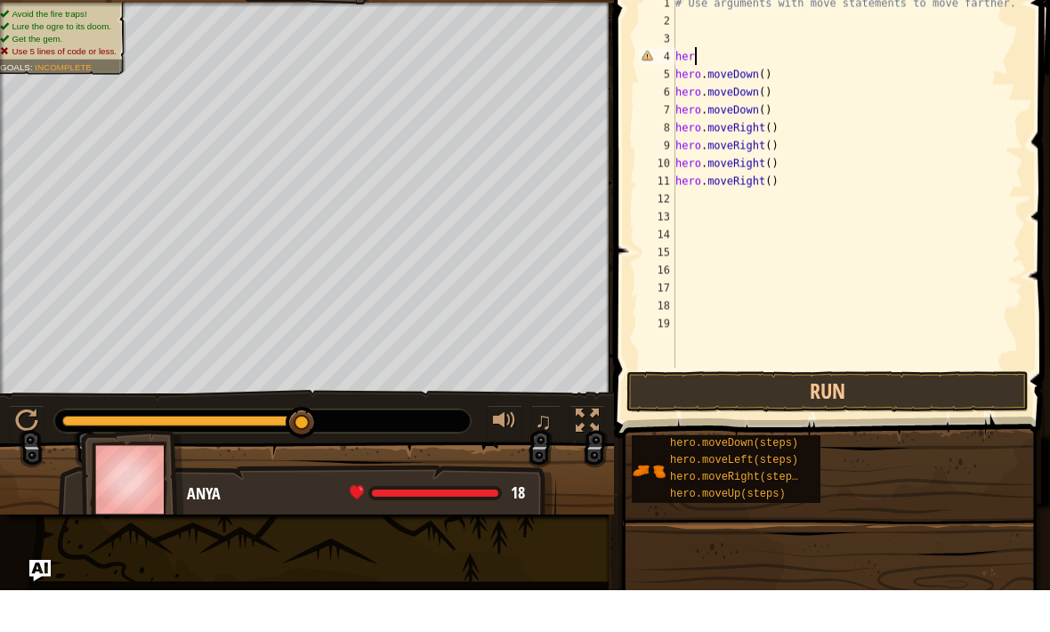
type textarea "h"
click at [669, 107] on div "5" at bounding box center [657, 116] width 36 height 18
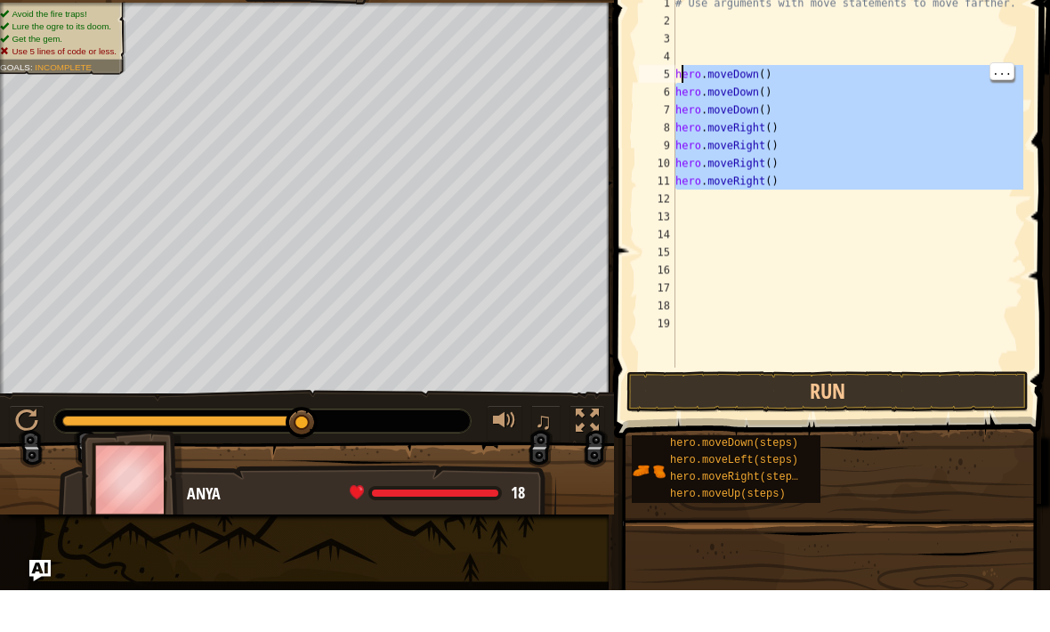
click at [742, 92] on div "# Use arguments with move statements to move farther. hero . moveDown ( ) hero …" at bounding box center [848, 240] width 352 height 409
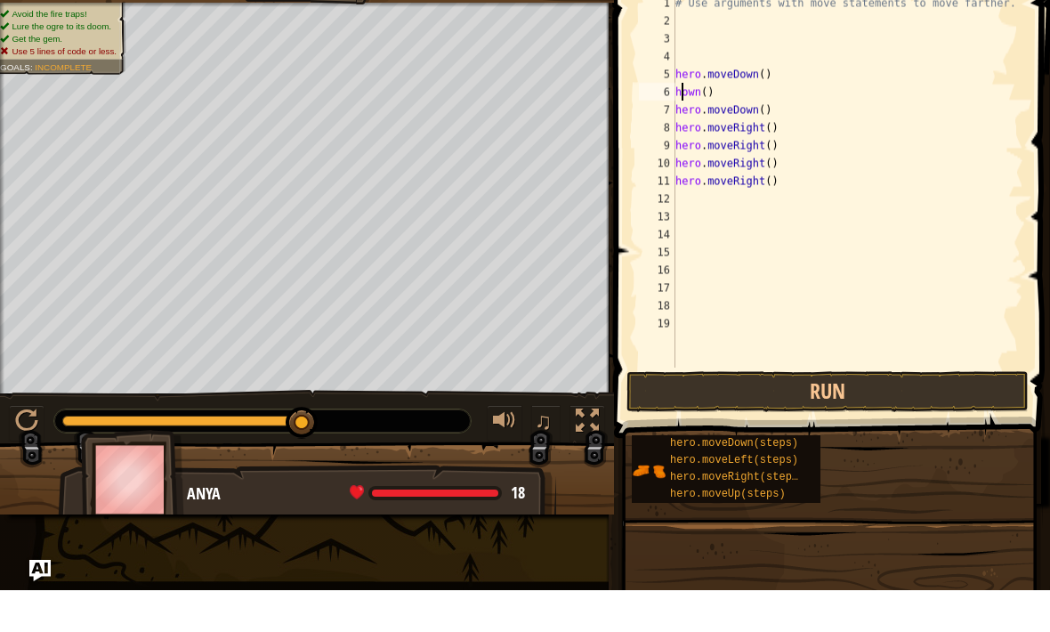
type textarea "own()"
click at [772, 78] on div "# Use arguments with move statements to move farther. hero . moveDown ( ) own (…" at bounding box center [848, 240] width 352 height 409
type textarea "h"
type textarea "o"
type textarea "e"
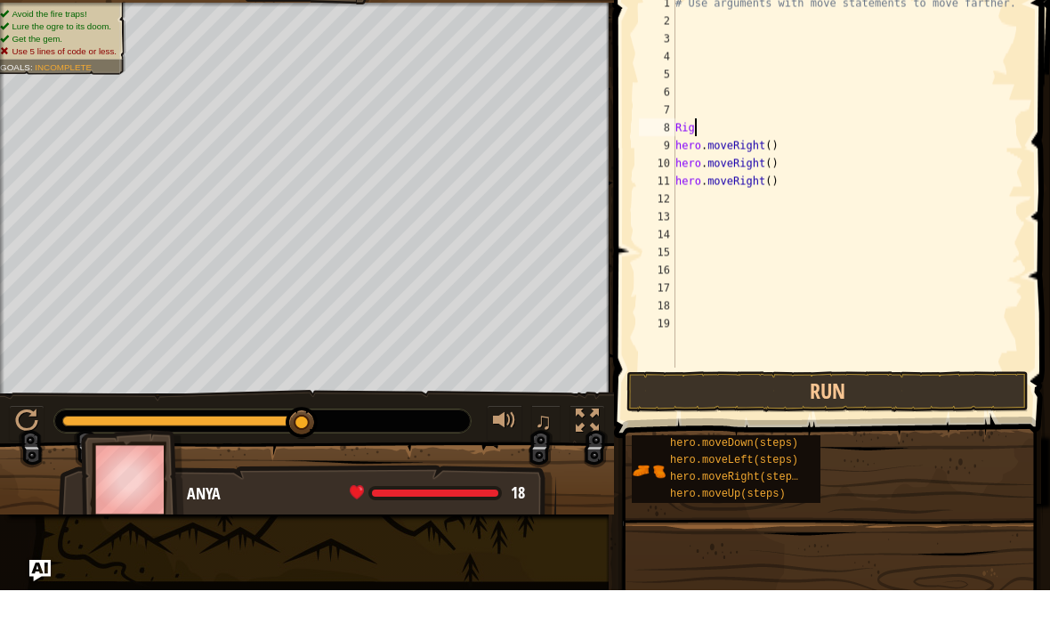
type textarea "R"
type textarea "h"
click at [791, 179] on div "# Use arguments with move statements to move farther. hero . moveRight ( ) hero…" at bounding box center [848, 240] width 352 height 409
type textarea "h"
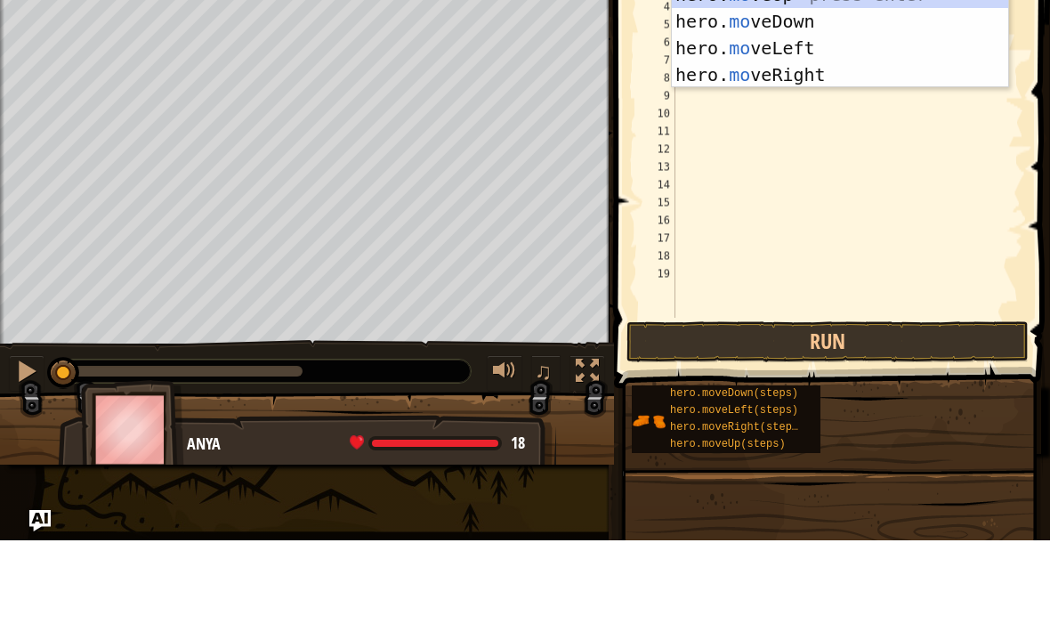
scroll to position [9, 1]
type textarea "move"
click at [794, 166] on div "hero. move Up press enter hero. move Down press enter hero. move Left press ent…" at bounding box center [840, 153] width 336 height 160
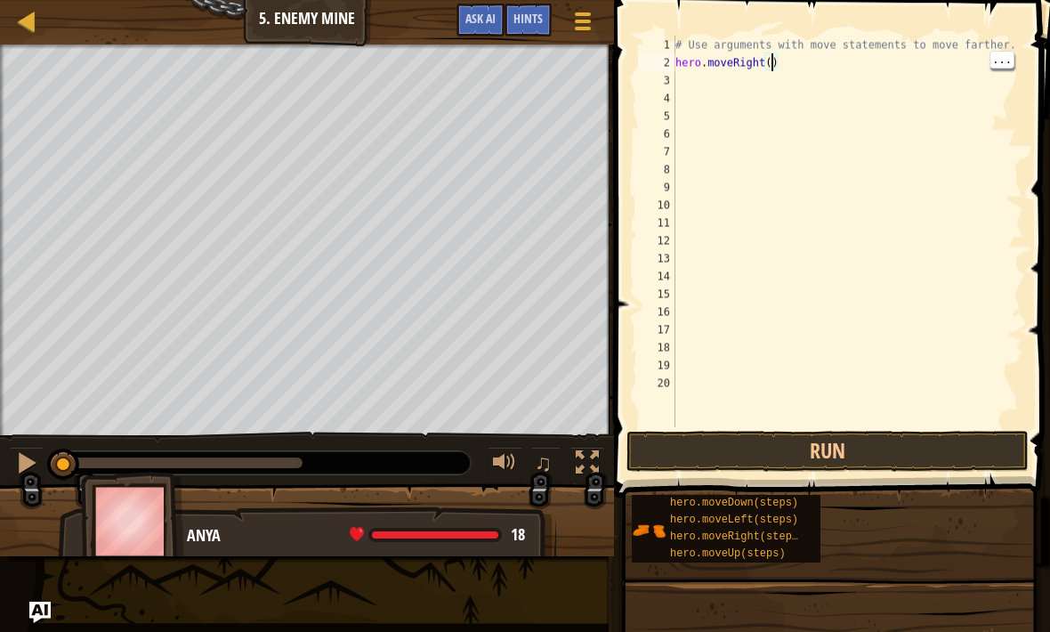
scroll to position [9, 8]
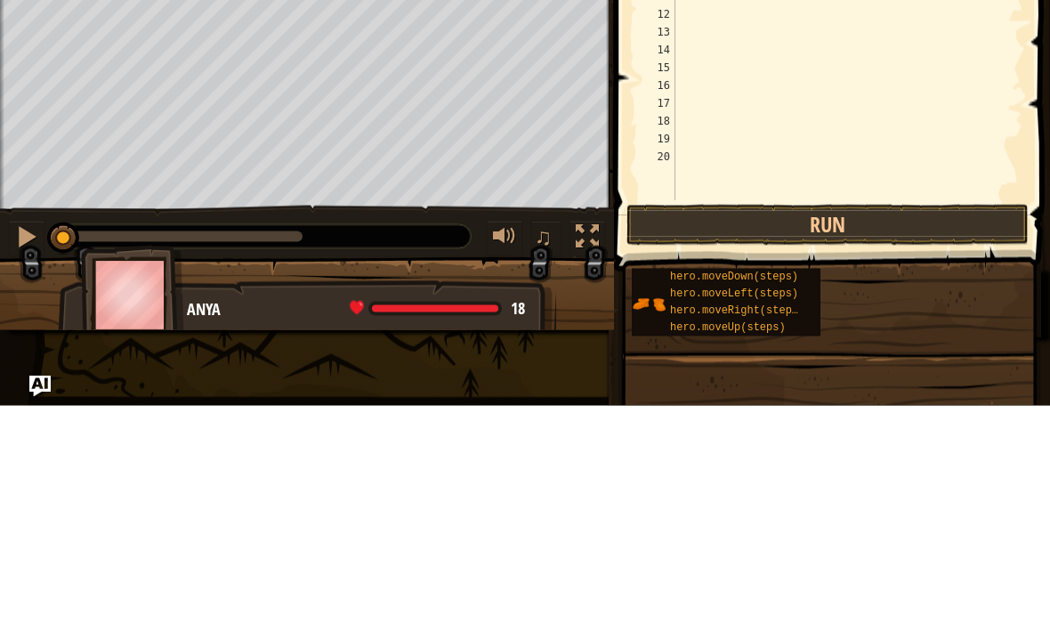
type textarea "hero.moveRight(3)"
click at [39, 447] on button at bounding box center [27, 465] width 36 height 36
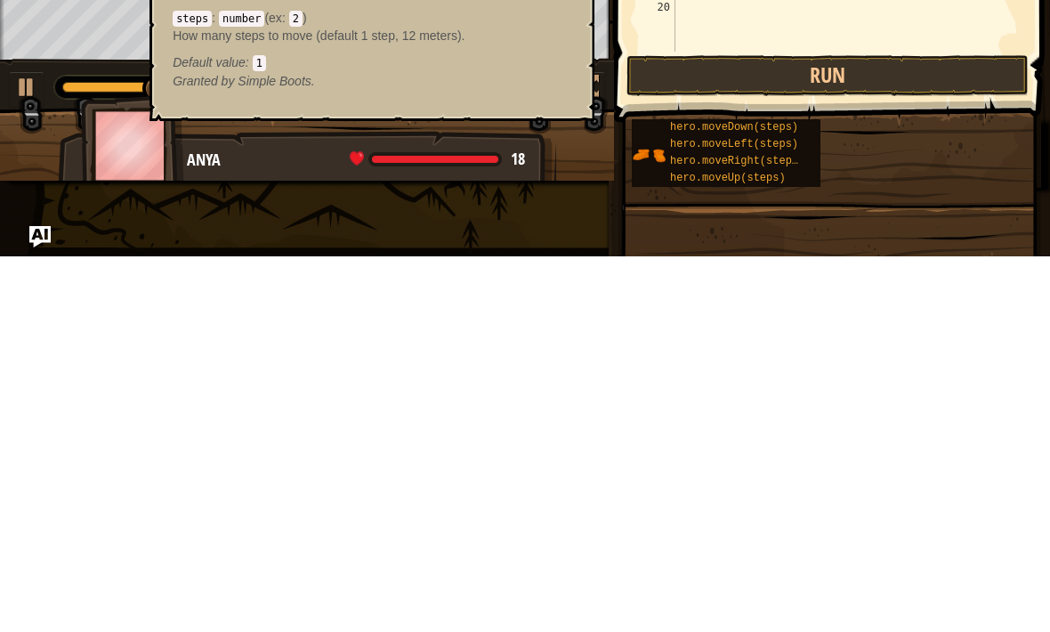
scroll to position [0, 0]
click at [785, 529] on div "hero.moveRight(steps)" at bounding box center [738, 537] width 144 height 17
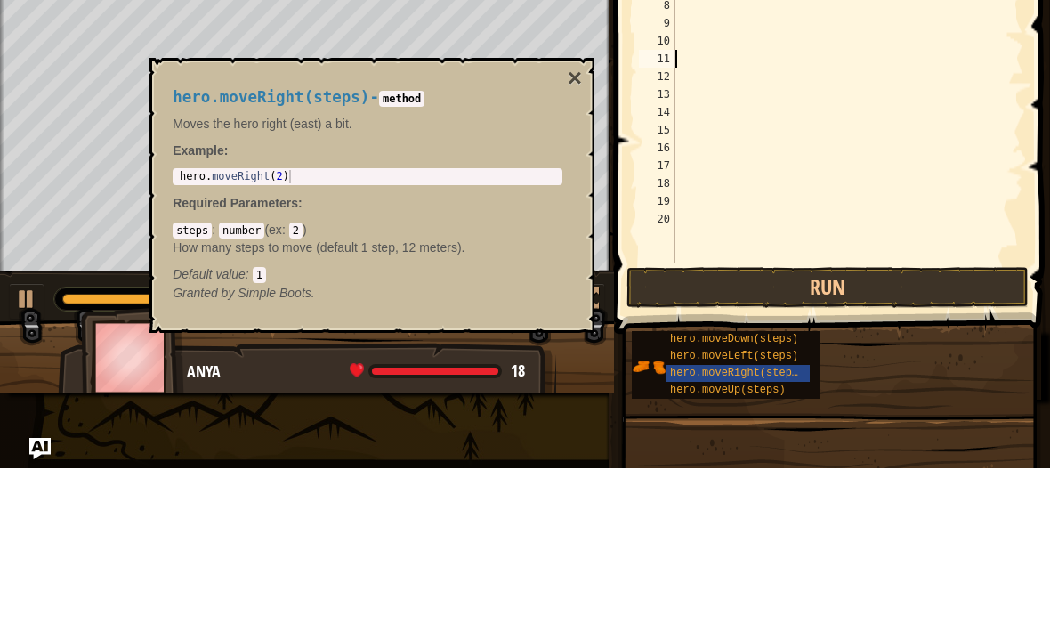
click at [574, 230] on button "×" at bounding box center [575, 242] width 14 height 25
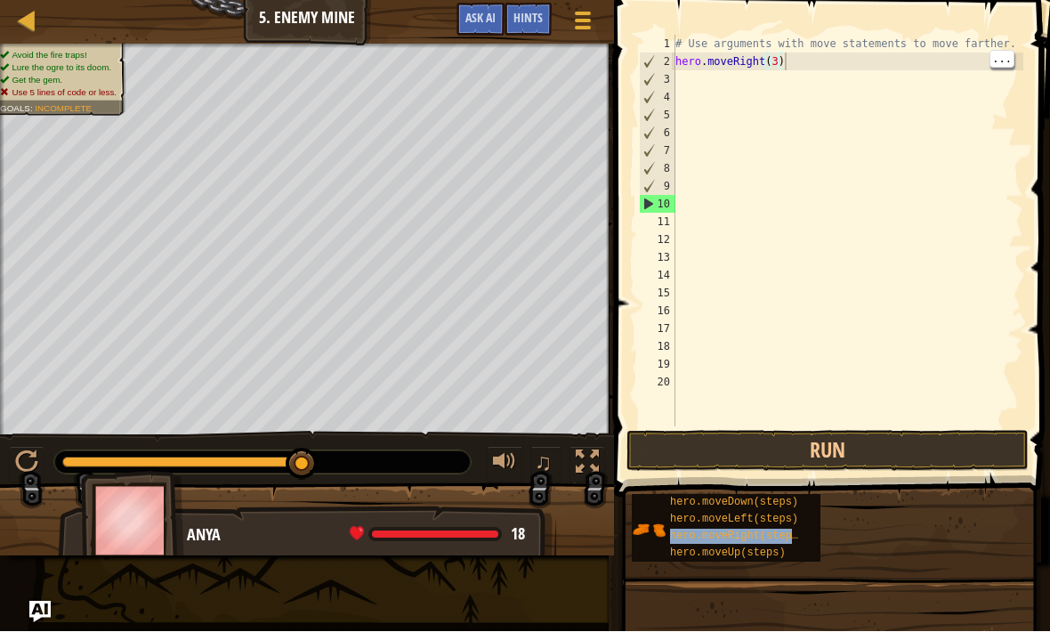
click at [863, 53] on div "# Use arguments with move statements to move farther. hero . moveRight ( 3 )" at bounding box center [848, 249] width 352 height 427
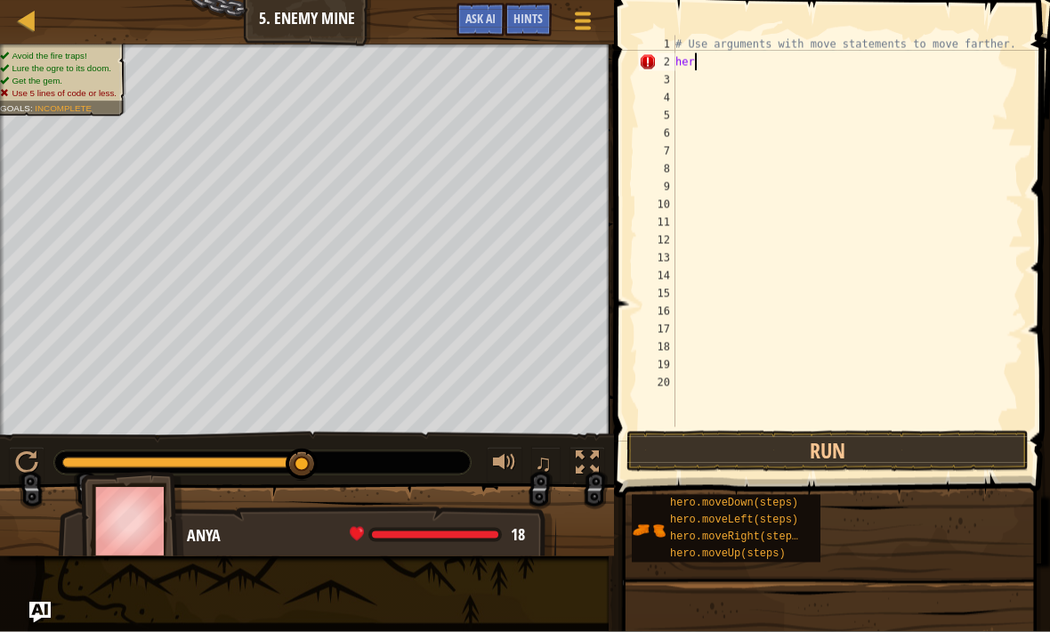
type textarea "h"
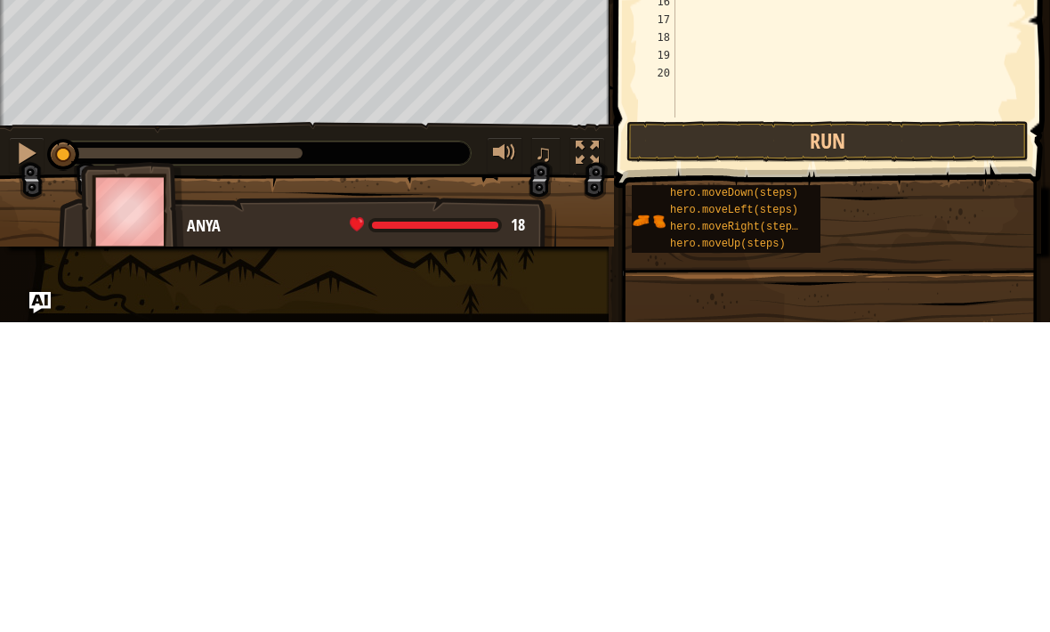
click at [18, 451] on div at bounding box center [26, 462] width 23 height 23
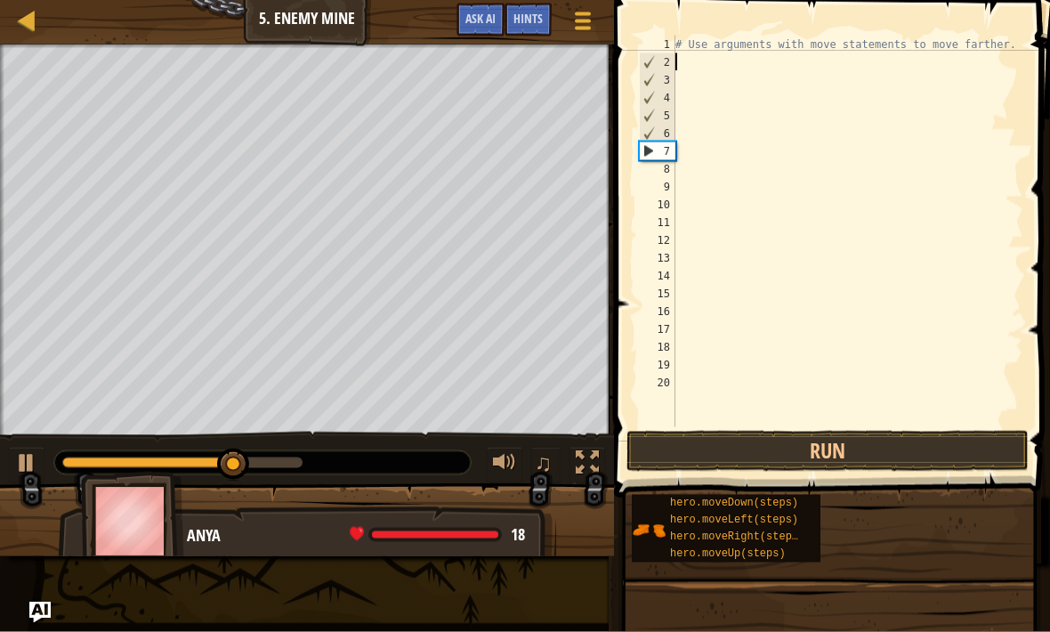
click at [668, 122] on div "5" at bounding box center [658, 116] width 36 height 18
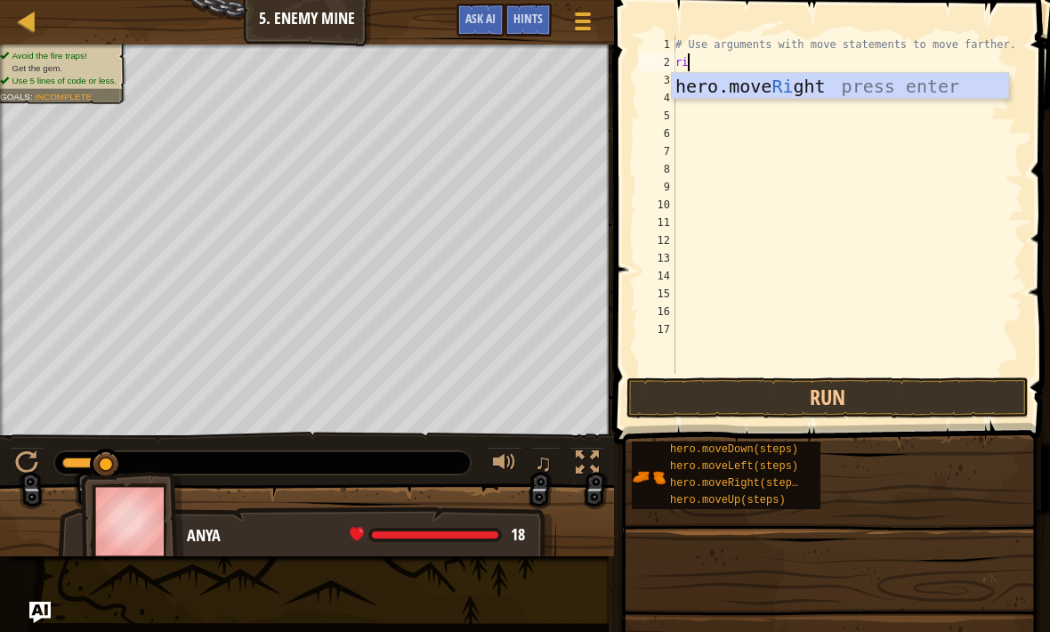
type textarea "rig"
click at [888, 85] on div "hero.move Rig ht press enter" at bounding box center [840, 113] width 336 height 80
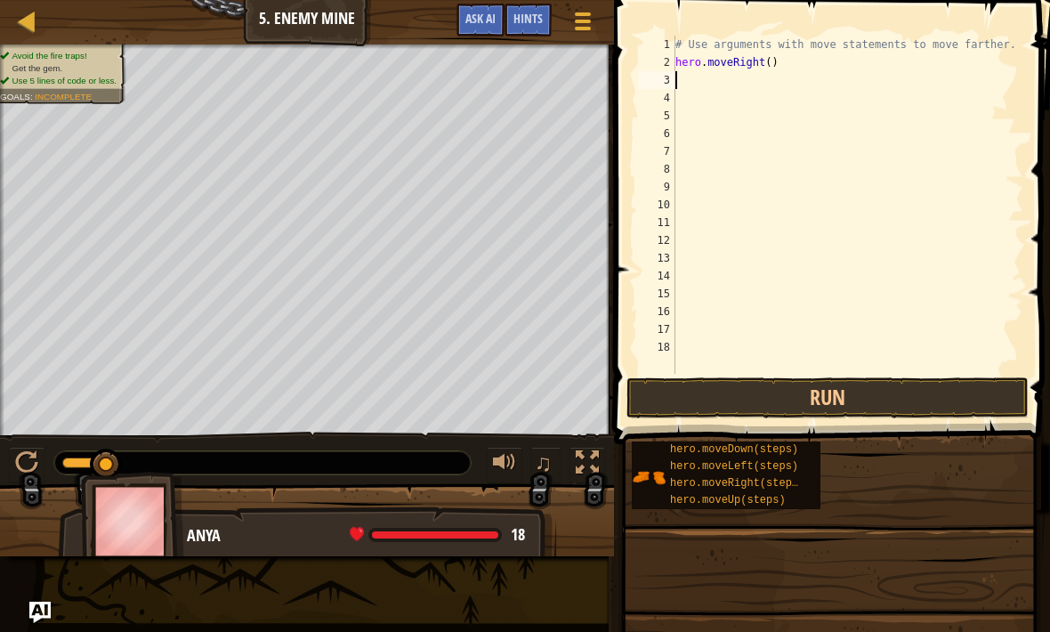
scroll to position [9, 0]
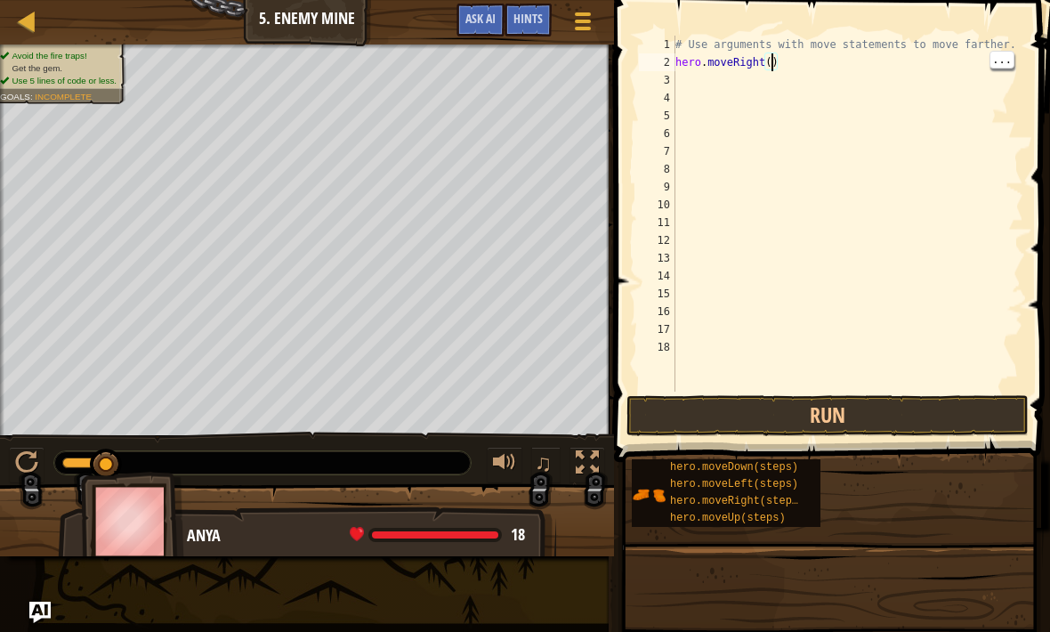
type textarea "hero.moveRight(3)"
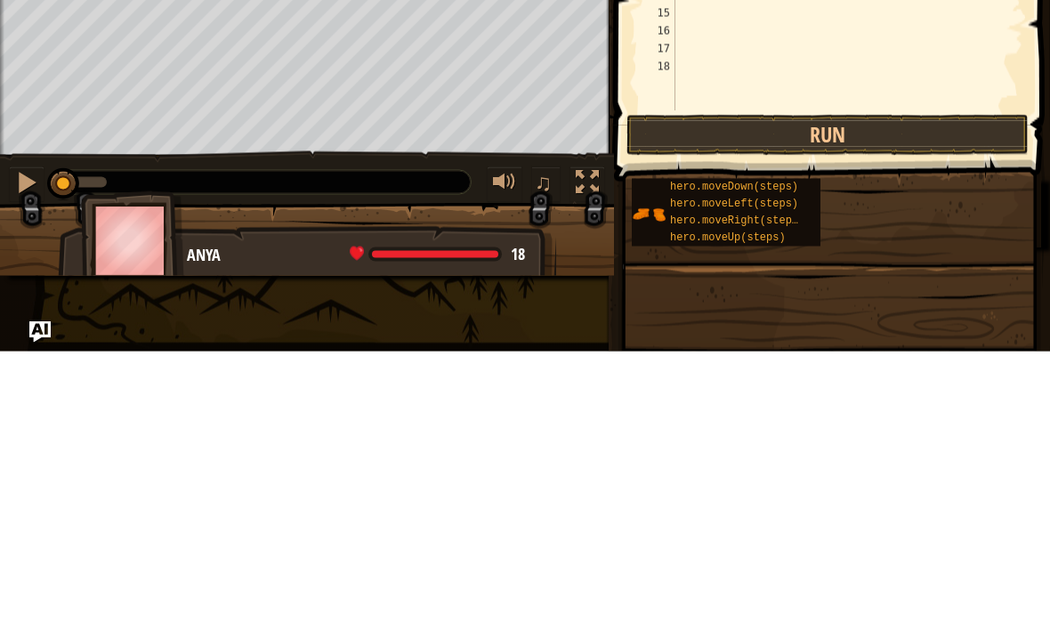
click at [22, 451] on div at bounding box center [26, 462] width 23 height 23
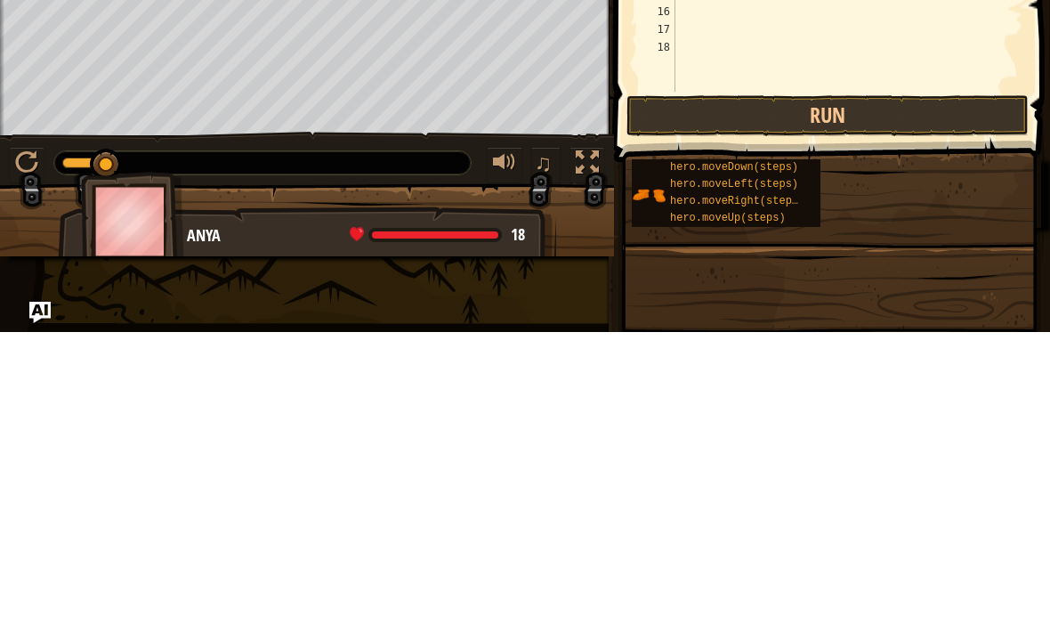
click at [868, 395] on button "Run" at bounding box center [828, 415] width 402 height 41
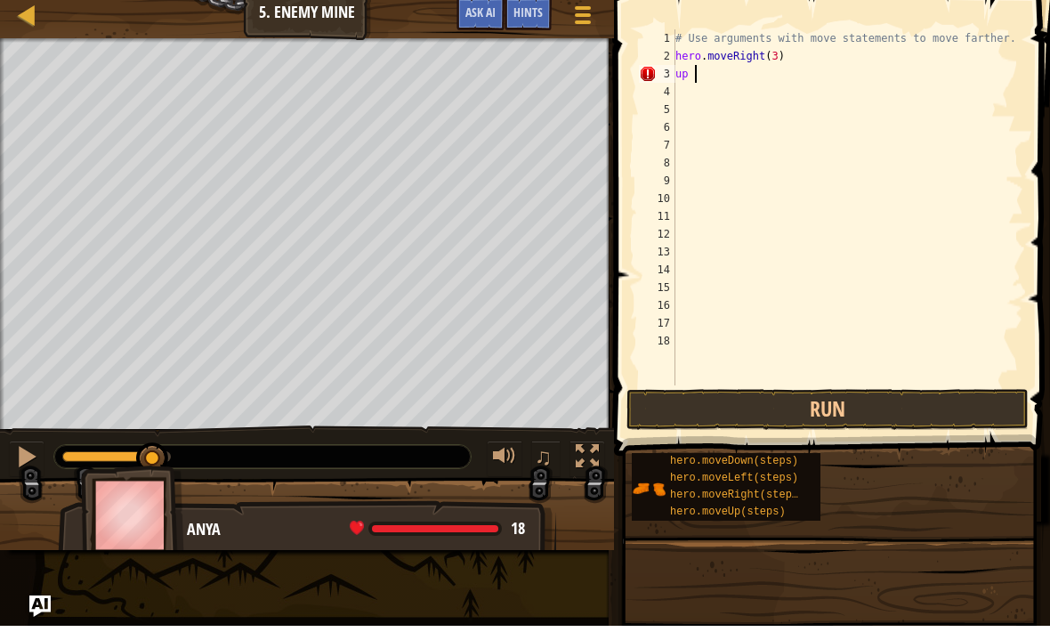
type textarea "u"
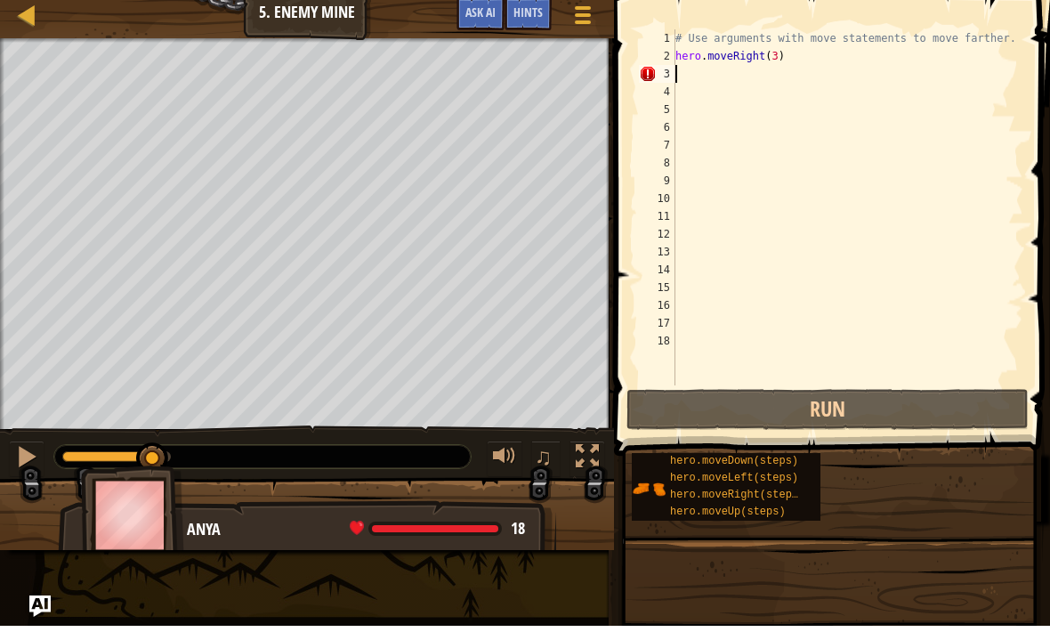
type textarea "r"
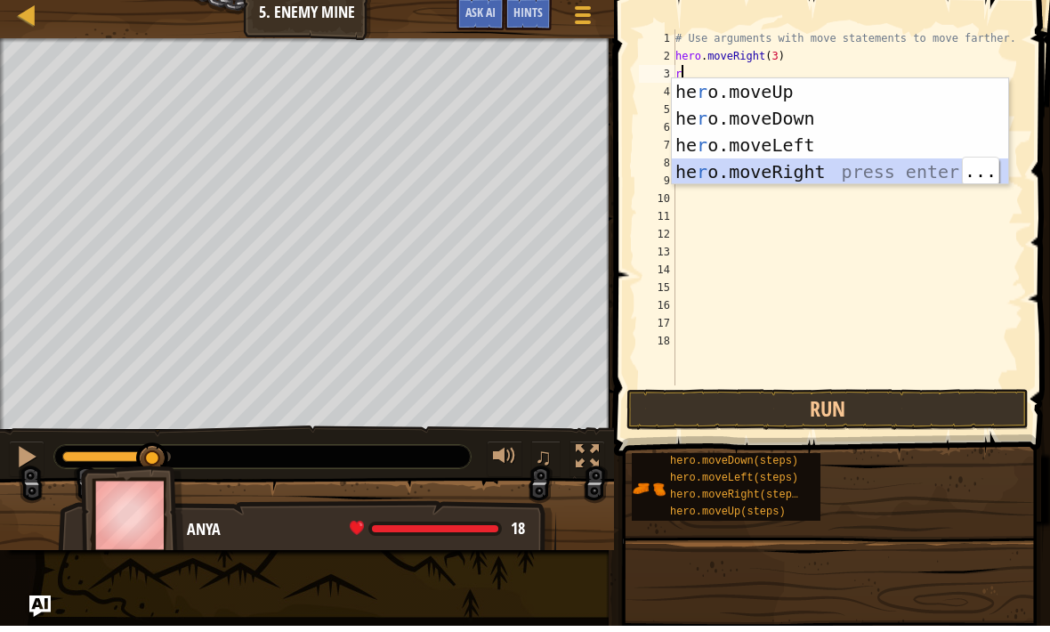
click at [812, 167] on div "he r o.moveUp press enter he r o.moveDown press enter he r o.moveLeft press ent…" at bounding box center [840, 165] width 336 height 160
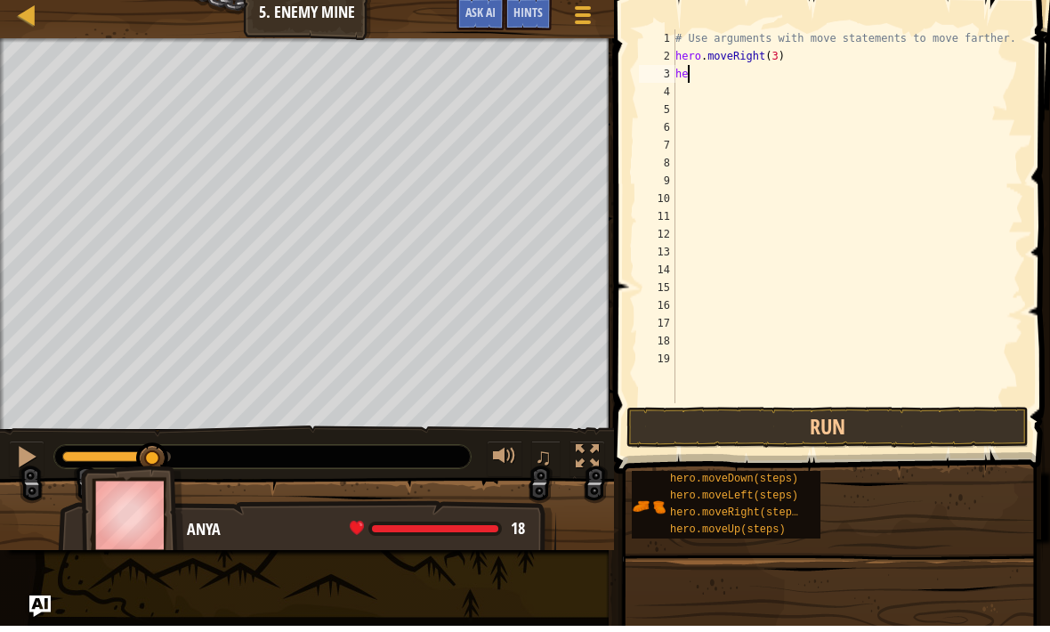
type textarea "h"
type textarea "u"
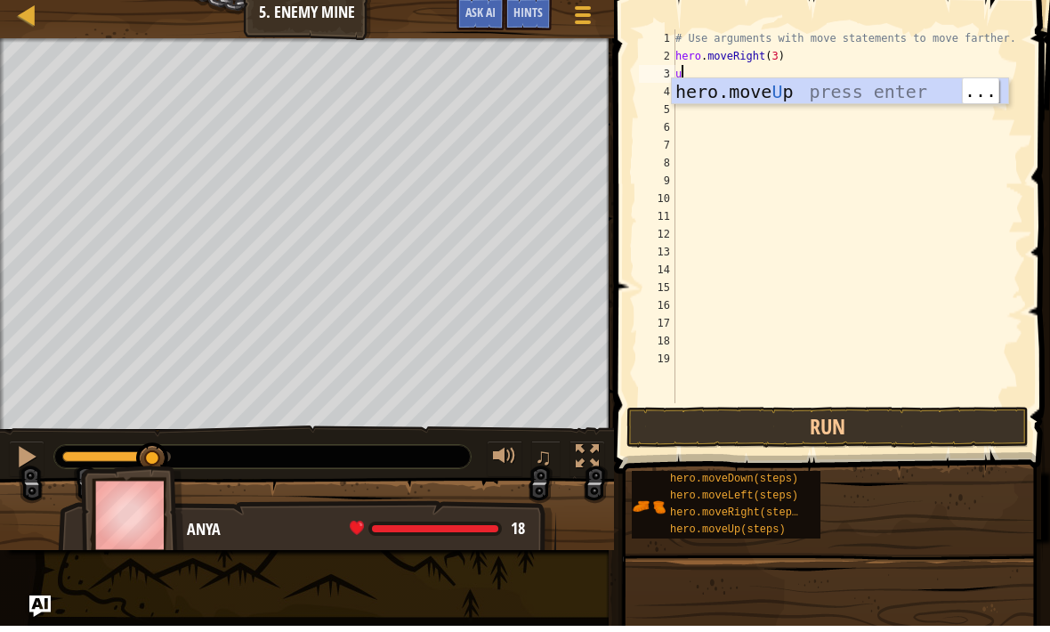
click at [869, 93] on div "hero.move U p press enter" at bounding box center [840, 125] width 336 height 80
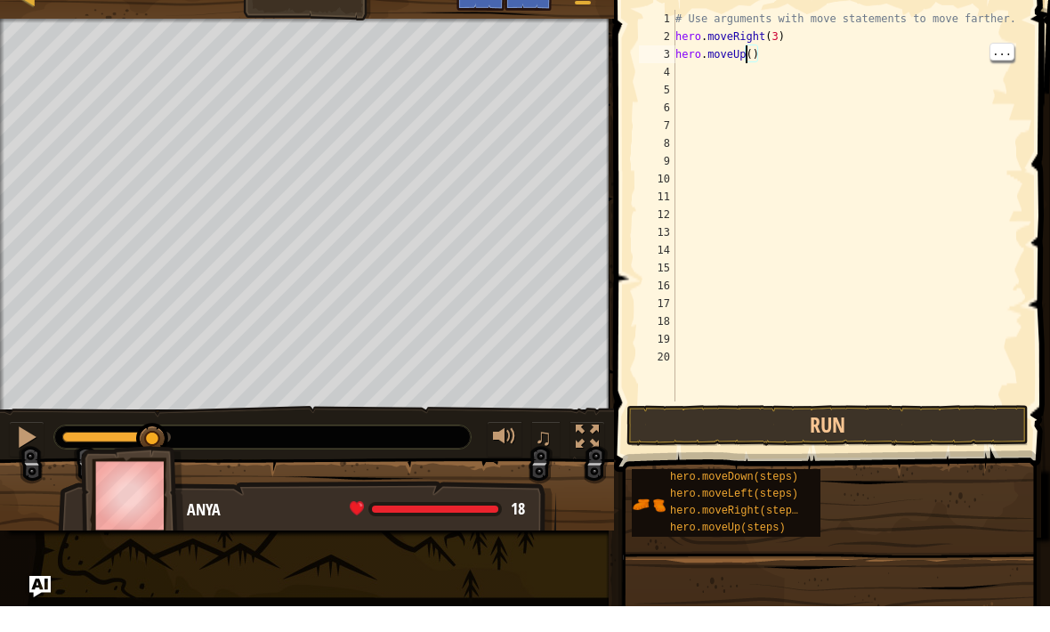
click at [749, 54] on div "# Use arguments with move statements to move farther. hero . moveRight ( 3 ) he…" at bounding box center [848, 249] width 352 height 427
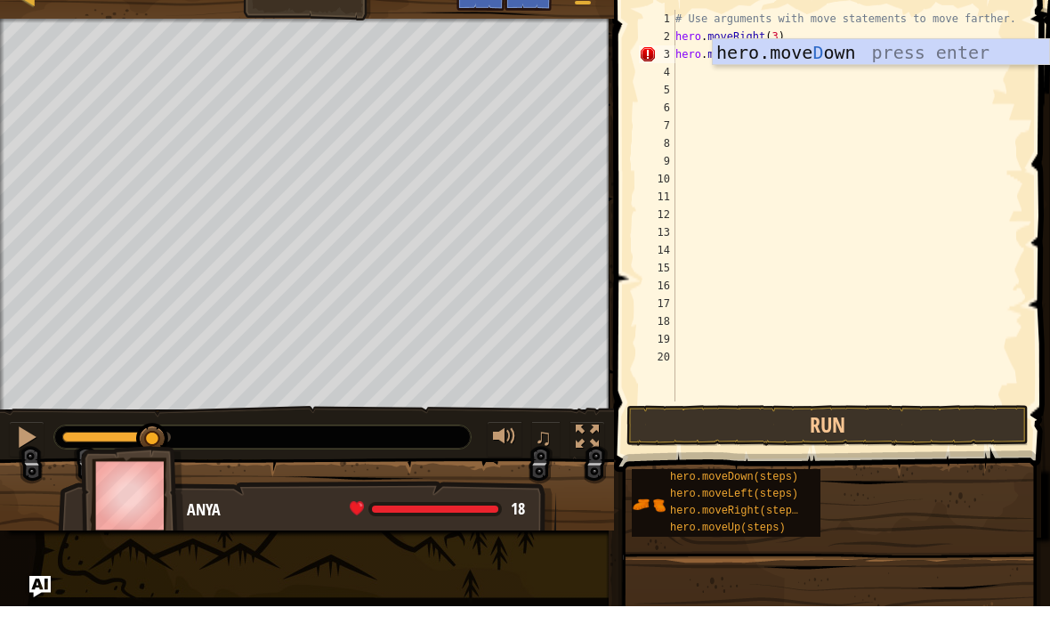
scroll to position [9, 6]
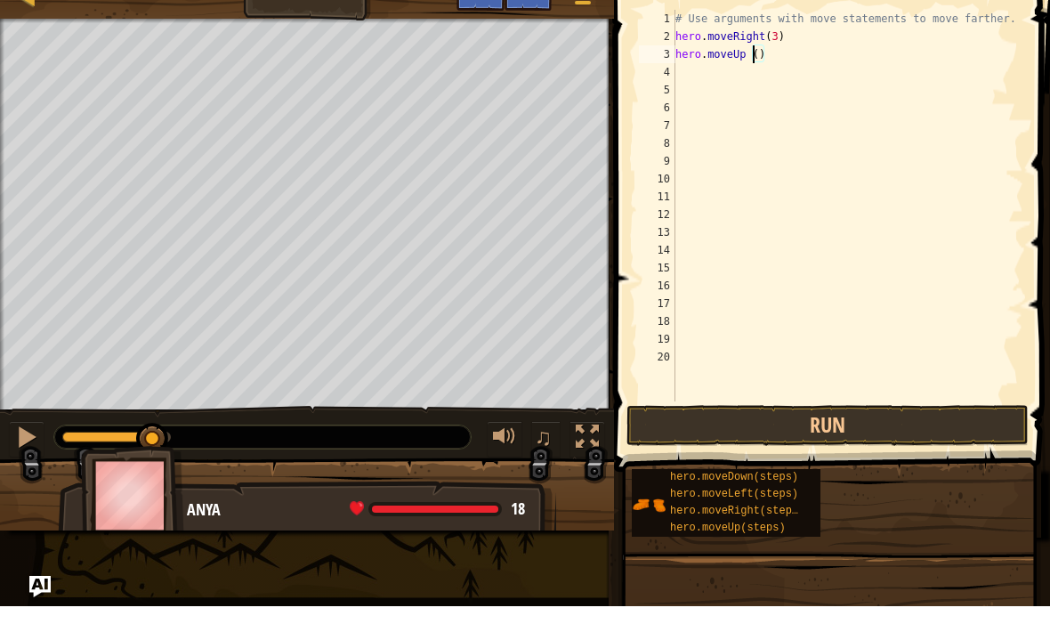
type textarea "hero.moveUp()"
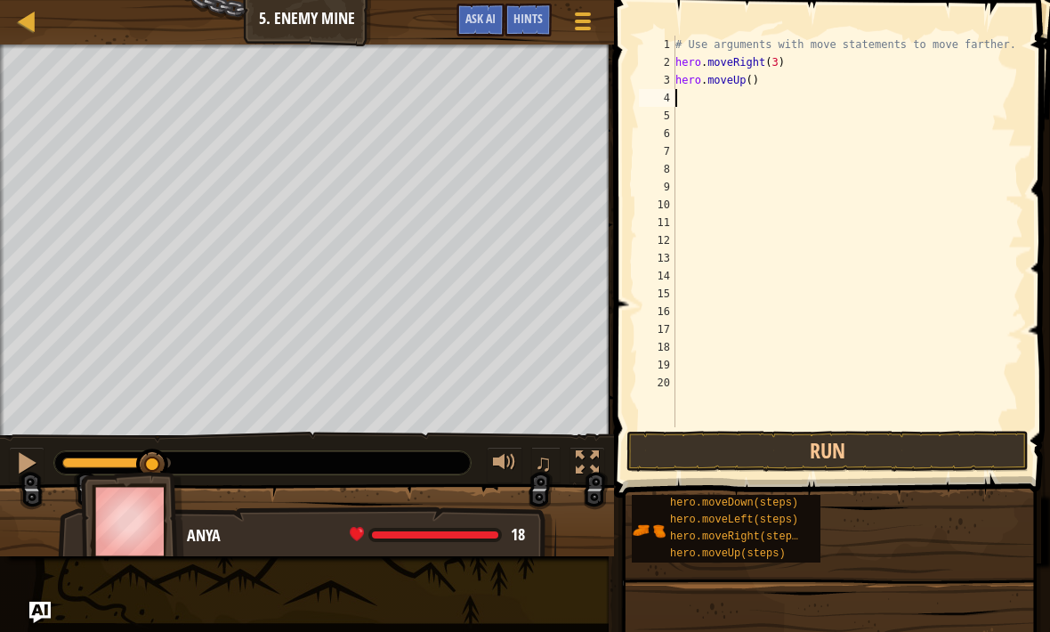
click at [950, 53] on div "# Use arguments with move statements to move farther. hero . moveRight ( 3 ) he…" at bounding box center [848, 249] width 352 height 427
click at [984, 43] on div "# Use arguments with move statements to move farther. hero . moveRight ( 3 ) he…" at bounding box center [848, 249] width 352 height 427
click at [1007, 46] on div "# Use arguments with move statements to move farther. hero . moveRight ( 3 ) he…" at bounding box center [848, 249] width 352 height 427
click at [700, 50] on span "..." at bounding box center [687, 42] width 23 height 16
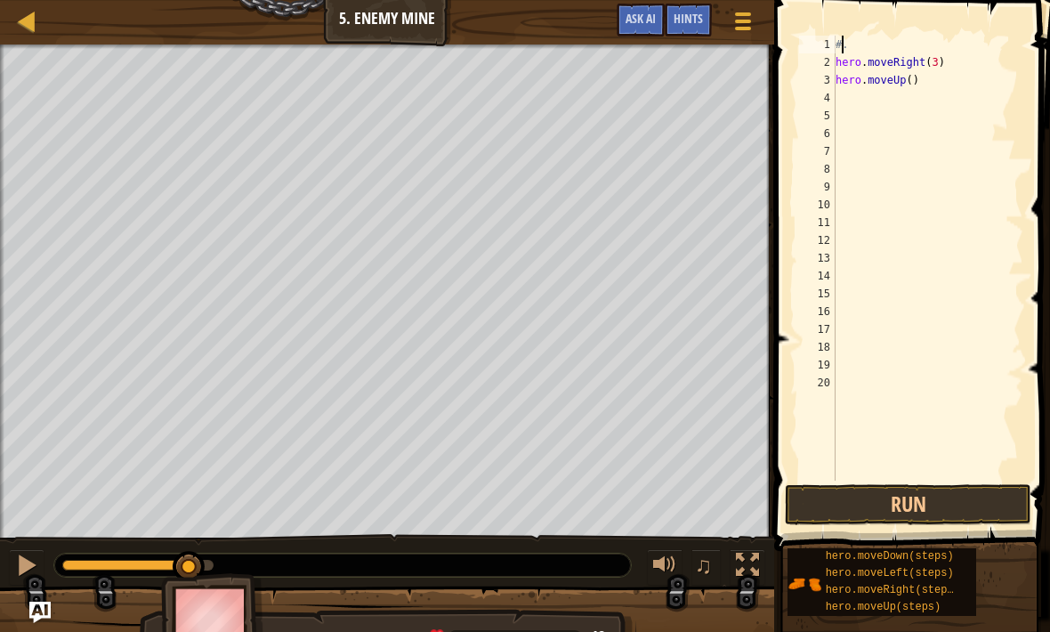
type textarea "."
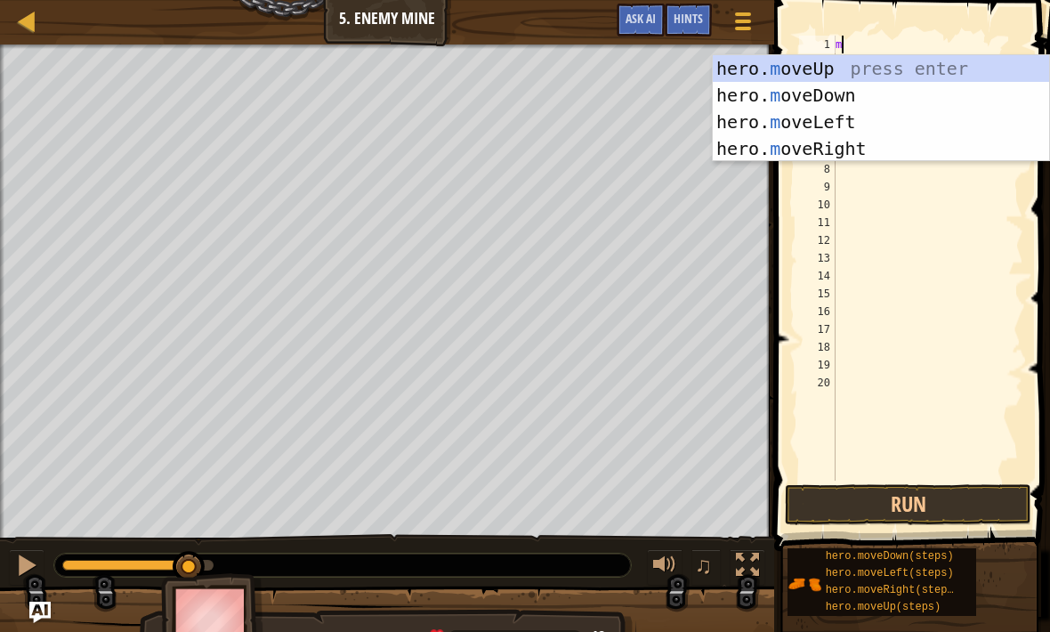
type textarea "mo"
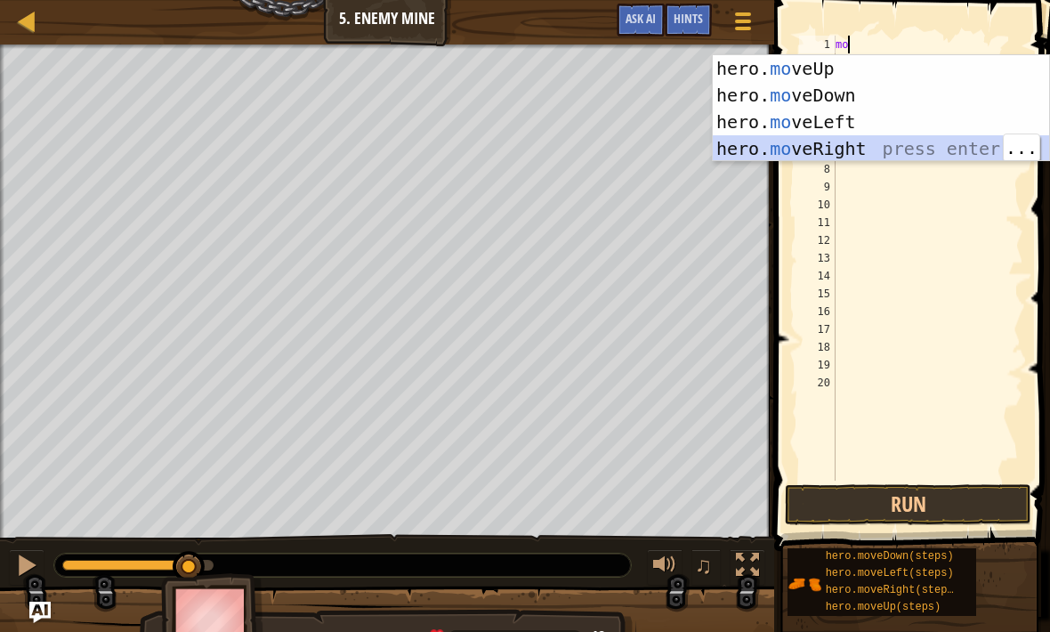
click at [823, 142] on div "hero. mo veUp press enter hero. mo veDown press enter hero. mo veLeft press ent…" at bounding box center [881, 135] width 336 height 160
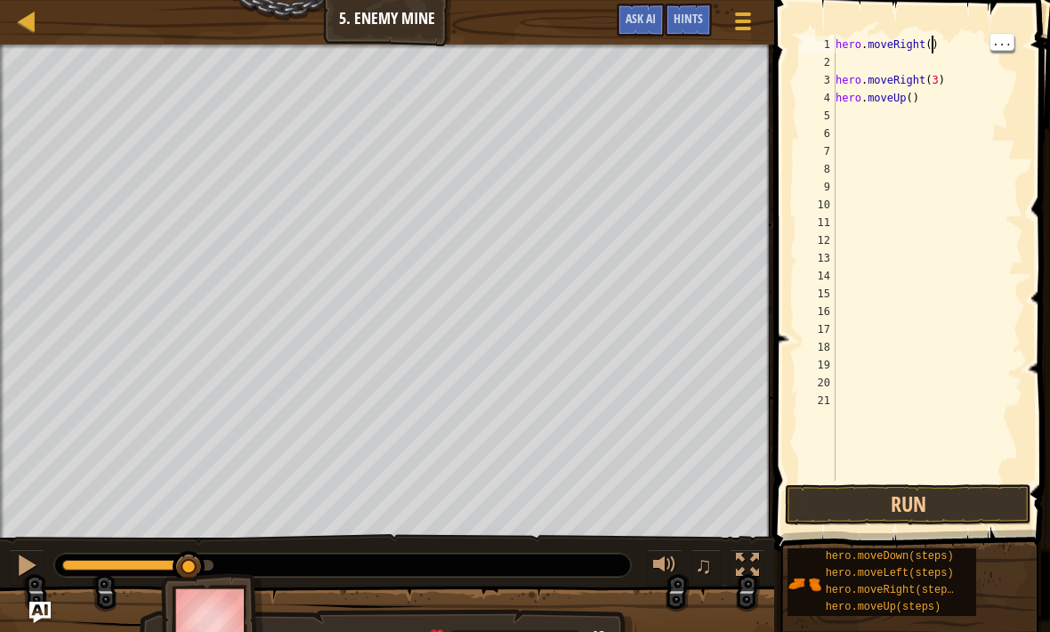
click at [933, 46] on div "hero . moveRight ( ) hero . moveRight ( 3 ) hero . moveUp ( )" at bounding box center [927, 276] width 191 height 481
type textarea "hero.moveRight(3)"
type textarea "up"
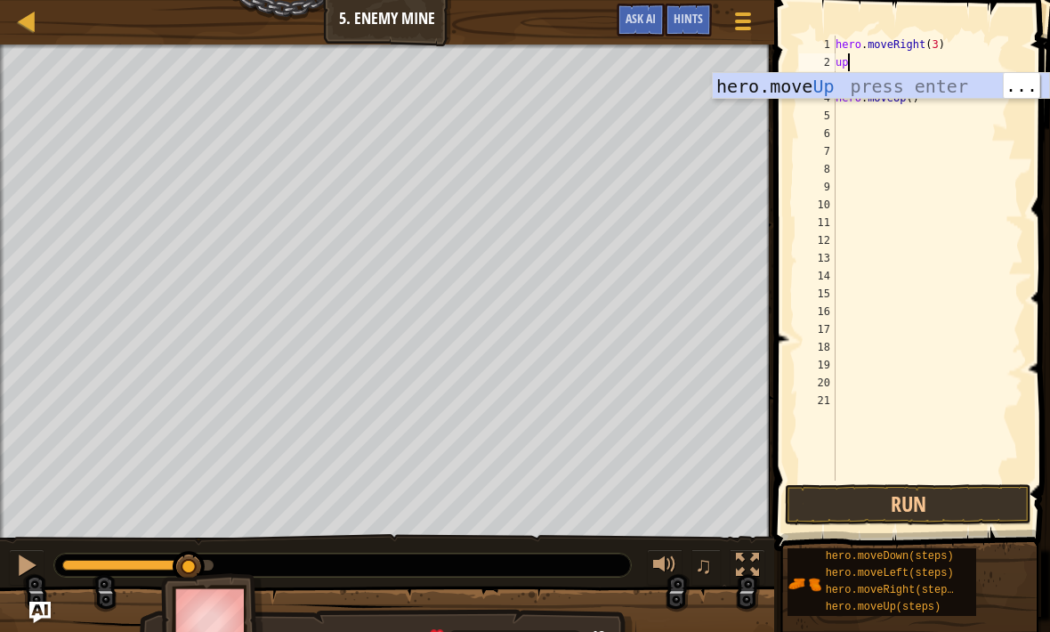
click at [883, 86] on div "hero.move Up press enter" at bounding box center [881, 113] width 336 height 80
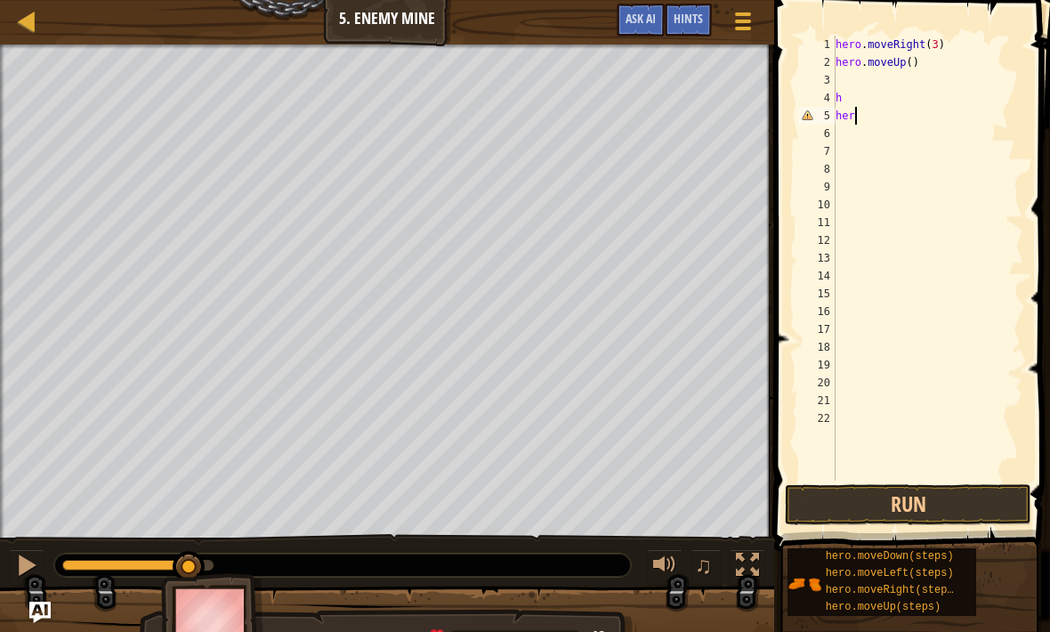
type textarea "h"
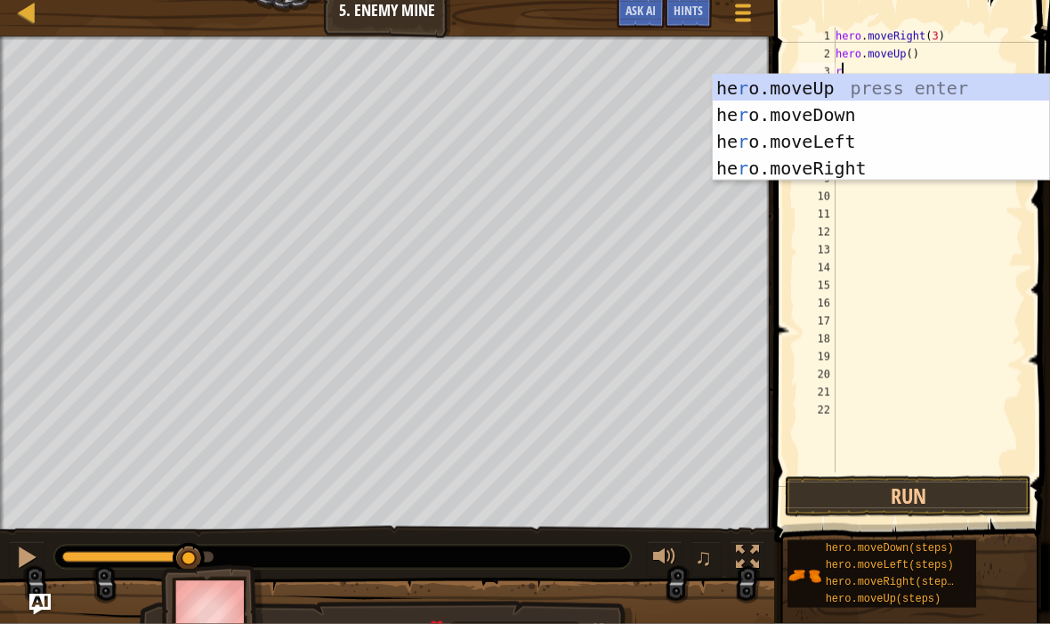
type textarea "ri"
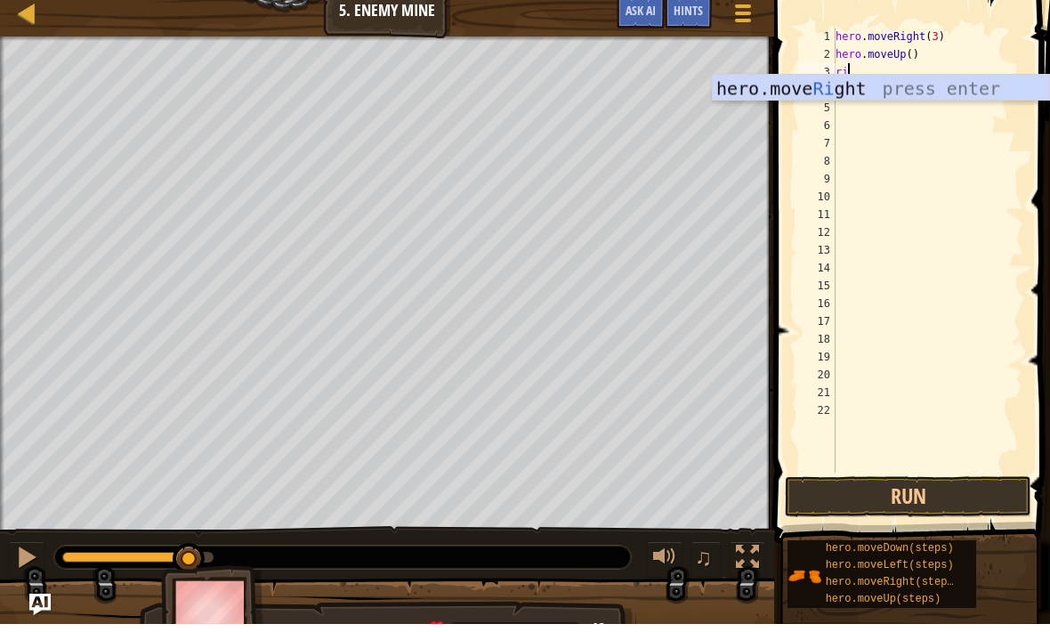
click at [923, 85] on div "hero.move Ri ght press enter" at bounding box center [881, 123] width 336 height 80
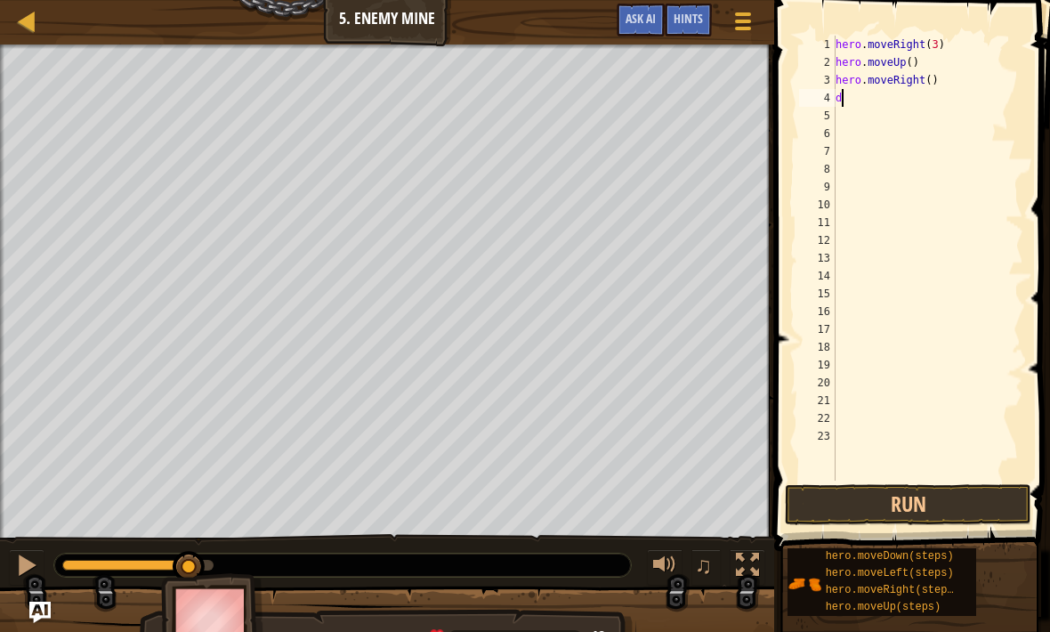
type textarea "do"
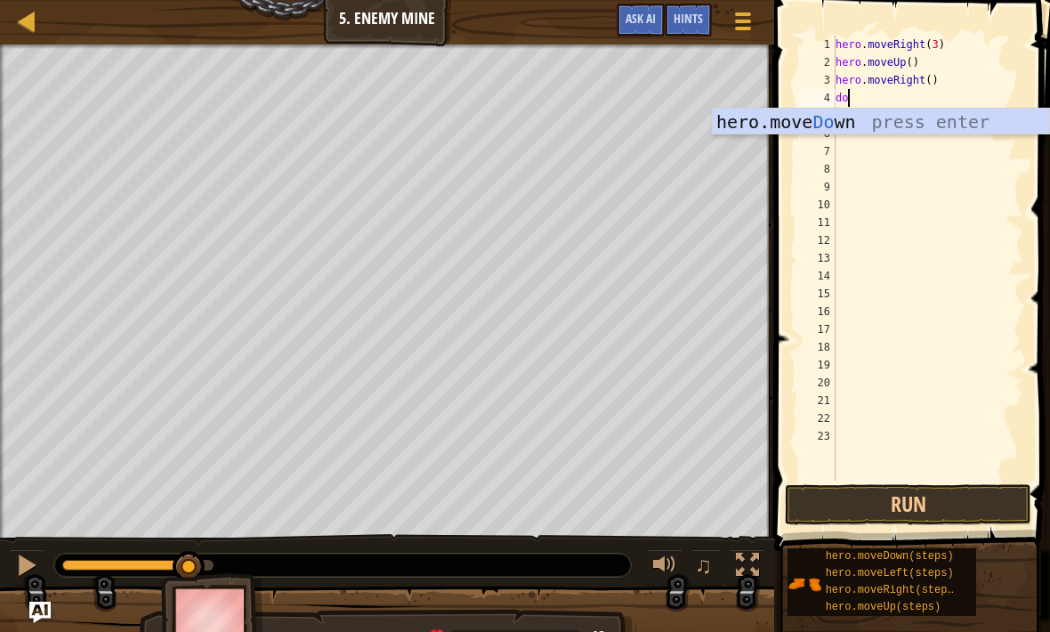
click at [926, 120] on div "hero.move Do wn press enter" at bounding box center [881, 149] width 336 height 80
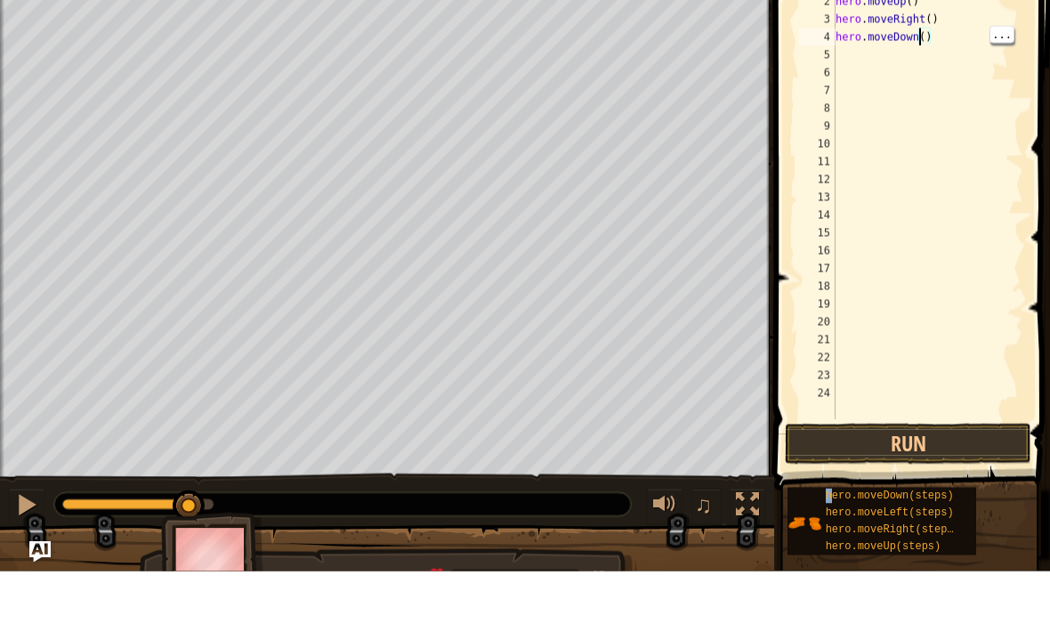
scroll to position [12, 7]
click at [933, 41] on div "hero . moveRight ( 3 ) hero . moveUp ( ) hero . moveRight ( ) hero . moveDown (…" at bounding box center [927, 276] width 191 height 481
click at [929, 36] on div "hero . moveRight ( 3 ) hero . moveUp ( ) hero . moveRight ( ) hero . moveDown (…" at bounding box center [927, 276] width 191 height 481
click at [924, 36] on div "hero . moveRight ( 3 ) hero . moveUp ( ) hero . moveRight ( ) hero . moveDown (…" at bounding box center [927, 276] width 191 height 481
type textarea "hero.moveDown(4)"
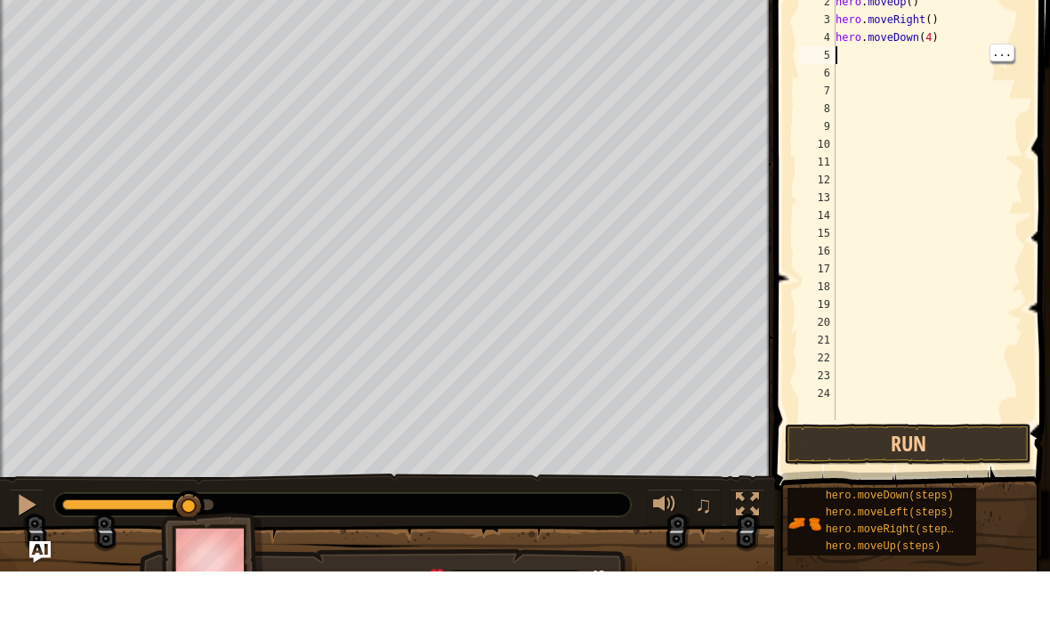
scroll to position [9, 0]
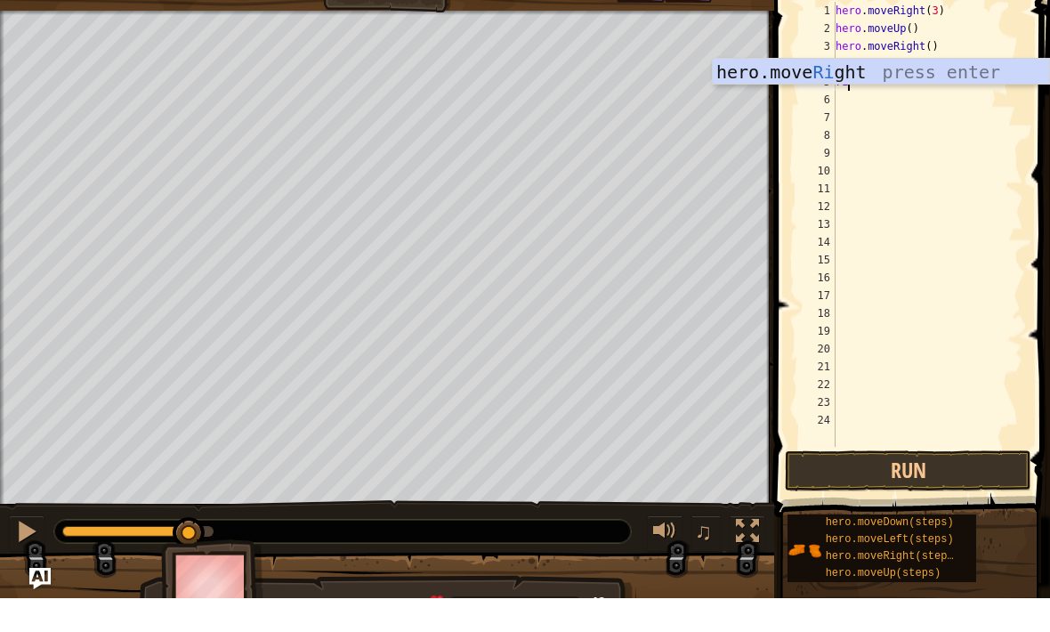
type textarea "rih"
click at [914, 93] on div "he r o.moveR i g h t press enter" at bounding box center [881, 133] width 336 height 80
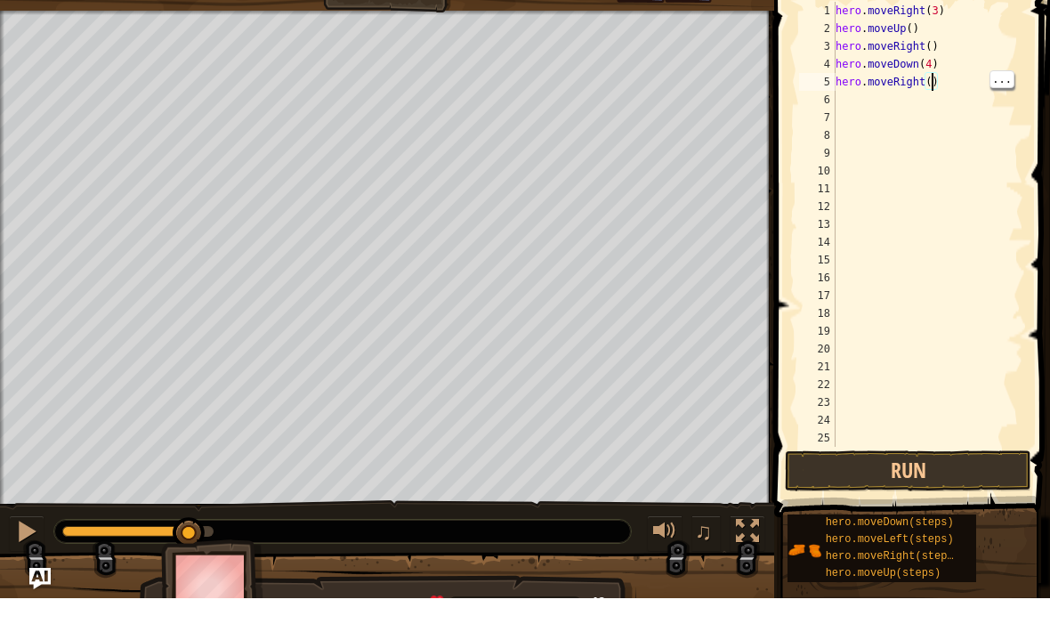
click at [931, 79] on div "hero . moveRight ( 3 ) hero . moveUp ( ) hero . moveRight ( ) hero . moveDown (…" at bounding box center [927, 276] width 191 height 481
type textarea "hero.moveRight(2)"
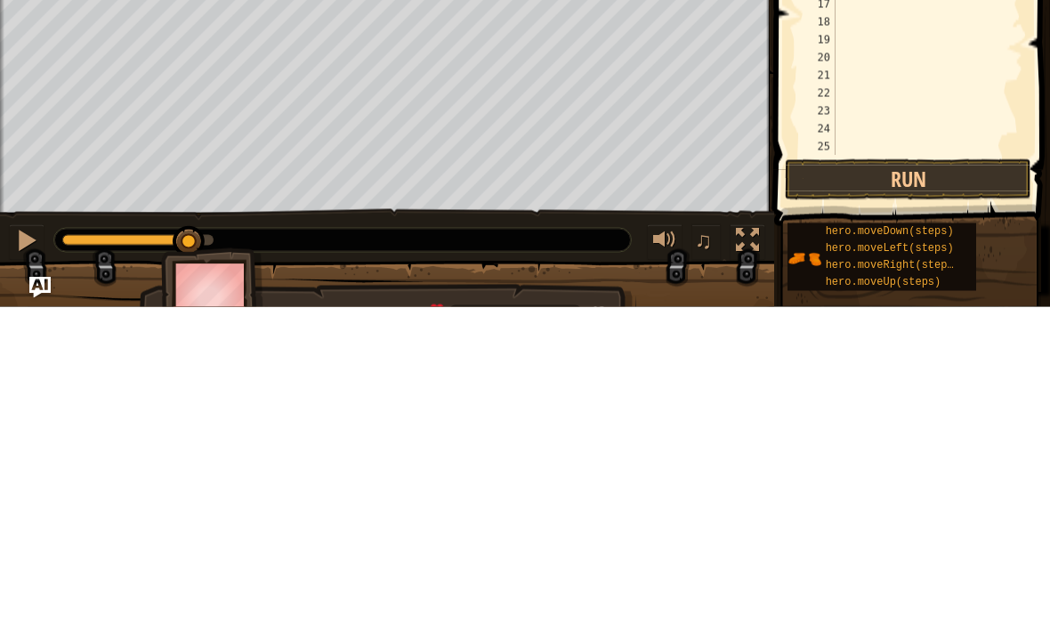
click at [966, 484] on button "Run" at bounding box center [908, 504] width 247 height 41
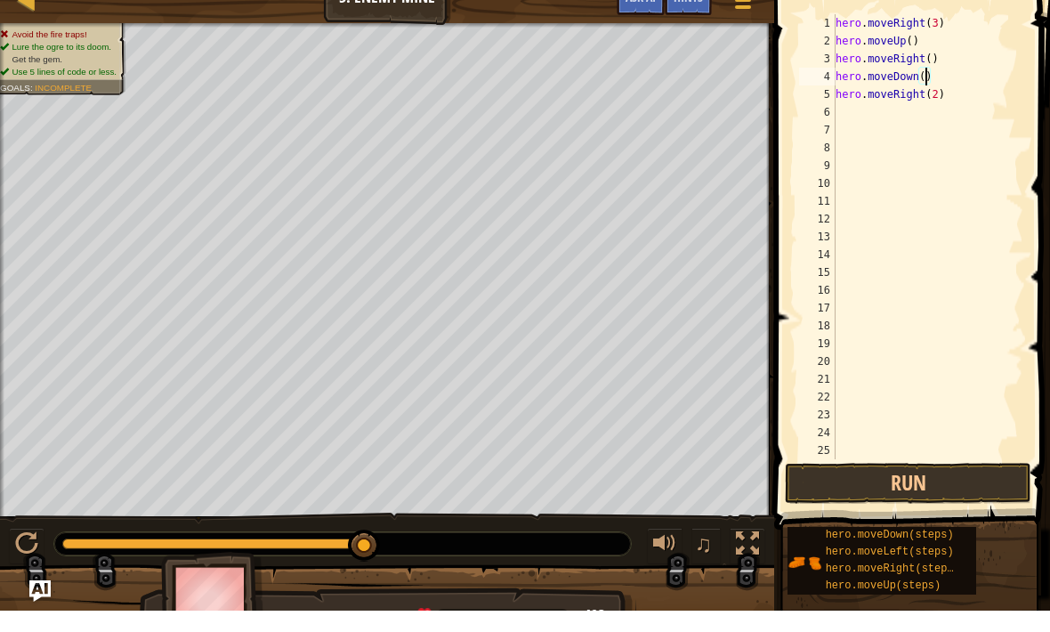
scroll to position [9, 8]
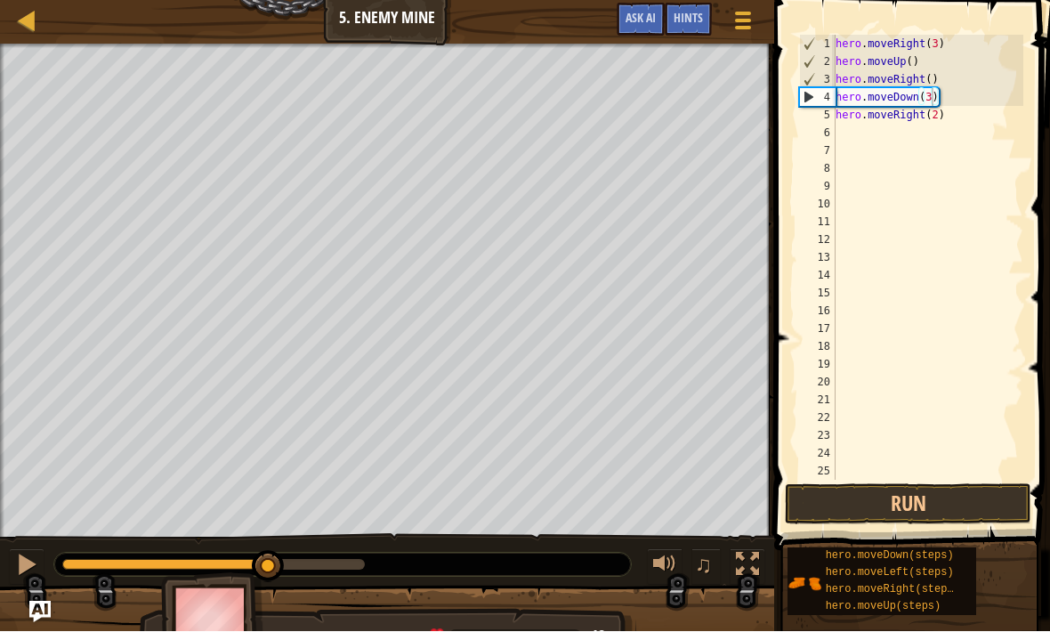
click at [42, 555] on button at bounding box center [27, 567] width 36 height 36
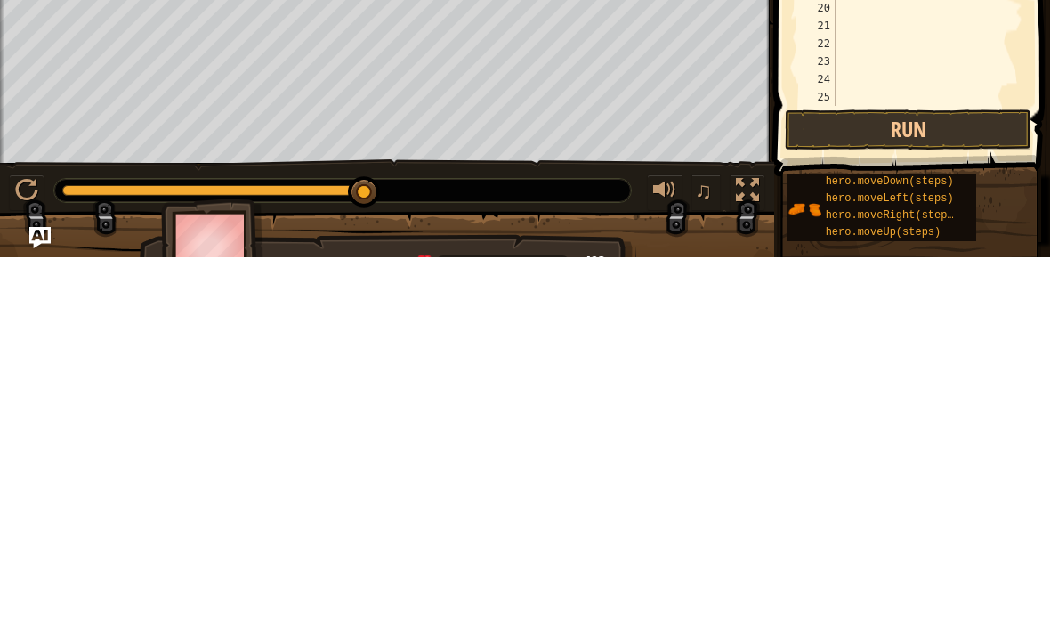
scroll to position [1, 0]
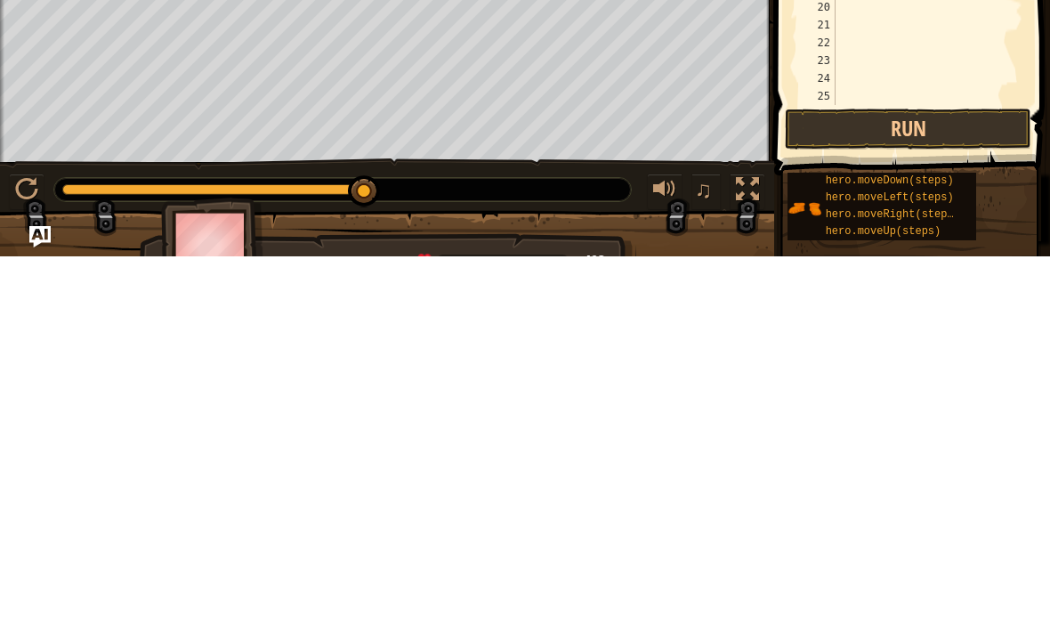
click at [22, 554] on div at bounding box center [26, 565] width 23 height 23
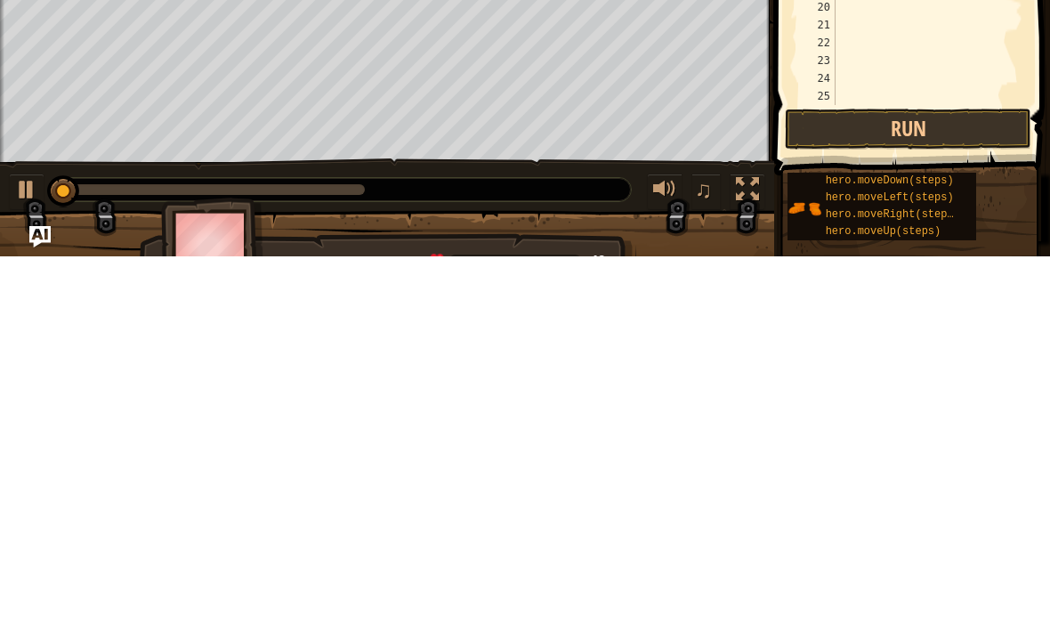
click at [20, 554] on div at bounding box center [26, 565] width 23 height 23
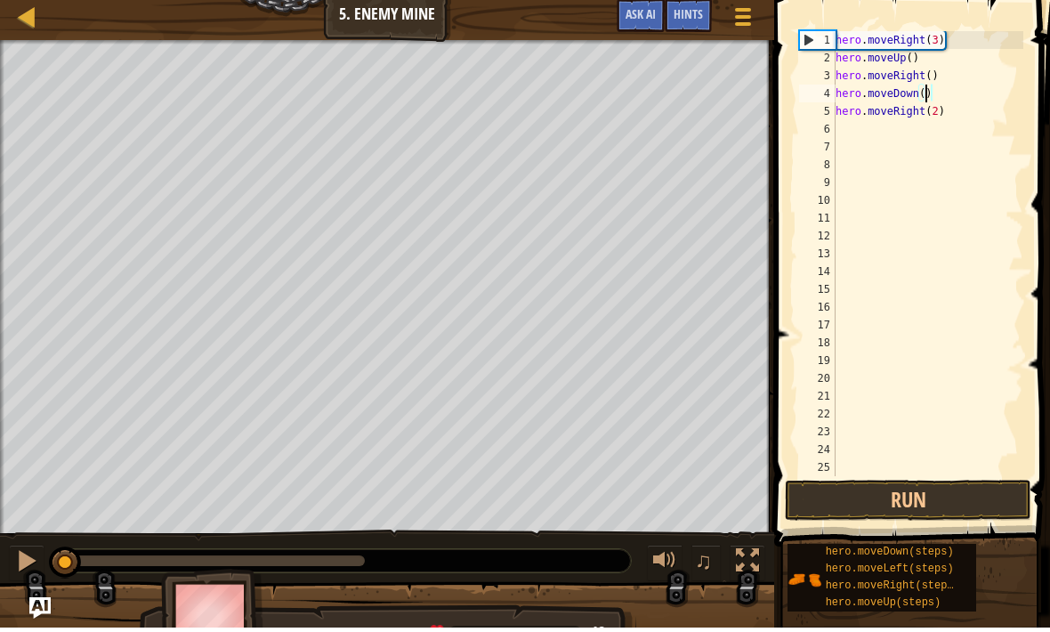
scroll to position [9, 7]
type textarea "hero.moveDown(3)"
click at [23, 15] on div at bounding box center [27, 21] width 22 height 22
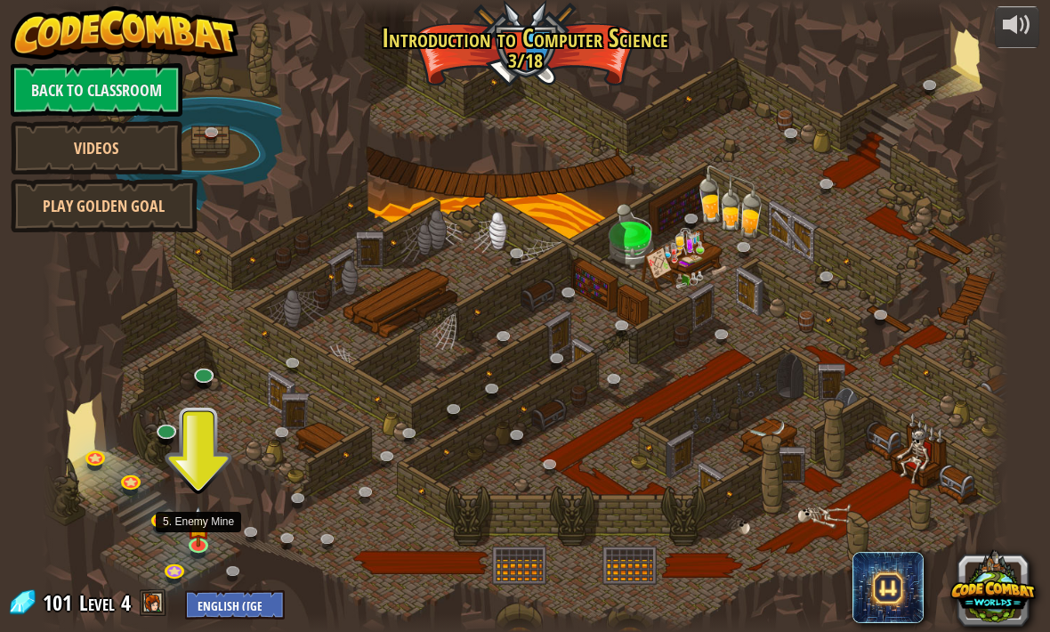
click at [198, 525] on img at bounding box center [199, 526] width 24 height 41
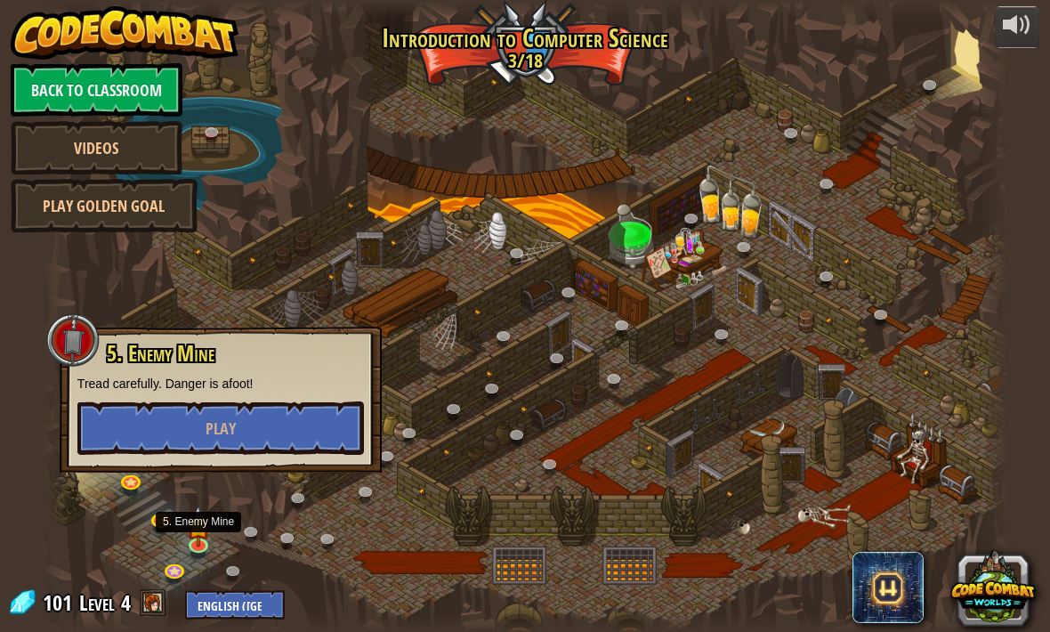
click at [138, 417] on button "Play" at bounding box center [220, 427] width 287 height 53
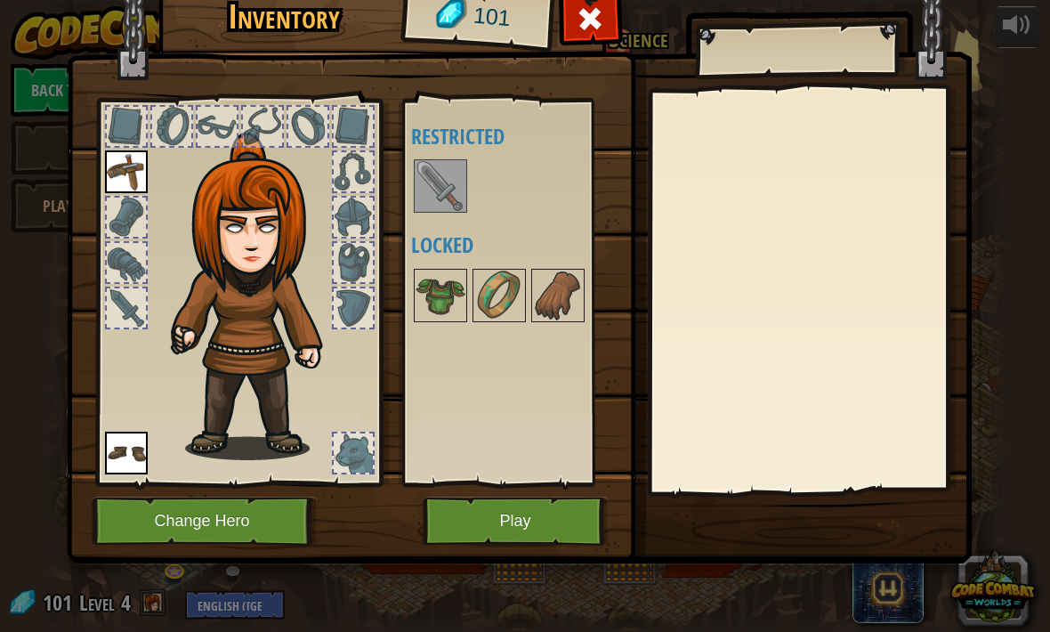
click at [466, 527] on button "Play" at bounding box center [516, 521] width 186 height 49
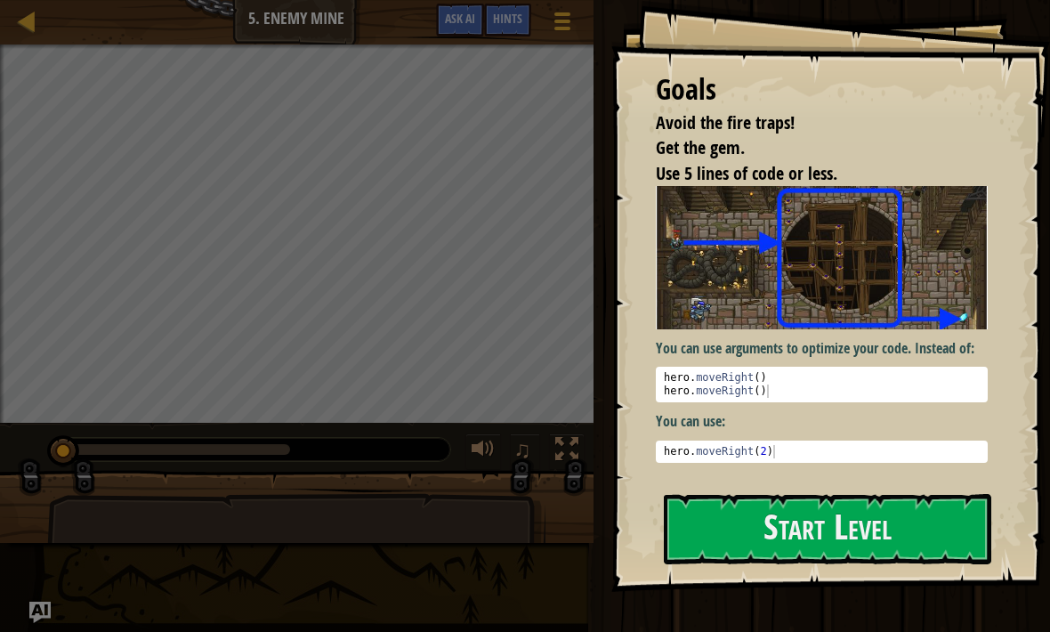
click at [841, 508] on button "Start Level" at bounding box center [828, 529] width 328 height 70
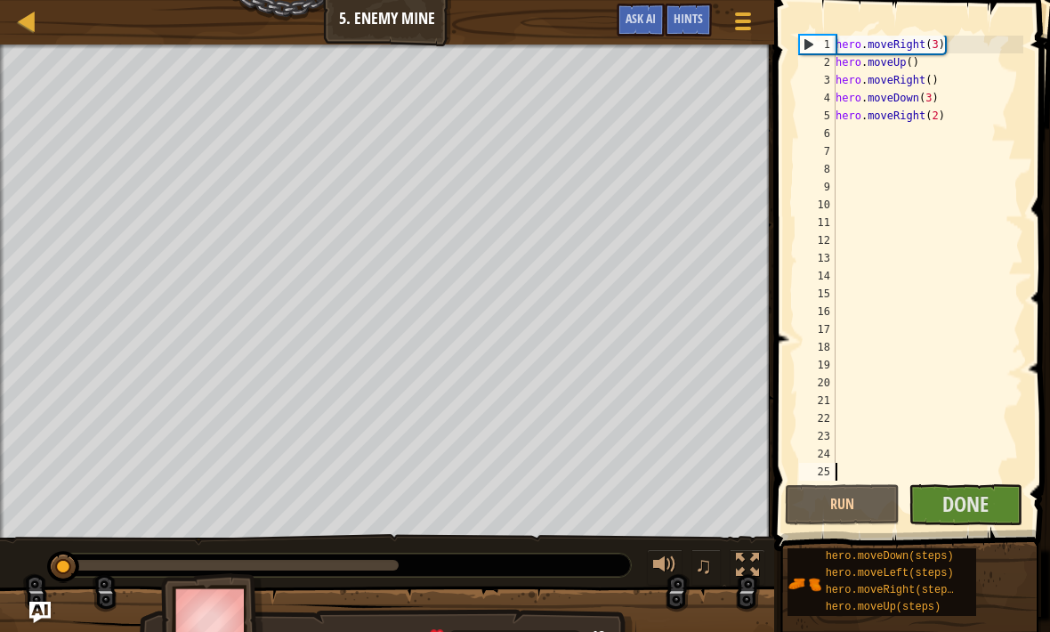
click at [963, 498] on span "Done" at bounding box center [965, 503] width 46 height 28
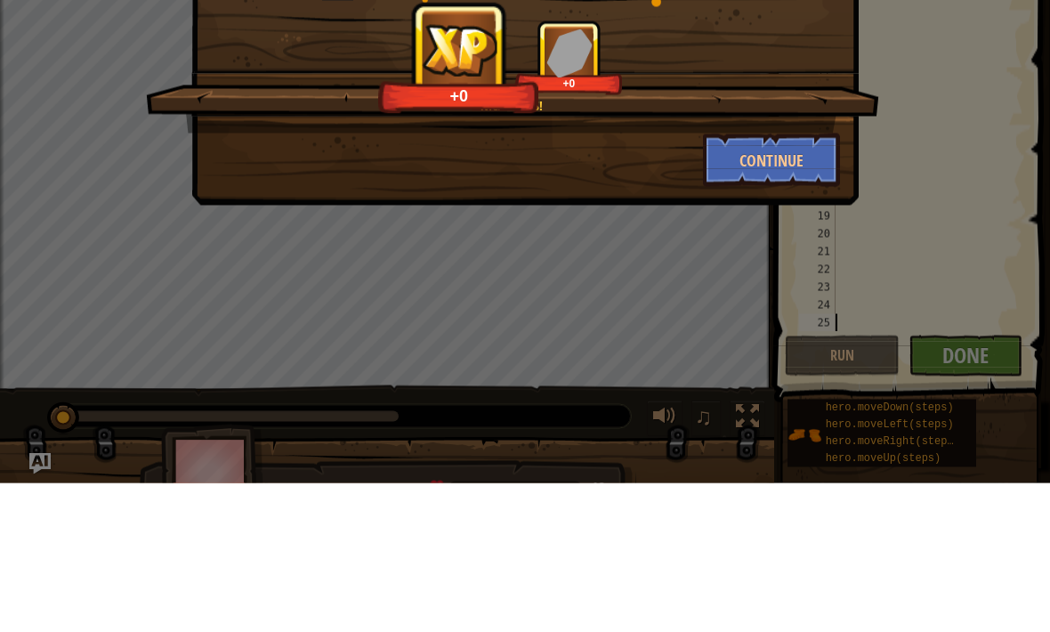
click at [817, 282] on button "Continue" at bounding box center [772, 308] width 138 height 53
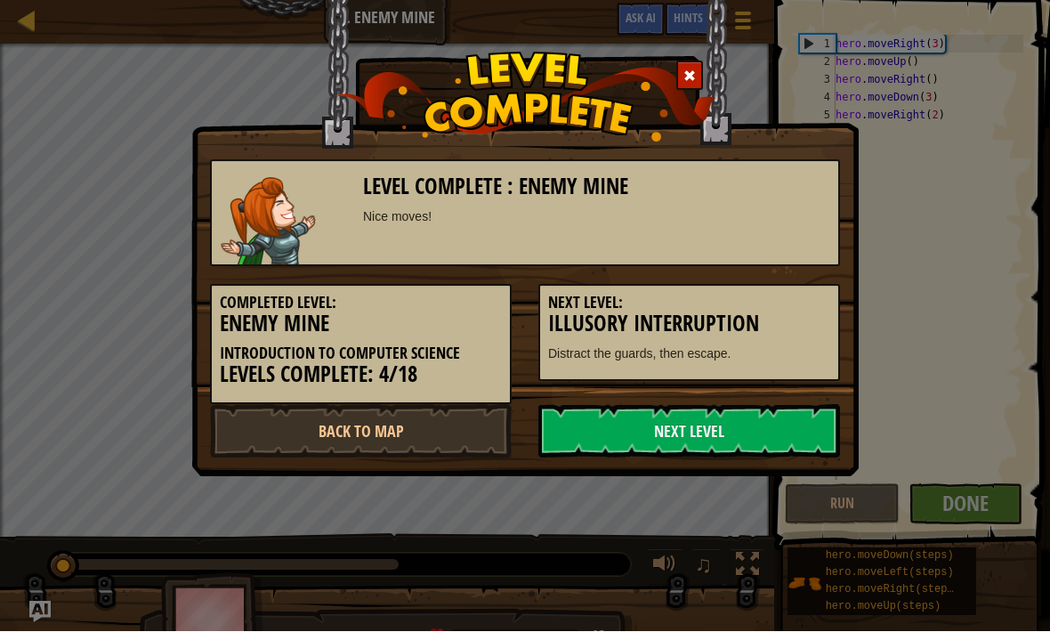
click at [784, 426] on link "Next Level" at bounding box center [689, 431] width 302 height 53
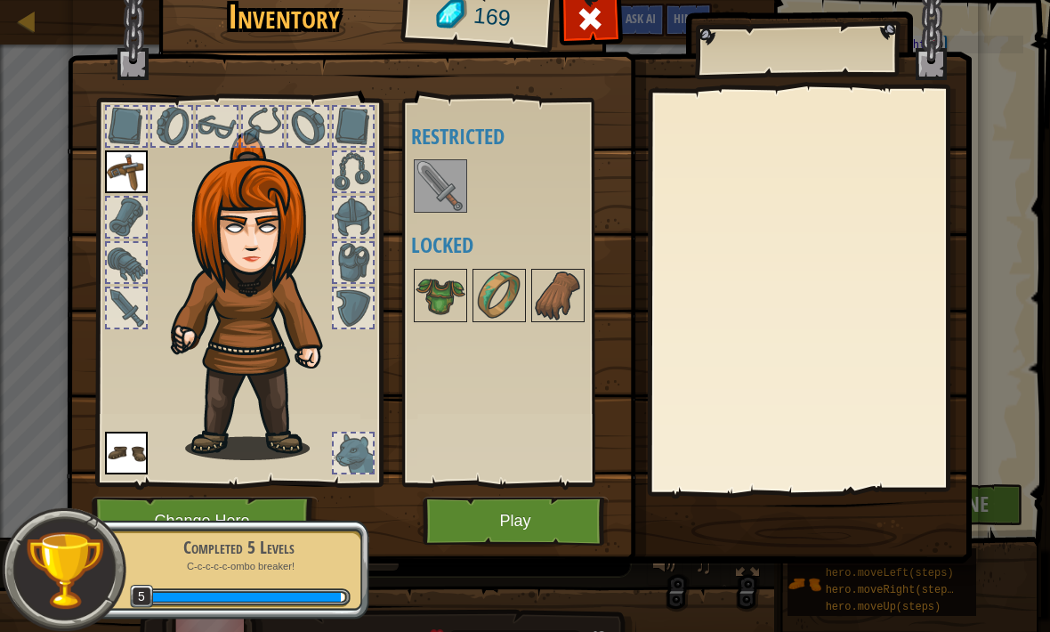
click at [569, 510] on button "Play" at bounding box center [516, 521] width 186 height 49
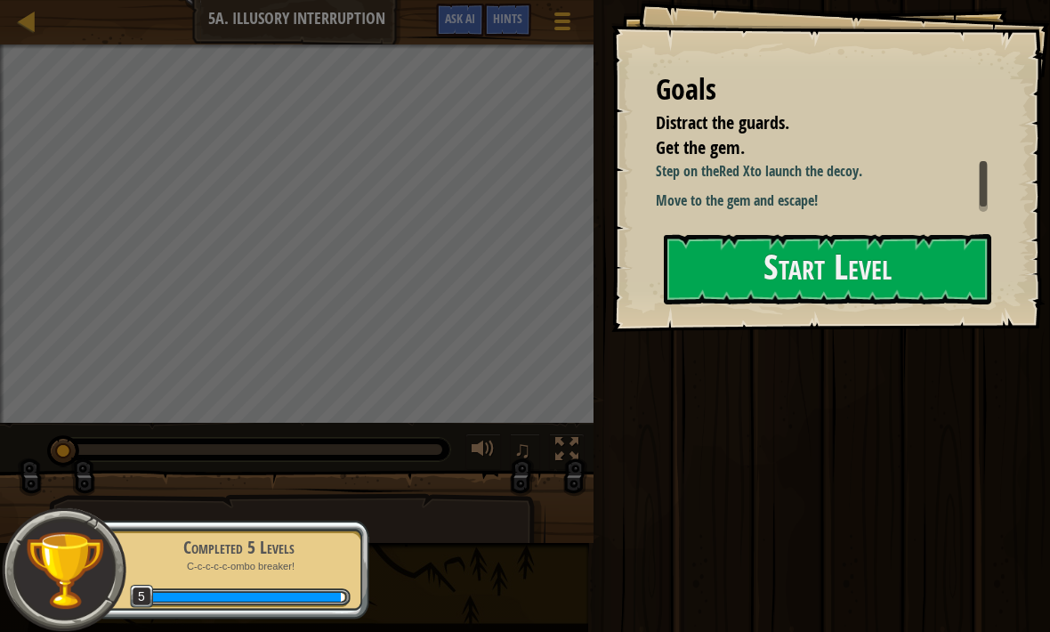
click at [848, 285] on button "Start Level" at bounding box center [828, 269] width 328 height 70
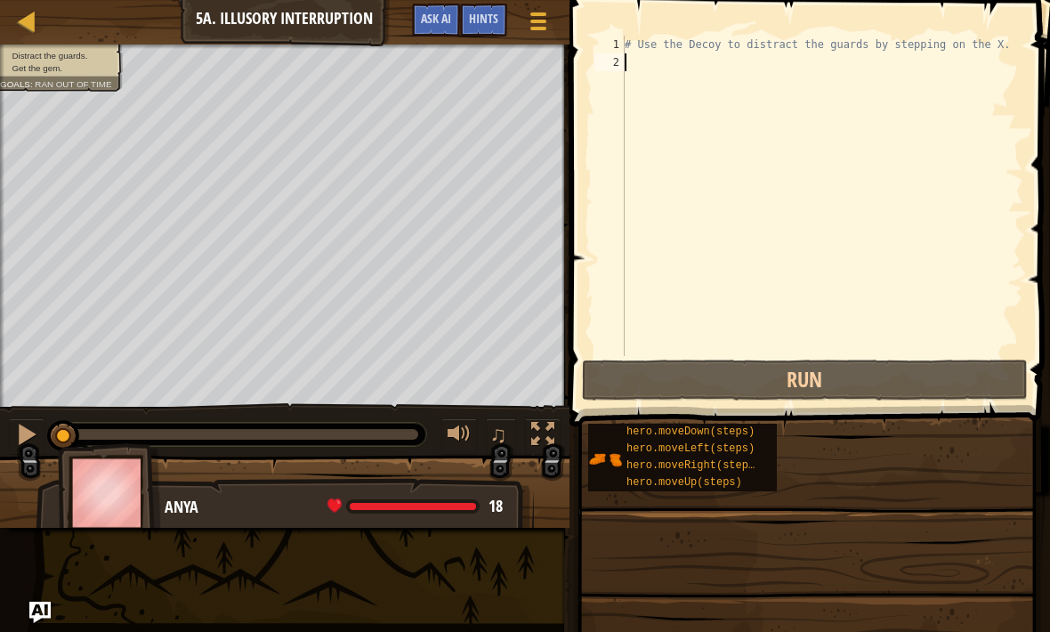
type textarea "# Use the Decoy to distract the guards by stepping on the X."
click at [1007, 53] on div "# Use the Decoy to distract the guards by stepping on the X." at bounding box center [822, 214] width 402 height 356
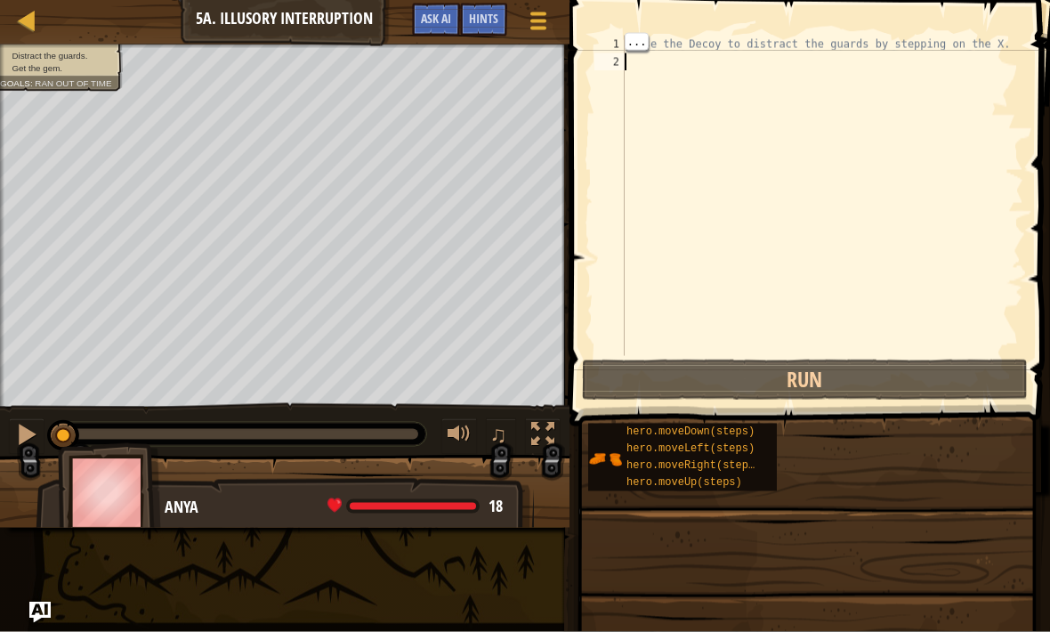
type textarea "# Use the Decoy to distract the guards by stepping on the X."
click at [1011, 44] on div "# Use the Decoy to distract the guards by stepping on the X." at bounding box center [822, 214] width 402 height 356
click at [1022, 41] on div "# Use the Decoy to distract the guards by stepping on the X." at bounding box center [822, 214] width 402 height 356
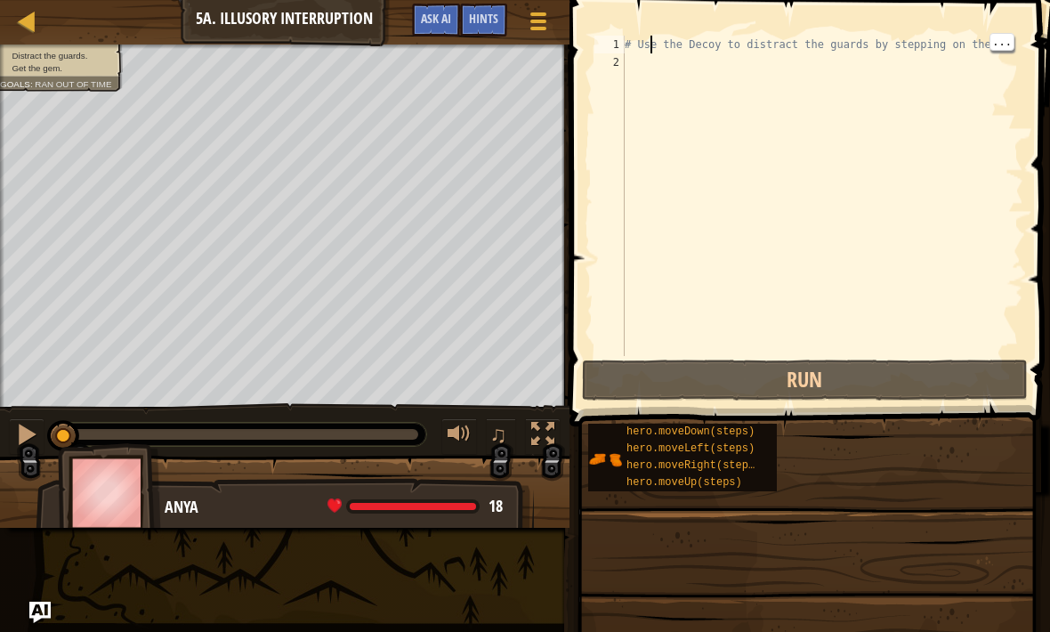
click at [628, 67] on div "# Use the Decoy to distract the guards by stepping on the X." at bounding box center [822, 214] width 402 height 356
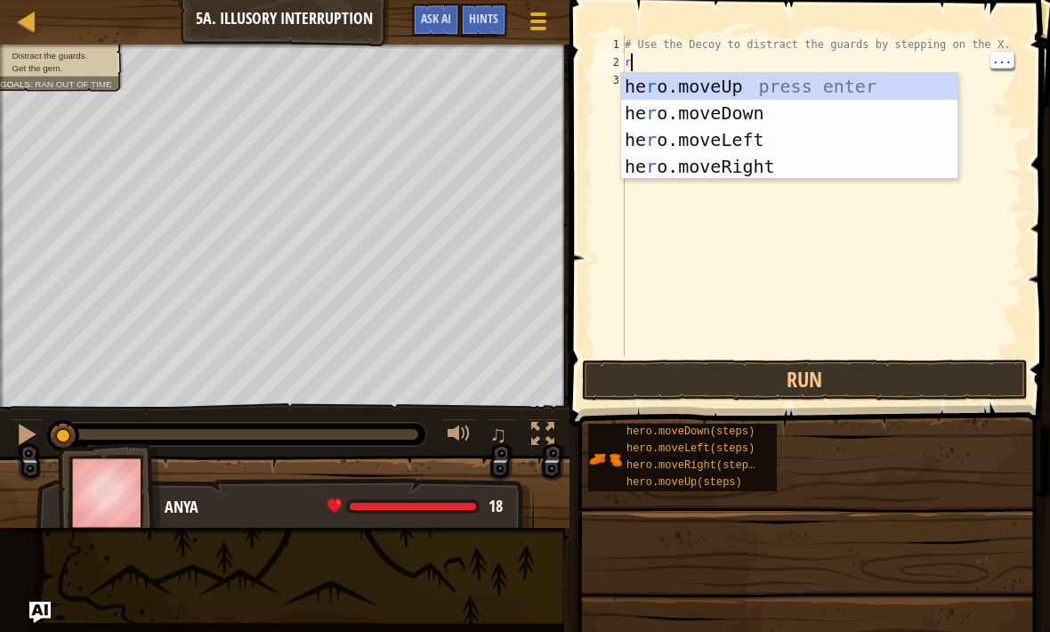
scroll to position [9, 0]
type textarea "ri"
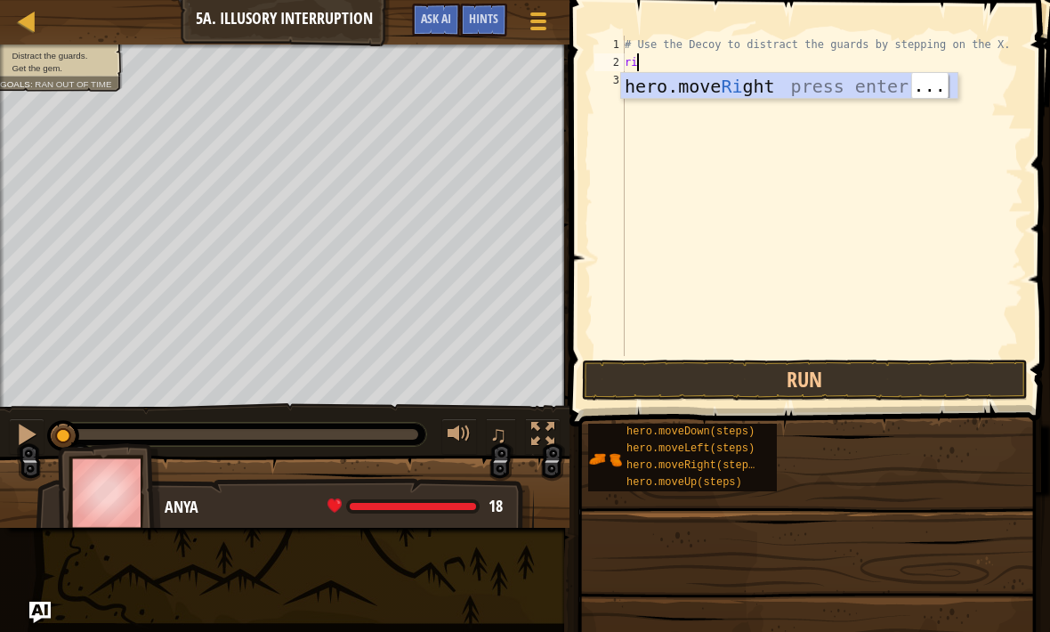
click at [853, 79] on div "hero.move Ri ght press enter" at bounding box center [789, 113] width 336 height 80
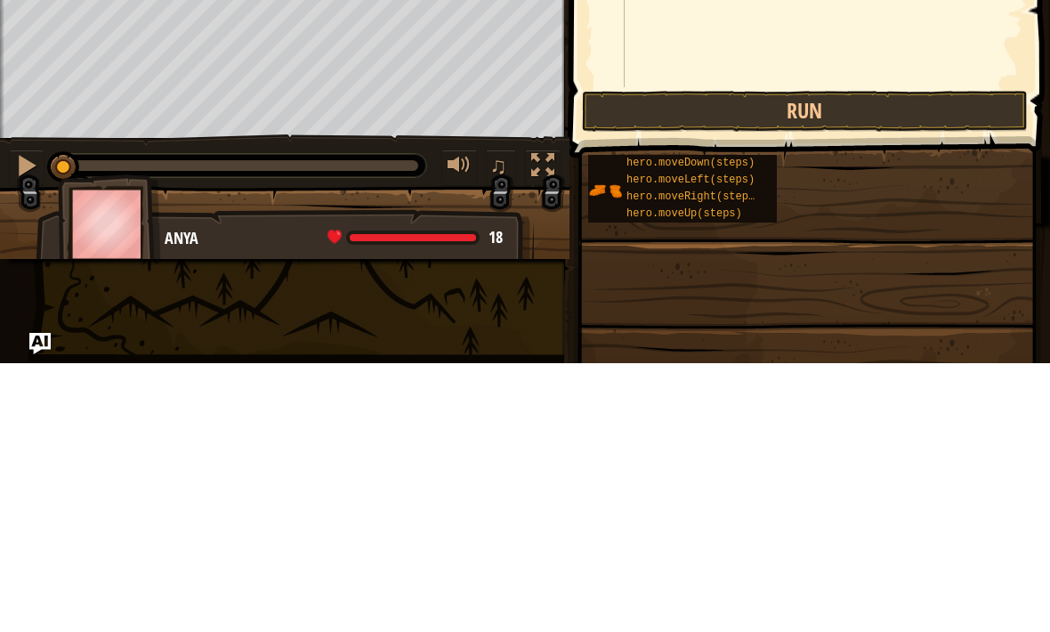
click at [896, 360] on button "Run" at bounding box center [805, 380] width 446 height 41
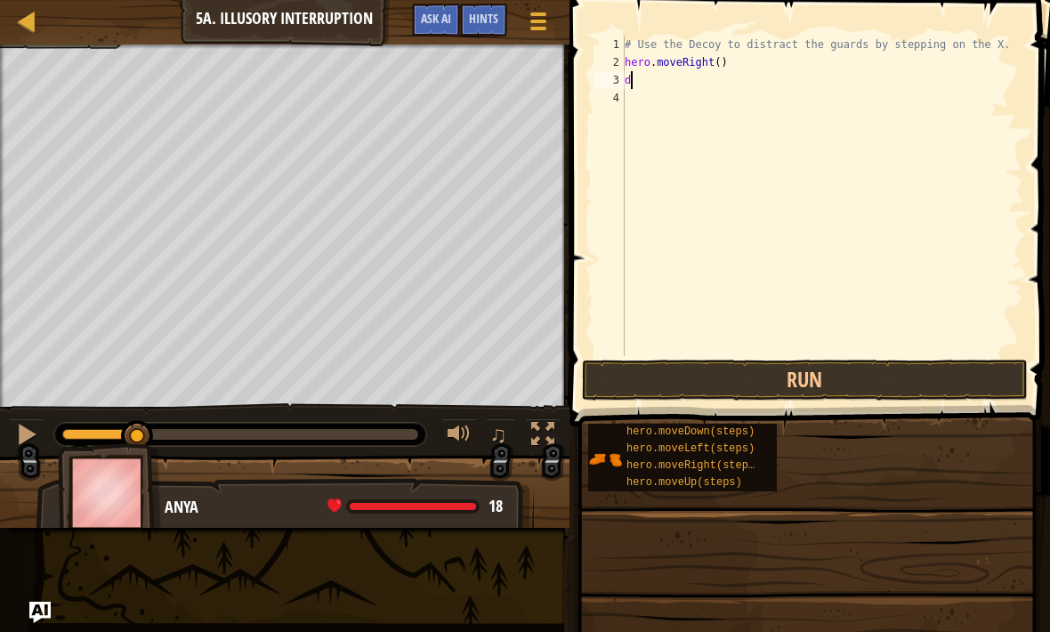
type textarea "do"
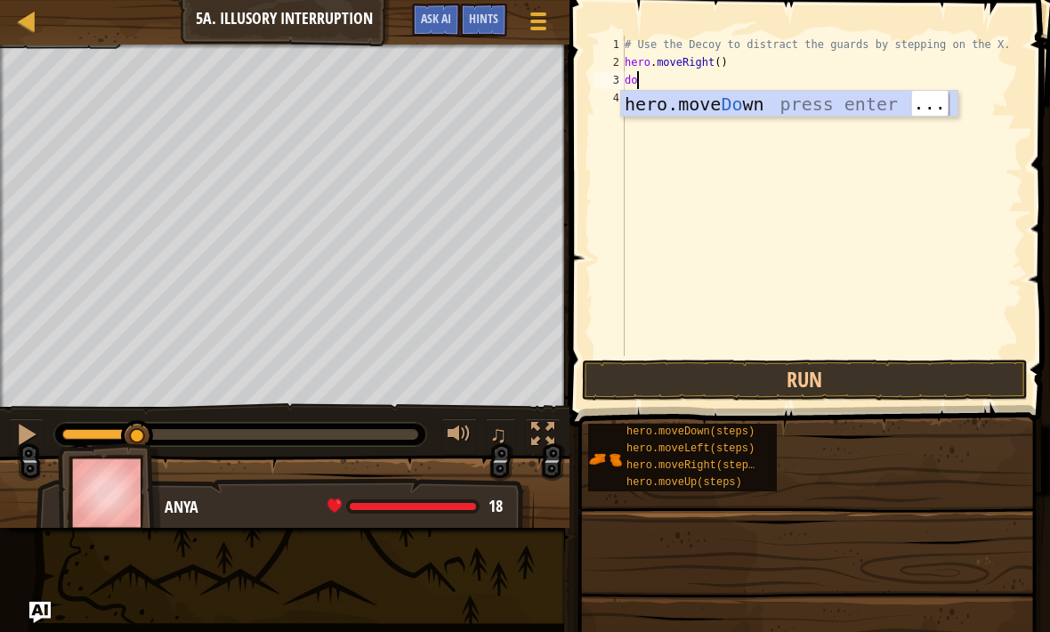
click at [851, 97] on div "hero.move Do wn press enter" at bounding box center [789, 131] width 336 height 80
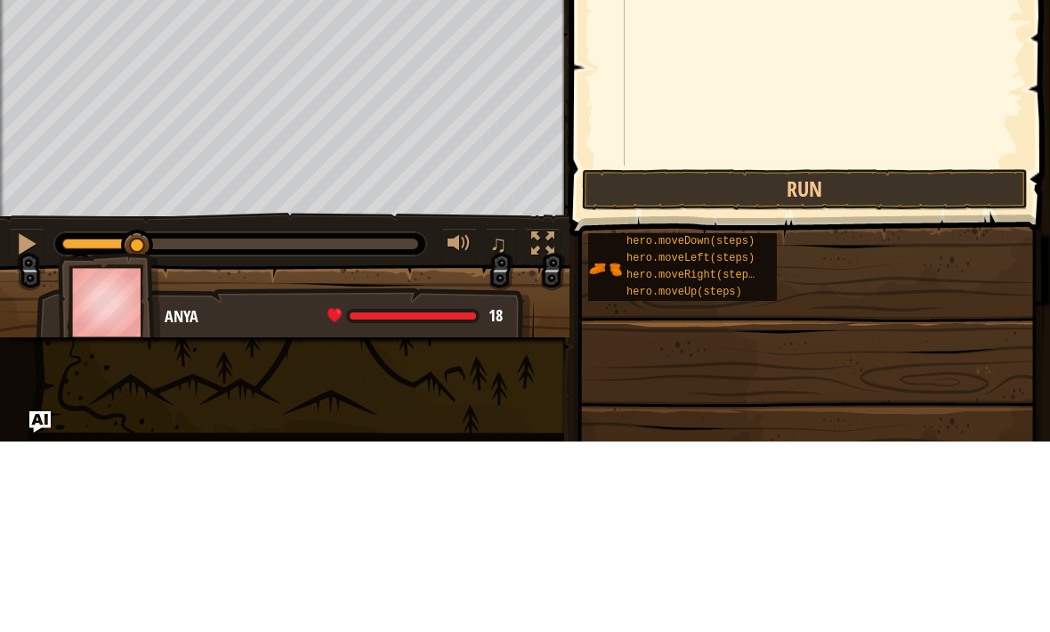
click at [843, 360] on button "Run" at bounding box center [805, 380] width 446 height 41
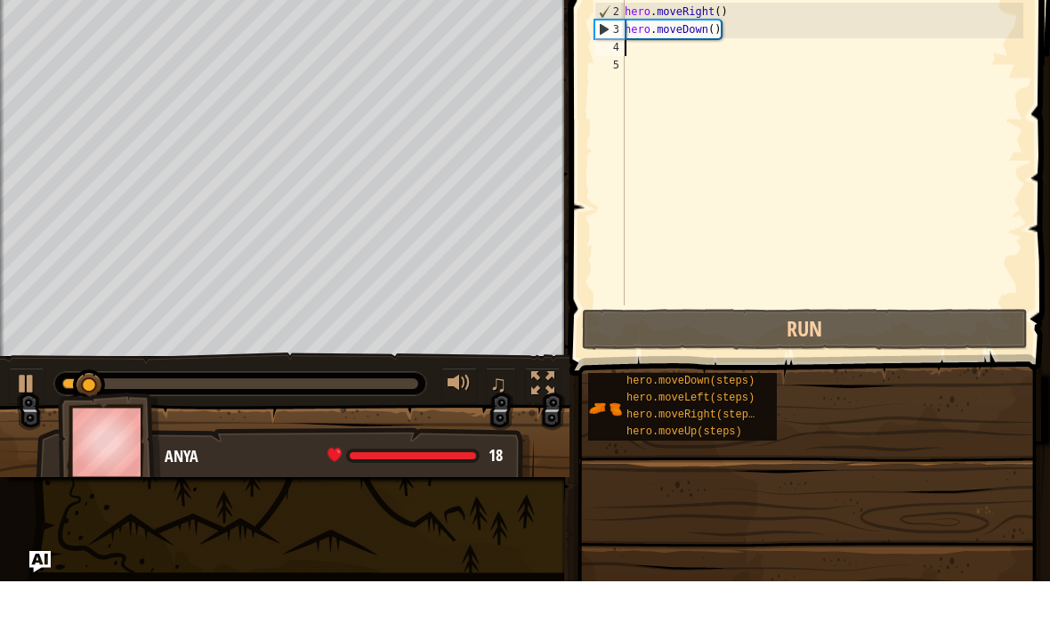
type textarea "m"
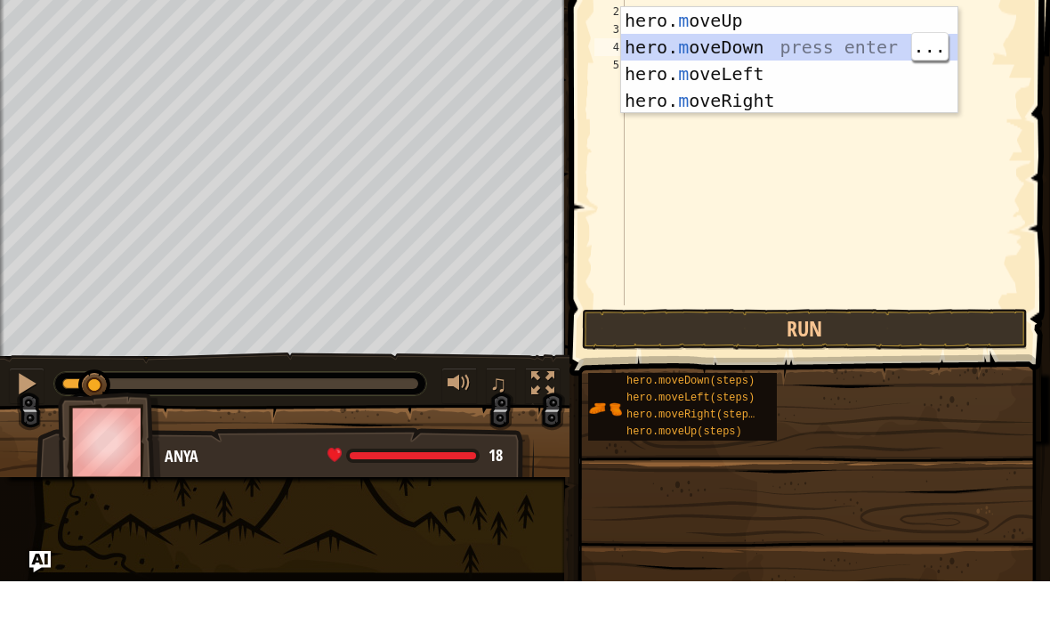
click at [742, 58] on div "hero. m oveUp press enter hero. m oveDown press enter hero. m oveLeft press ent…" at bounding box center [789, 138] width 336 height 160
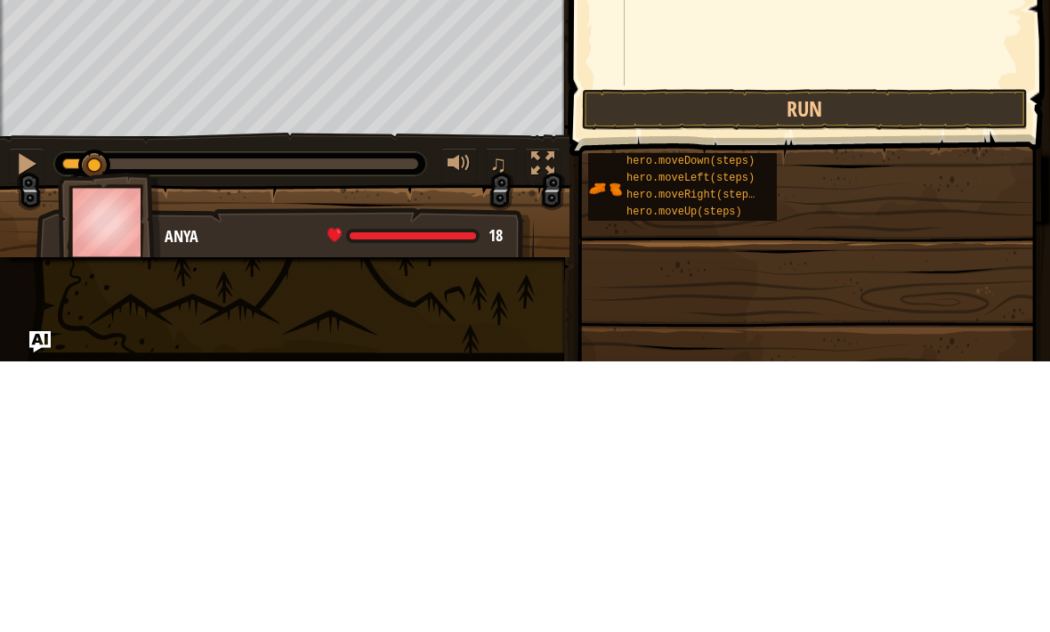
click at [815, 360] on button "Run" at bounding box center [805, 380] width 446 height 41
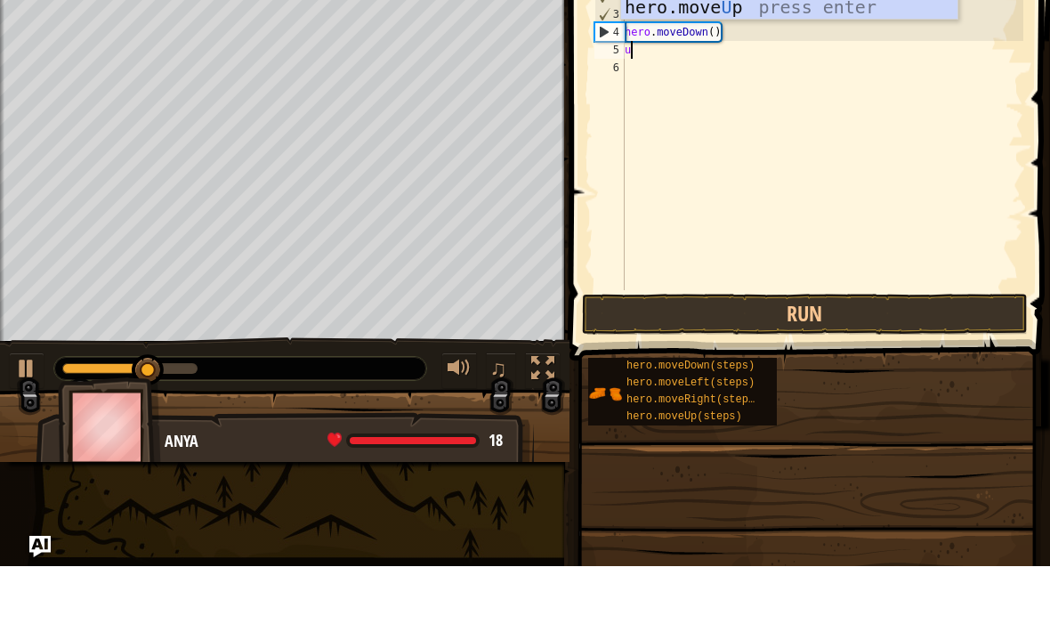
type textarea "up"
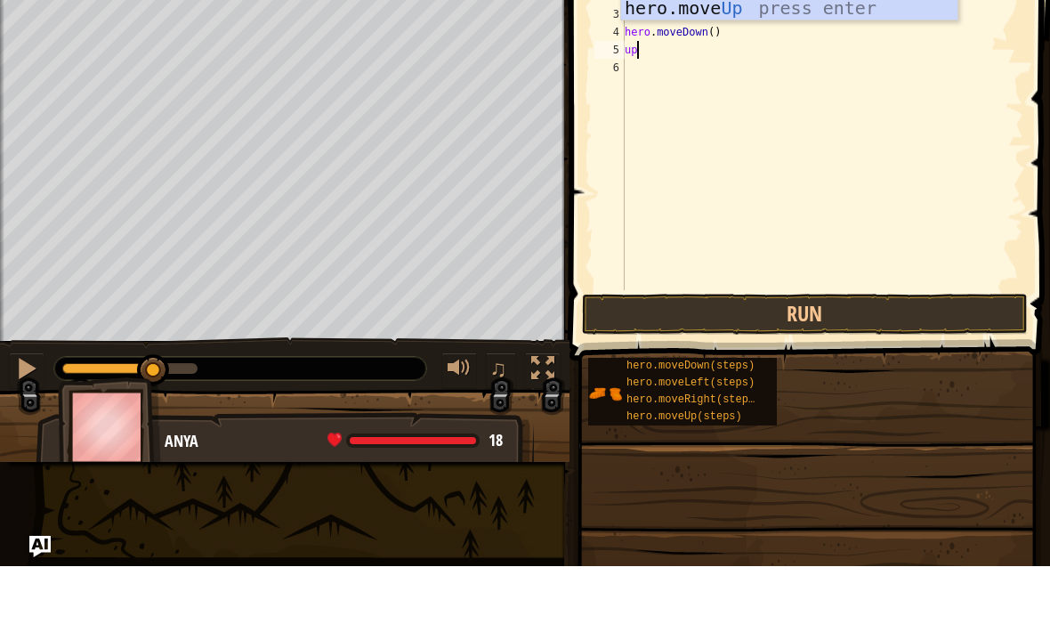
click at [829, 61] on div "hero.move Up press enter" at bounding box center [789, 101] width 336 height 80
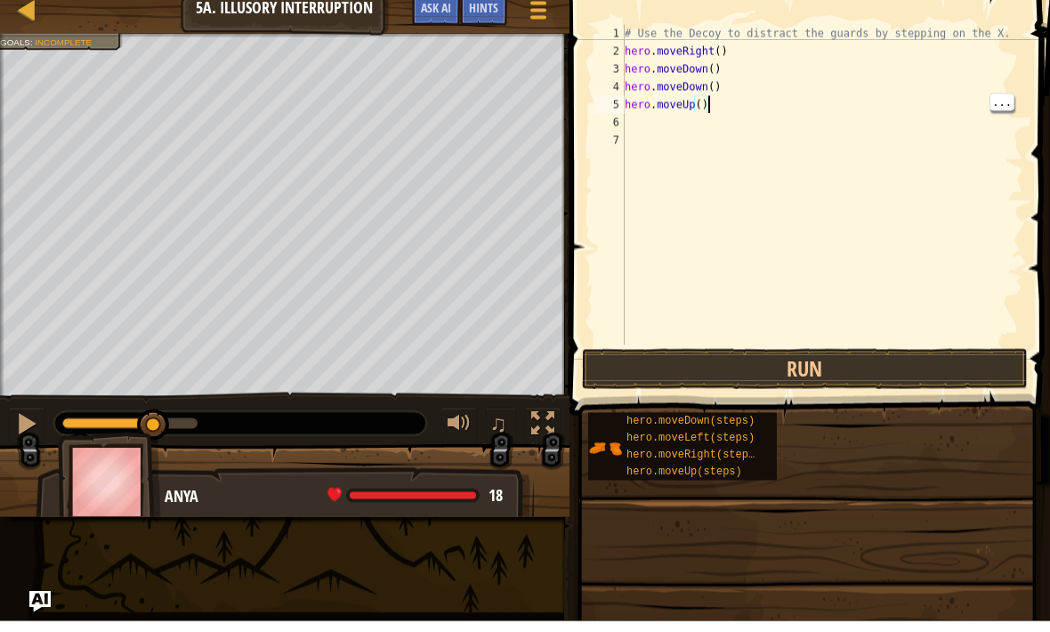
click at [707, 97] on div "# Use the Decoy to distract the guards by stepping on the X. hero . moveRight (…" at bounding box center [822, 214] width 402 height 356
click at [699, 99] on div "# Use the Decoy to distract the guards by stepping on the X. hero . moveRight (…" at bounding box center [822, 214] width 402 height 356
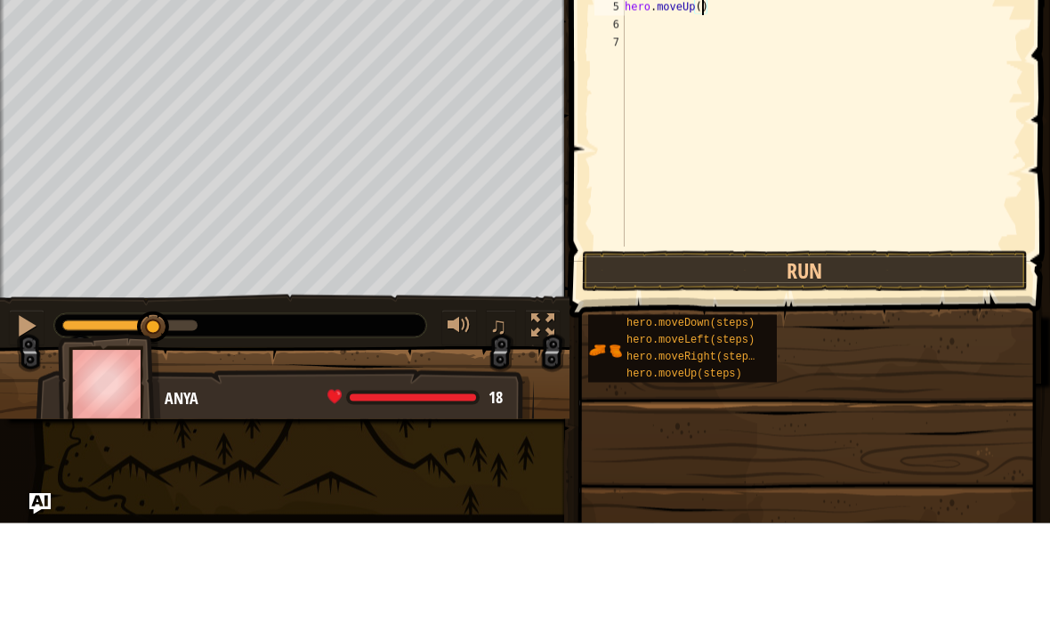
type textarea "hero.moveUp(2)"
click at [641, 36] on div "# Use the Decoy to distract the guards by stepping on the X. hero . moveRight (…" at bounding box center [822, 214] width 402 height 356
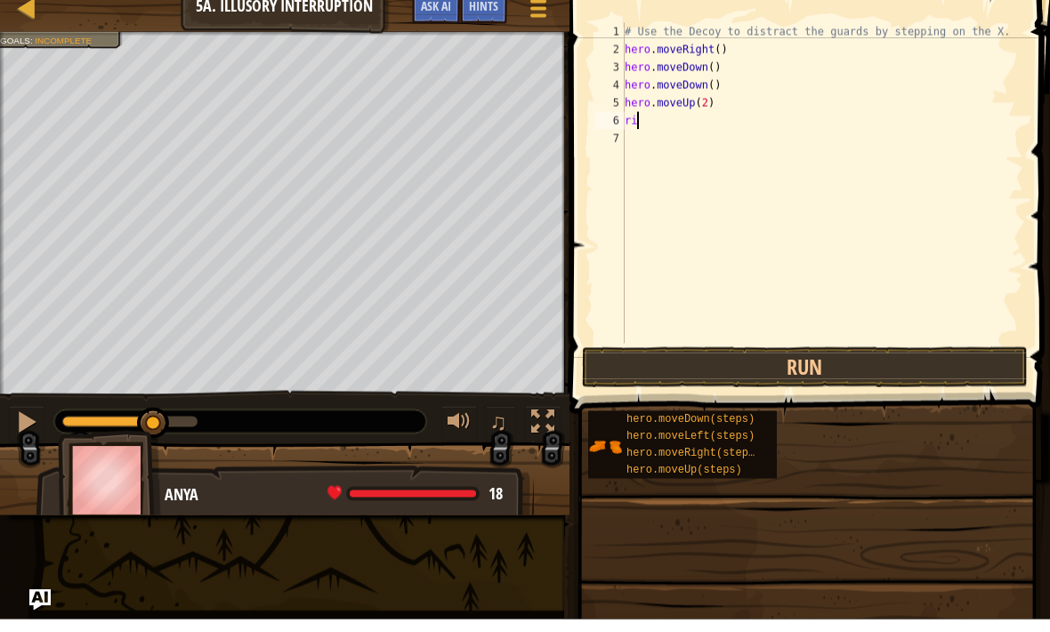
type textarea "rih"
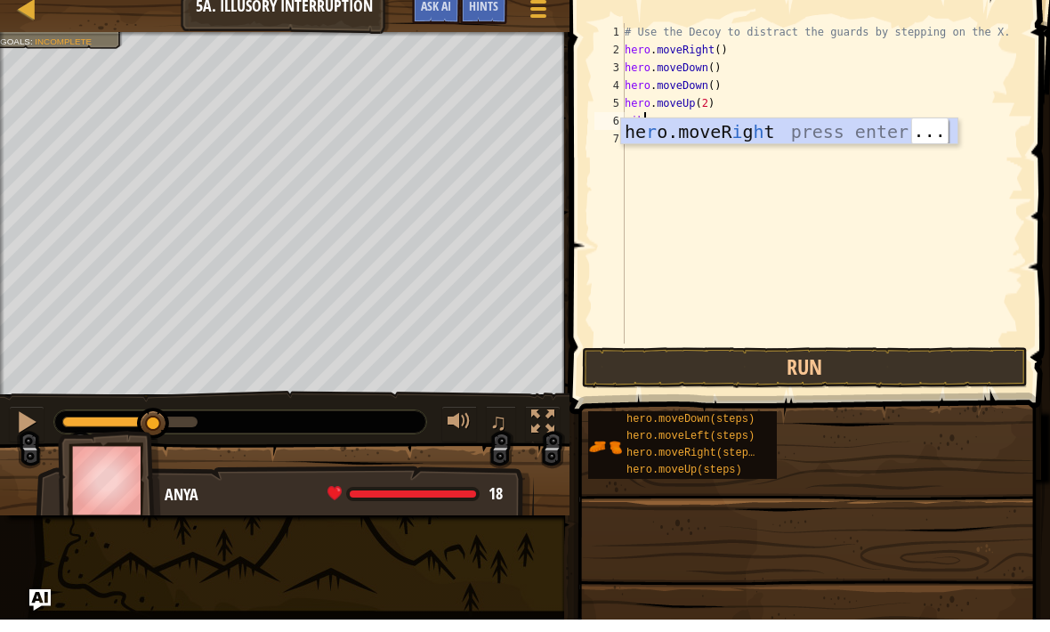
click at [831, 131] on div "he r o.moveR i g h t press enter" at bounding box center [789, 171] width 336 height 80
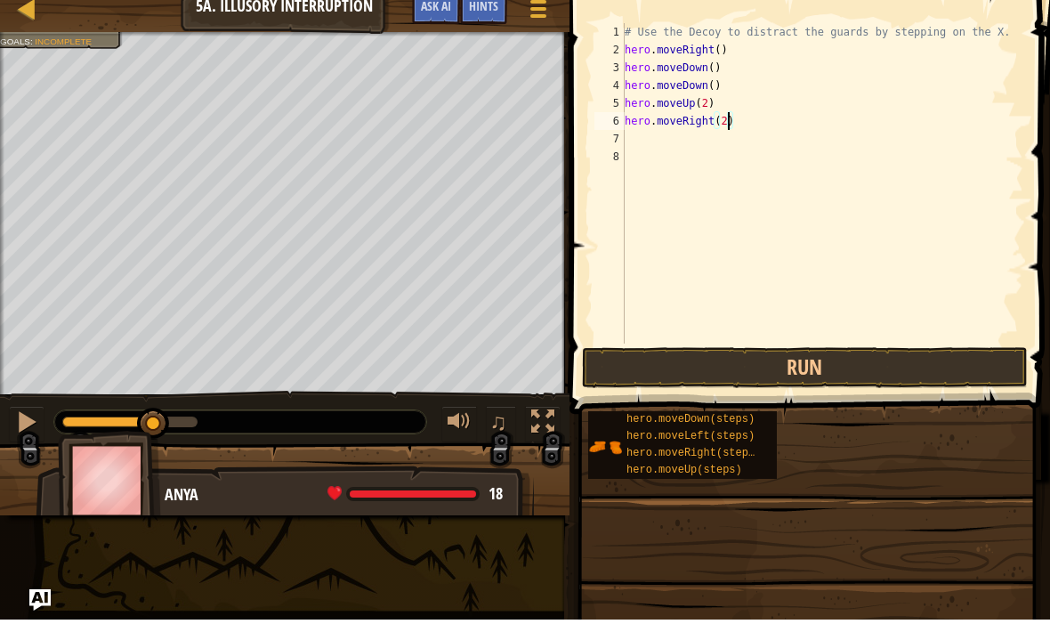
scroll to position [9, 8]
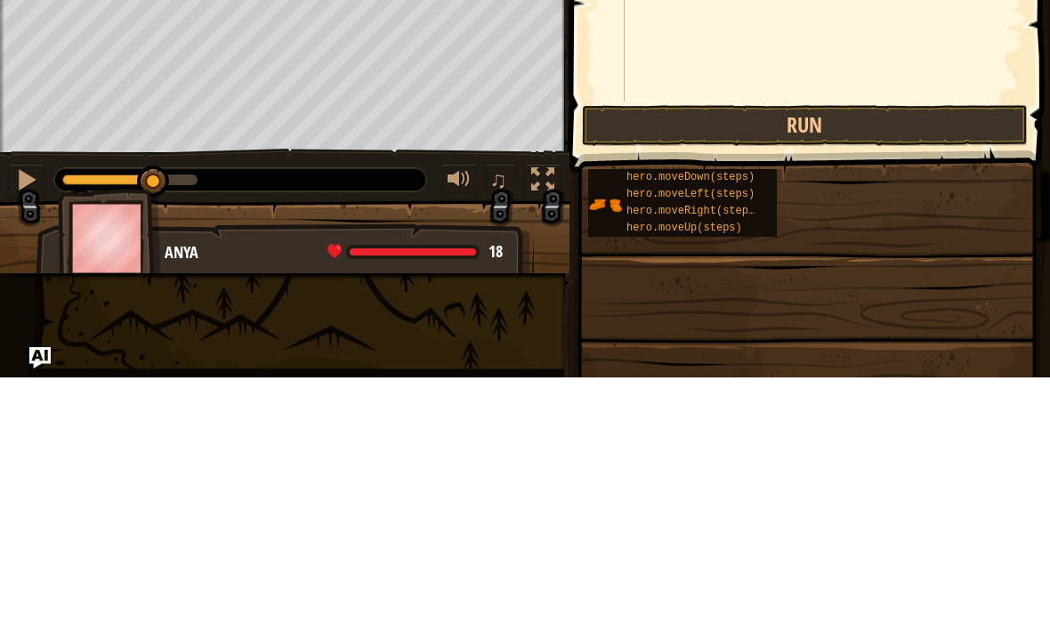
type textarea "hero.moveRight(3)"
click at [924, 360] on button "Run" at bounding box center [805, 380] width 446 height 41
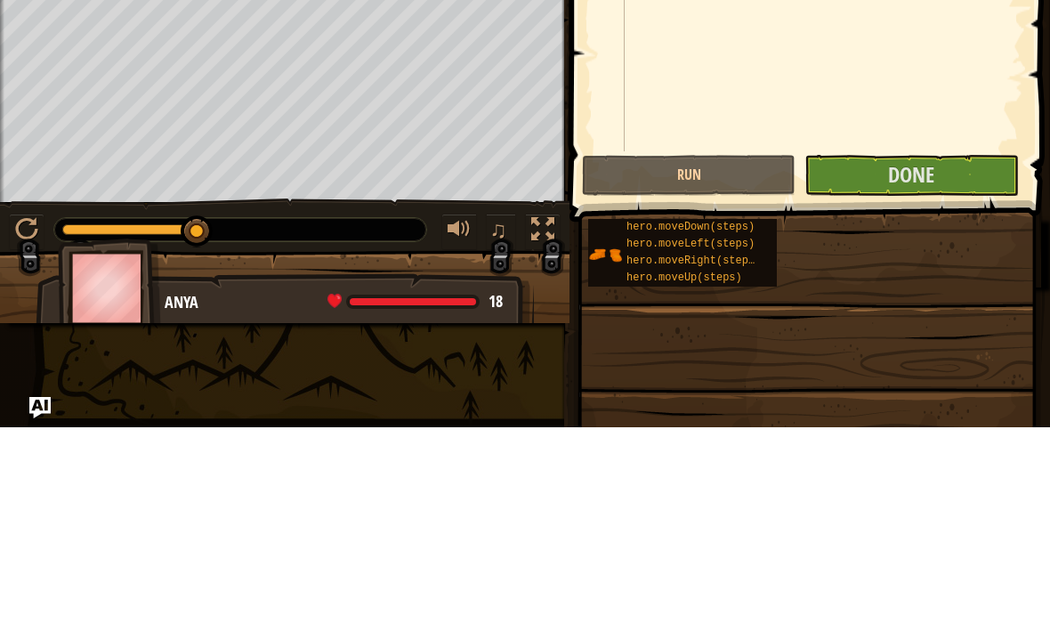
click at [922, 365] on span "Done" at bounding box center [911, 379] width 46 height 28
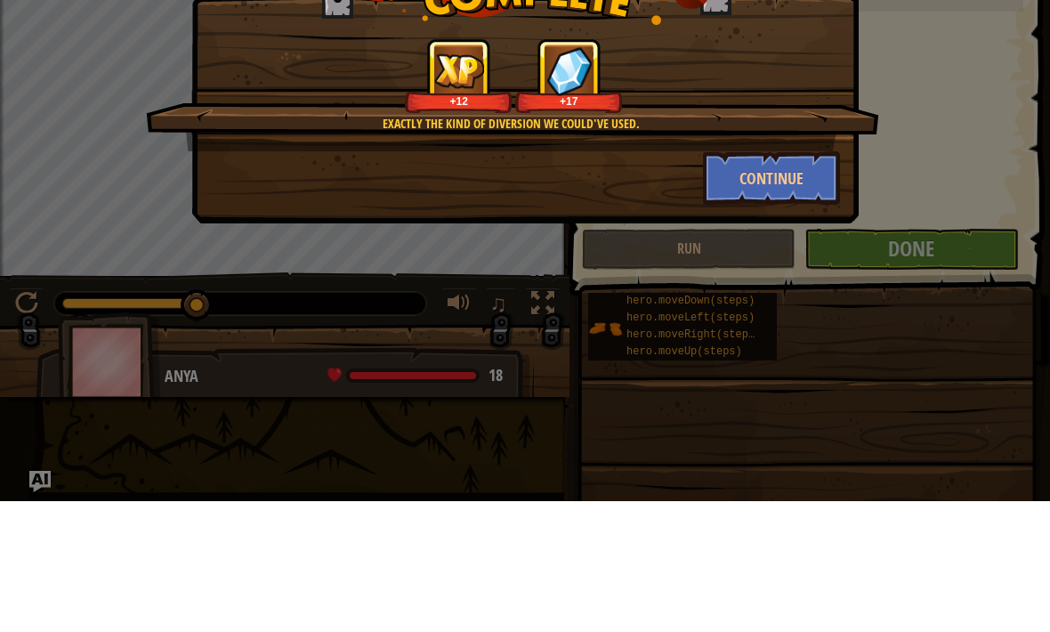
click at [784, 282] on button "Continue" at bounding box center [772, 308] width 138 height 53
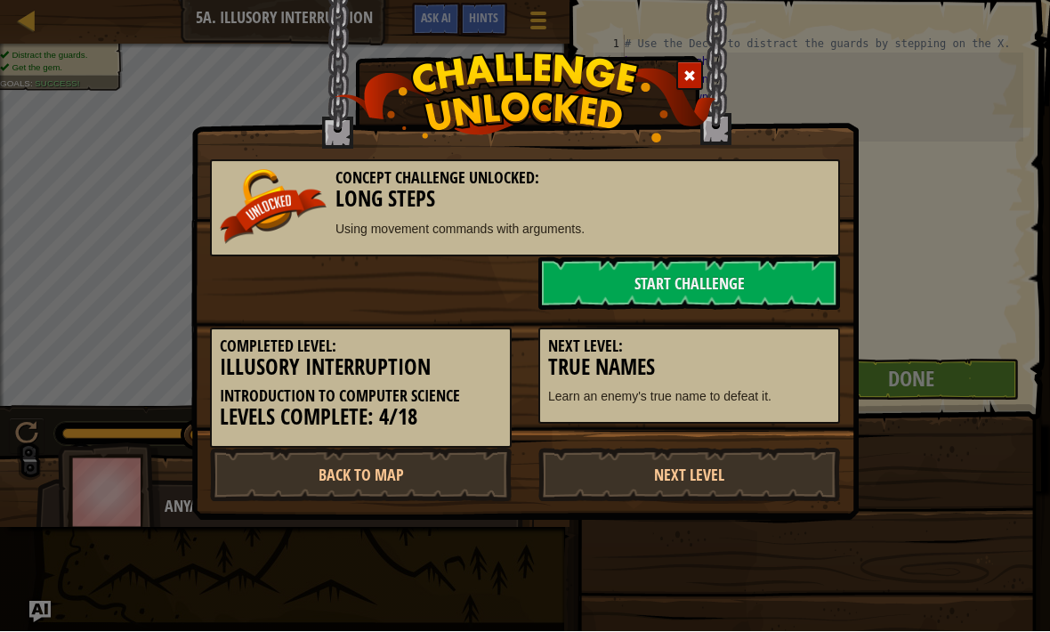
click at [783, 257] on link "Start Challenge" at bounding box center [689, 283] width 302 height 53
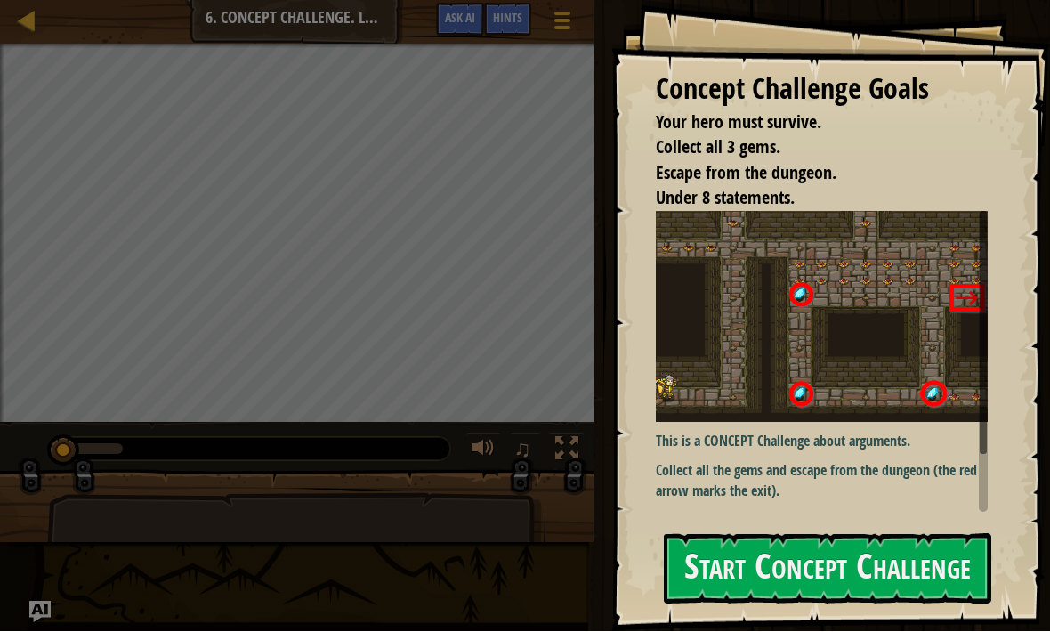
click at [926, 586] on button "Start Concept Challenge" at bounding box center [828, 569] width 328 height 70
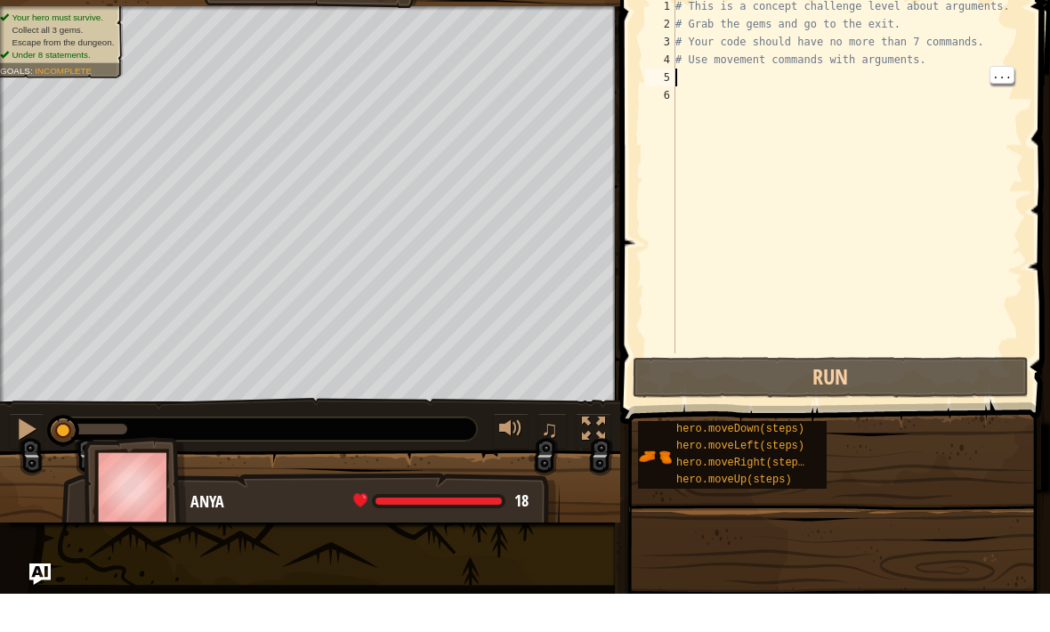
scroll to position [9, 0]
type textarea "up"
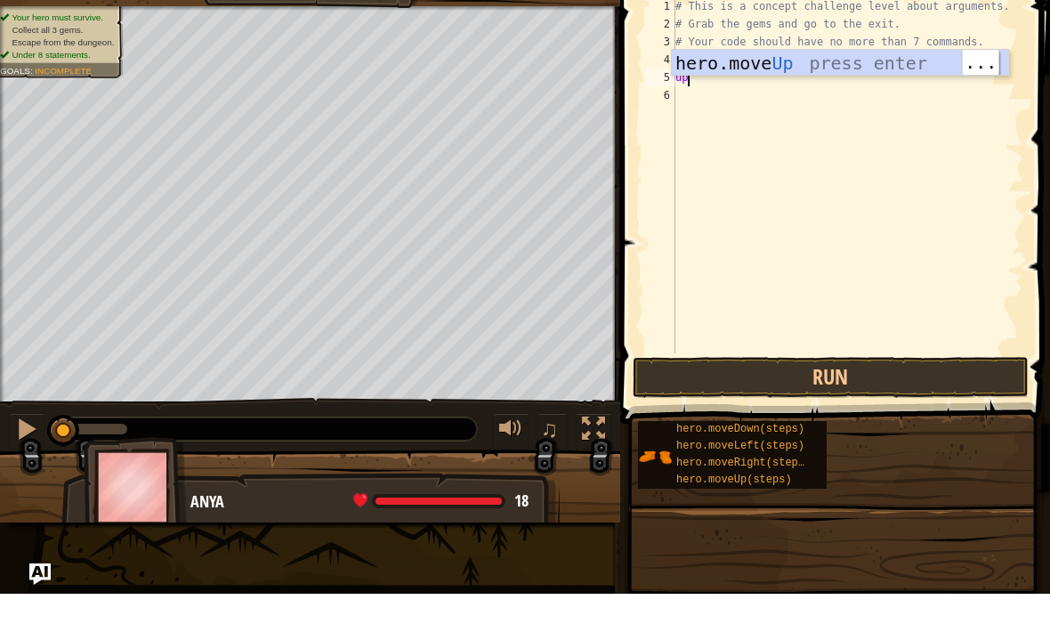
click at [874, 88] on div "hero.move Up press enter" at bounding box center [840, 128] width 336 height 80
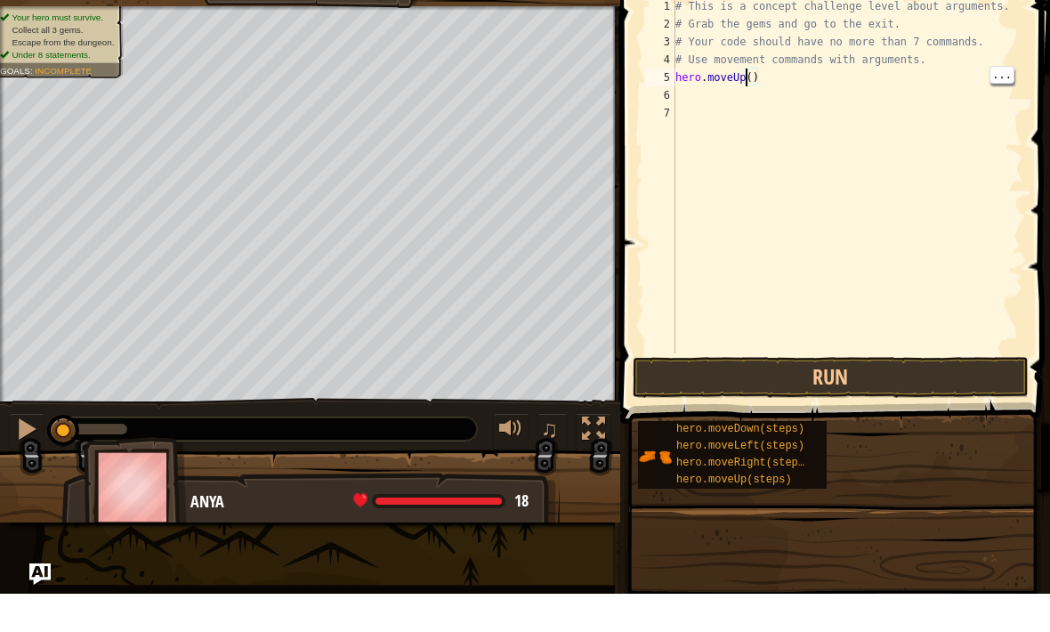
click at [757, 70] on div "# This is a concept challenge level about arguments. # Grab the gems and go to …" at bounding box center [848, 232] width 352 height 392
click at [747, 77] on div "# This is a concept challenge level about arguments. # Grab the gems and go to …" at bounding box center [848, 232] width 352 height 392
click at [754, 76] on div "# This is a concept challenge level about arguments. # Grab the gems and go to …" at bounding box center [848, 232] width 352 height 392
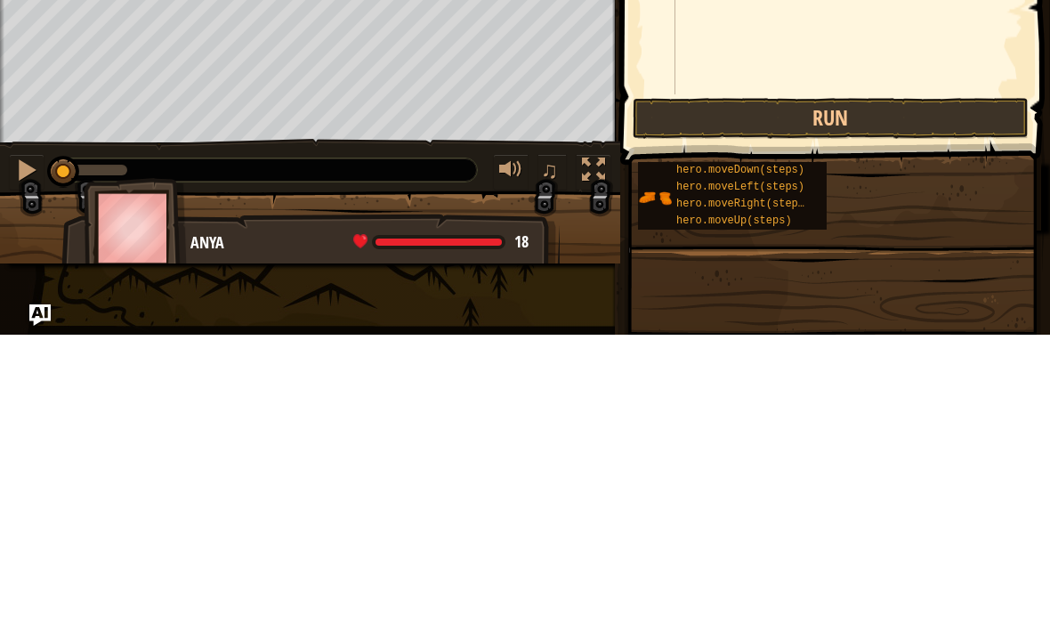
type textarea "hero.moveUp(4)"
click at [900, 395] on button "Run" at bounding box center [831, 415] width 396 height 41
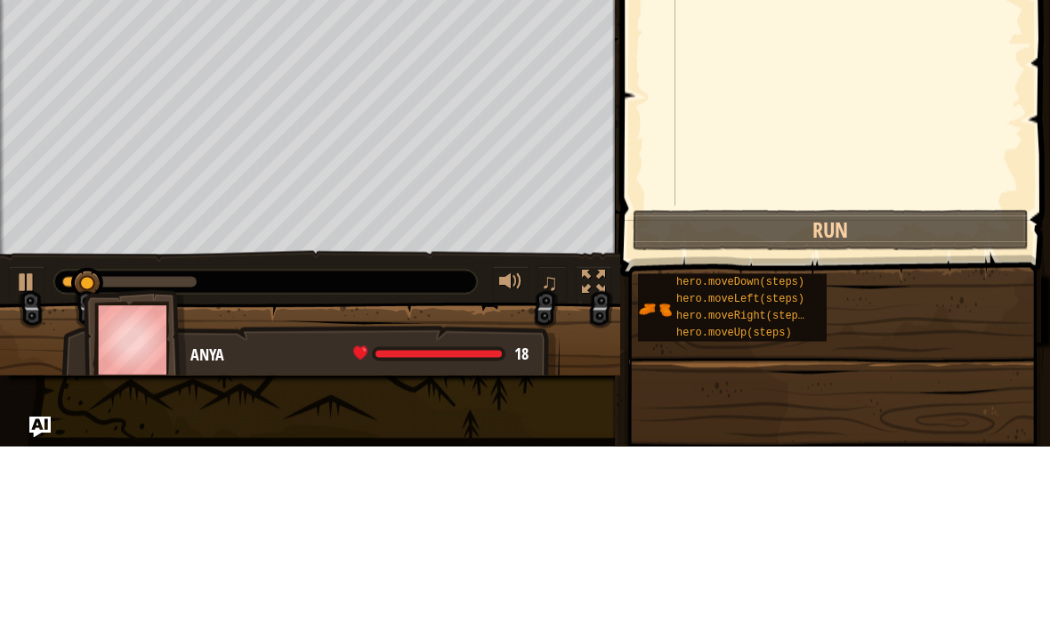
click at [886, 202] on div "# This is a concept challenge level about arguments. # Grab the gems and go to …" at bounding box center [848, 232] width 352 height 392
click at [892, 395] on button "Run" at bounding box center [831, 415] width 396 height 41
click at [897, 395] on button "Run" at bounding box center [831, 415] width 396 height 41
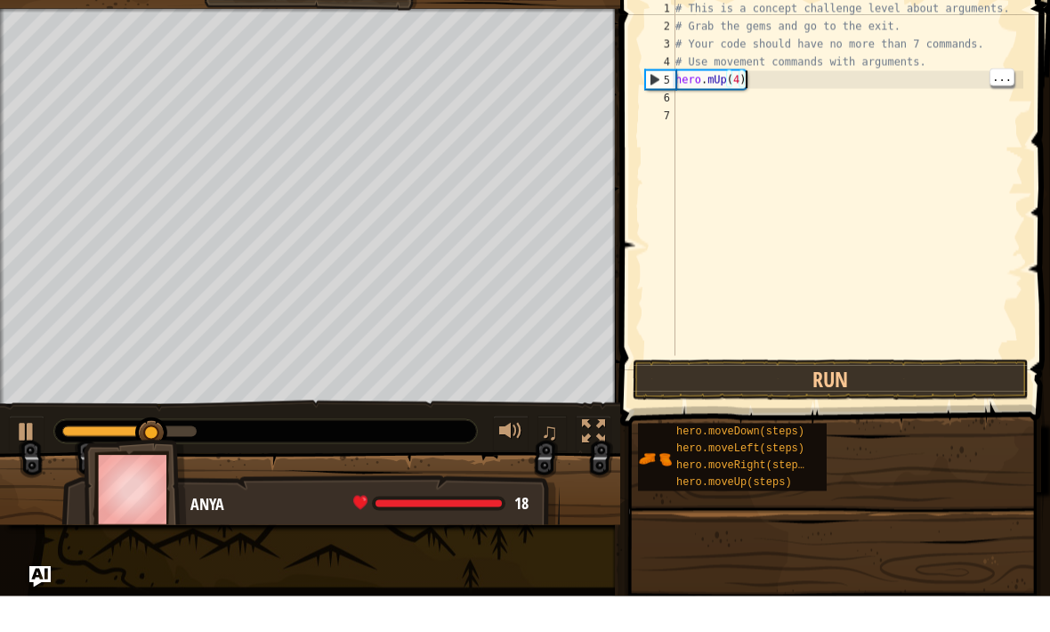
click at [787, 80] on div "# This is a concept challenge level about arguments. # Grab the gems and go to …" at bounding box center [848, 232] width 352 height 392
type textarea "h"
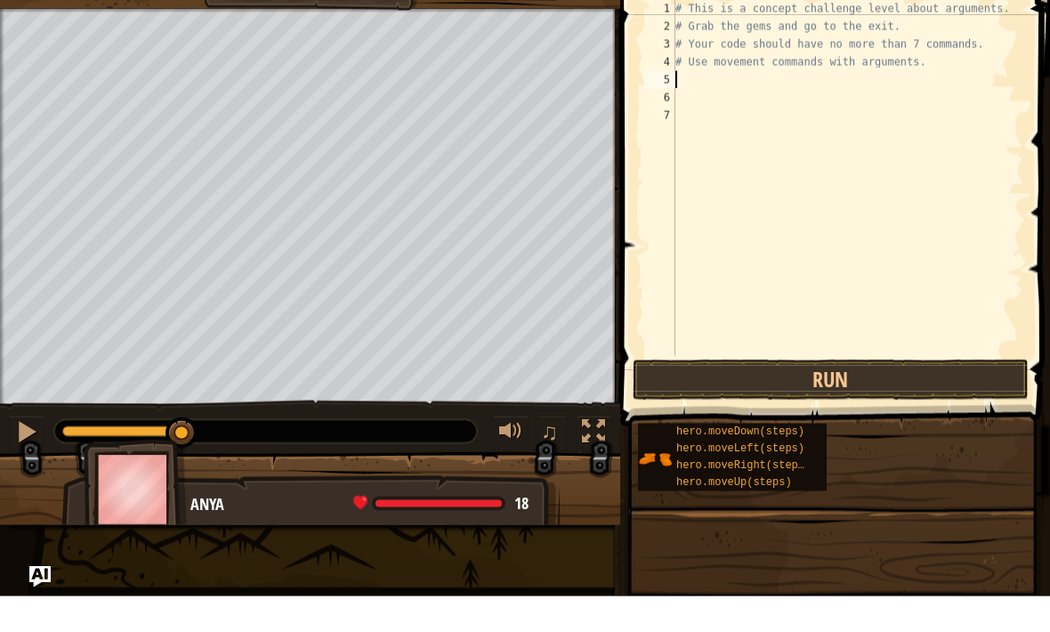
type textarea "ri"
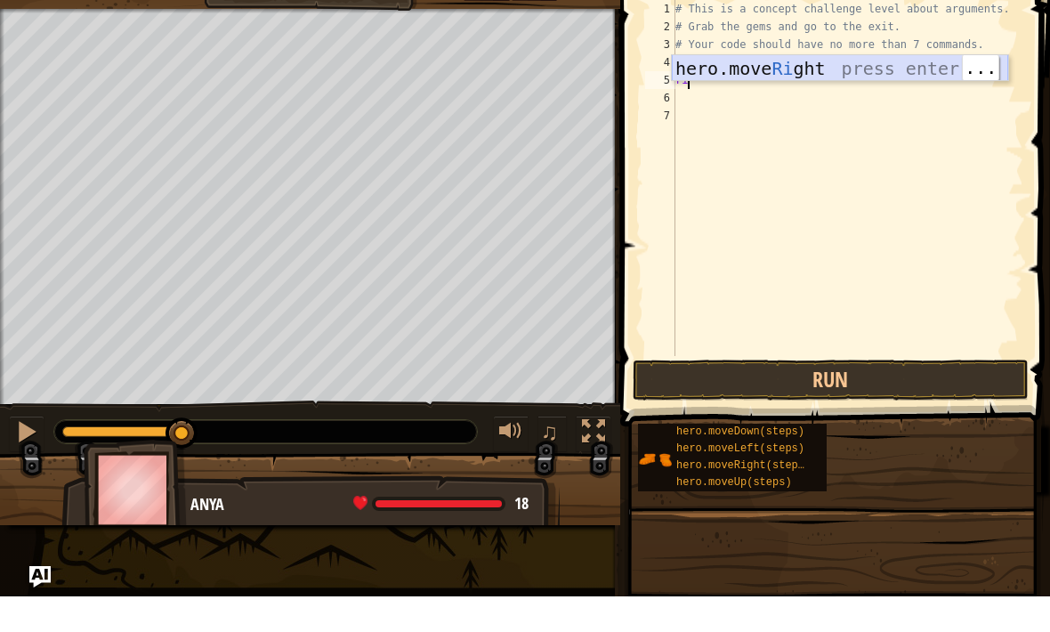
click at [910, 91] on div "hero.move Ri ght press enter" at bounding box center [840, 131] width 336 height 80
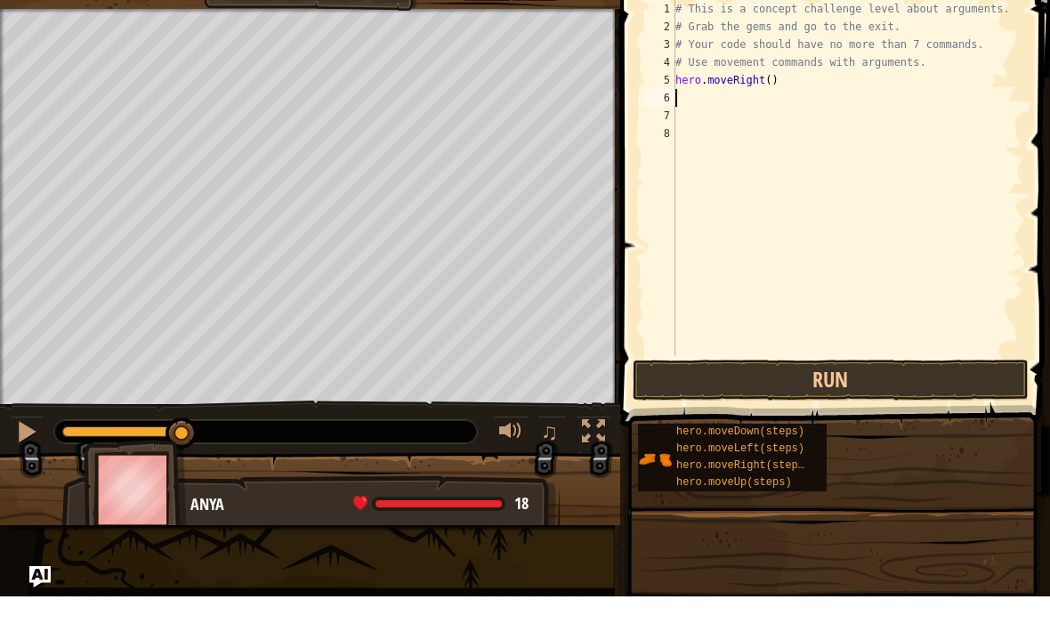
type textarea "up"
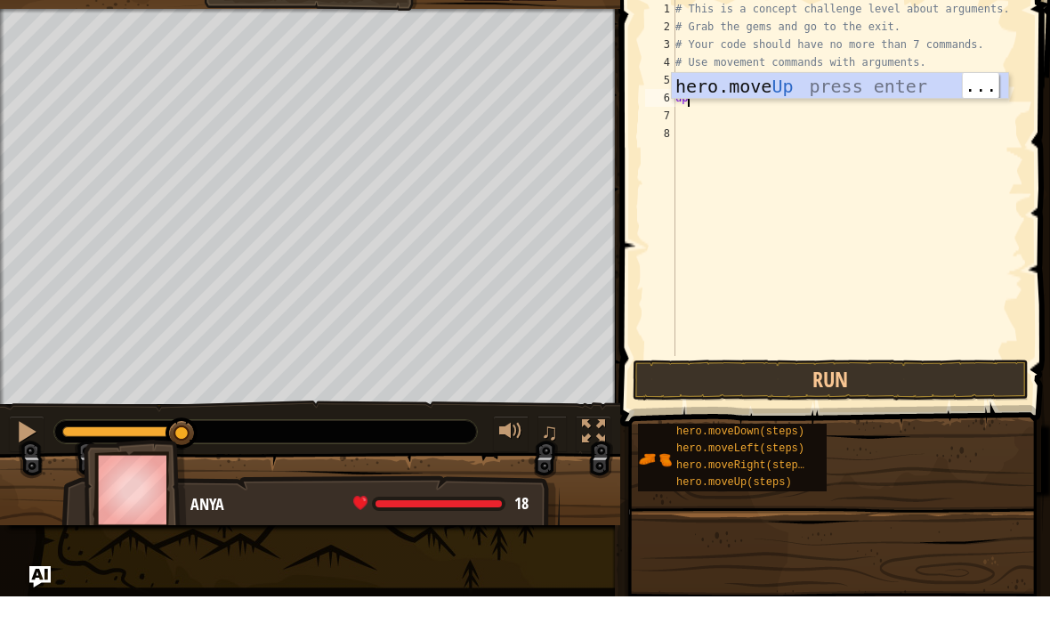
click at [832, 109] on div "hero.move Up press enter" at bounding box center [840, 149] width 336 height 80
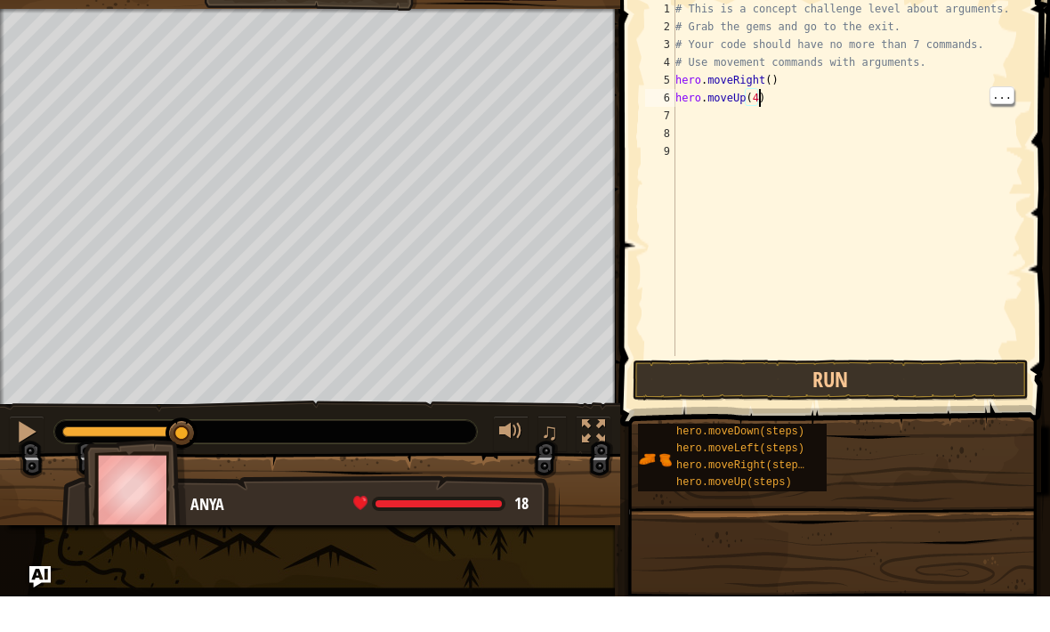
scroll to position [9, 6]
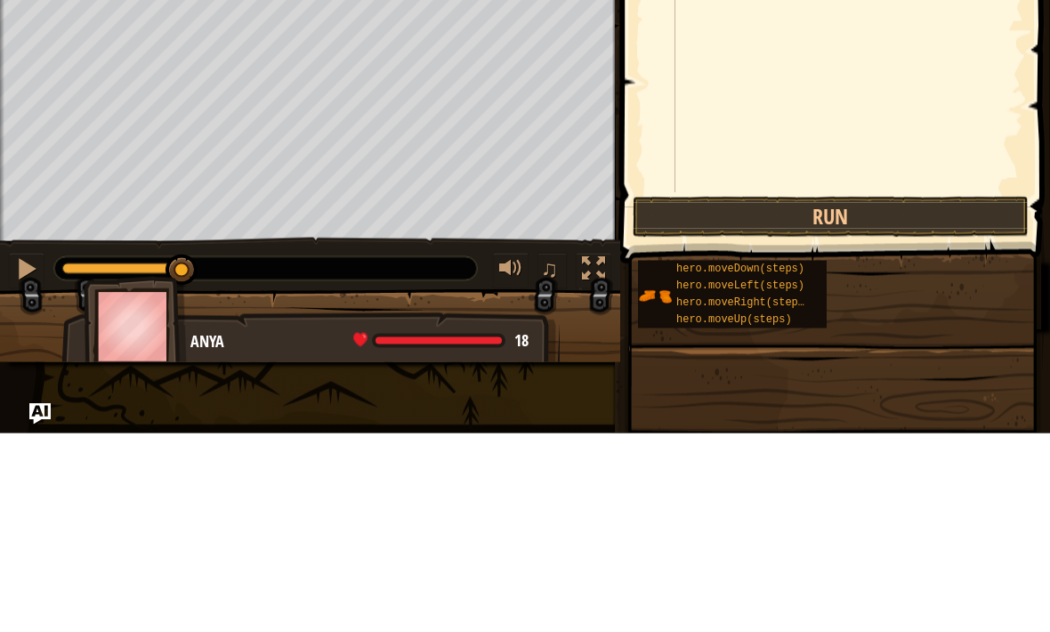
click at [877, 395] on button "Run" at bounding box center [831, 415] width 396 height 41
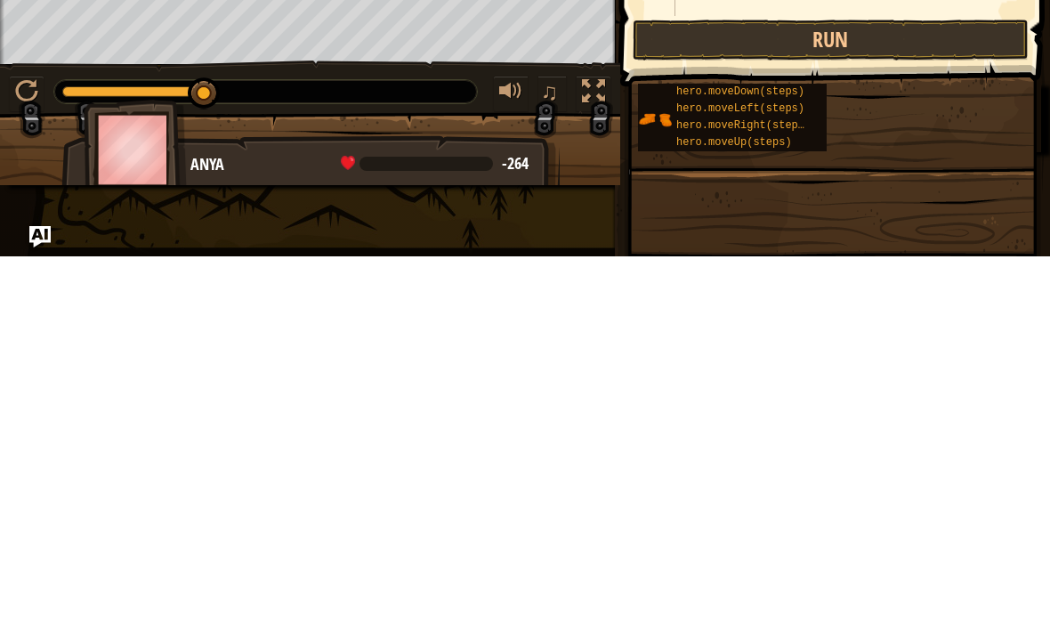
scroll to position [0, 0]
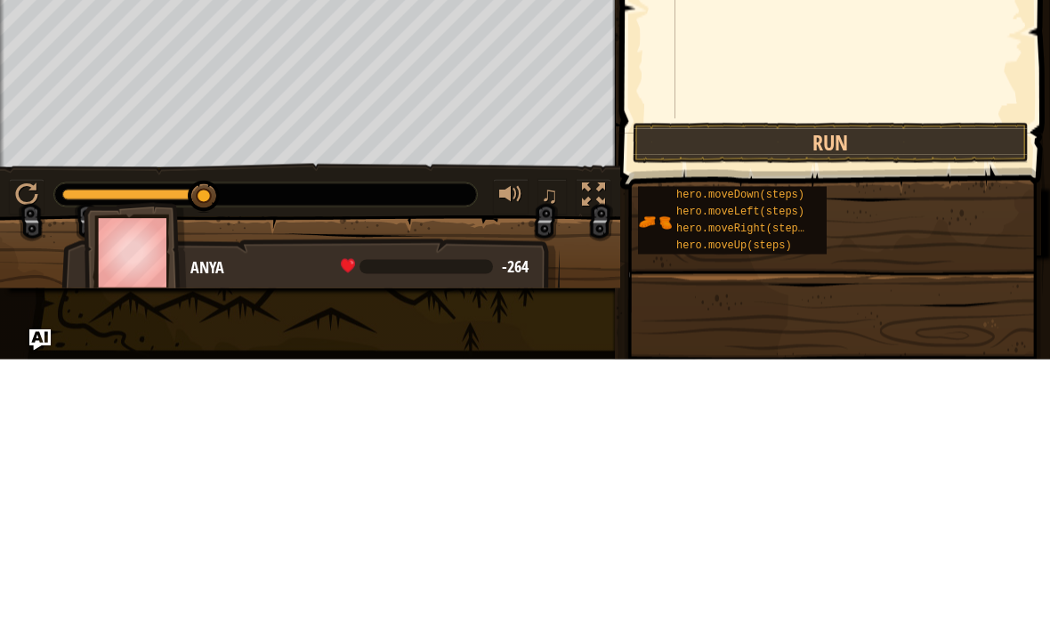
click at [921, 395] on button "Run" at bounding box center [831, 415] width 396 height 41
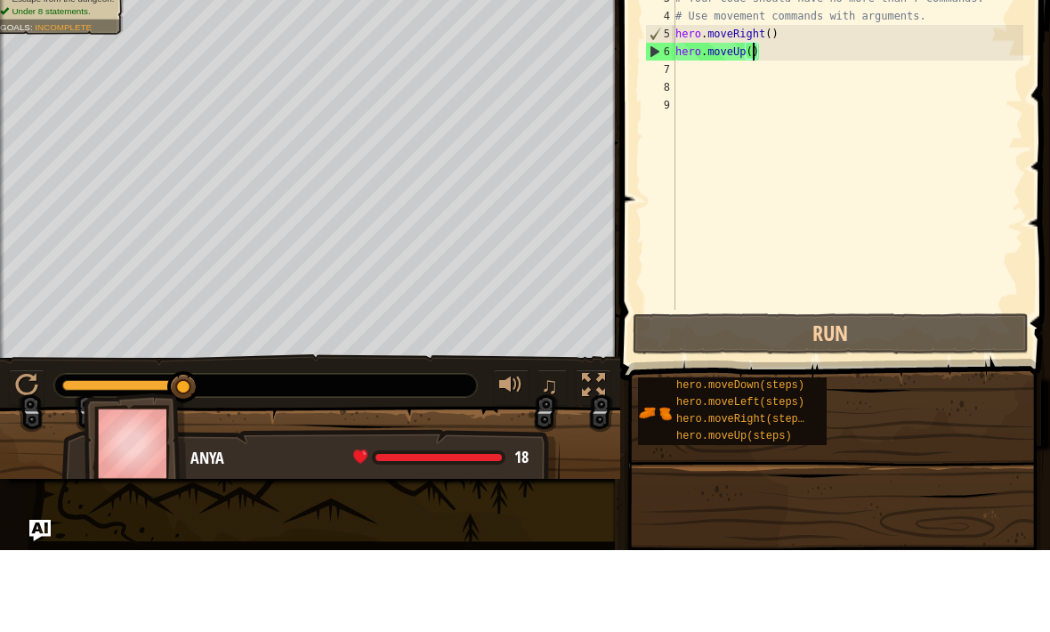
type textarea "hero.moveUp(3)"
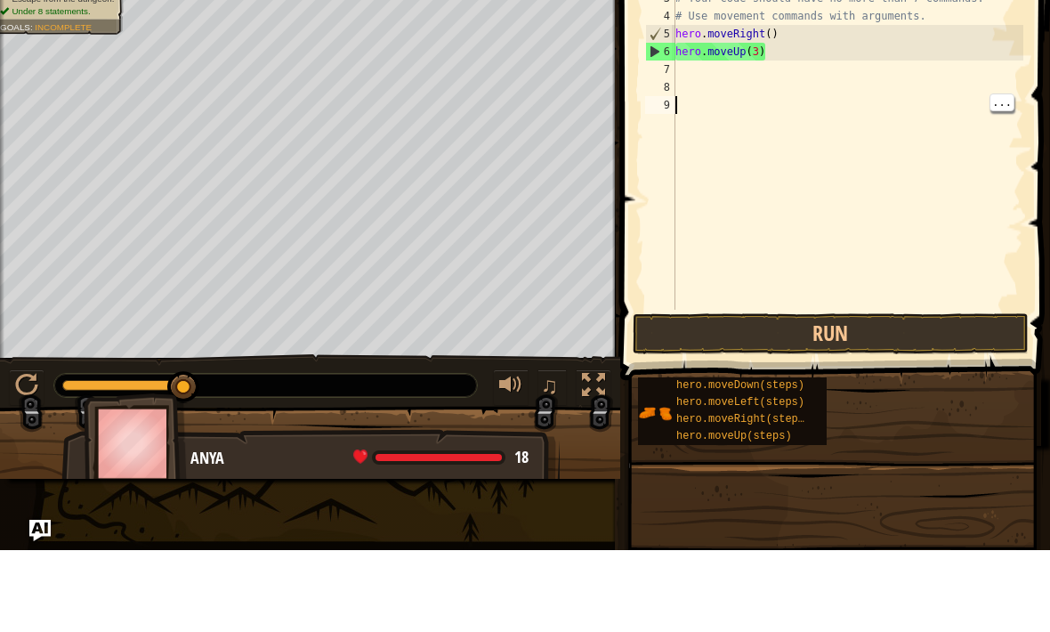
scroll to position [9, 0]
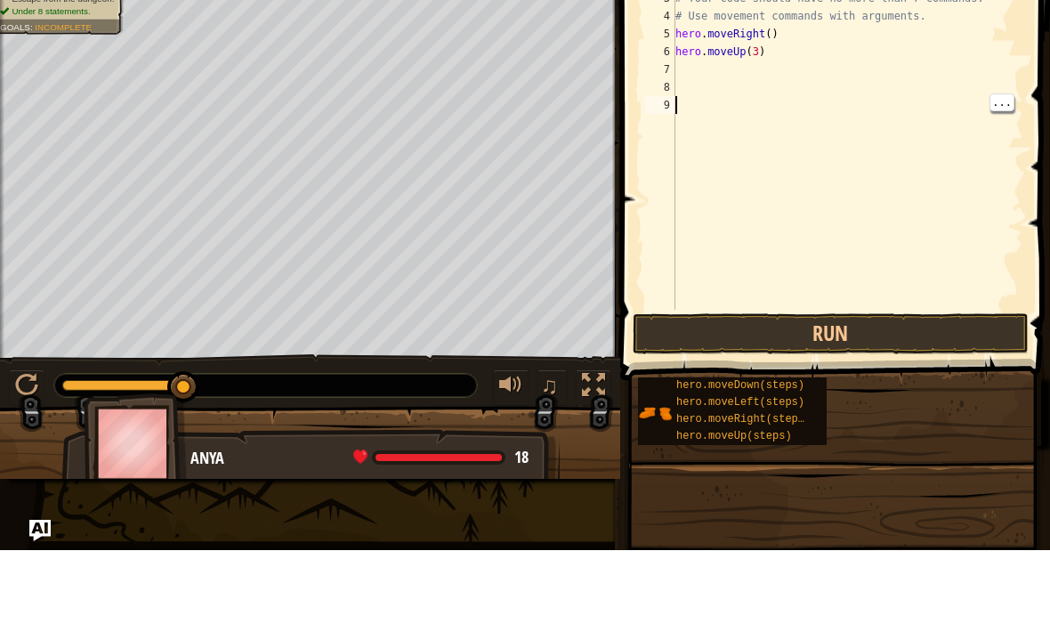
type textarea "hero.moveUp(3)"
click at [751, 52] on div "# This is a concept challenge level about arguments. # Grab the gems and go to …" at bounding box center [848, 232] width 352 height 392
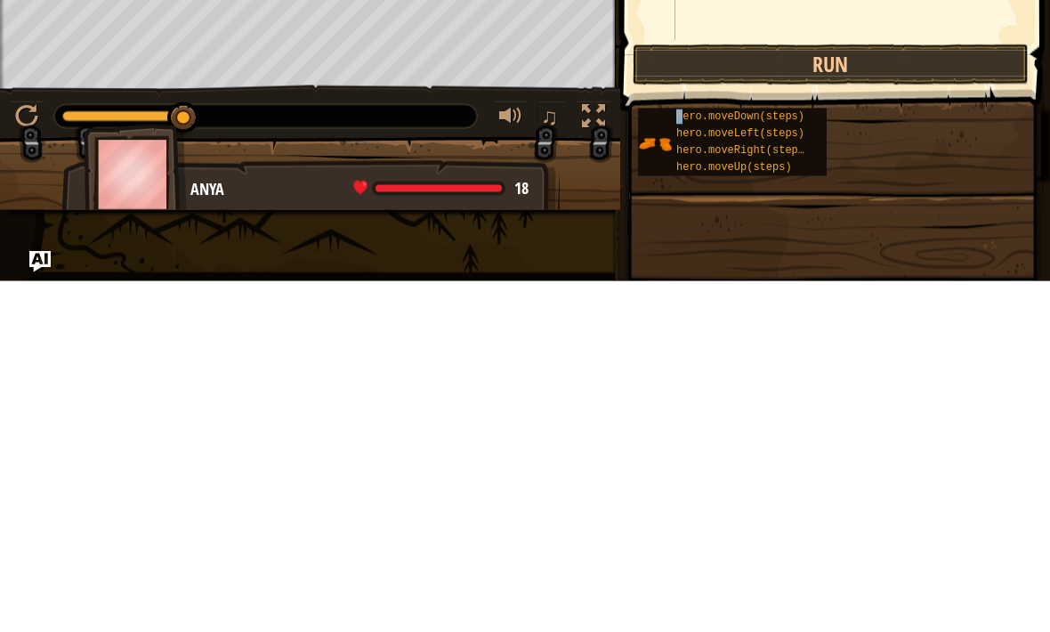
click at [952, 395] on button "Run" at bounding box center [831, 415] width 396 height 41
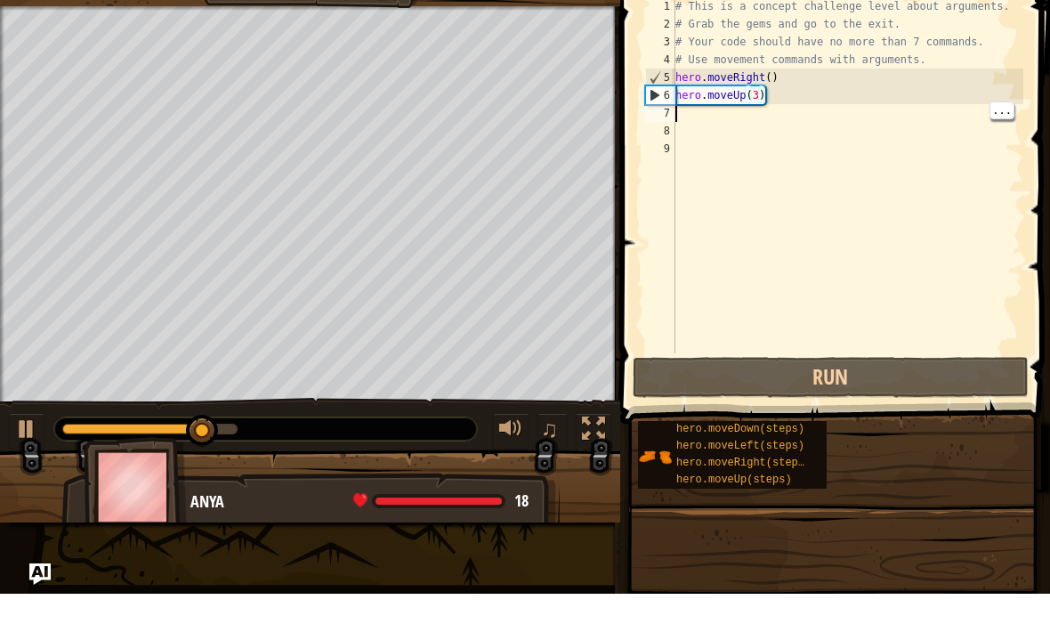
scroll to position [9, 0]
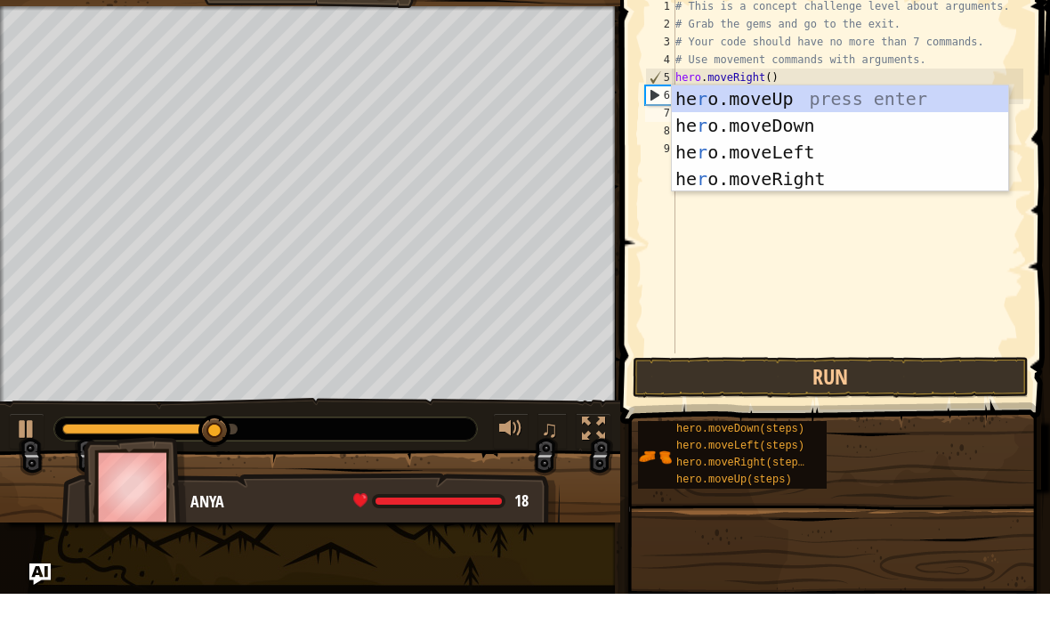
type textarea "ri"
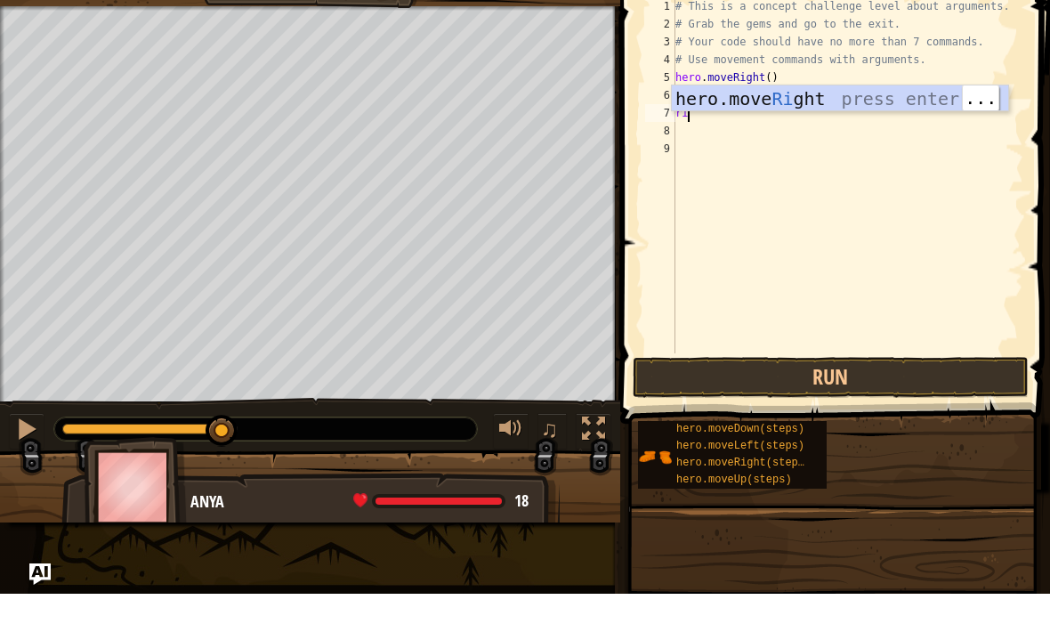
click at [908, 124] on div "hero.move Ri ght press enter" at bounding box center [840, 164] width 336 height 80
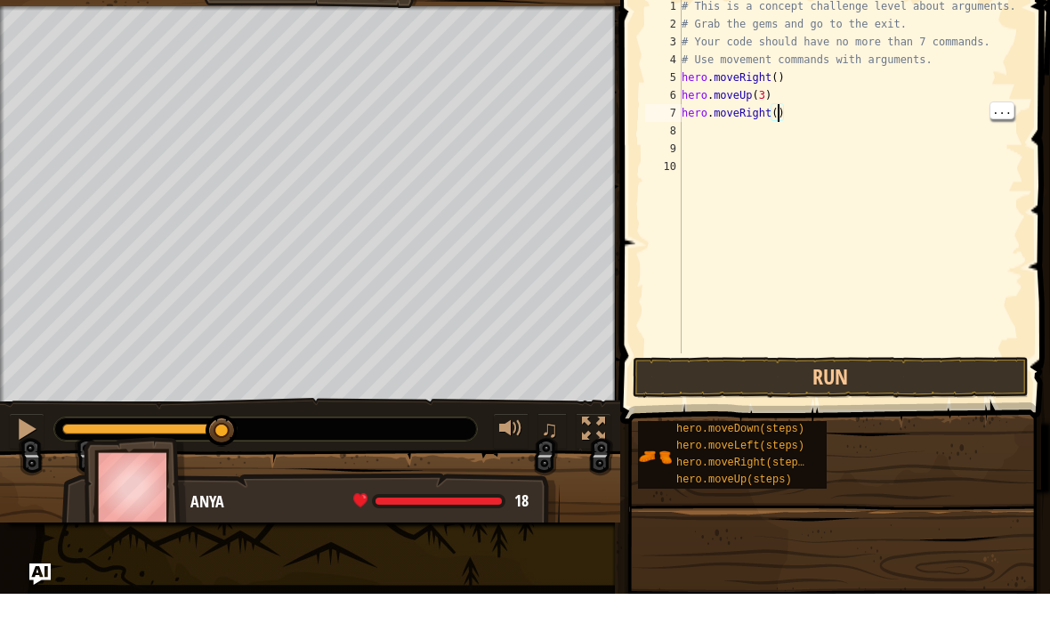
type textarea "hero.moveRight(2)"
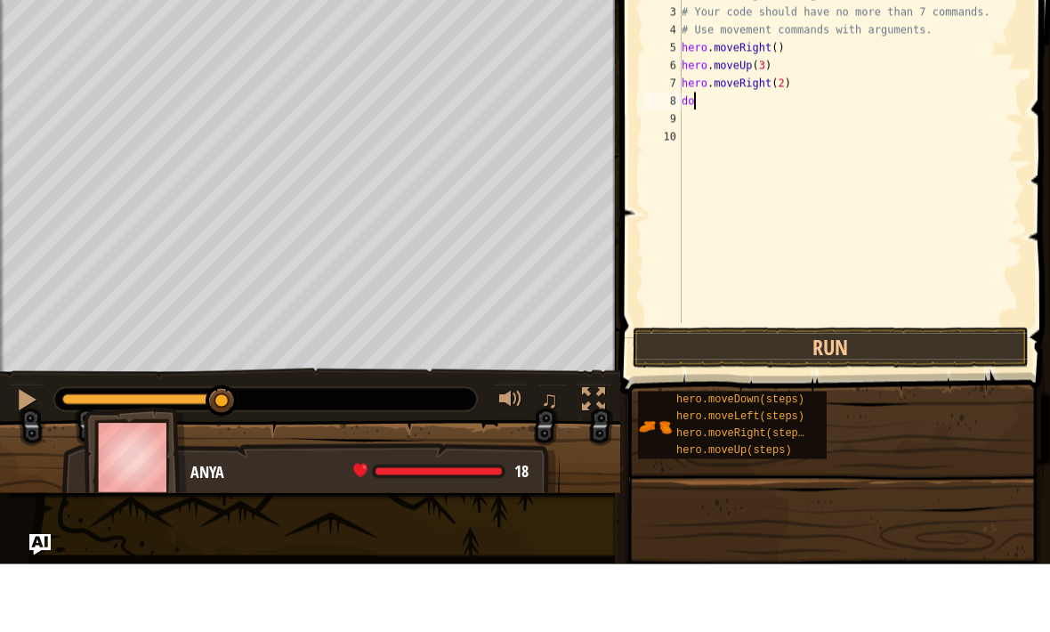
type textarea "down"
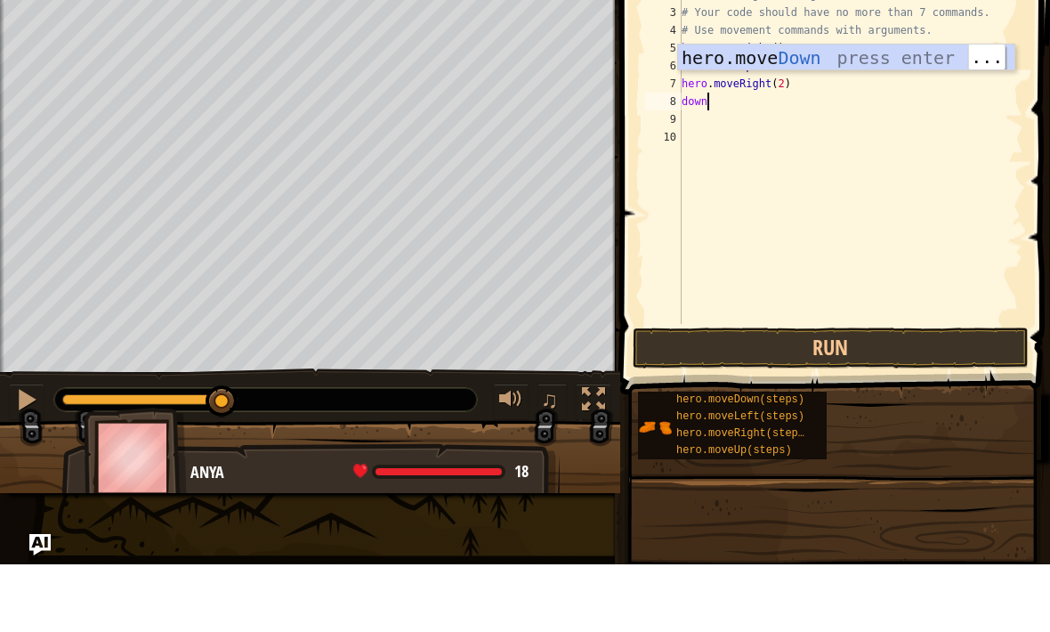
click at [917, 112] on div "hero.move Down press enter" at bounding box center [846, 152] width 336 height 80
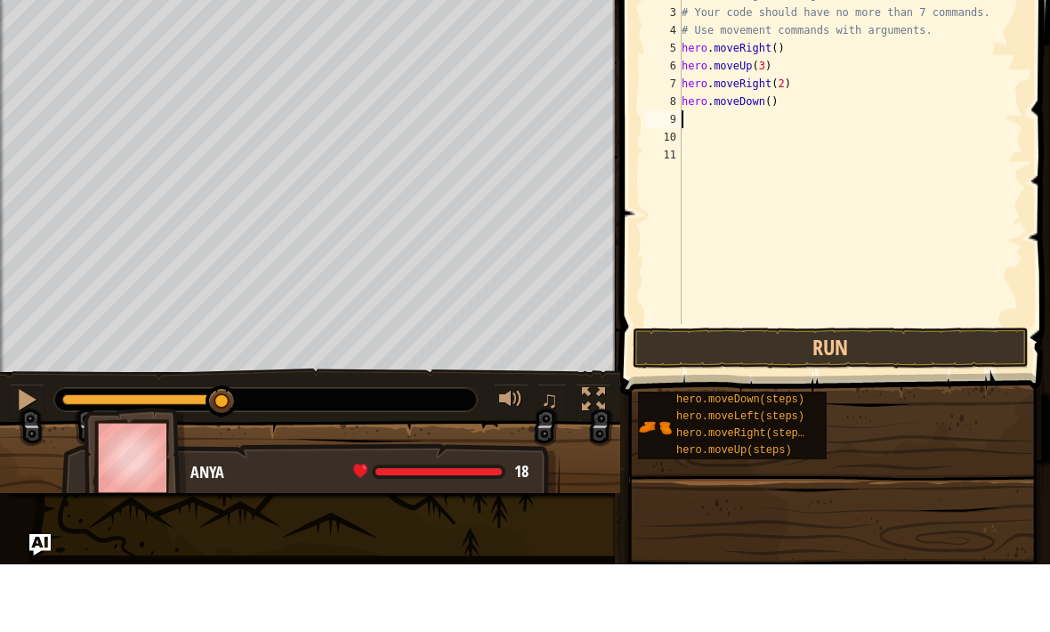
scroll to position [9, 0]
type textarea "hero.moveDown(2)"
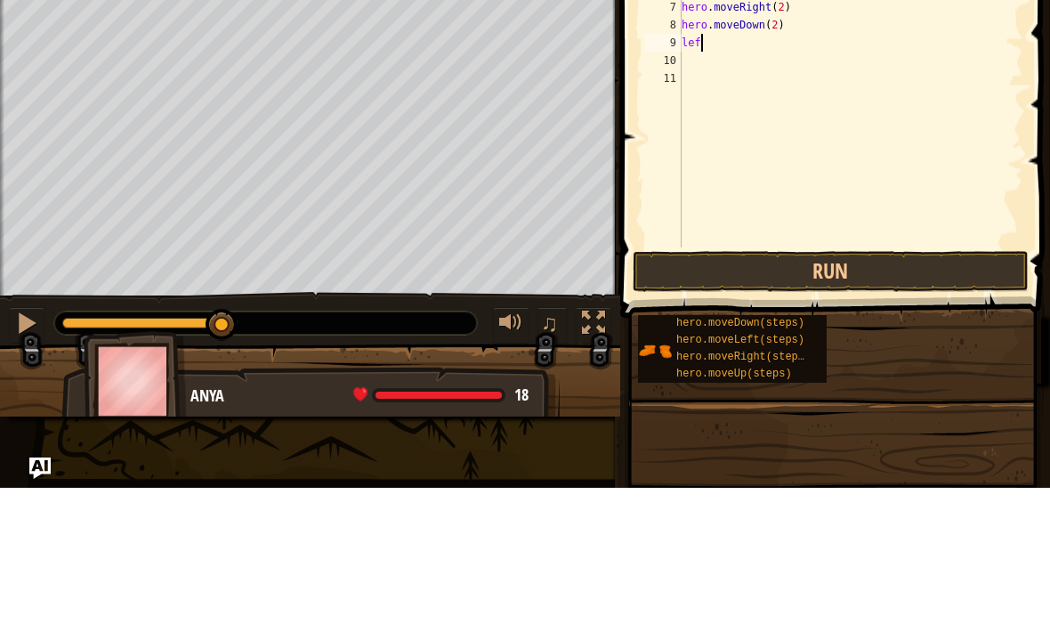
scroll to position [9, 1]
type textarea "left"
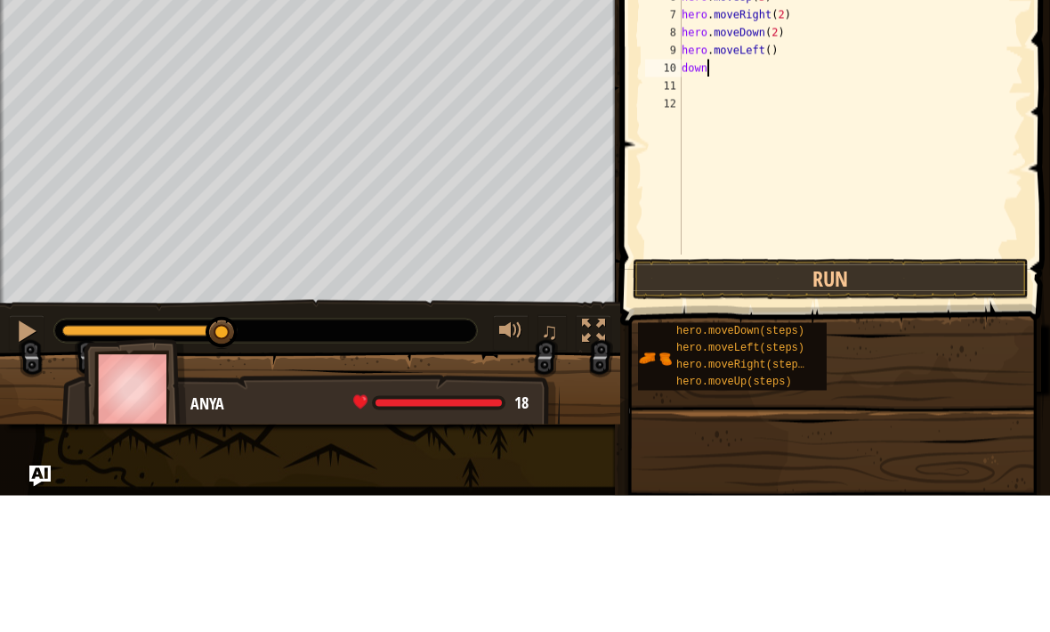
type textarea "down"
click at [690, 78] on div "# This is a concept challenge level about arguments. # Grab the gems and go to …" at bounding box center [850, 232] width 345 height 392
click at [691, 67] on div "# This is a concept challenge level about arguments. # Grab the gems and go to …" at bounding box center [850, 232] width 345 height 392
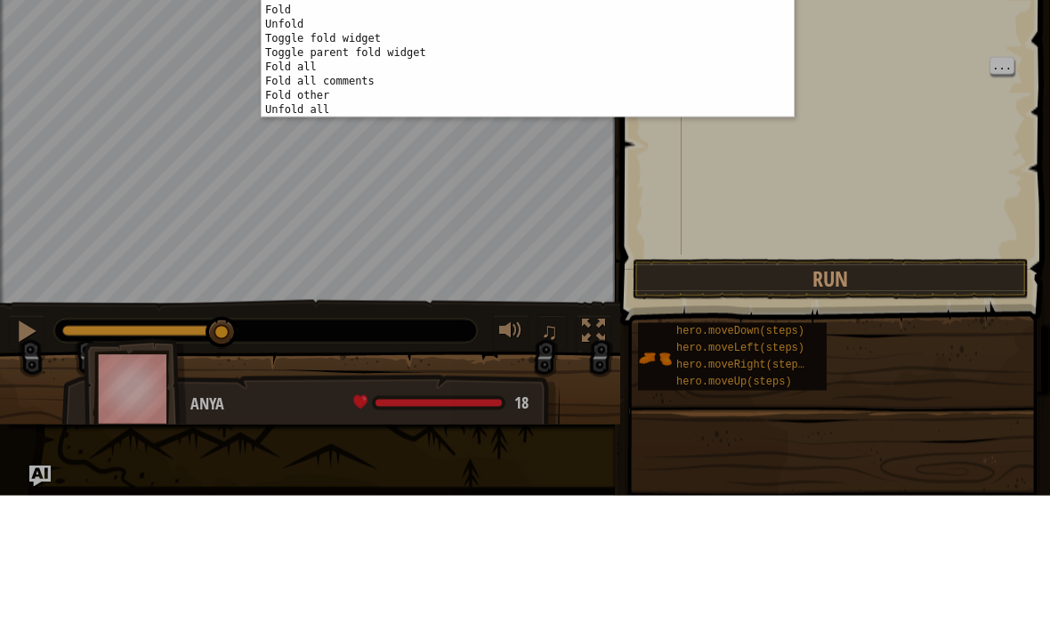
click at [954, 113] on div "1 ההההההההההההההההההההההההההההההההההההההההההההההההההההההההההההההההההההההההההההה…" at bounding box center [525, 316] width 1050 height 632
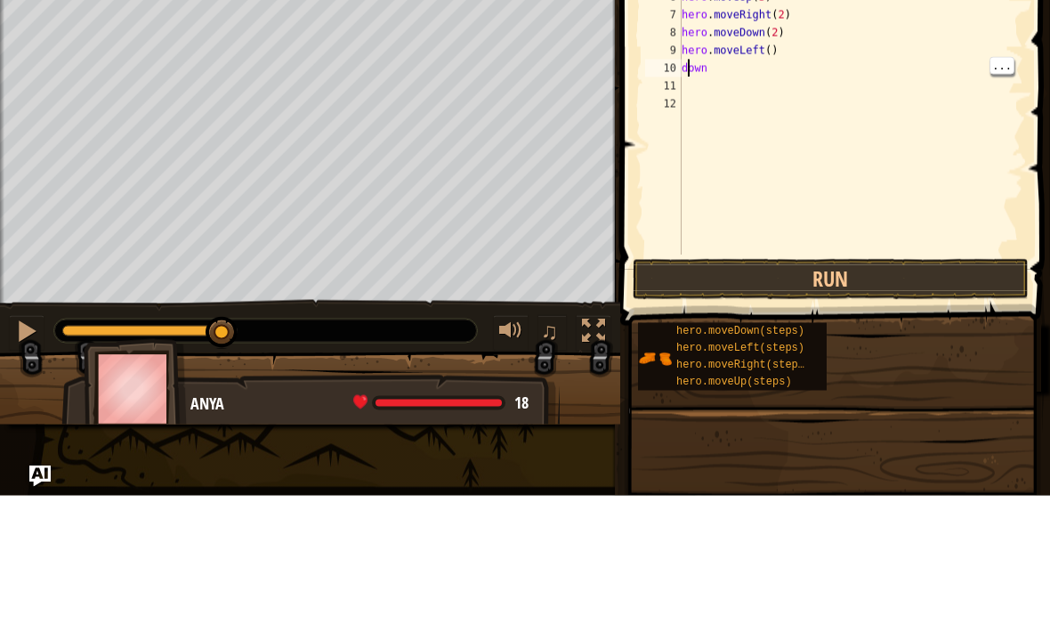
click at [729, 66] on div "# This is a concept challenge level about arguments. # Grab the gems and go to …" at bounding box center [850, 232] width 345 height 392
type textarea "d"
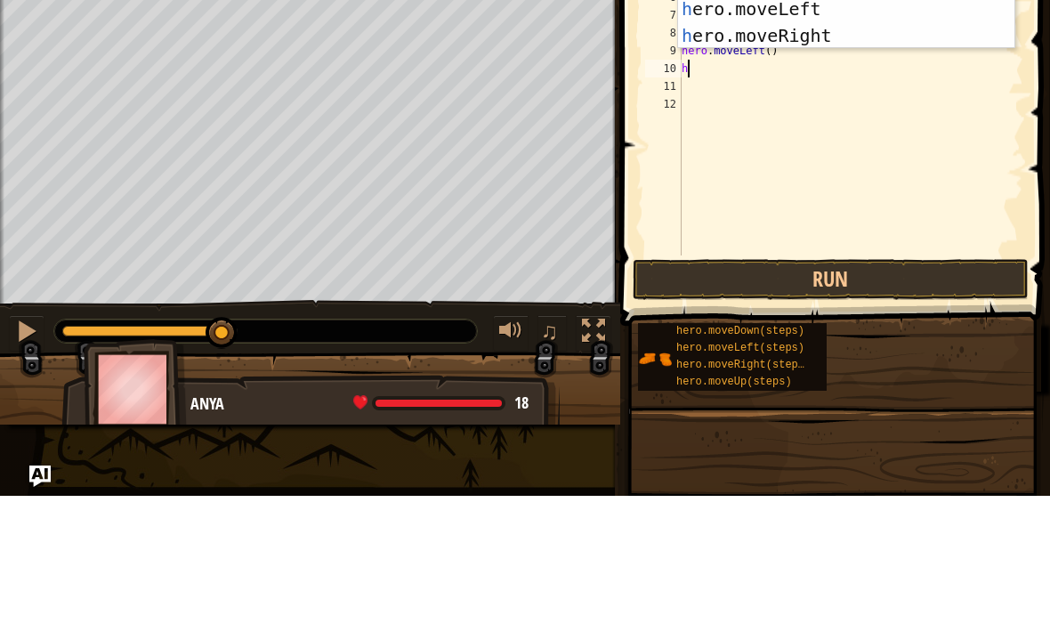
type textarea "he"
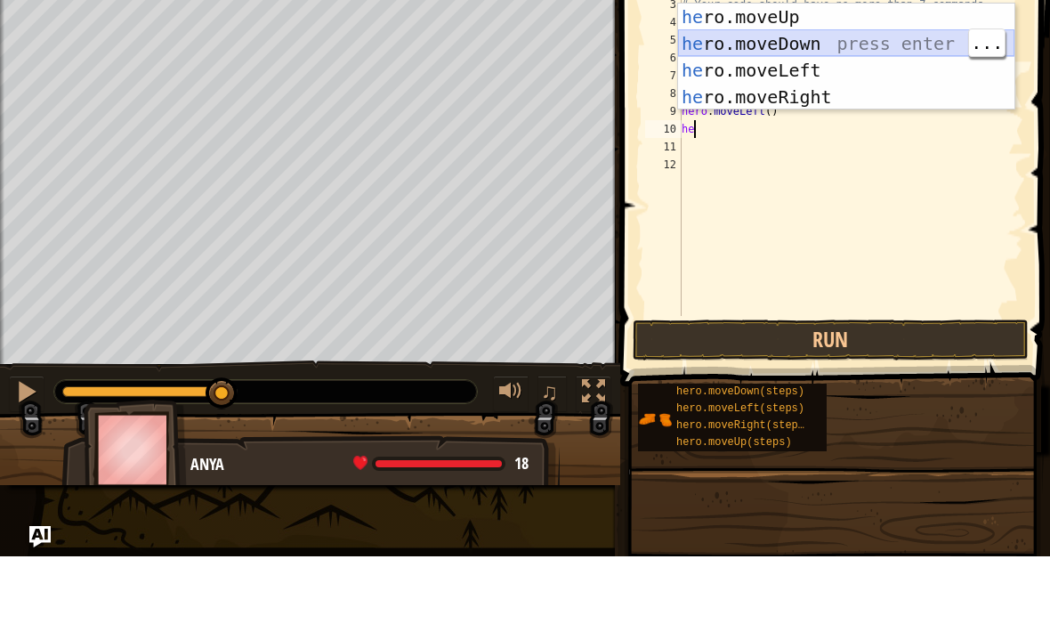
click at [910, 79] on div "he ro.moveUp press enter he ro.moveDown press enter he ro.moveLeft press enter …" at bounding box center [846, 159] width 336 height 160
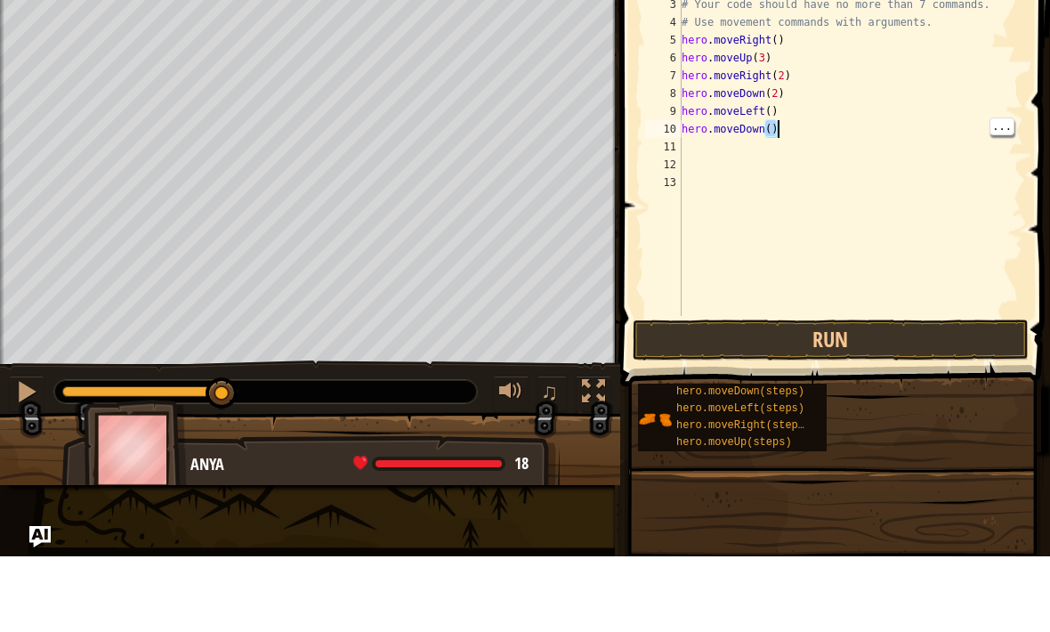
click at [771, 128] on div "# This is a concept challenge level about arguments. # Grab the gems and go to …" at bounding box center [850, 232] width 345 height 392
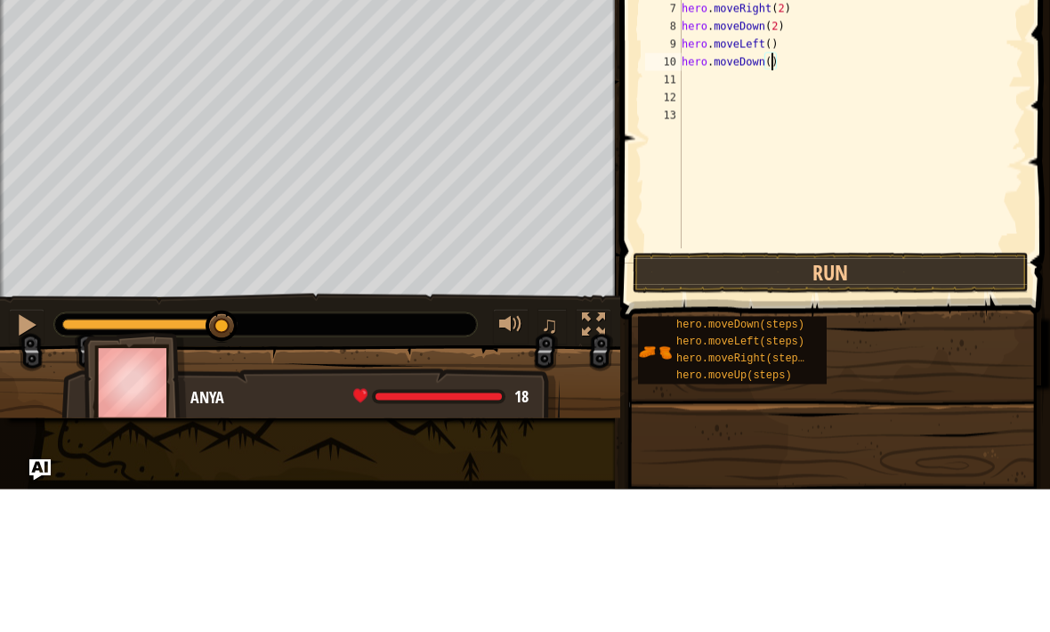
scroll to position [9, 8]
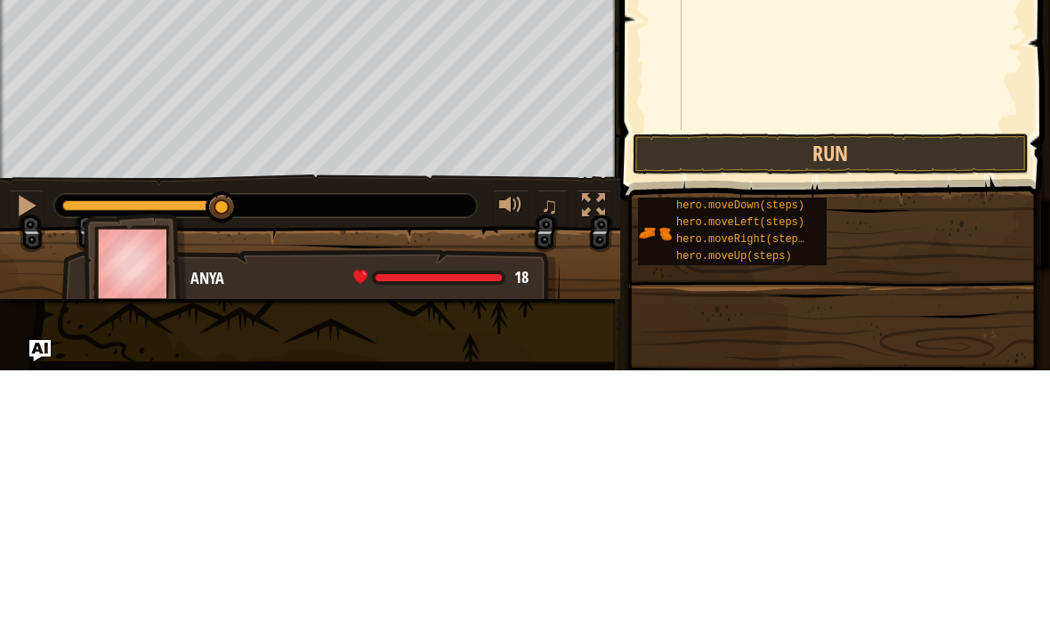
click at [892, 395] on button "Run" at bounding box center [831, 415] width 396 height 41
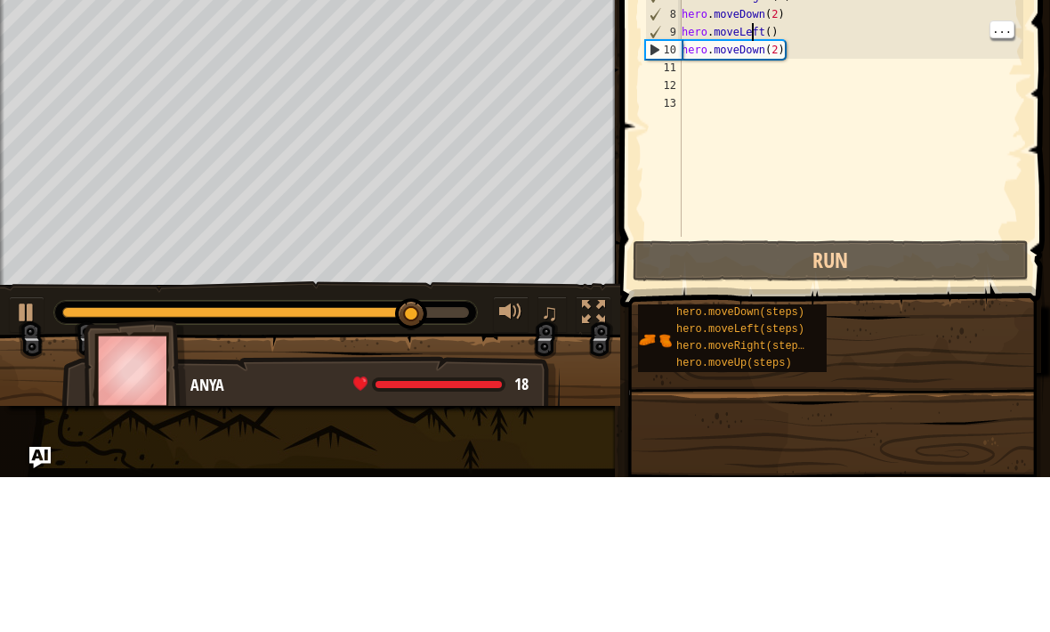
scroll to position [9, 7]
click at [760, 36] on div "# This is a concept challenge level about arguments. # Grab the gems and go to …" at bounding box center [850, 232] width 345 height 392
click at [763, 36] on div "# This is a concept challenge level about arguments. # Grab the gems and go to …" at bounding box center [850, 232] width 345 height 392
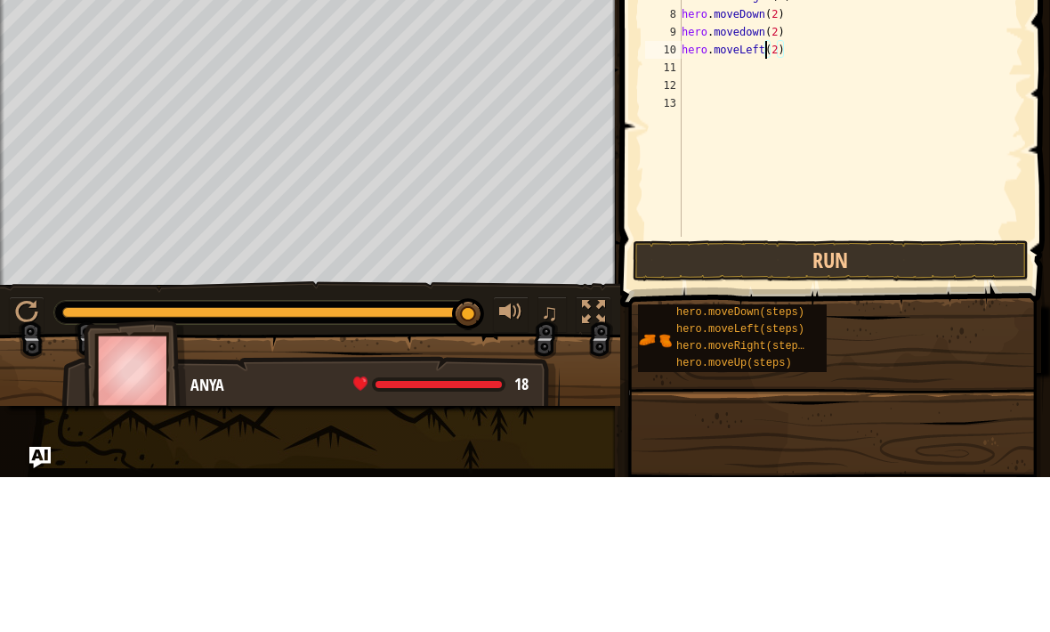
click at [1045, 186] on span at bounding box center [837, 205] width 444 height 514
click at [1047, 182] on span at bounding box center [837, 205] width 444 height 514
click at [947, 395] on button "Run" at bounding box center [831, 415] width 396 height 41
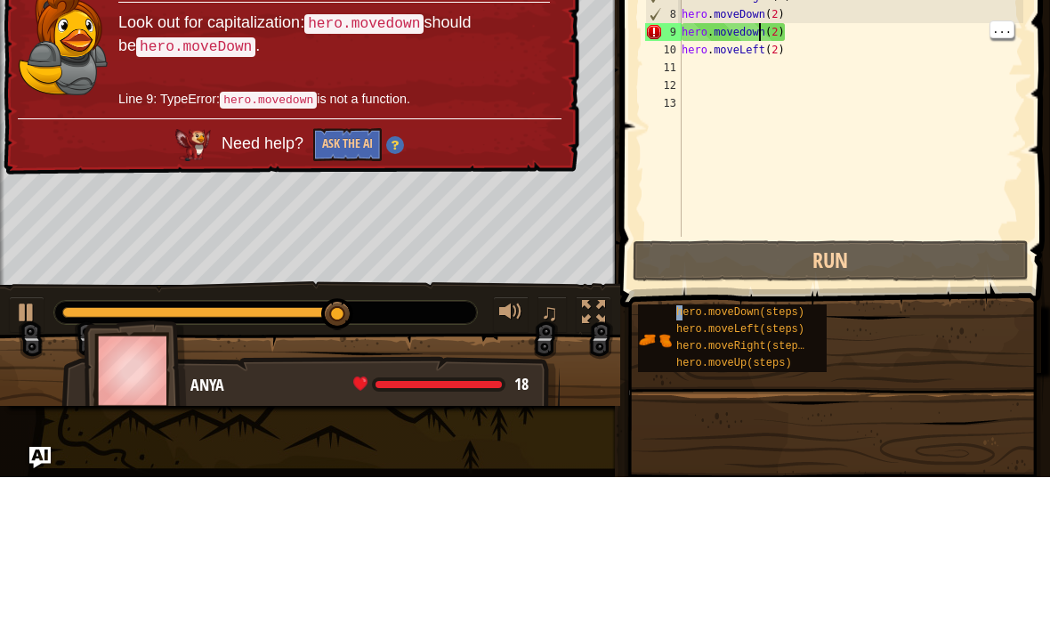
scroll to position [24, 0]
click at [739, 36] on div "# This is a concept challenge level about arguments. # Grab the gems and go to …" at bounding box center [850, 232] width 345 height 392
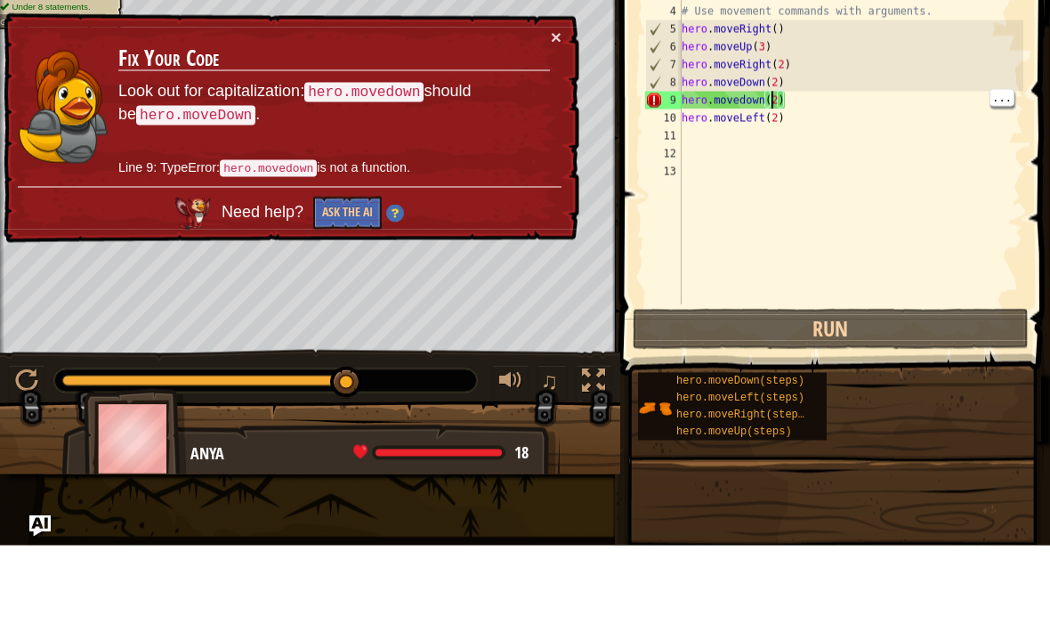
click at [772, 92] on div "# This is a concept challenge level about arguments. # Grab the gems and go to …" at bounding box center [850, 232] width 345 height 392
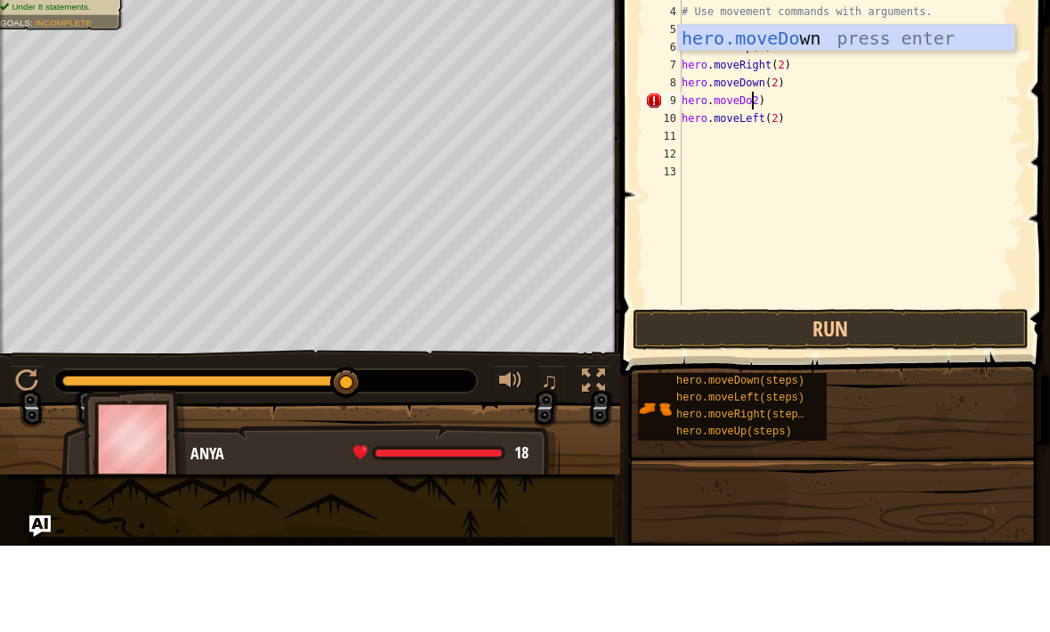
scroll to position [9, 6]
click at [895, 111] on div "hero.moveDo wn press enter" at bounding box center [846, 151] width 336 height 80
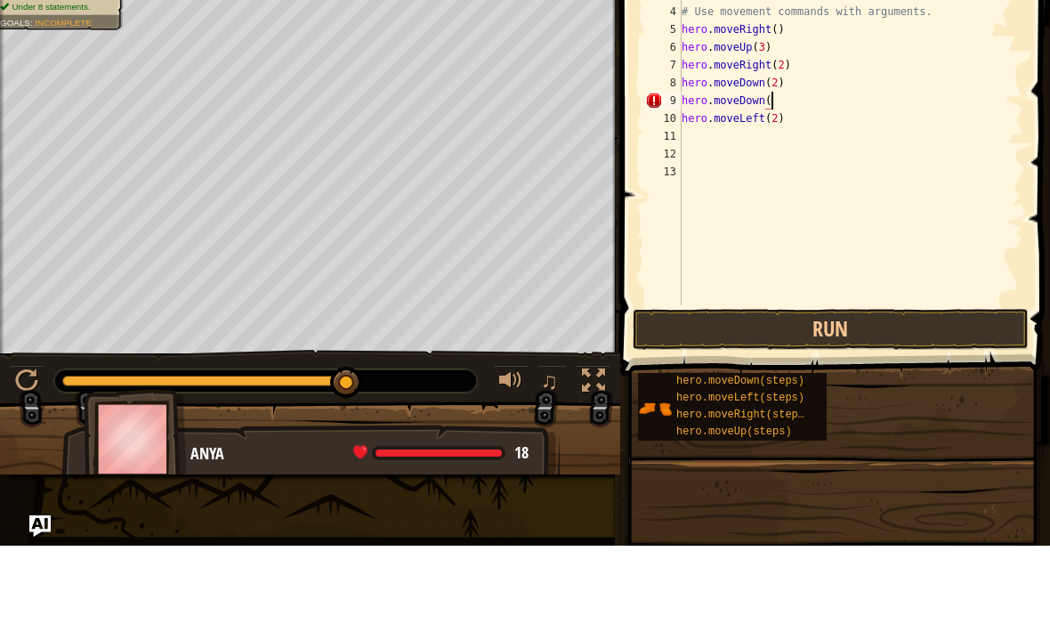
type textarea "hero.moveDown()"
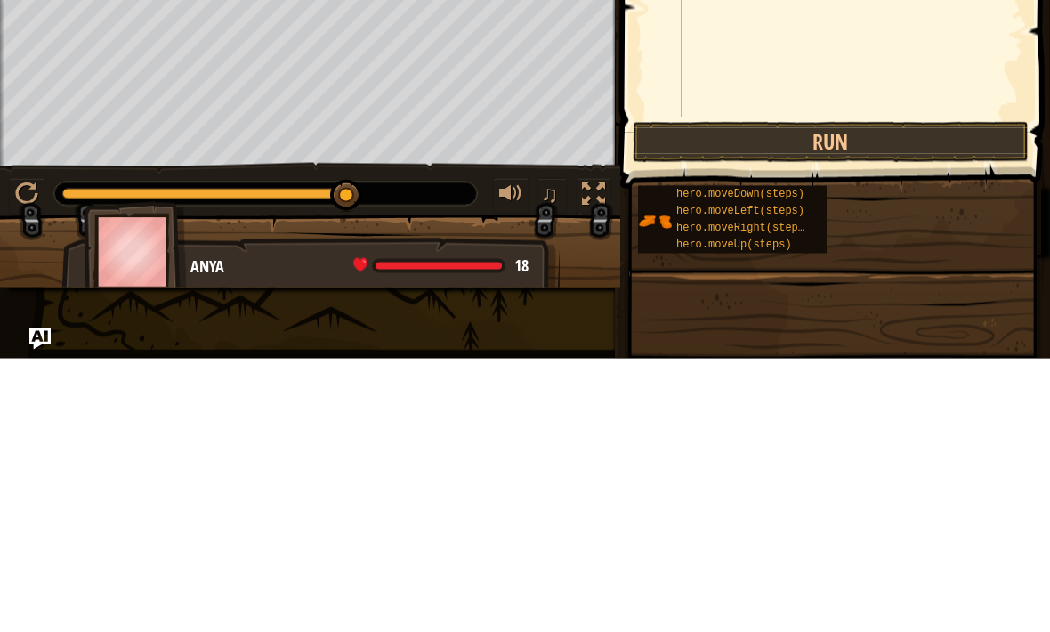
scroll to position [9, 0]
click at [902, 112] on div "# This is a concept challenge level about arguments. # Grab the gems and go to …" at bounding box center [850, 232] width 345 height 392
click at [886, 395] on button "Run" at bounding box center [831, 415] width 396 height 41
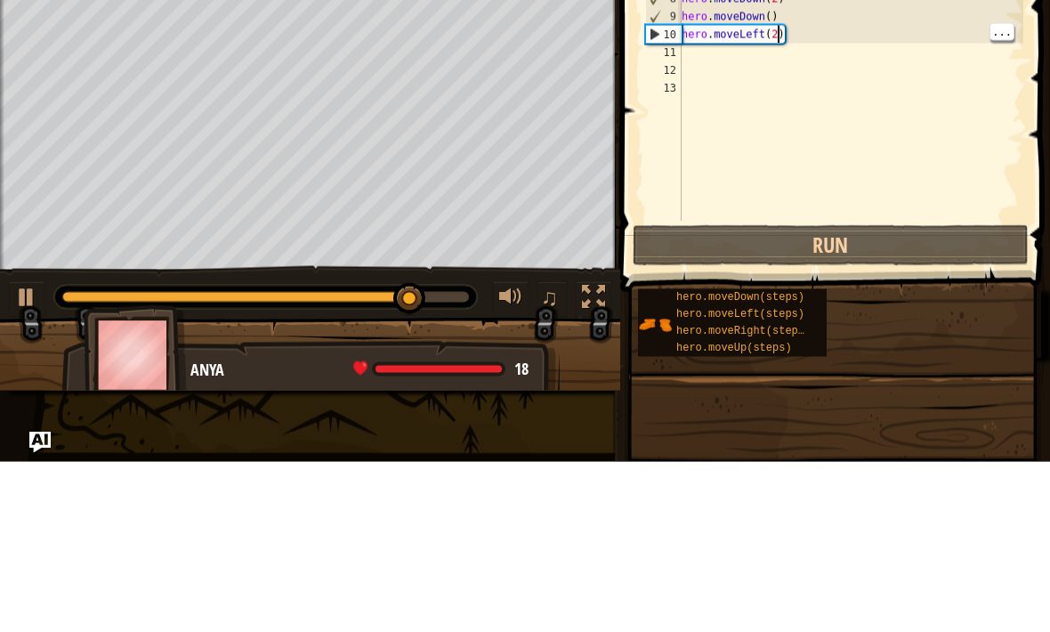
click at [781, 36] on div "# This is a concept challenge level about arguments. # Grab the gems and go to …" at bounding box center [850, 232] width 345 height 392
type textarea "hero.moveLeft()"
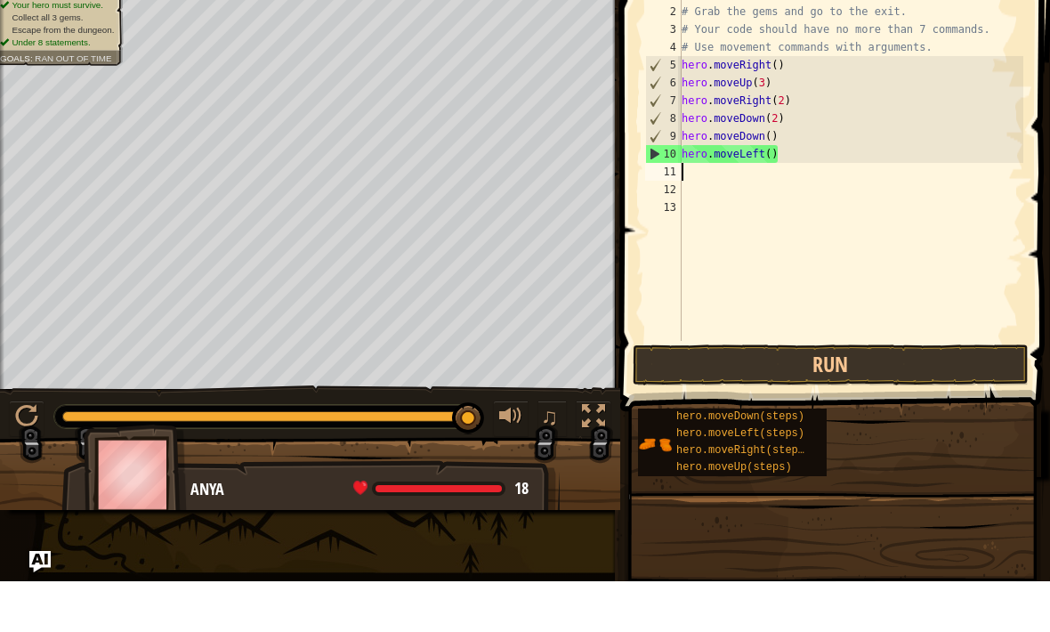
type textarea "u"
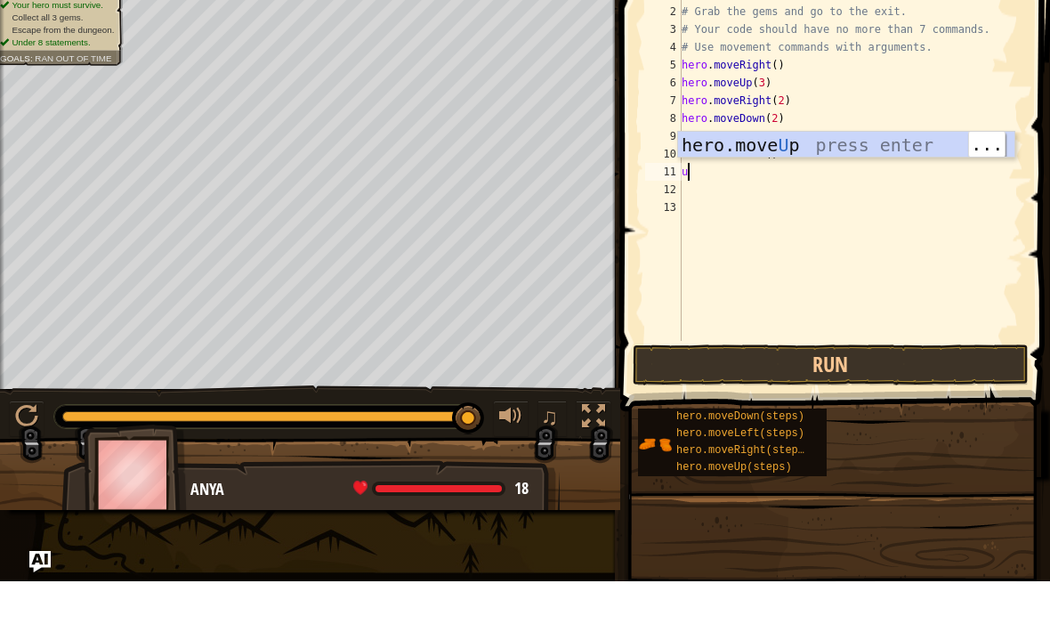
click at [887, 182] on div "hero.move U p press enter" at bounding box center [846, 222] width 336 height 80
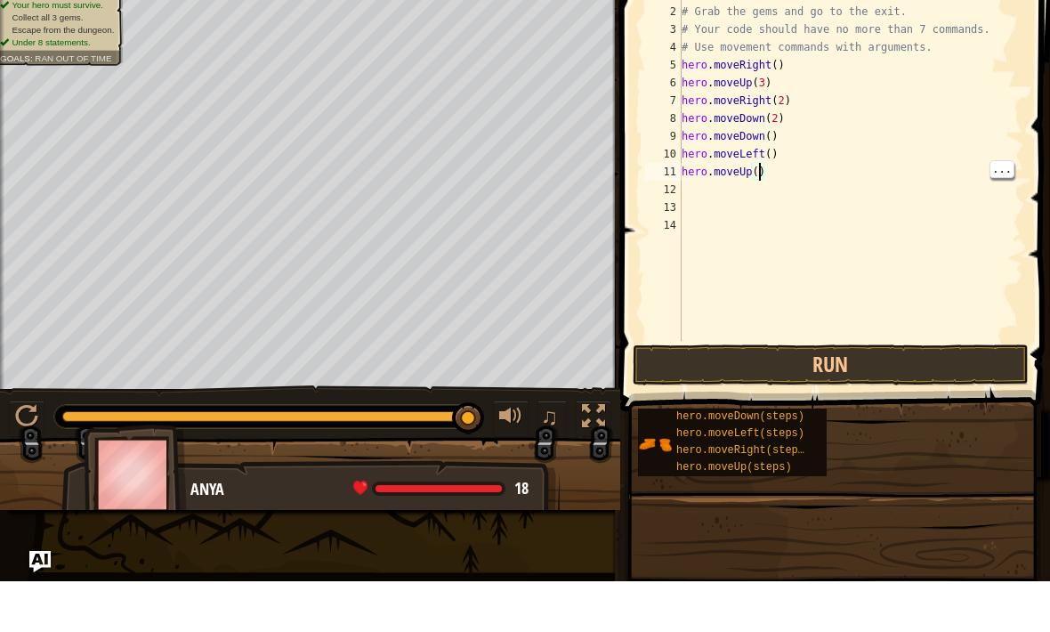
click at [757, 174] on div "# This is a concept challenge level about arguments. # Grab the gems and go to …" at bounding box center [850, 232] width 345 height 392
type textarea "hero.moveUp(2)"
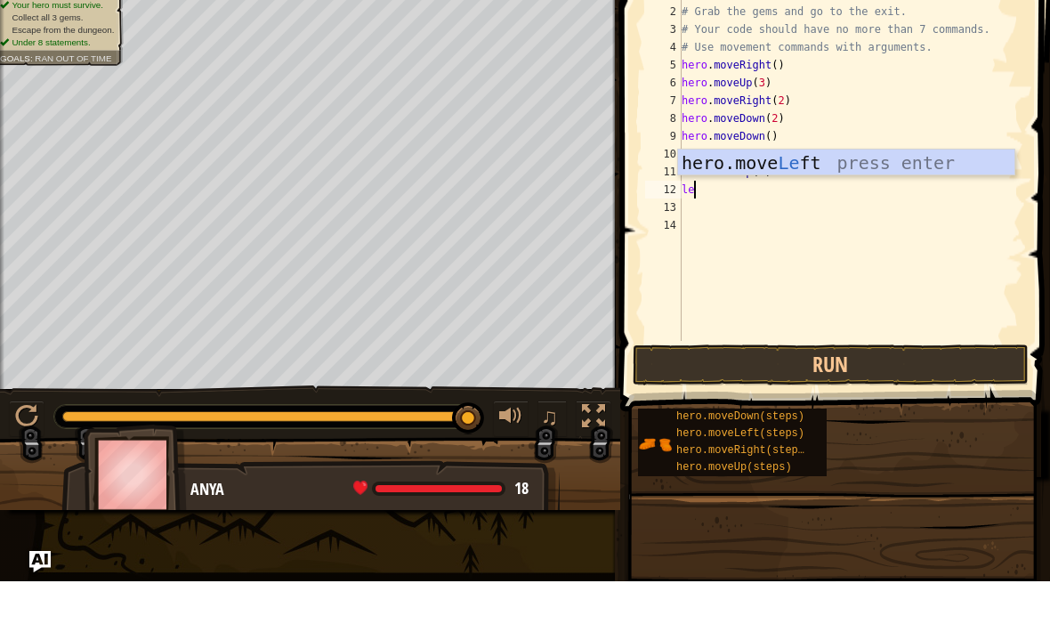
scroll to position [9, 1]
type textarea "left"
click at [925, 200] on div "hero.move Left press enter" at bounding box center [846, 240] width 336 height 80
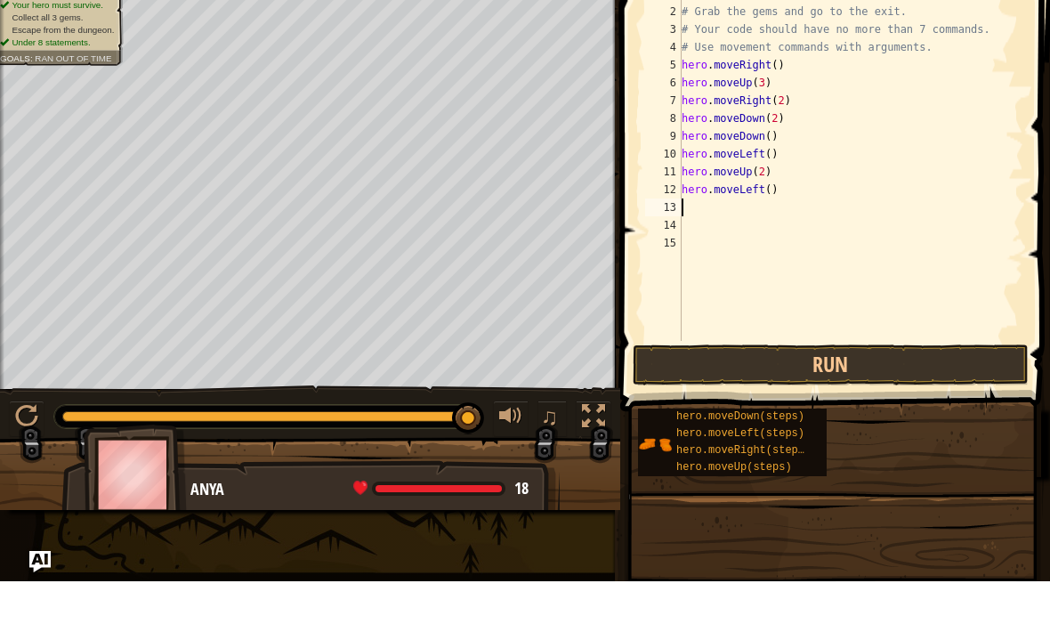
scroll to position [9, 0]
click at [771, 185] on div "# This is a concept challenge level about arguments. # Grab the gems and go to …" at bounding box center [850, 232] width 345 height 392
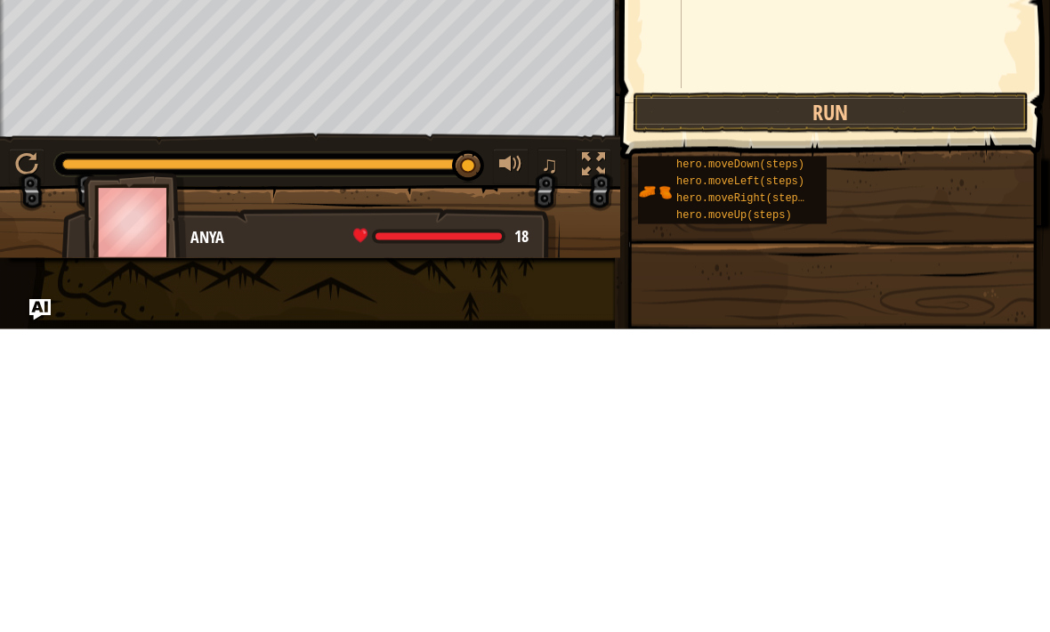
click at [907, 395] on button "Run" at bounding box center [831, 415] width 396 height 41
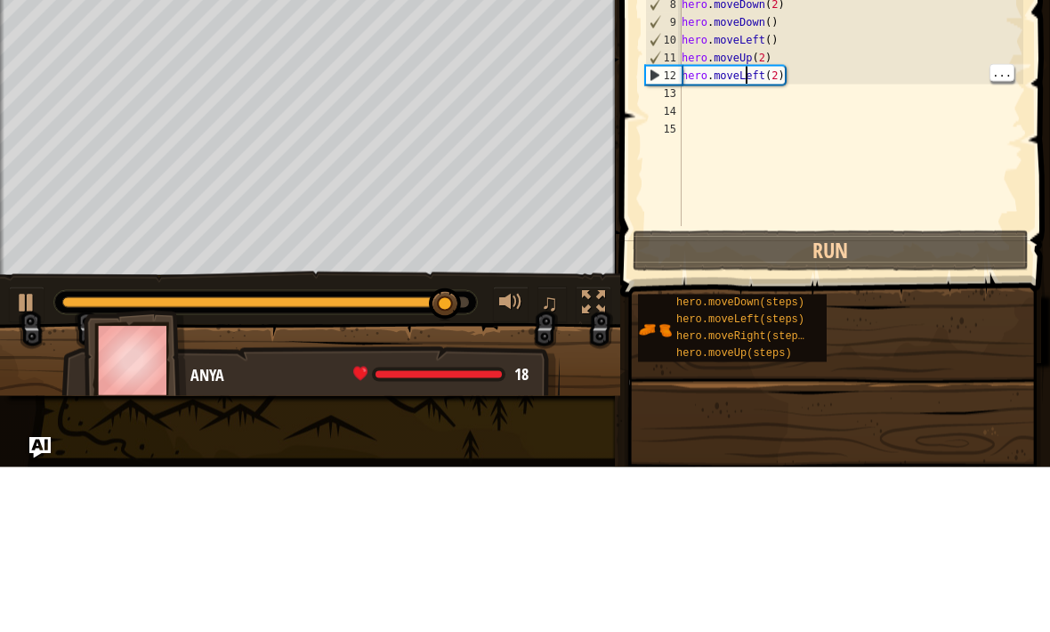
click at [748, 76] on div "# This is a concept challenge level about arguments. # Grab the gems and go to …" at bounding box center [850, 232] width 345 height 392
click at [769, 78] on div "# This is a concept challenge level about arguments. # Grab the gems and go to …" at bounding box center [850, 232] width 345 height 392
click at [771, 74] on div "# This is a concept challenge level about arguments. # Grab the gems and go to …" at bounding box center [850, 232] width 345 height 392
click at [757, 73] on div "# This is a concept challenge level about arguments. # Grab the gems and go to …" at bounding box center [850, 232] width 345 height 392
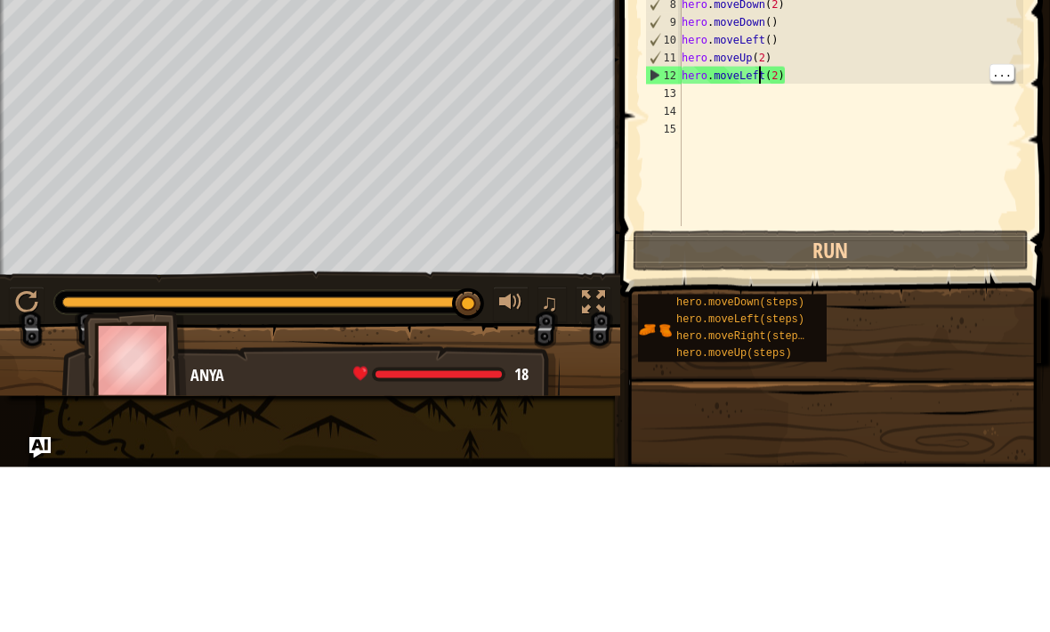
click at [797, 65] on div "# This is a concept challenge level about arguments. # Grab the gems and go to …" at bounding box center [850, 232] width 345 height 392
click at [795, 81] on div "# This is a concept challenge level about arguments. # Grab the gems and go to …" at bounding box center [850, 232] width 345 height 392
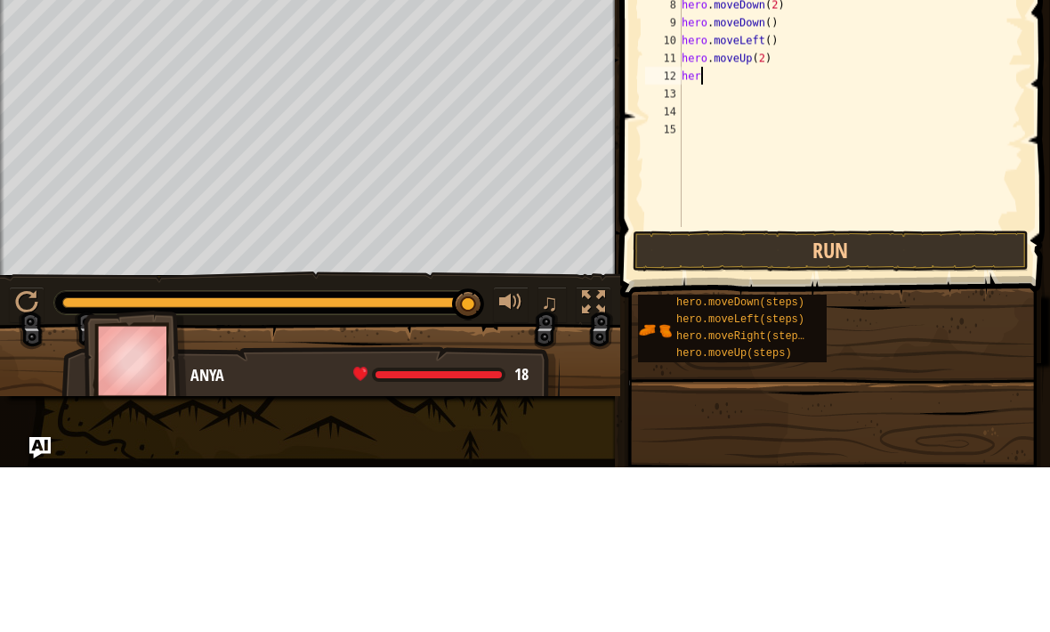
scroll to position [9, 0]
type textarea "h"
type textarea "r"
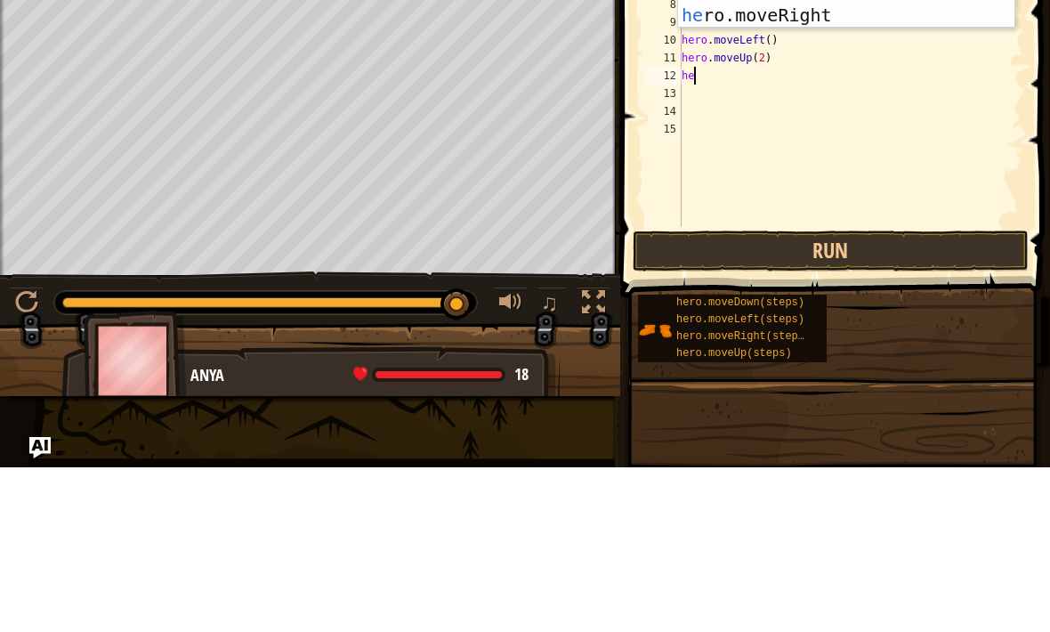
type textarea "her"
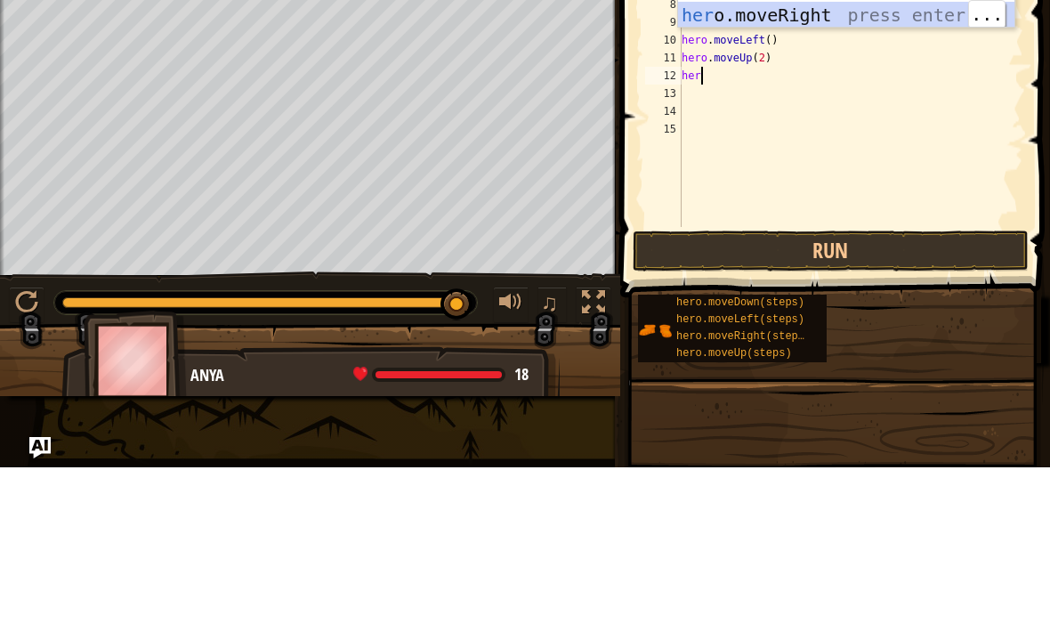
click at [921, 86] on div "her o.moveUp press enter her o.moveDown press enter her o.moveLeft press enter …" at bounding box center [846, 166] width 336 height 160
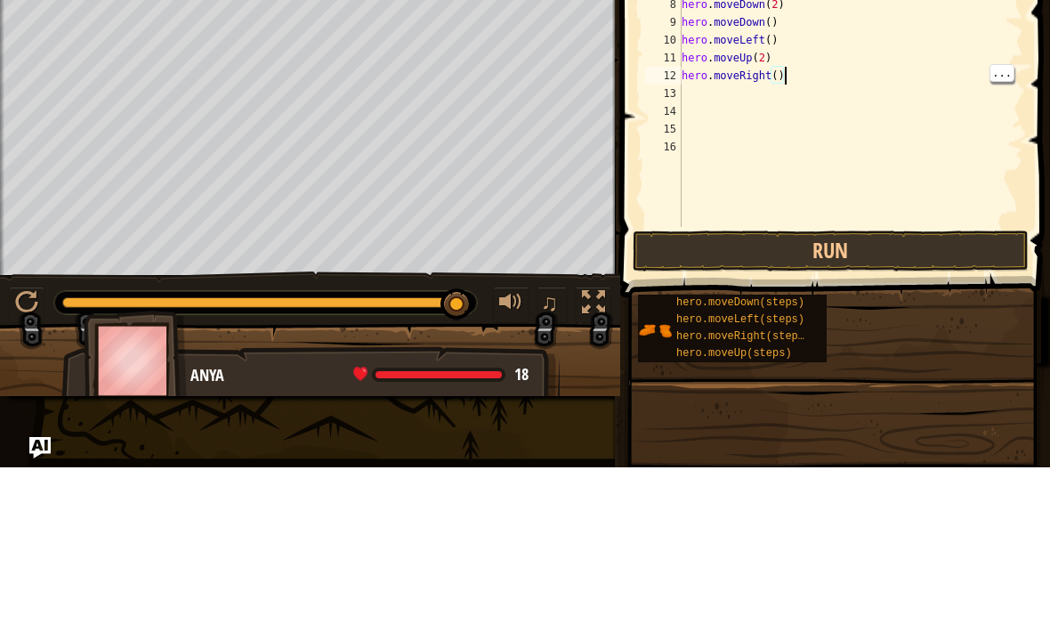
click at [783, 78] on div "# This is a concept challenge level about arguments. # Grab the gems and go to …" at bounding box center [850, 232] width 345 height 392
click at [779, 71] on div "# This is a concept challenge level about arguments. # Grab the gems and go to …" at bounding box center [850, 232] width 345 height 392
click at [942, 395] on button "Run" at bounding box center [831, 415] width 396 height 41
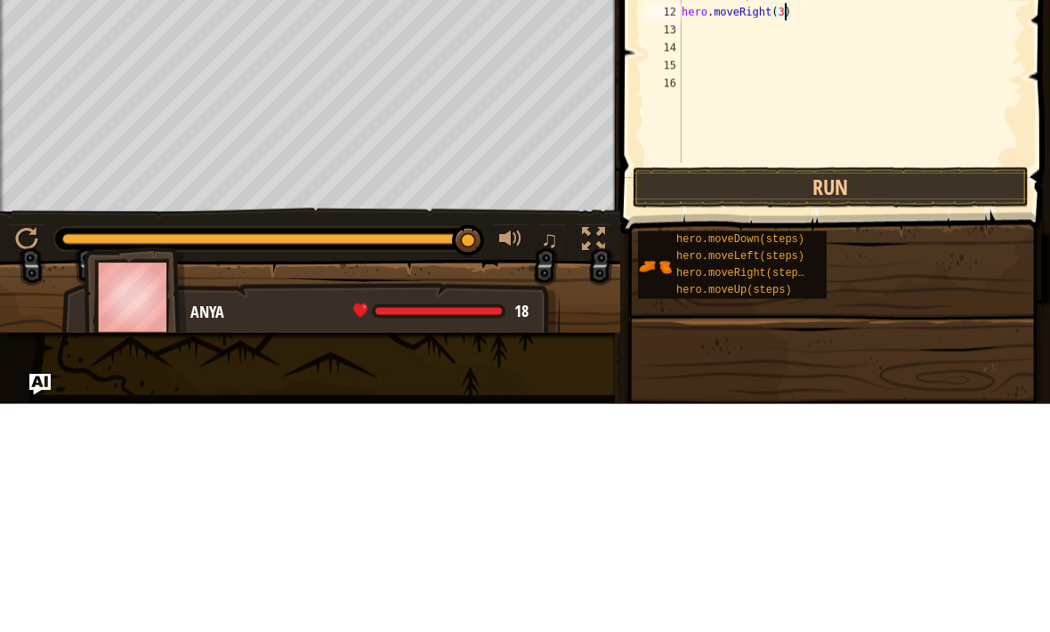
click at [926, 395] on button "Run" at bounding box center [831, 415] width 396 height 41
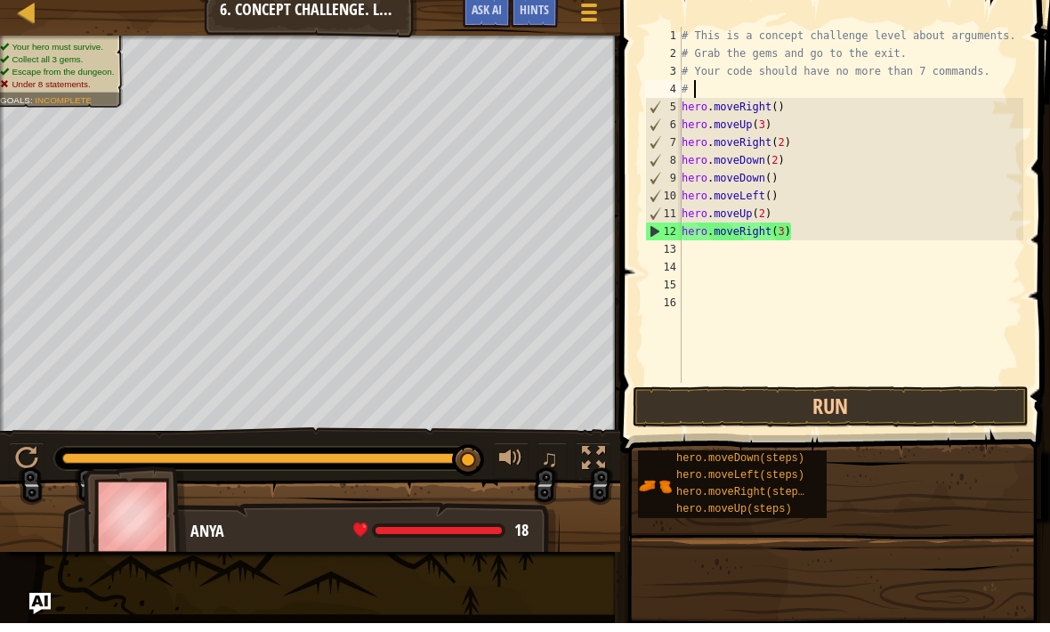
scroll to position [9, 0]
type textarea "#"
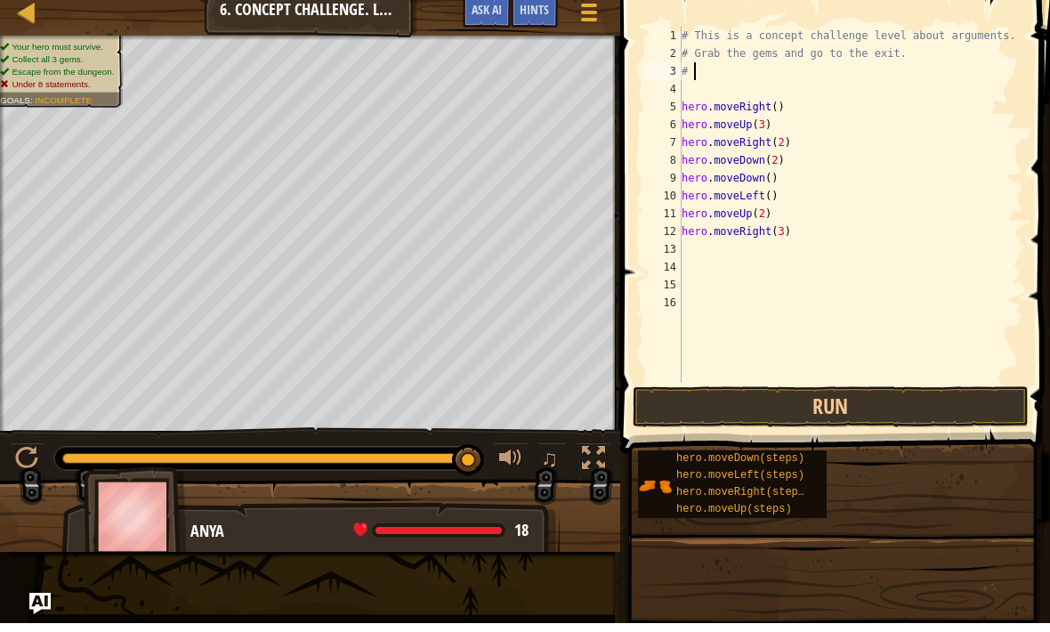
type textarea "#"
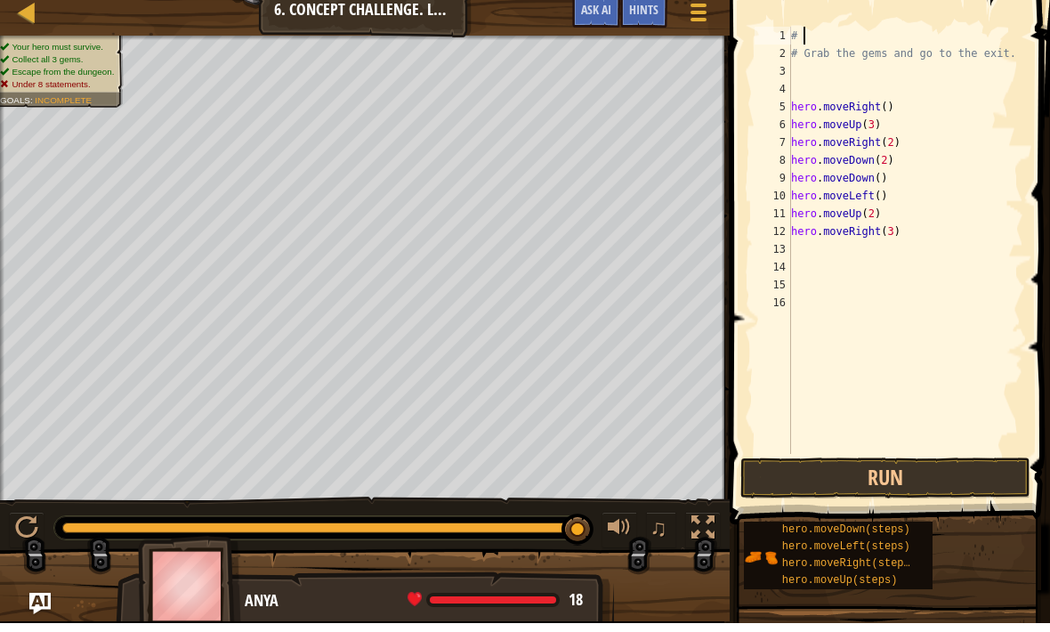
type textarea "#"
type textarea "# Grab the gems and go to the exit."
click at [1019, 42] on div "# Grab the gems and go to the exit. hero . moveRight ( ) hero . moveUp ( 3 ) he…" at bounding box center [906, 267] width 236 height 463
click at [1023, 54] on div "# Grab the gems and go to the exit. hero . moveRight ( ) hero . moveUp ( 3 ) he…" at bounding box center [906, 267] width 236 height 463
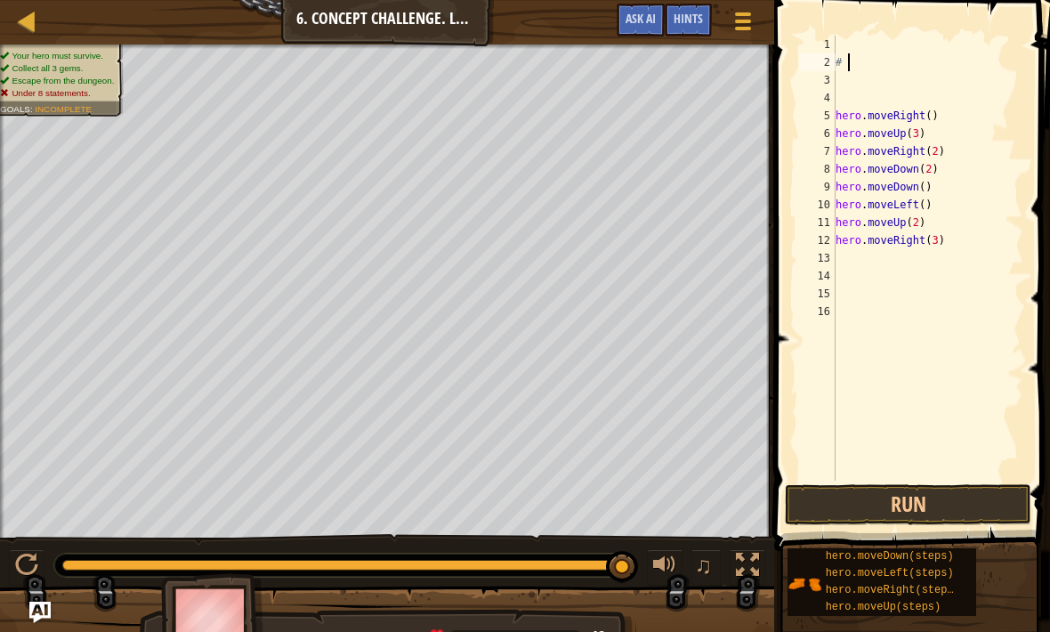
type textarea "#"
type textarea "r"
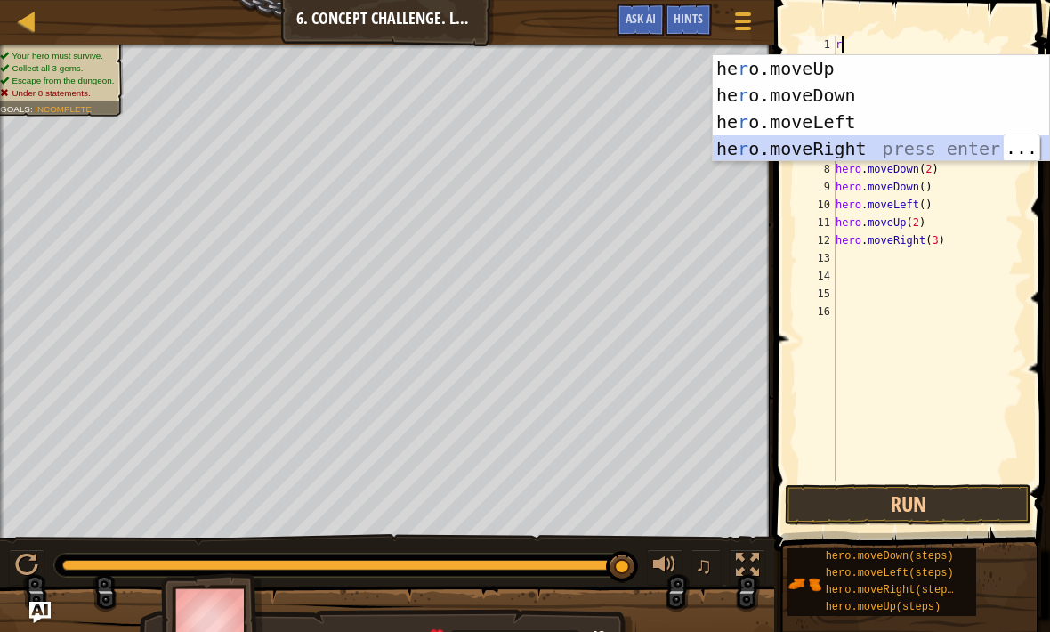
click at [926, 153] on div "he r o.moveUp press enter he r o.moveDown press enter he r o.moveLeft press ent…" at bounding box center [881, 135] width 336 height 160
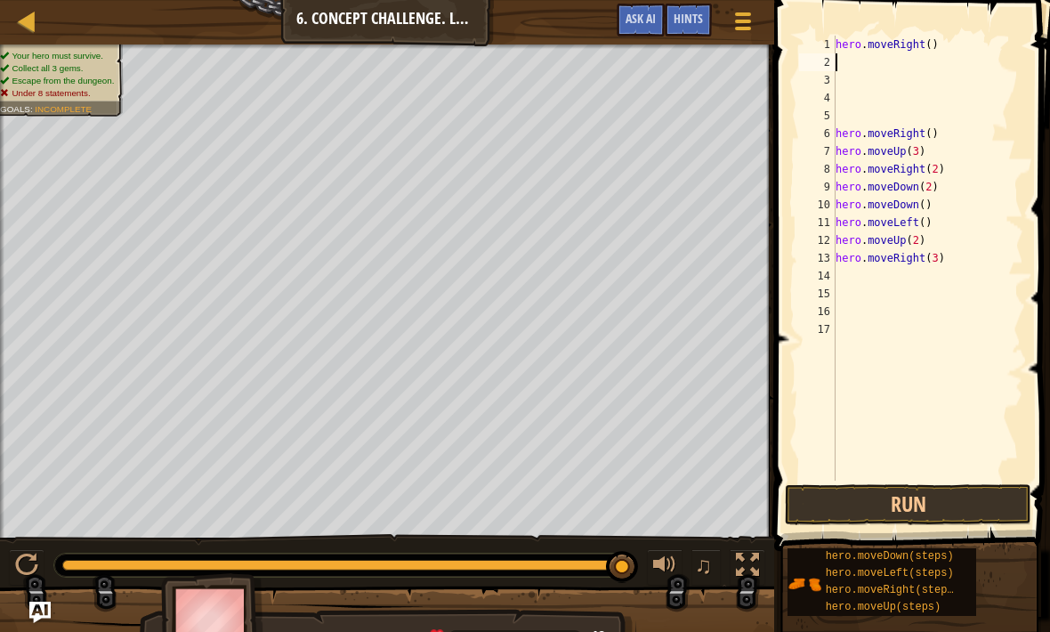
type textarea "u"
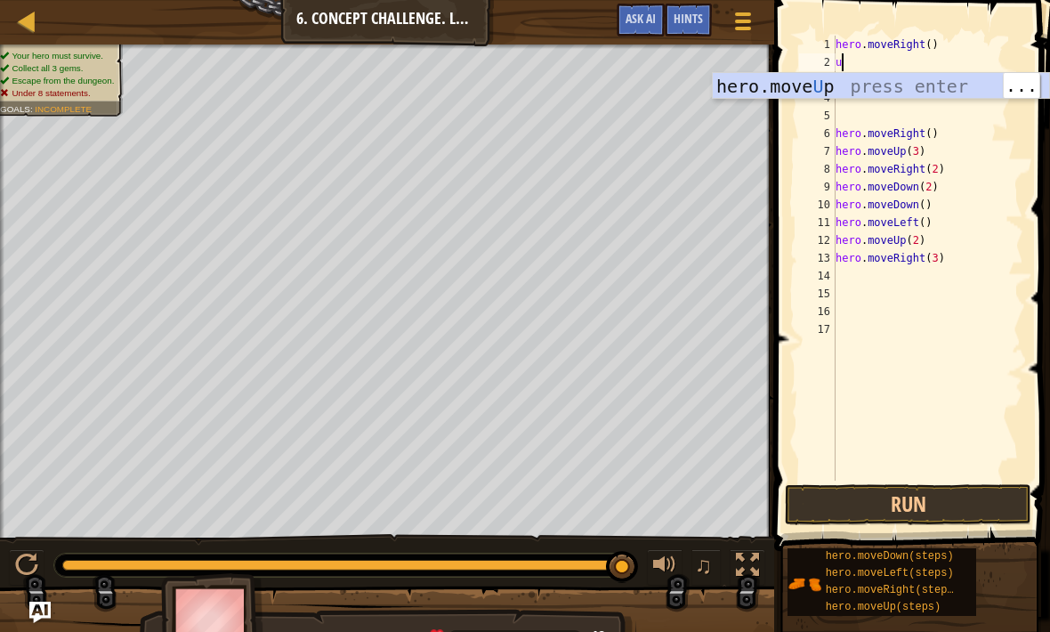
click at [933, 85] on div "hero.move U p press enter" at bounding box center [881, 113] width 336 height 80
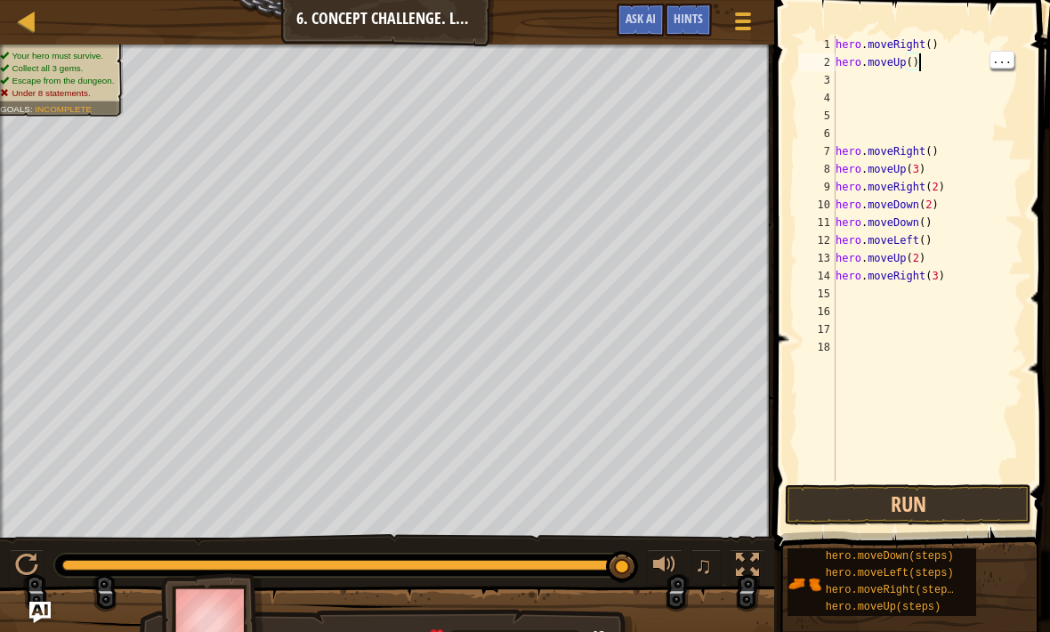
click at [919, 63] on div "hero . moveRight ( ) hero . moveUp ( ) hero . moveRight ( ) hero . moveUp ( 3 )…" at bounding box center [927, 276] width 191 height 481
click at [912, 66] on div "hero . moveRight ( ) hero . moveUp ( ) hero . moveRight ( ) hero . moveUp ( 3 )…" at bounding box center [927, 276] width 191 height 481
type textarea "hero.moveUp(3)"
type textarea "r"
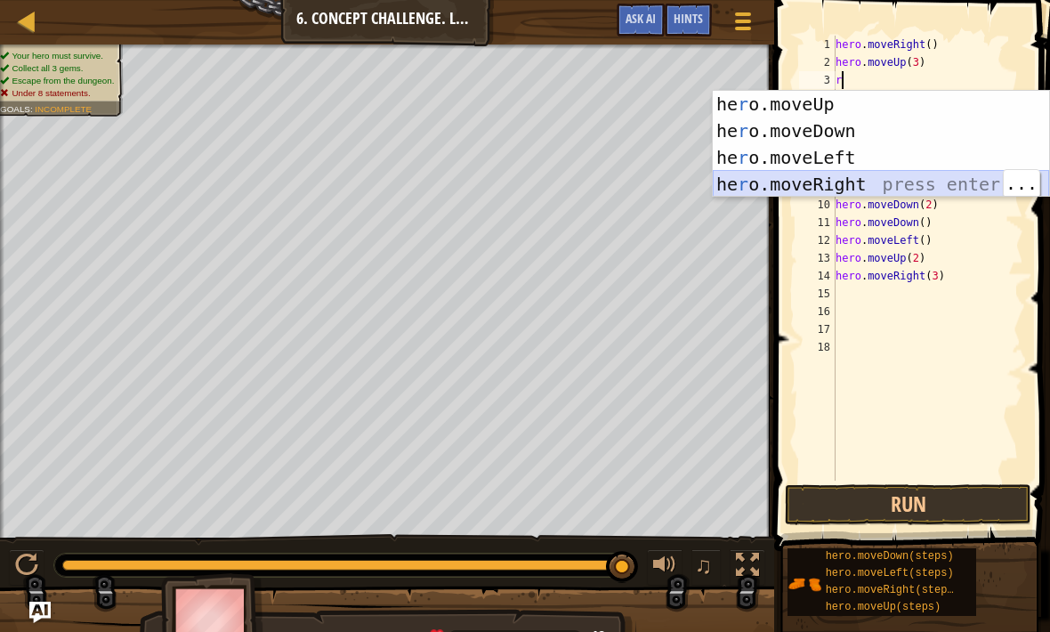
click at [902, 180] on div "he r o.moveUp press enter he r o.moveDown press enter he r o.moveLeft press ent…" at bounding box center [881, 171] width 336 height 160
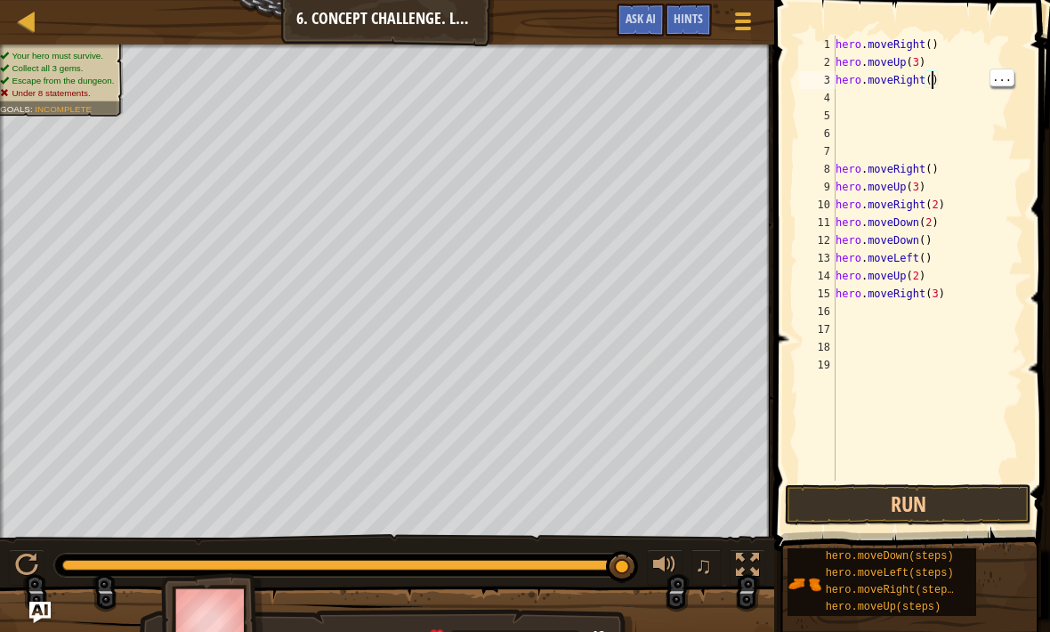
type textarea "hero.moveRight(2)"
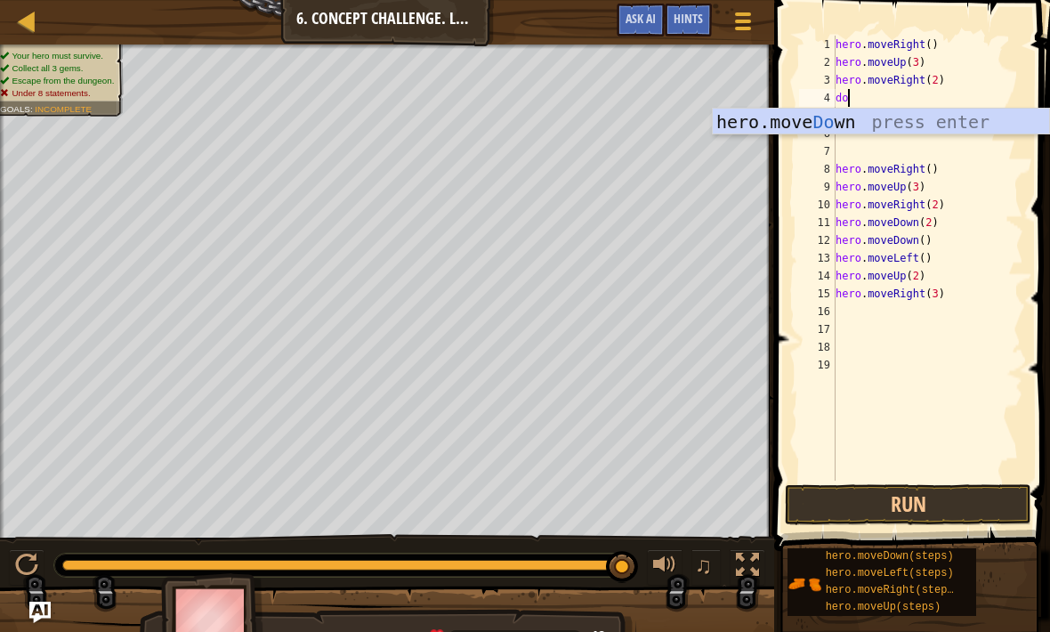
type textarea "dow"
click at [951, 120] on div "hero.move Dow n press enter" at bounding box center [881, 149] width 336 height 80
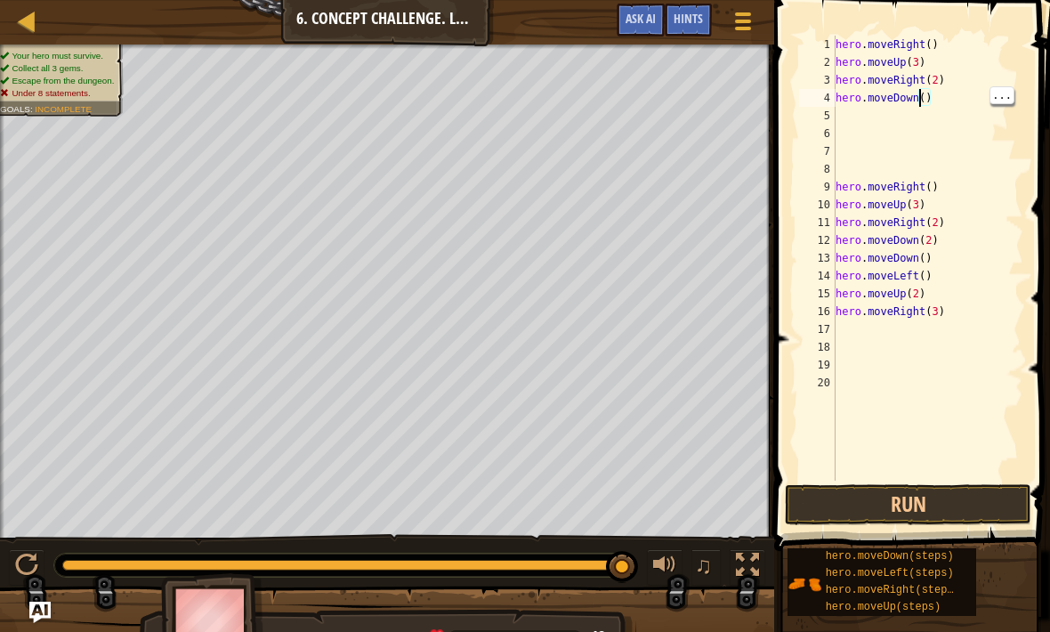
click at [919, 100] on div "hero . moveRight ( ) hero . moveUp ( 3 ) hero . moveRight ( 2 ) hero . moveDown…" at bounding box center [927, 276] width 191 height 481
click at [919, 103] on div "hero . moveRight ( ) hero . moveUp ( 3 ) hero . moveRight ( 2 ) hero . moveDown…" at bounding box center [927, 276] width 191 height 481
click at [924, 101] on div "hero . moveRight ( ) hero . moveUp ( 3 ) hero . moveRight ( 2 ) hero . moveDown…" at bounding box center [927, 276] width 191 height 481
type textarea "hero.moveDown(2)"
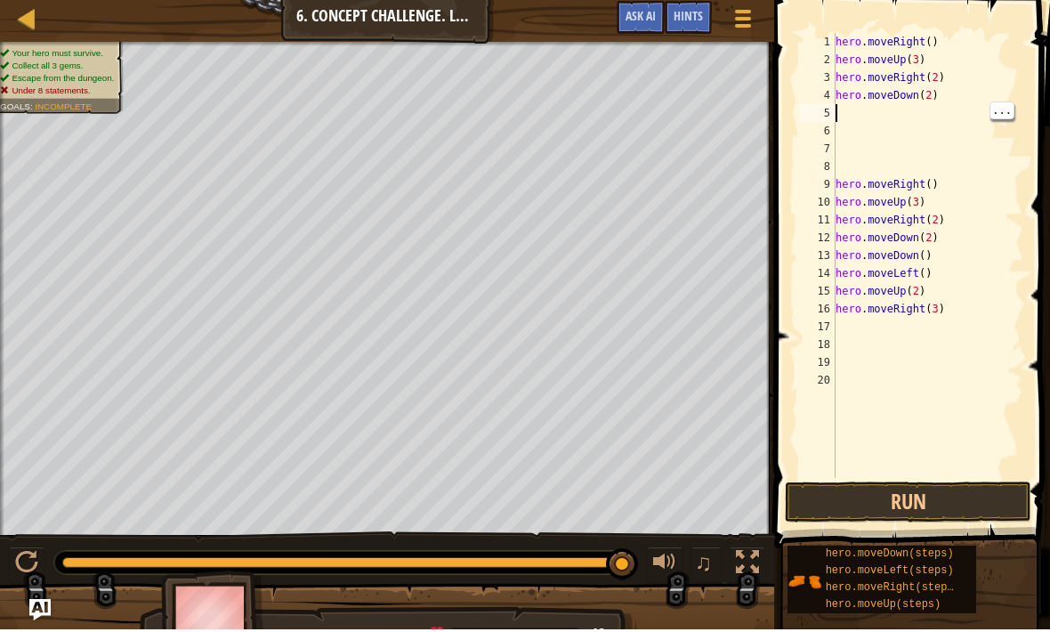
click at [859, 120] on div "hero . moveRight ( ) hero . moveUp ( 3 ) hero . moveRight ( 2 ) hero . moveDown…" at bounding box center [927, 276] width 191 height 481
type textarea "d"
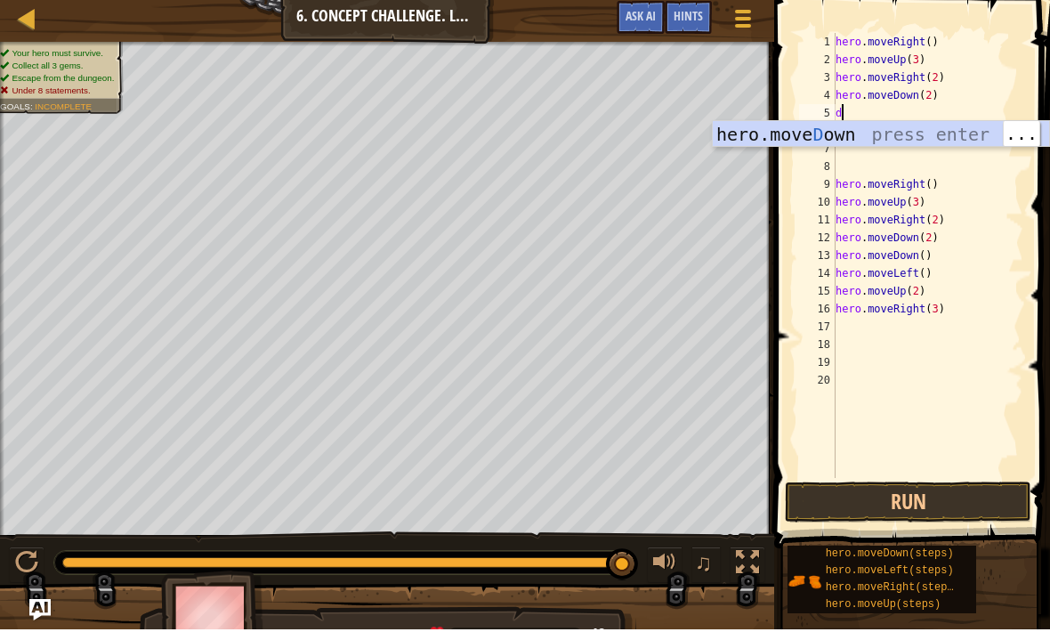
click at [937, 133] on div "hero.[PERSON_NAME] own press enter" at bounding box center [881, 164] width 336 height 80
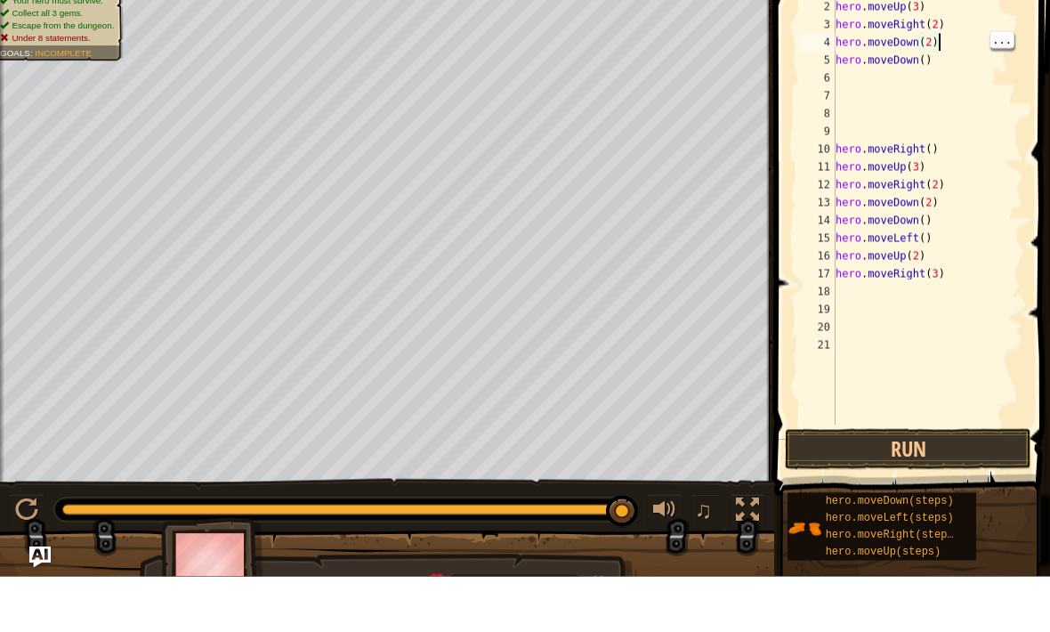
click at [928, 44] on div "hero . moveRight ( ) hero . moveUp ( 3 ) hero . moveRight ( 2 ) hero . moveDown…" at bounding box center [927, 276] width 191 height 481
click at [940, 41] on div "hero . moveRight ( ) hero . moveUp ( 3 ) hero . moveRight ( 2 ) hero . moveDown…" at bounding box center [927, 276] width 191 height 481
type textarea "h"
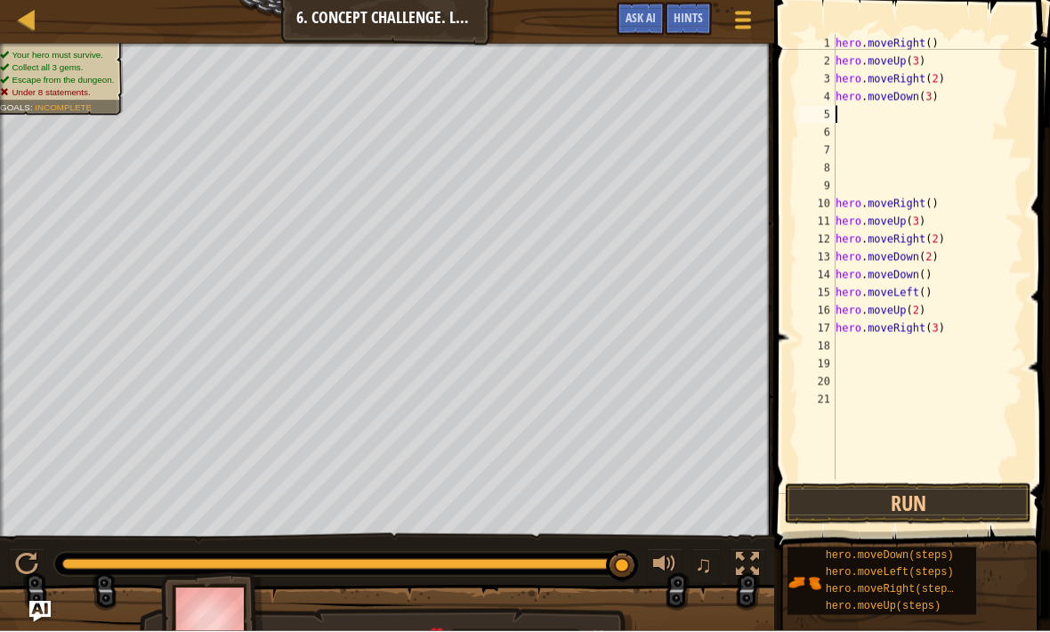
type textarea "l"
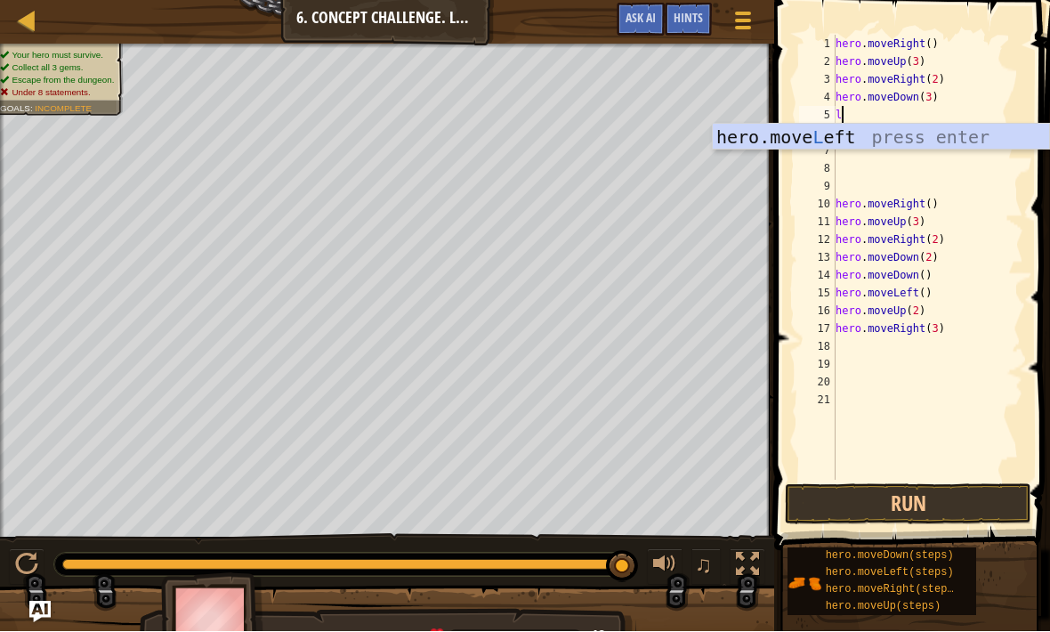
click at [926, 133] on div "hero.move L eft press enter" at bounding box center [881, 165] width 336 height 80
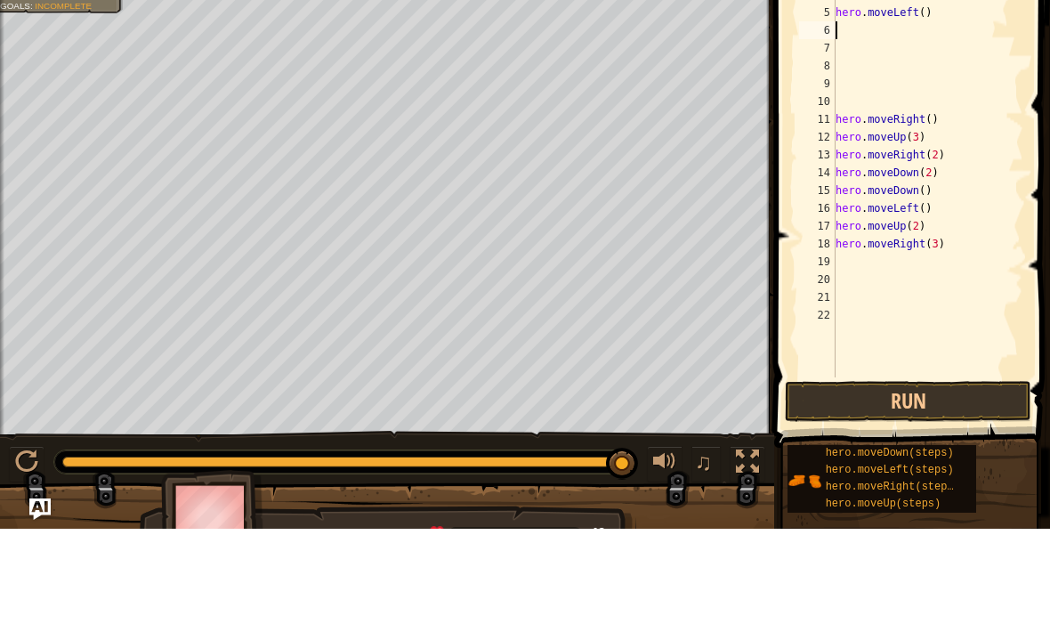
type textarea "u"
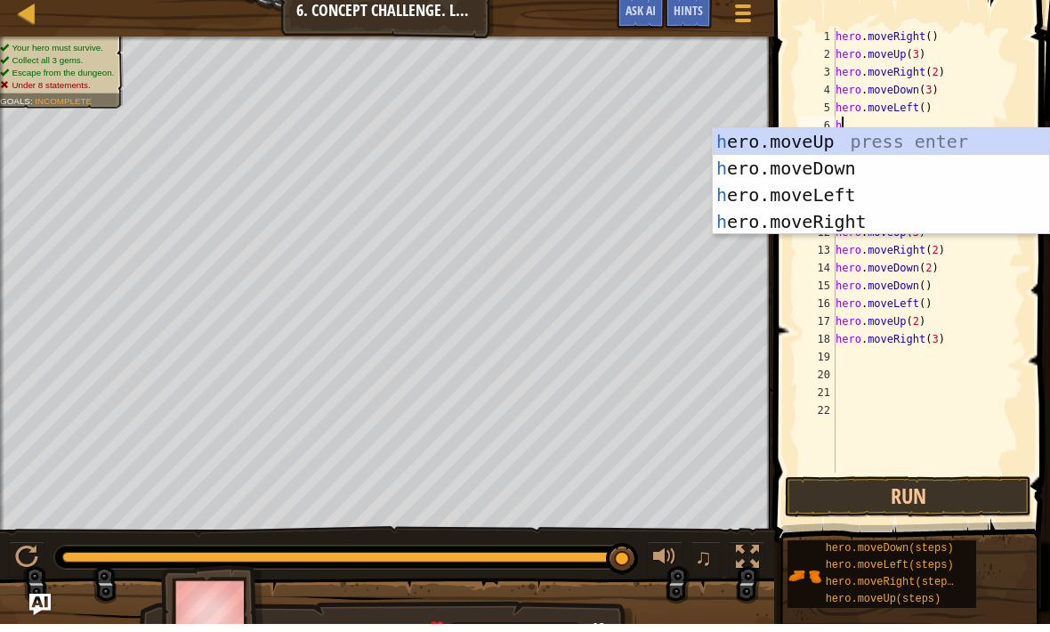
type textarea "her"
click at [910, 147] on div "her o.moveUp press enter her o.moveDown press enter her o.moveLeft press enter …" at bounding box center [881, 216] width 336 height 160
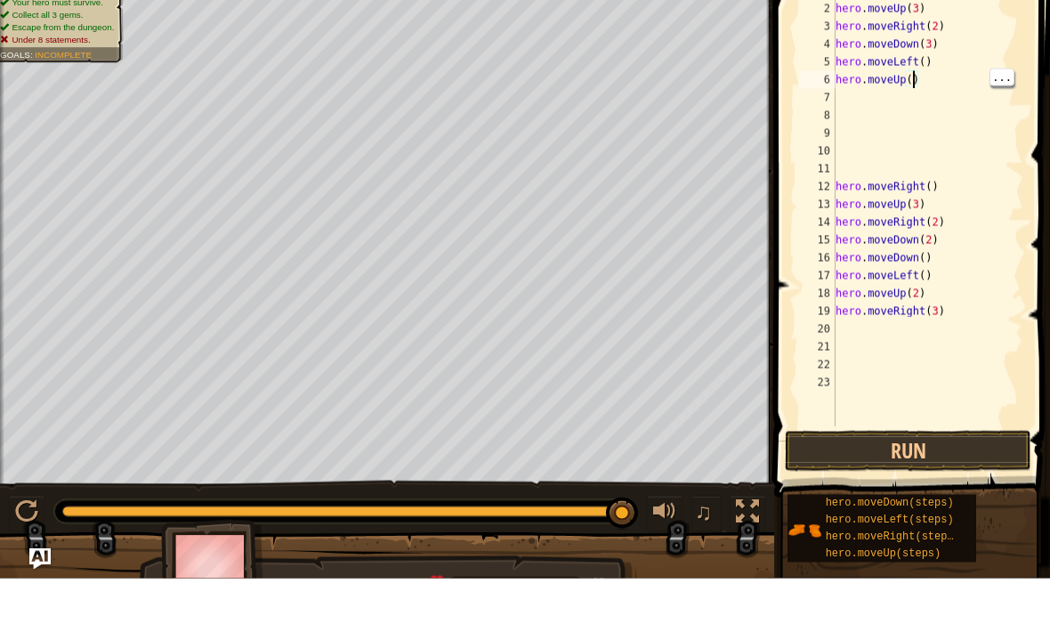
type textarea "hero.moveUp(2)"
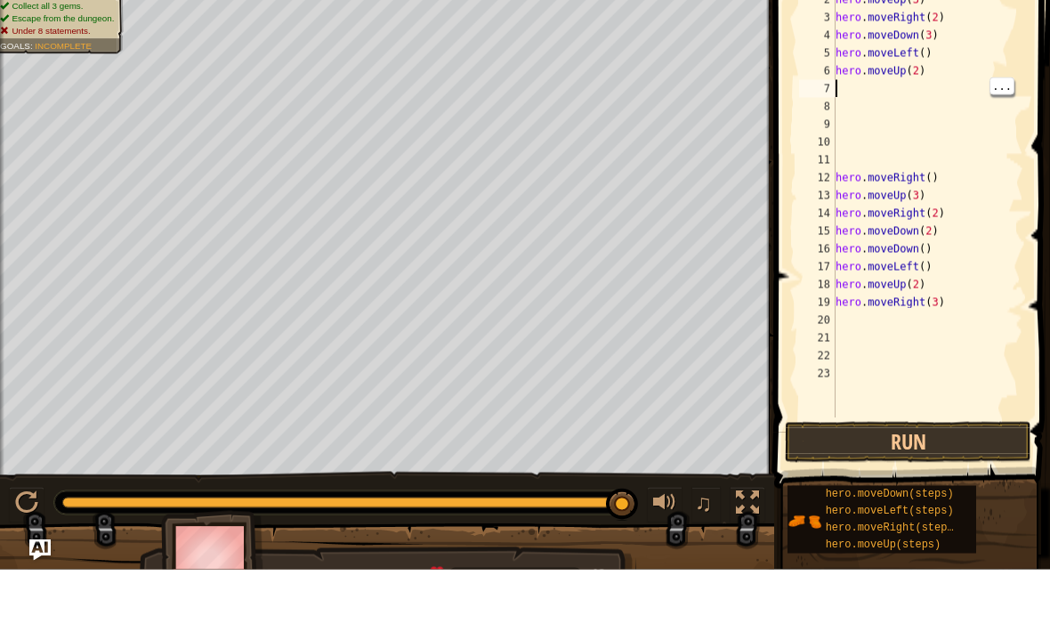
type textarea "r"
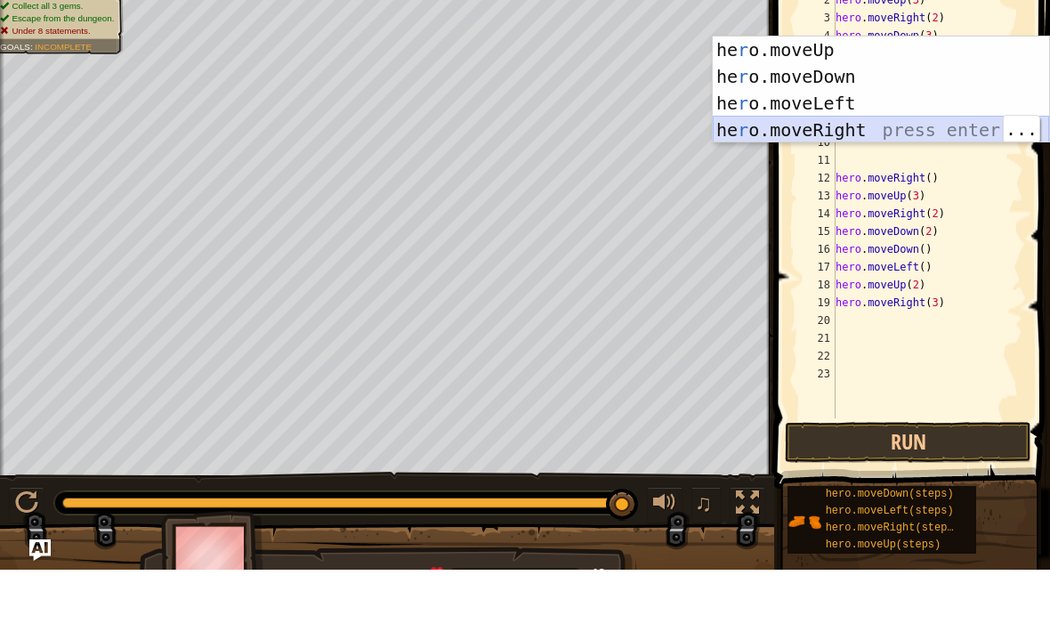
click at [907, 139] on div "he r o.moveUp press enter he r o.moveDown press enter he r o.moveLeft press ent…" at bounding box center [881, 179] width 336 height 160
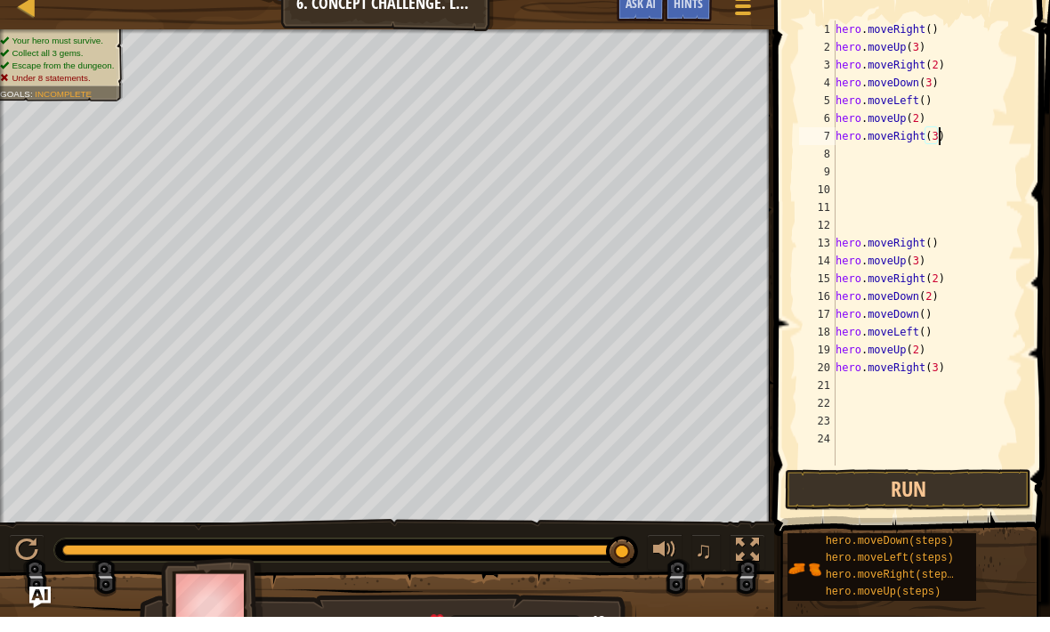
scroll to position [9, 8]
type textarea "hero.moveUp(2) hero.moveRight(3)"
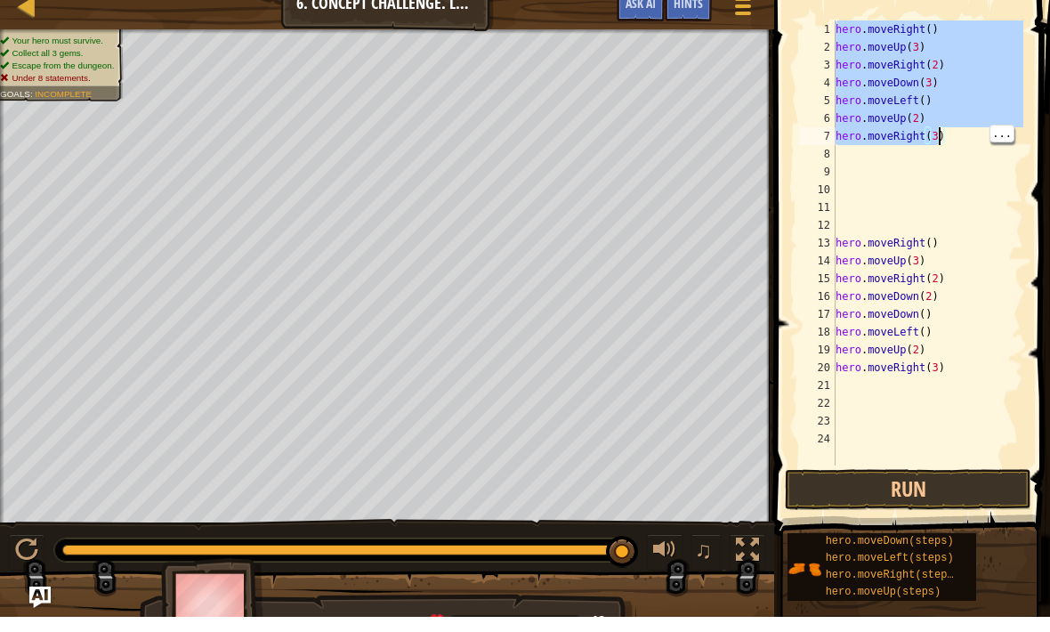
scroll to position [9, 0]
click at [953, 175] on div "hero . moveRight ( ) hero . moveUp ( 3 ) hero . moveRight ( 2 ) hero . moveDown…" at bounding box center [927, 276] width 191 height 481
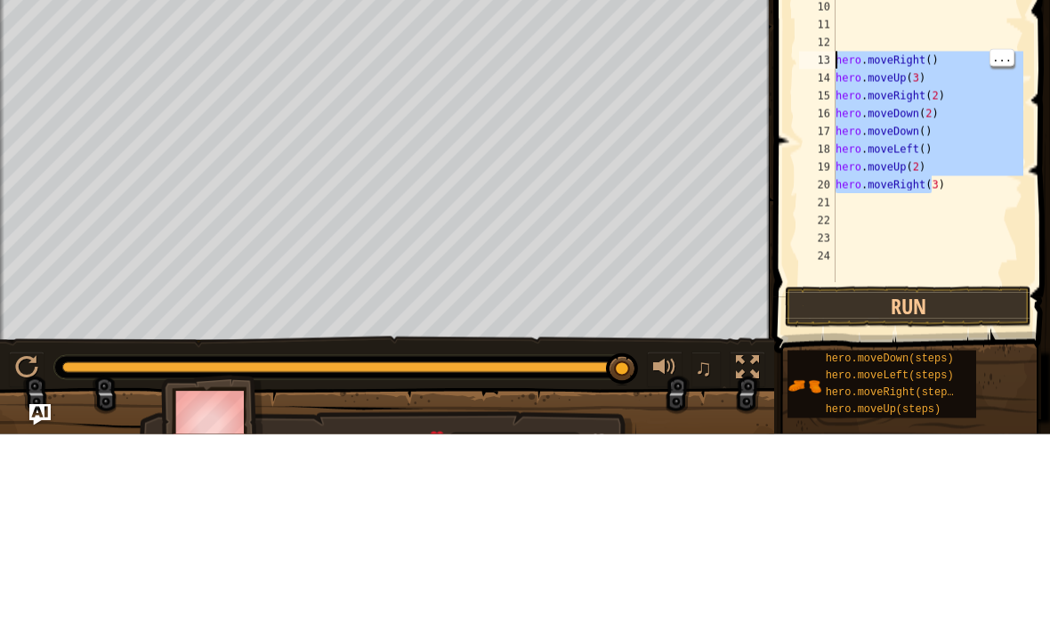
click at [910, 87] on div "hero . moveRight ( ) hero . moveUp ( 3 ) hero . moveRight ( 2 ) hero . moveDown…" at bounding box center [927, 276] width 191 height 481
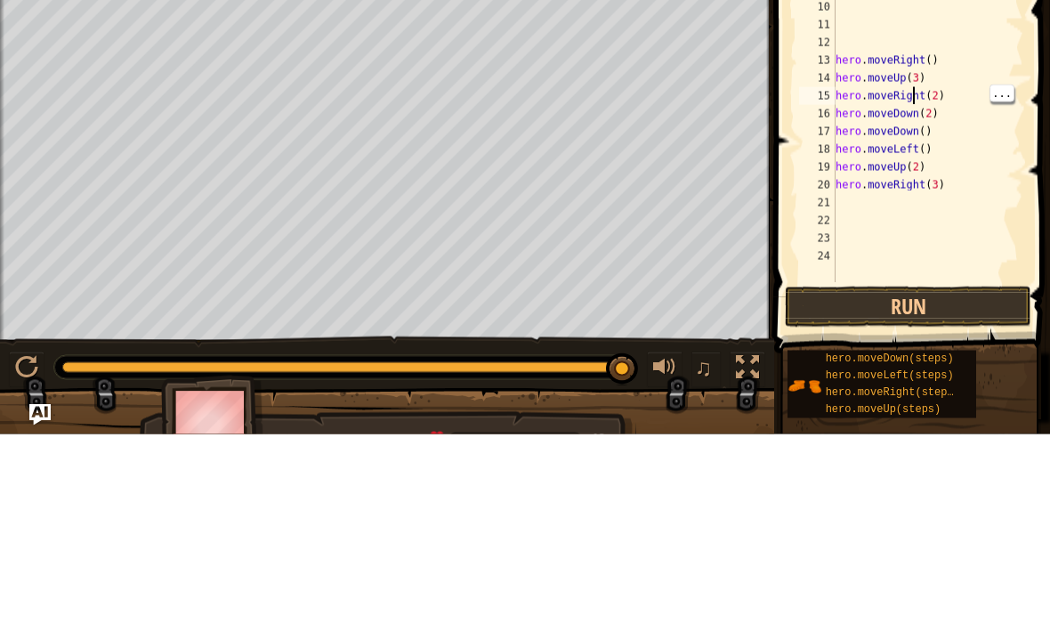
click at [963, 98] on div "hero . moveRight ( ) hero . moveUp ( 3 ) hero . moveRight ( 2 ) hero . moveDown…" at bounding box center [927, 276] width 191 height 481
type textarea "h"
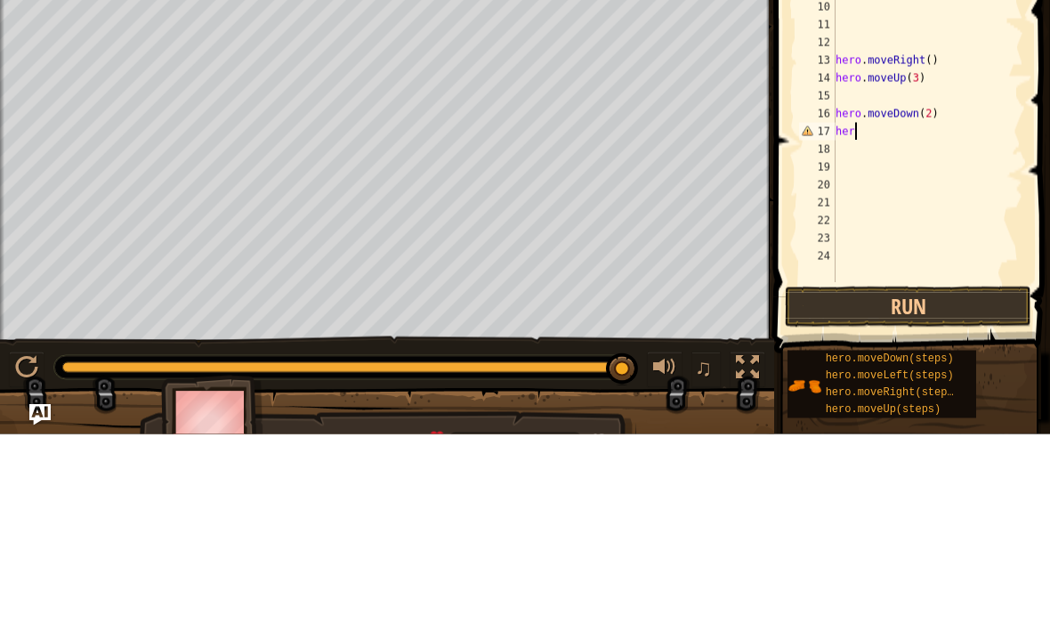
type textarea "h"
click at [991, 62] on div "hero . moveRight ( ) hero . moveUp ( 3 ) hero . moveRight ( 2 ) hero . moveDown…" at bounding box center [927, 276] width 191 height 481
type textarea "h"
click at [933, 76] on div "hero . moveRight ( ) hero . moveUp ( 3 ) hero . moveRight ( 2 ) hero . moveDown…" at bounding box center [927, 276] width 191 height 481
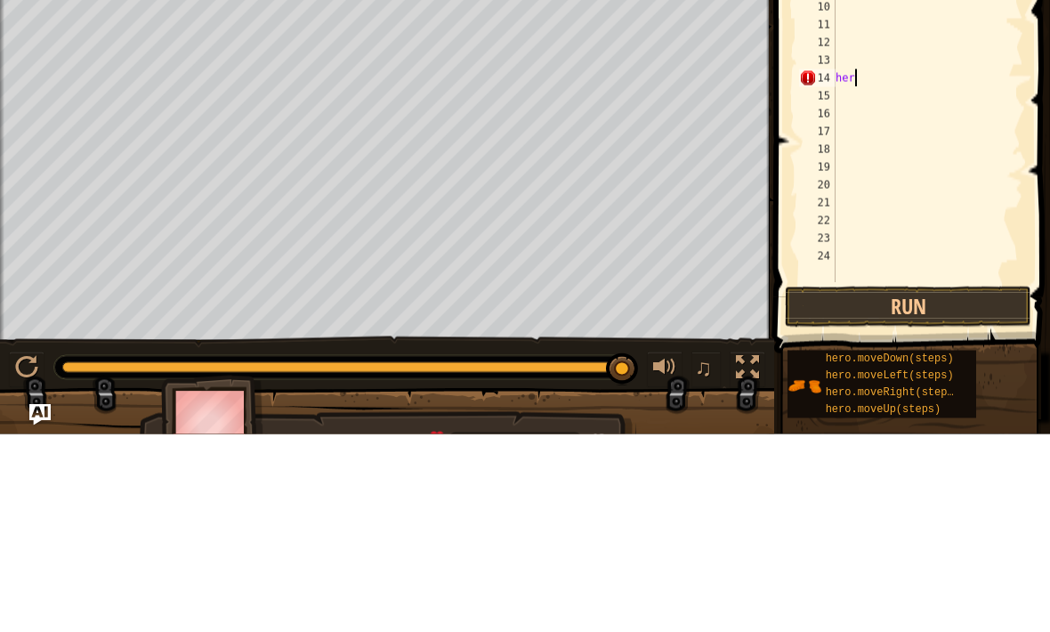
type textarea "h"
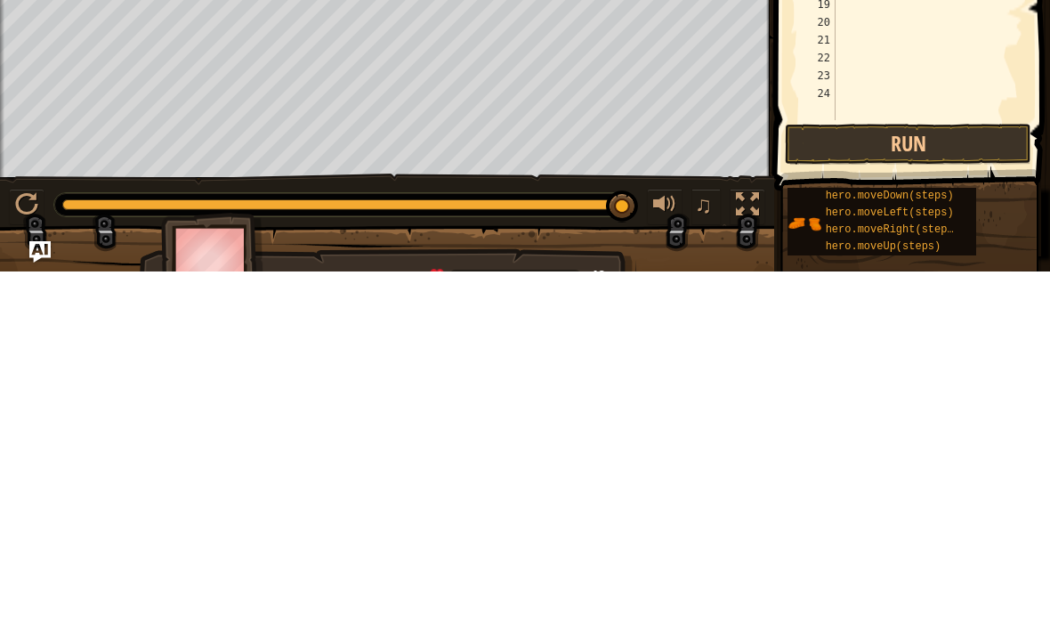
scroll to position [1, 0]
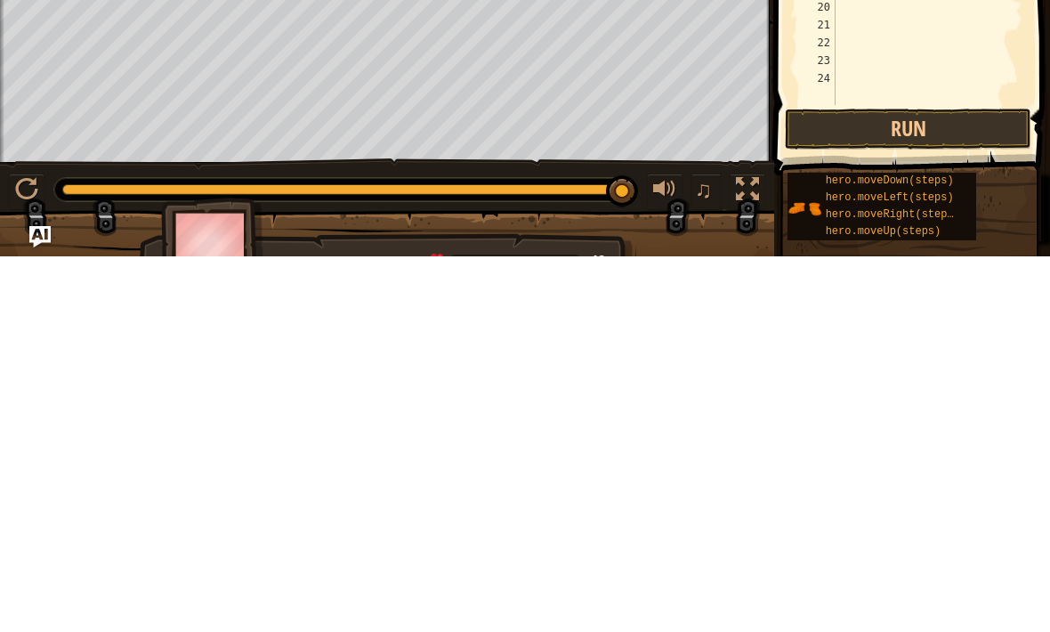
click at [947, 484] on button "Run" at bounding box center [908, 504] width 247 height 41
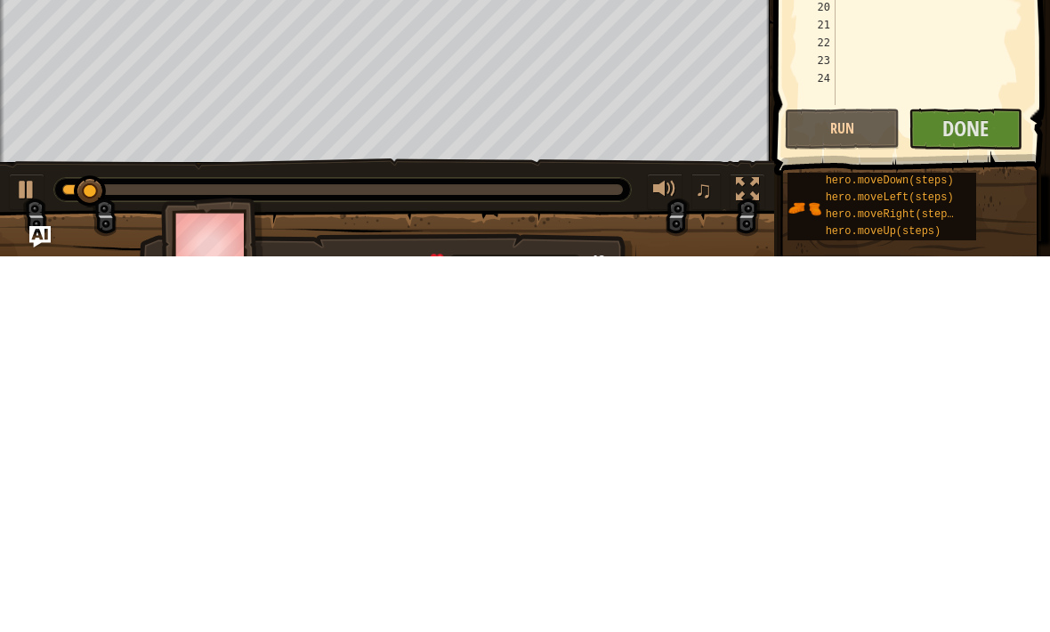
scroll to position [0, 0]
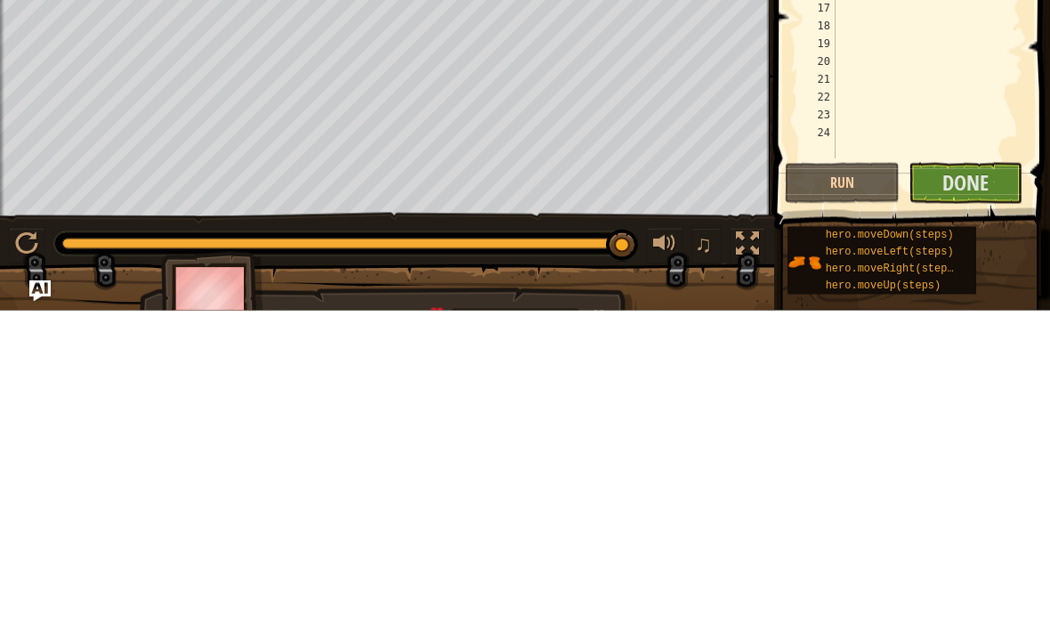
click at [975, 489] on span "Done" at bounding box center [965, 503] width 46 height 28
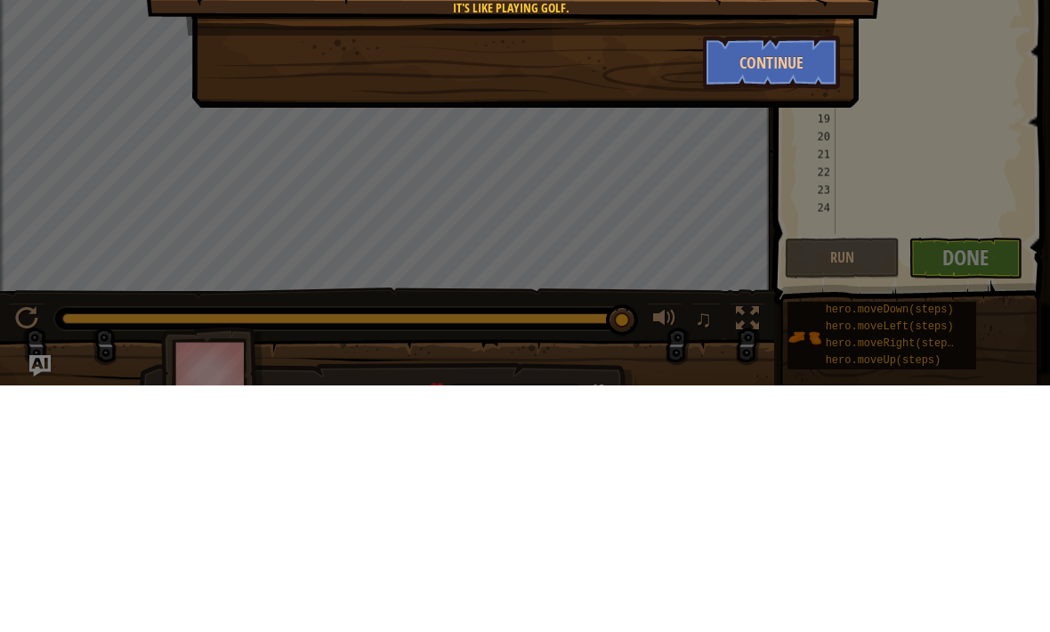
click at [732, 282] on button "Continue" at bounding box center [772, 308] width 138 height 53
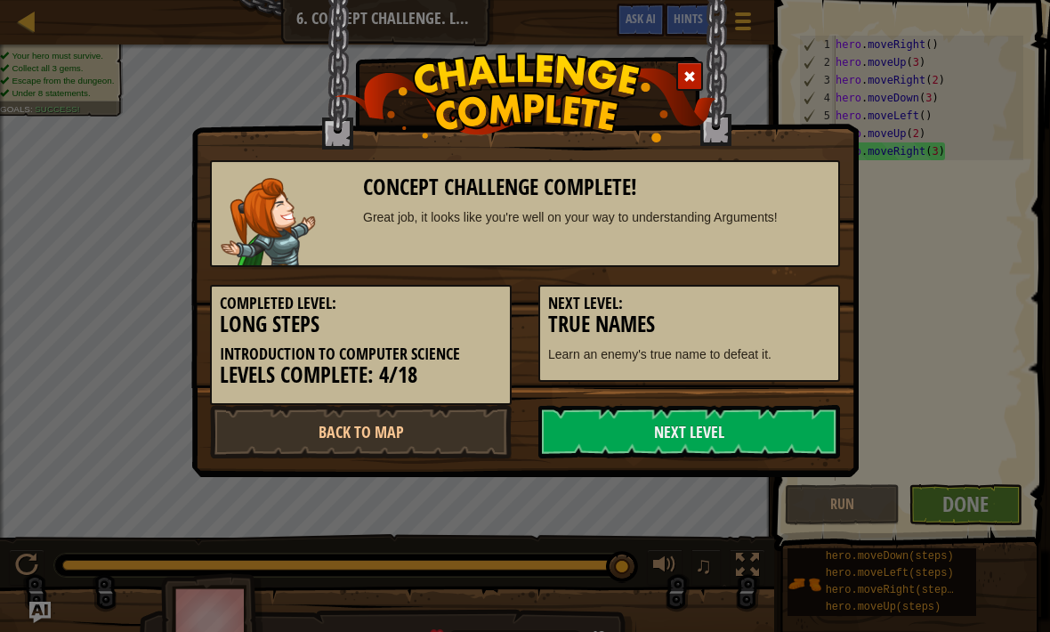
click at [607, 424] on link "Next Level" at bounding box center [689, 431] width 302 height 53
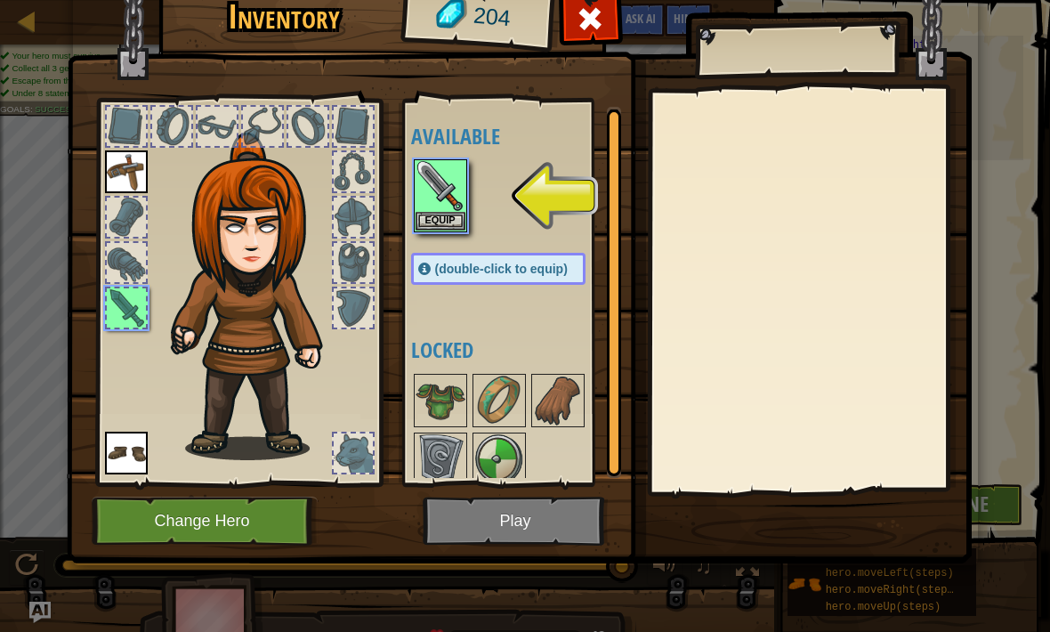
click at [443, 193] on img at bounding box center [441, 186] width 50 height 50
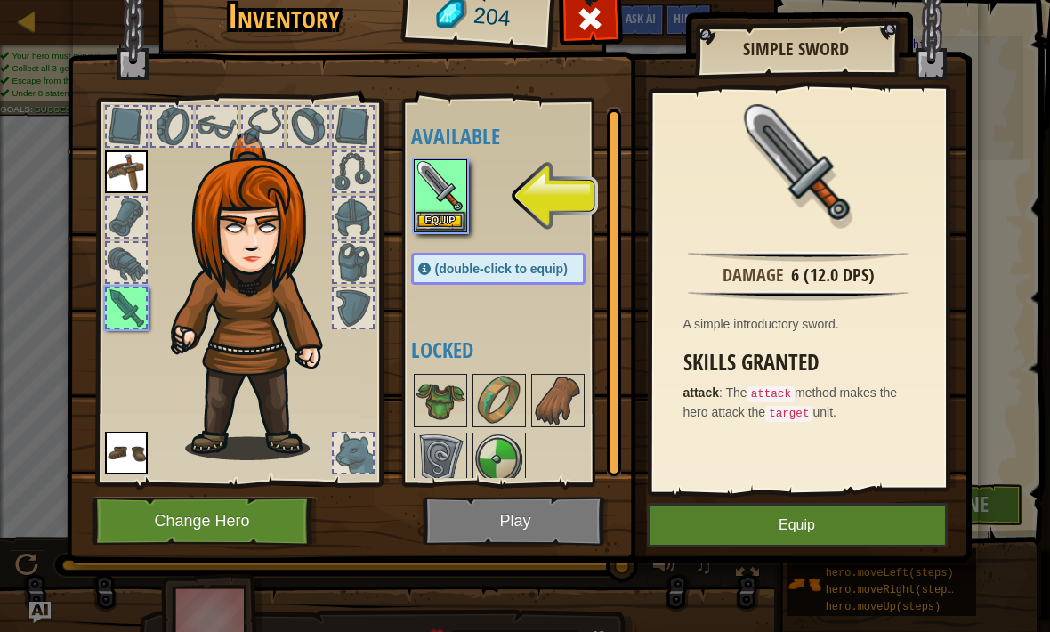
click at [877, 522] on button "Equip" at bounding box center [797, 525] width 301 height 44
